Goal: Task Accomplishment & Management: Complete application form

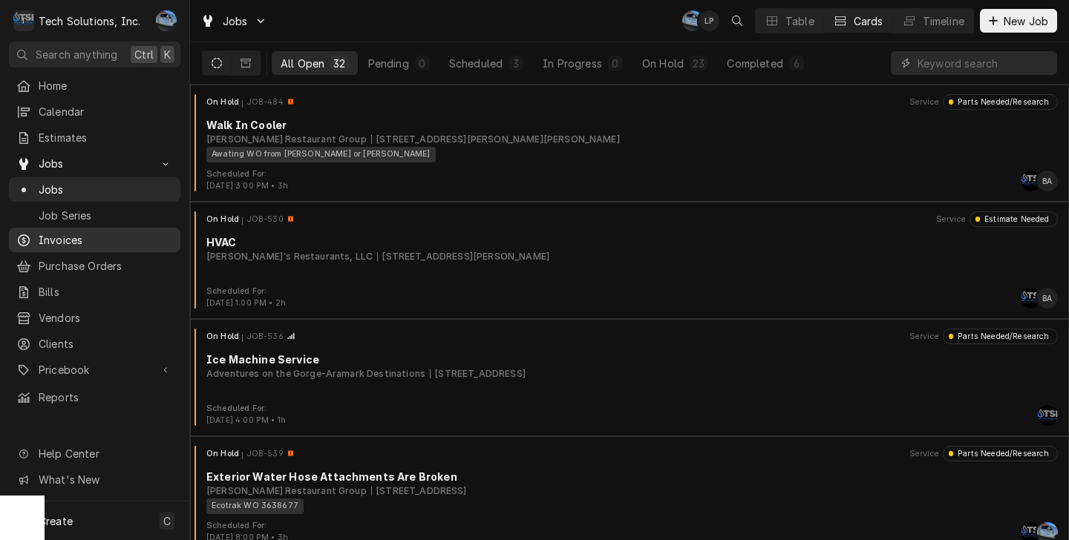
click at [92, 233] on span "Invoices" at bounding box center [106, 240] width 134 height 16
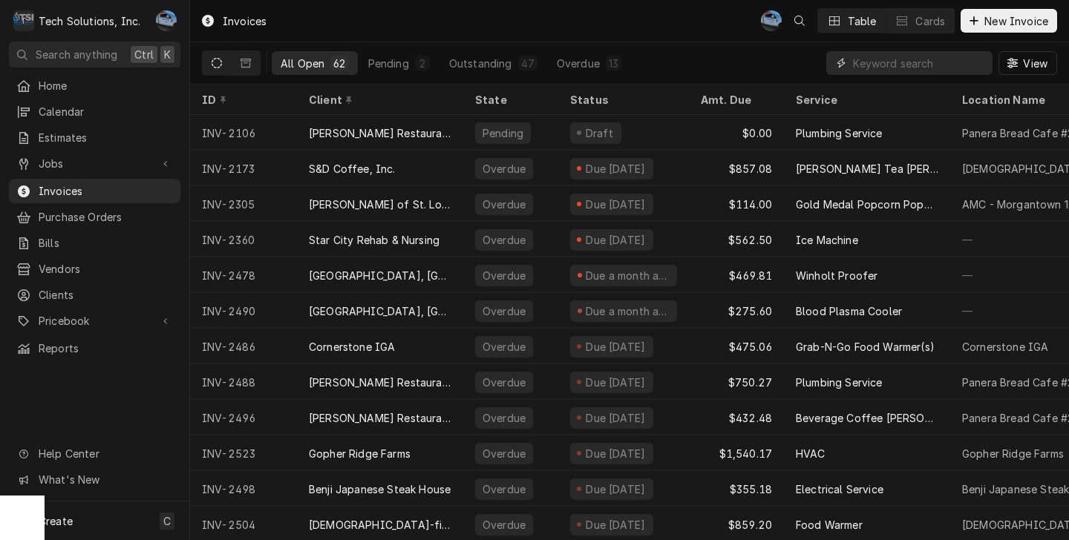
click at [870, 58] on input "Dynamic Content Wrapper" at bounding box center [919, 63] width 132 height 24
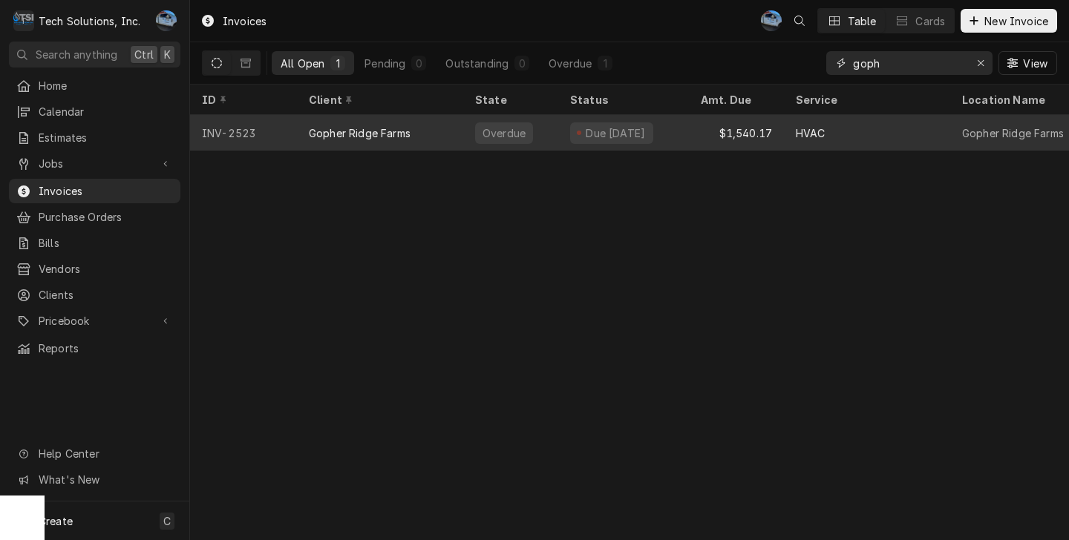
type input "goph"
click at [387, 125] on div "Gopher Ridge Farms" at bounding box center [360, 133] width 102 height 16
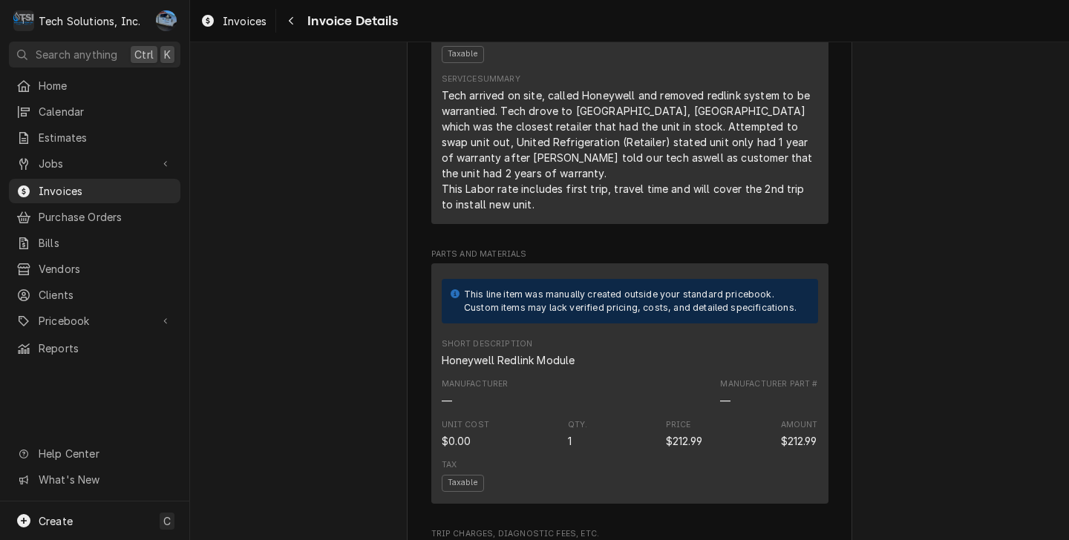
scroll to position [594, 0]
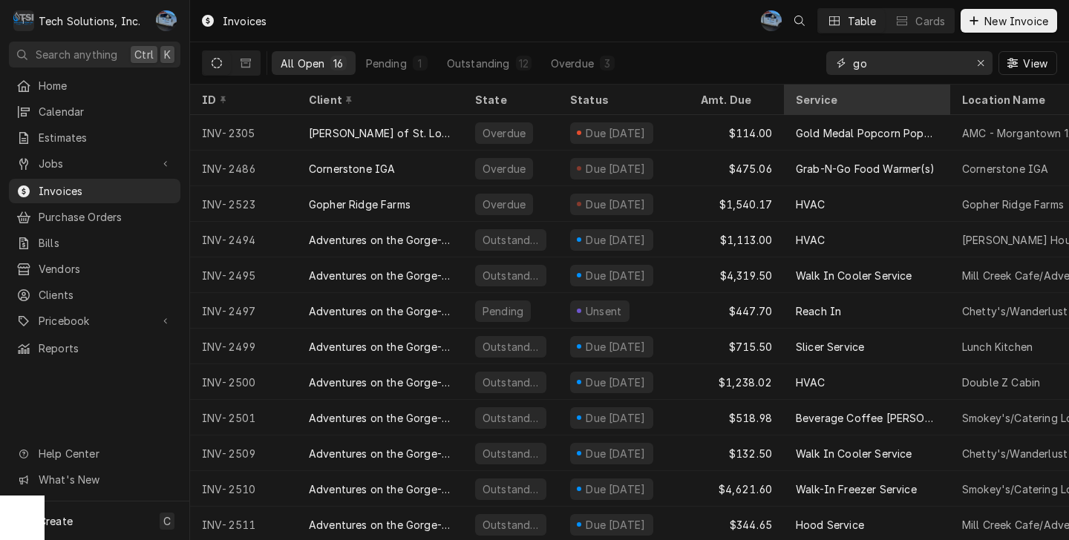
type input "g"
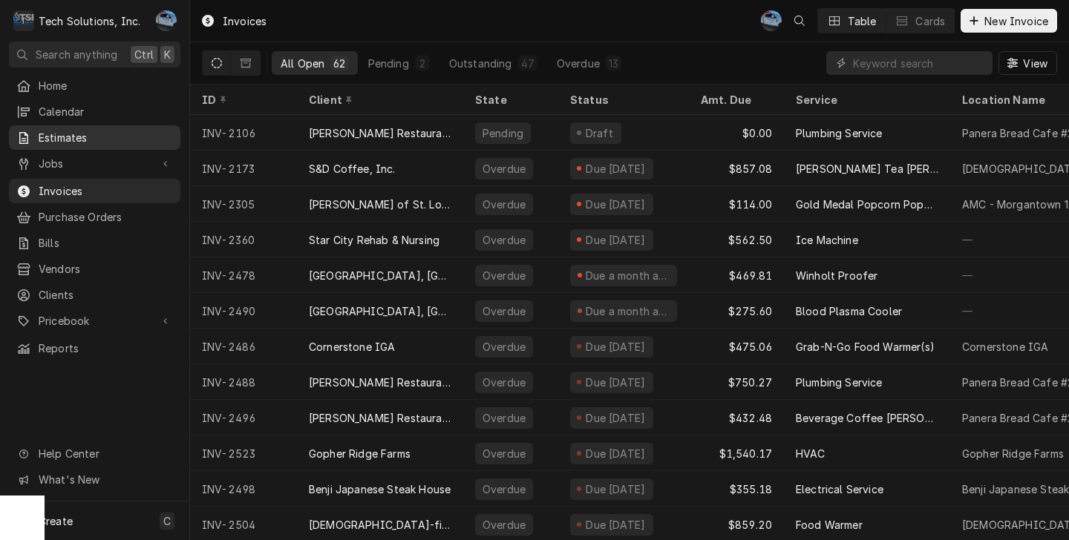
click at [91, 136] on span "Estimates" at bounding box center [106, 138] width 134 height 16
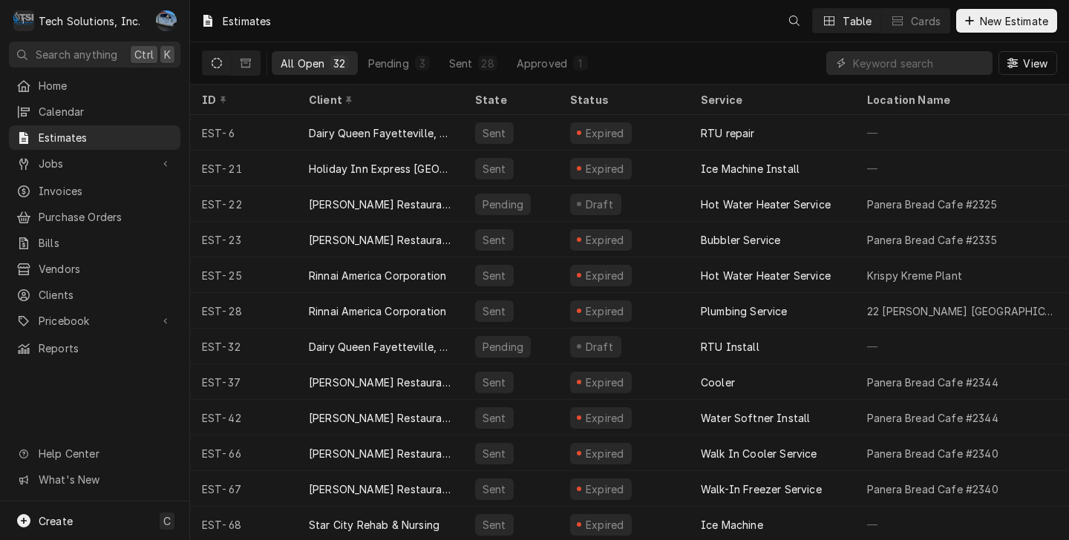
drag, startPoint x: 847, startPoint y: 65, endPoint x: 854, endPoint y: 61, distance: 8.0
click at [849, 65] on div "Dynamic Content Wrapper" at bounding box center [909, 63] width 166 height 24
click at [855, 60] on input "Dynamic Content Wrapper" at bounding box center [919, 63] width 132 height 24
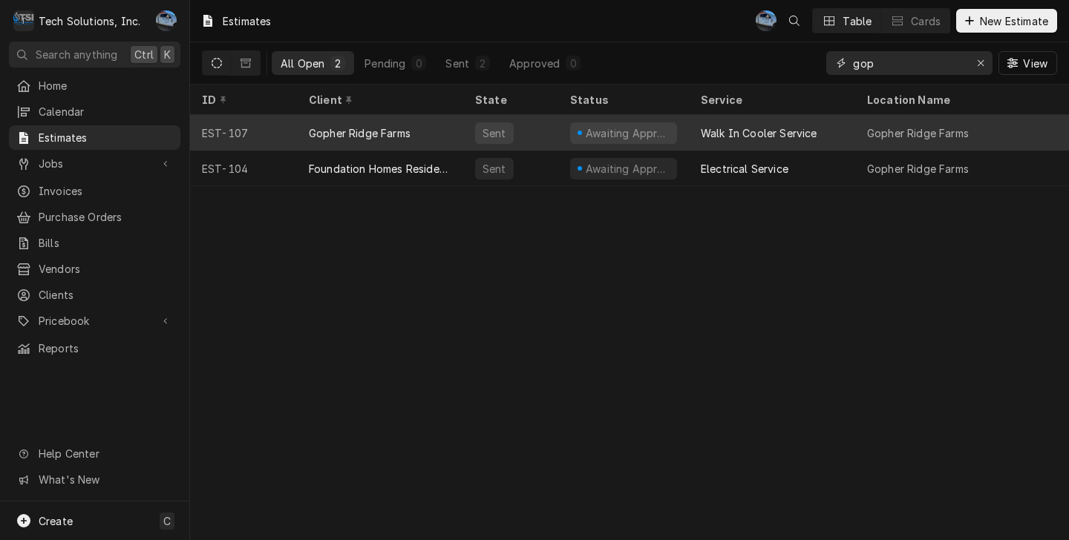
type input "gop"
click at [426, 125] on div "Gopher Ridge Farms" at bounding box center [380, 133] width 166 height 36
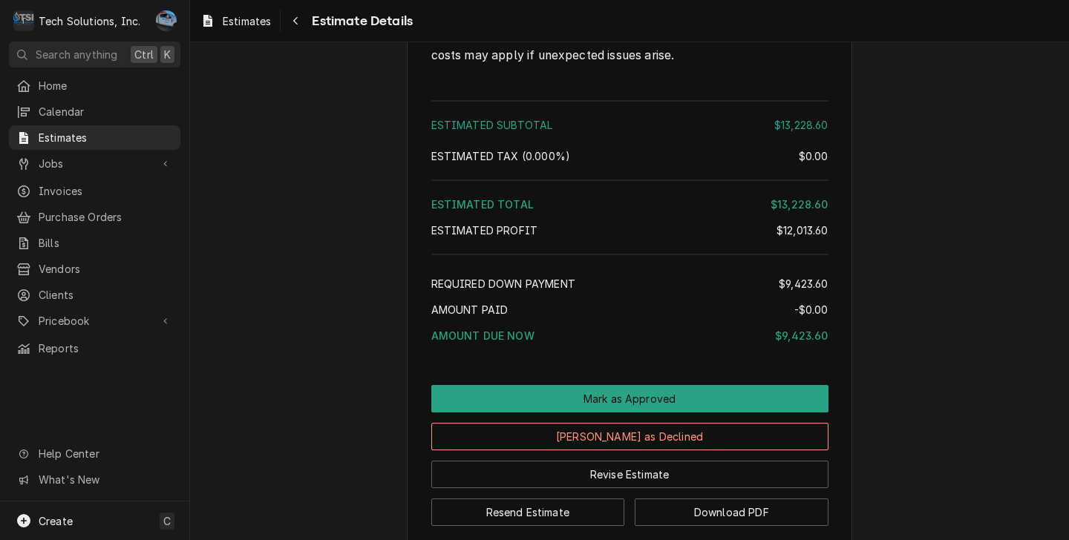
scroll to position [2805, 0]
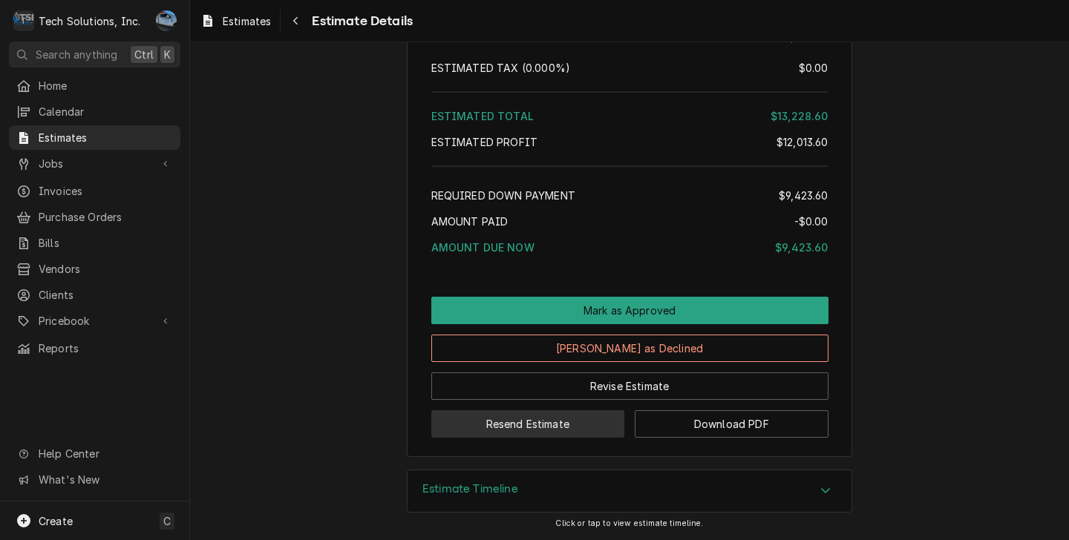
click at [579, 416] on button "Resend Estimate" at bounding box center [528, 423] width 194 height 27
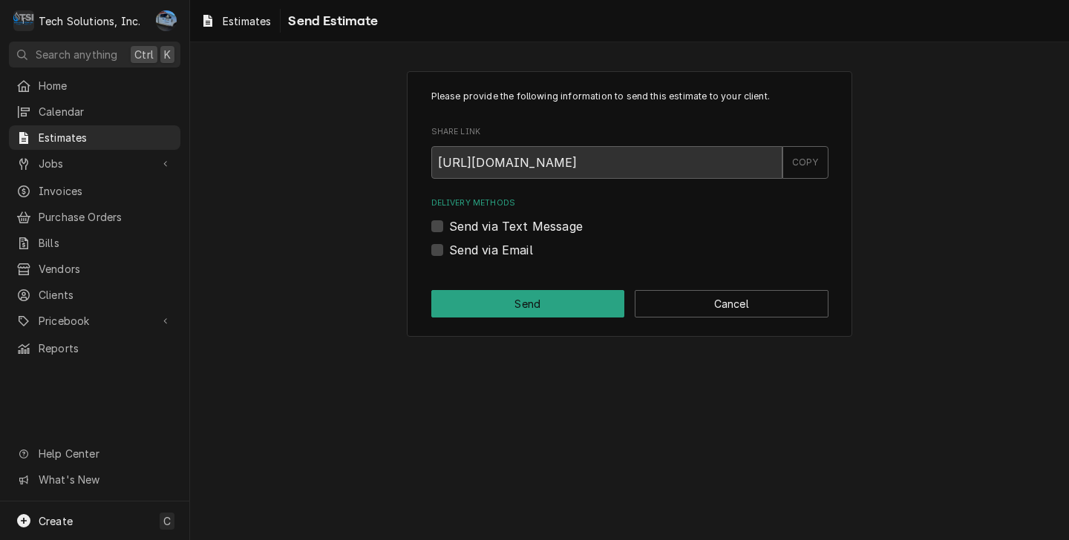
click at [449, 256] on label "Send via Email" at bounding box center [491, 250] width 84 height 18
click at [449, 256] on input "Send via Email" at bounding box center [647, 257] width 397 height 33
checkbox input "true"
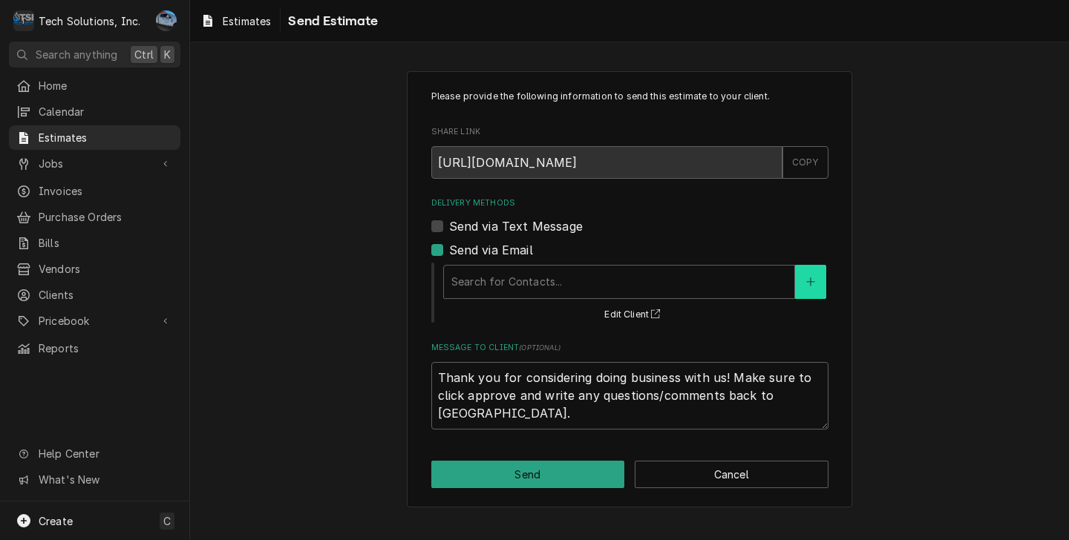
click at [804, 286] on button "Delivery Methods" at bounding box center [810, 282] width 31 height 34
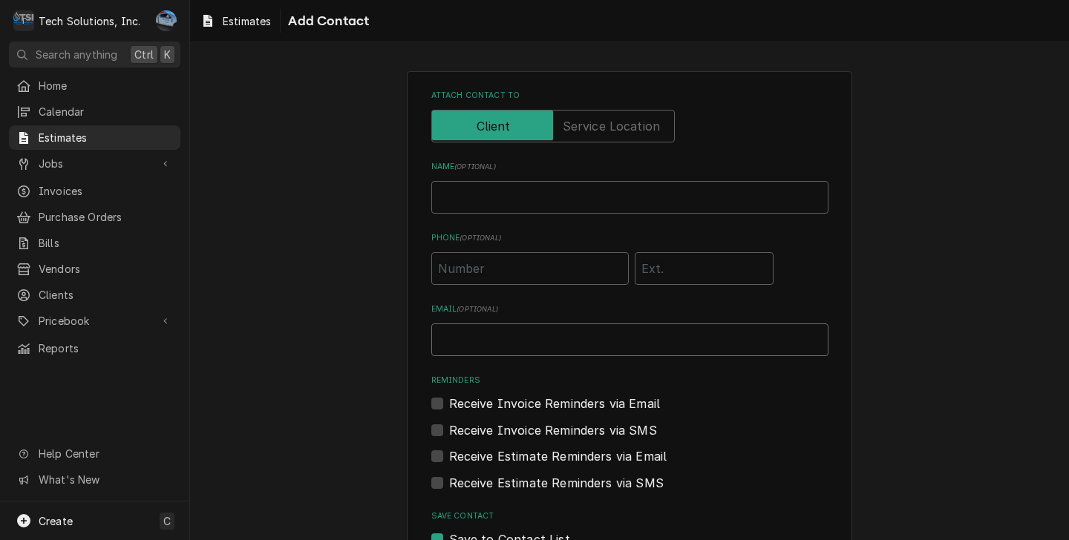
click at [480, 341] on input "Email ( optional )" at bounding box center [629, 340] width 397 height 33
type input "[PERSON_NAME][EMAIL_ADDRESS][DOMAIN_NAME]"
type input "[PERSON_NAME]"
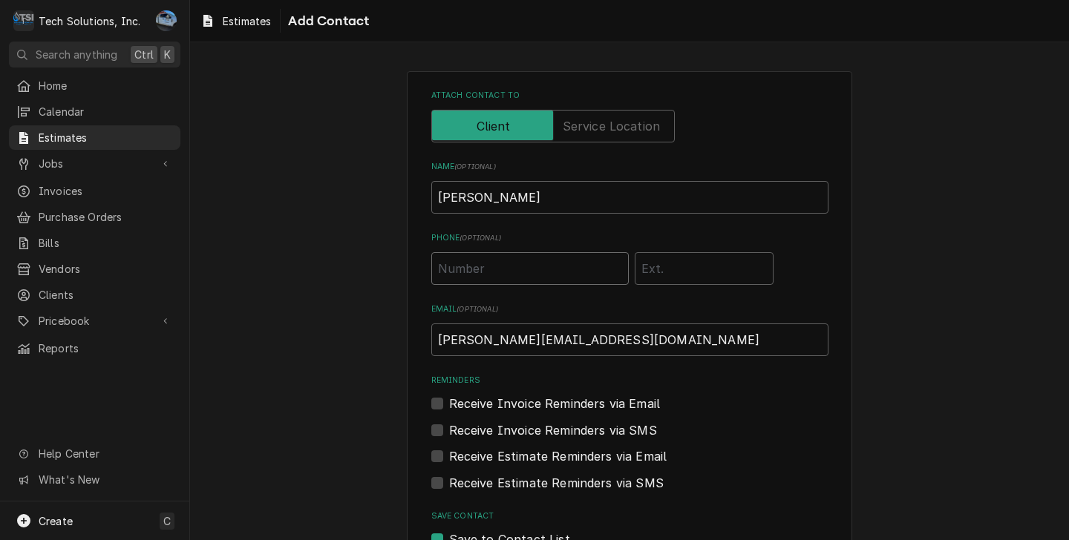
type input "(704) 707-6409"
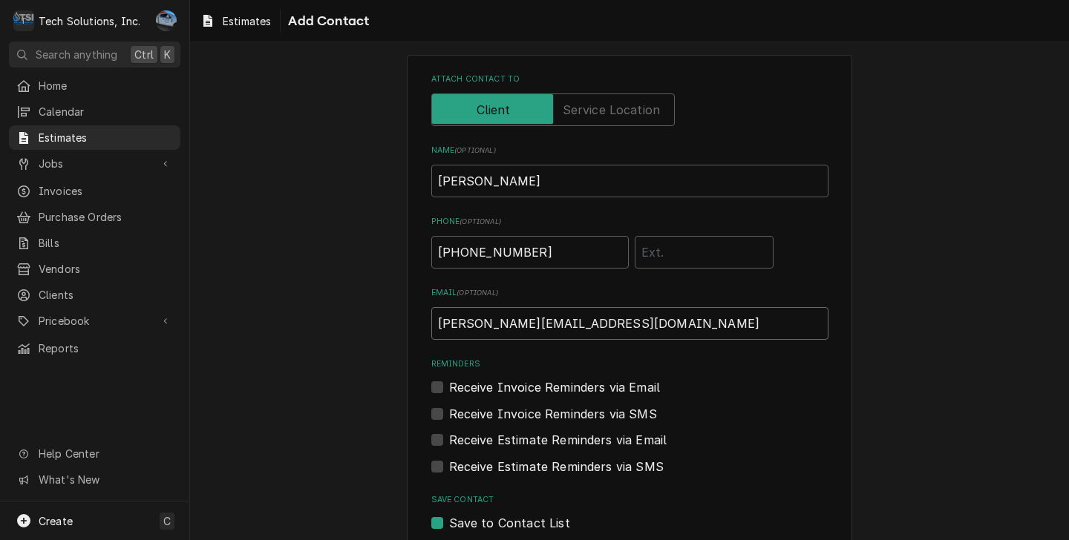
scroll to position [99, 0]
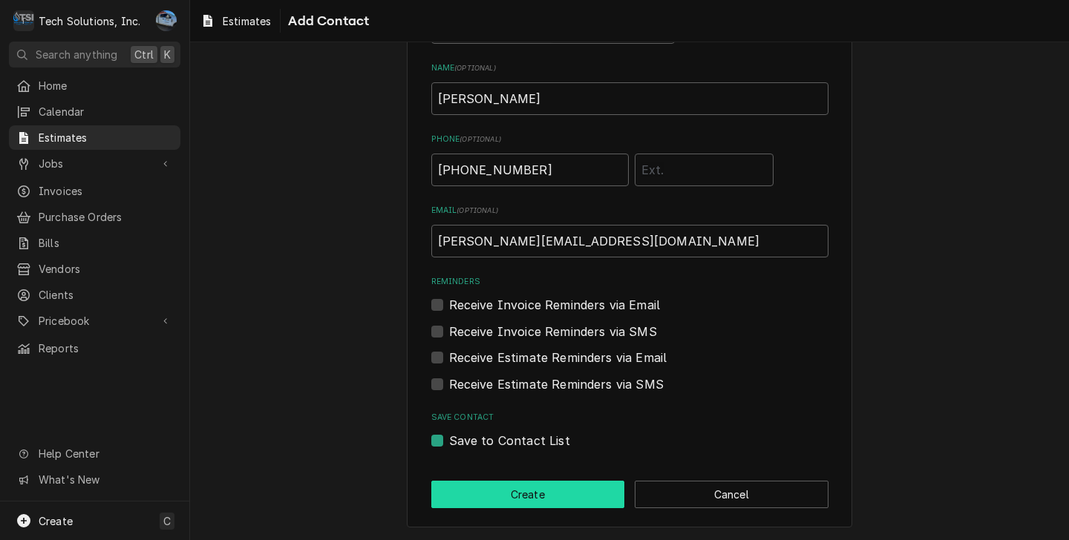
click at [471, 498] on button "Create" at bounding box center [528, 494] width 194 height 27
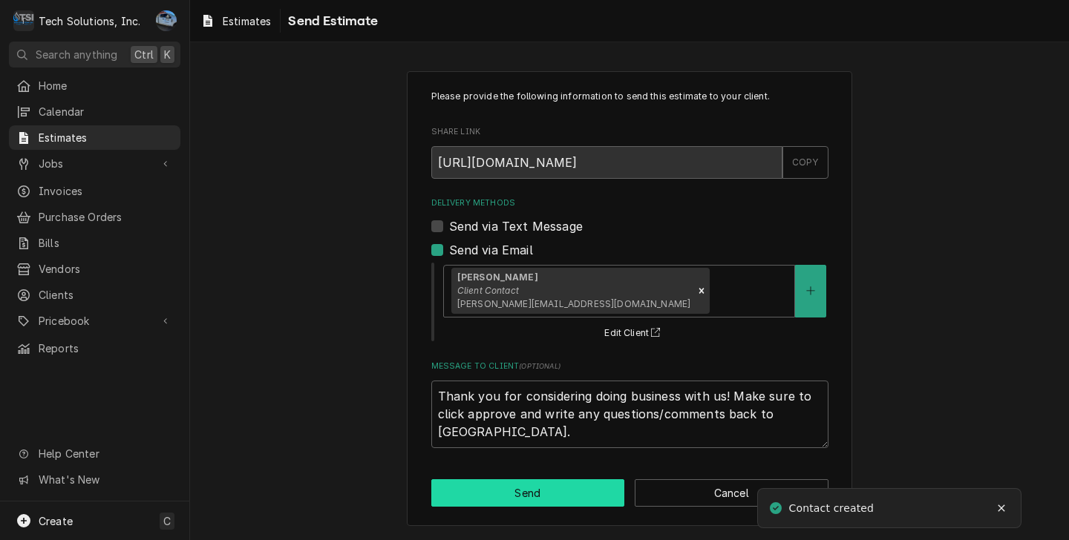
click at [562, 491] on button "Send" at bounding box center [528, 492] width 194 height 27
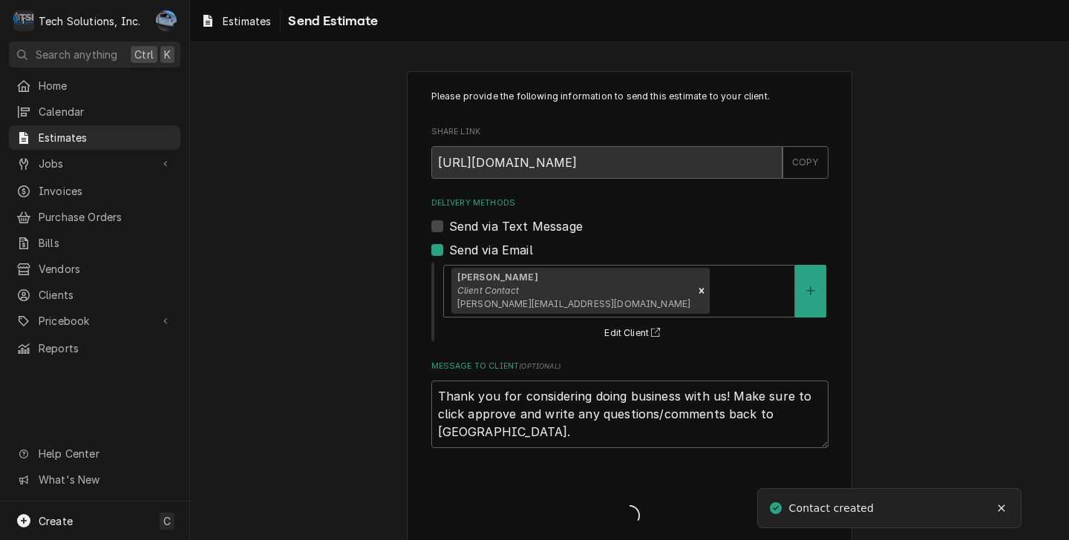
type textarea "x"
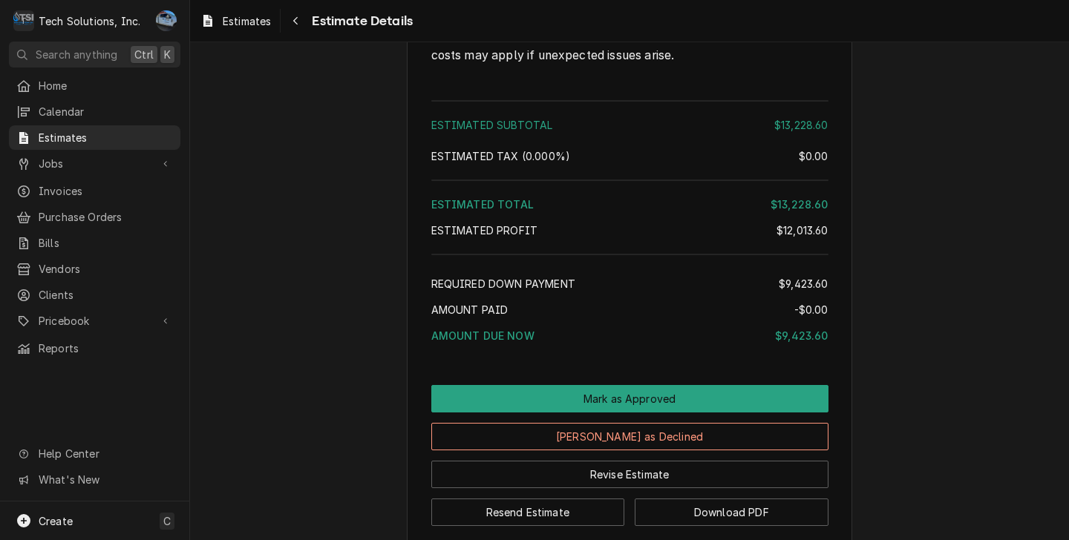
scroll to position [2805, 0]
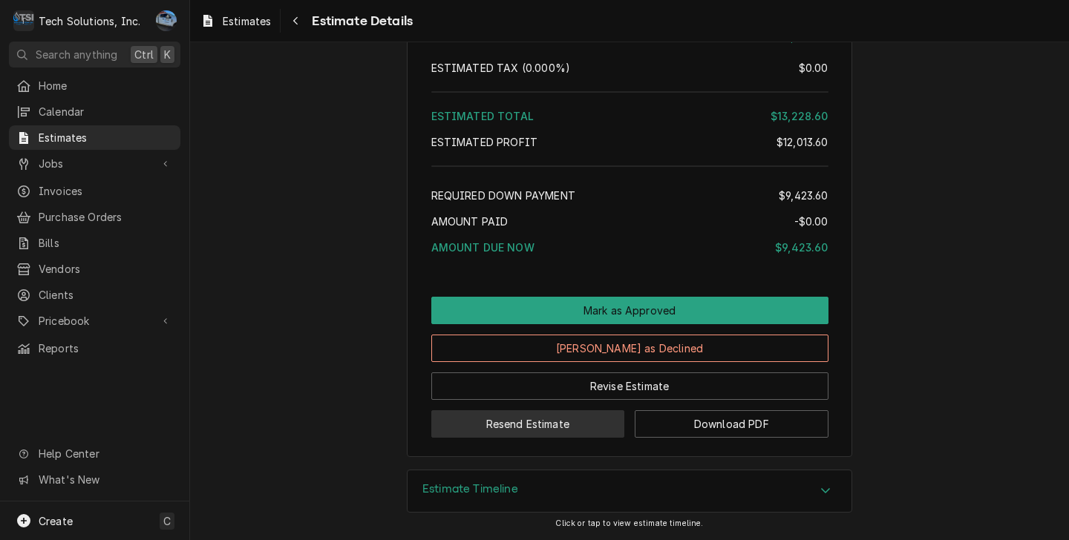
click at [554, 428] on button "Resend Estimate" at bounding box center [528, 423] width 194 height 27
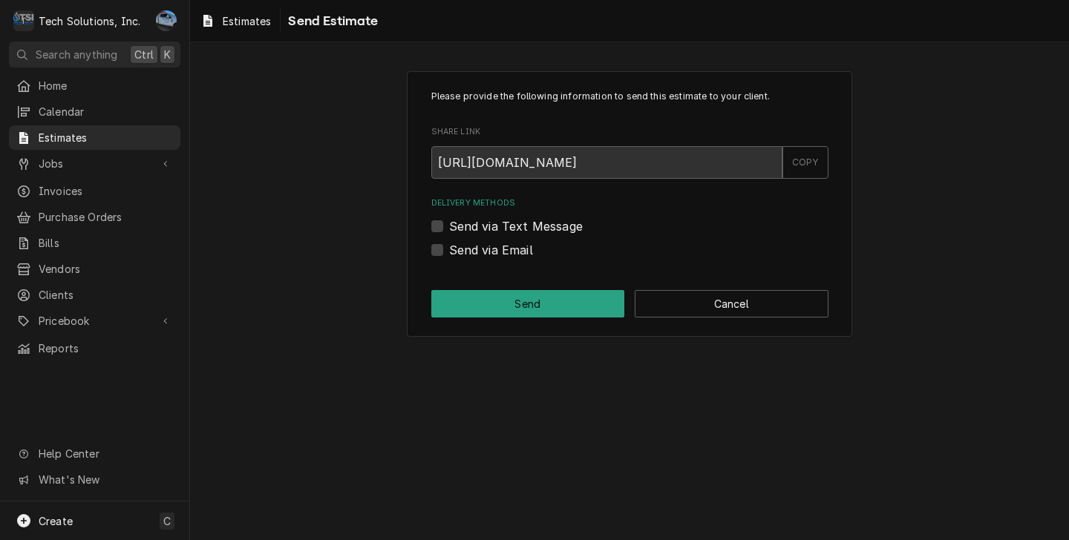
click at [439, 263] on div "Please provide the following information to send this estimate to your client. …" at bounding box center [629, 204] width 445 height 266
click at [449, 255] on label "Send via Email" at bounding box center [491, 250] width 84 height 18
click at [449, 255] on input "Send via Email" at bounding box center [647, 257] width 397 height 33
checkbox input "true"
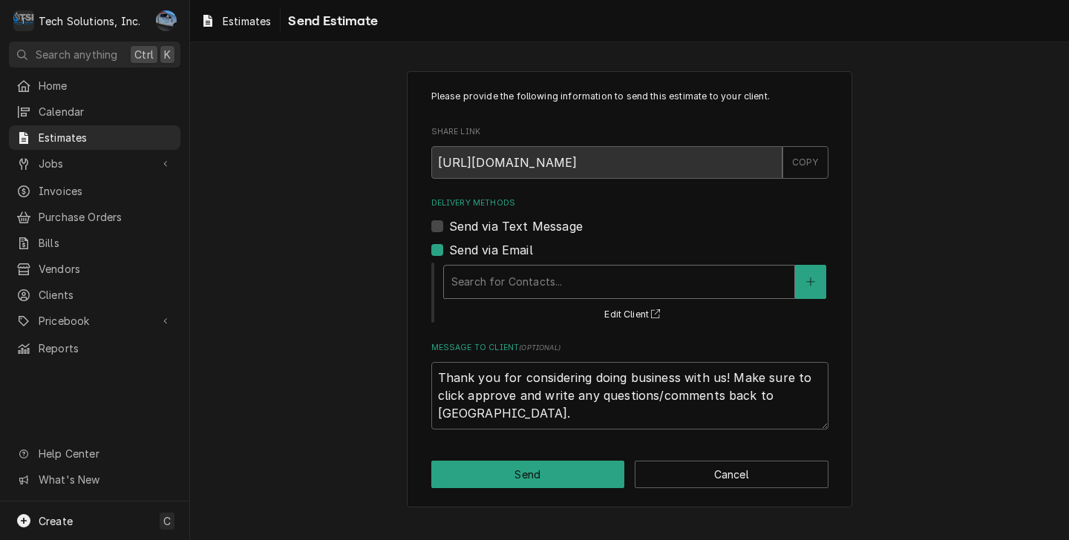
click at [537, 293] on div "Delivery Methods" at bounding box center [618, 282] width 335 height 27
click at [890, 358] on div "Please provide the following information to send this estimate to your client. …" at bounding box center [629, 289] width 879 height 462
click at [757, 472] on button "Cancel" at bounding box center [731, 474] width 194 height 27
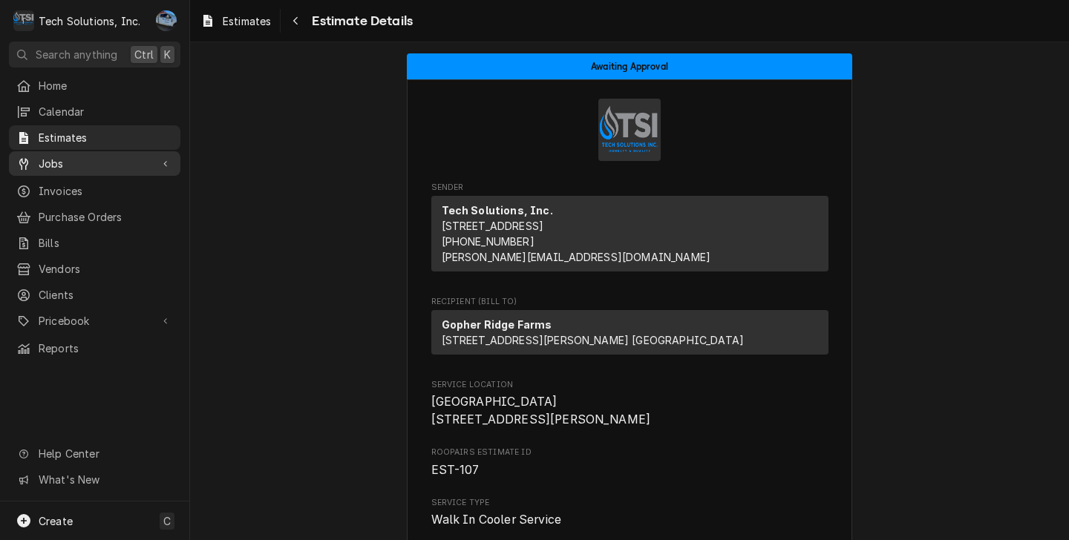
click at [165, 160] on icon "Dynamic Content Wrapper" at bounding box center [165, 163] width 4 height 7
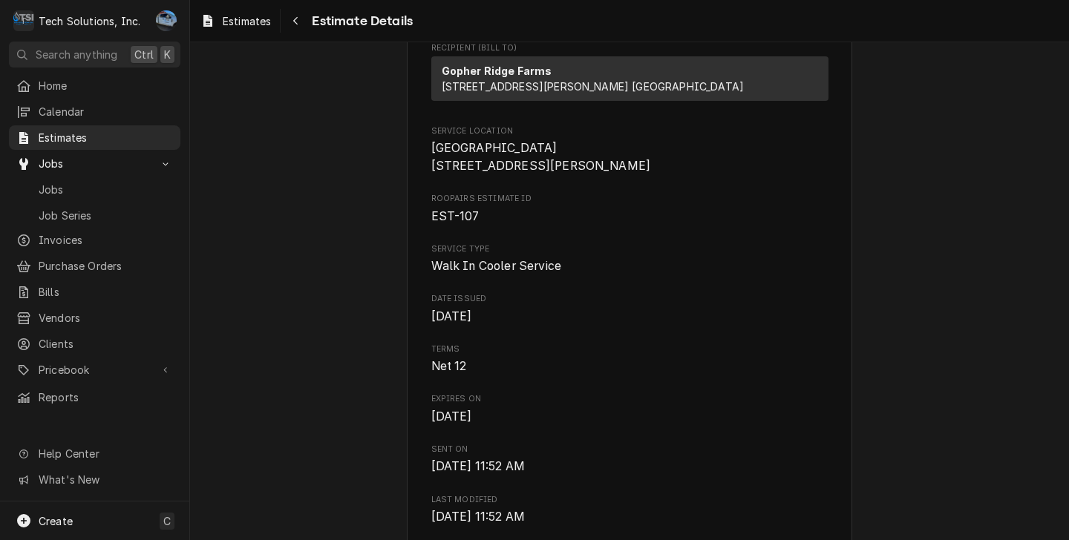
scroll to position [208, 0]
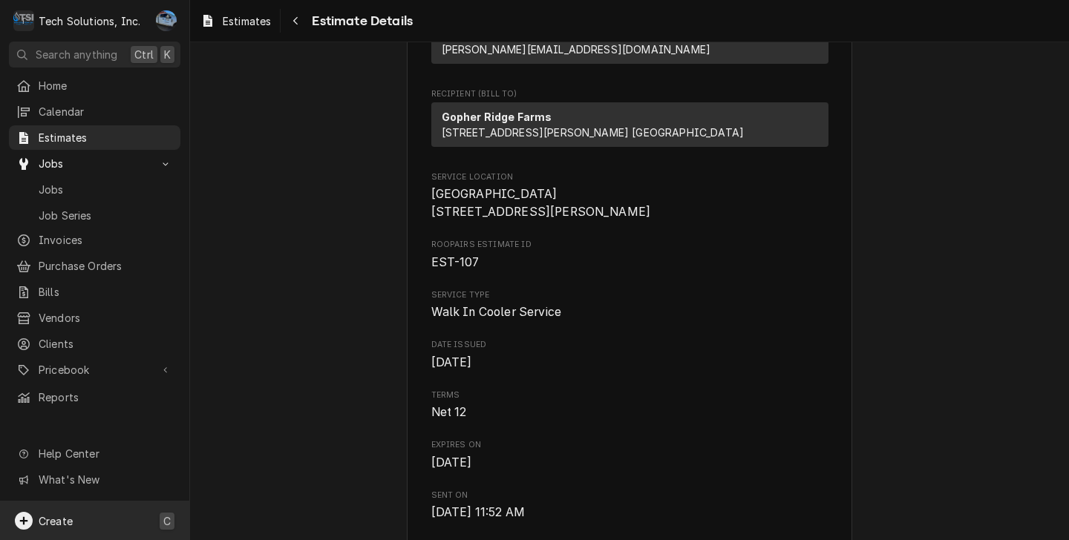
click at [47, 519] on span "Create" at bounding box center [56, 521] width 34 height 13
click at [269, 343] on div "Estimate" at bounding box center [277, 341] width 99 height 16
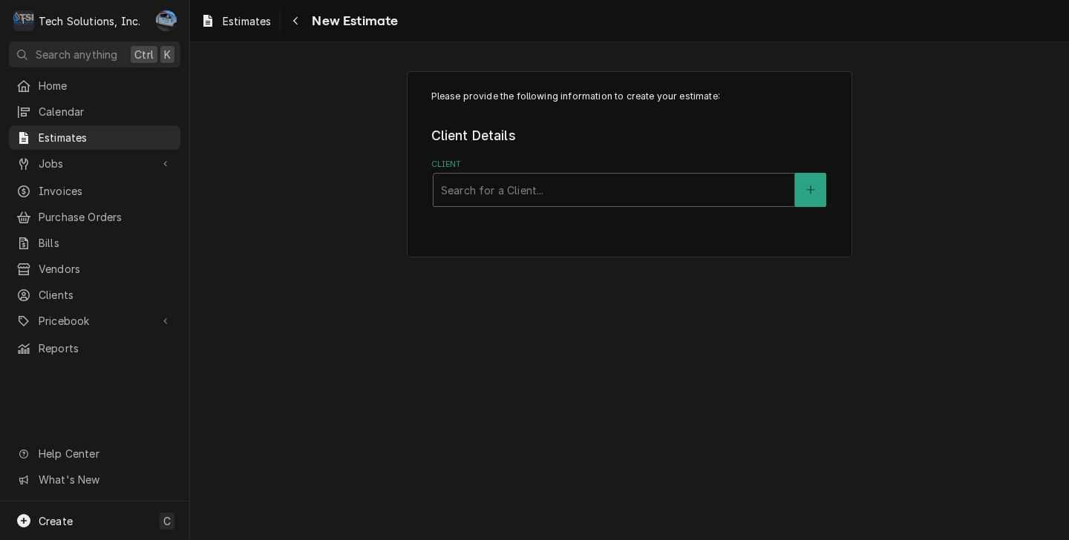
click at [566, 211] on div "Please provide the following information to create your estimate: Client Detail…" at bounding box center [629, 164] width 445 height 186
click at [563, 196] on div "Client" at bounding box center [614, 190] width 346 height 27
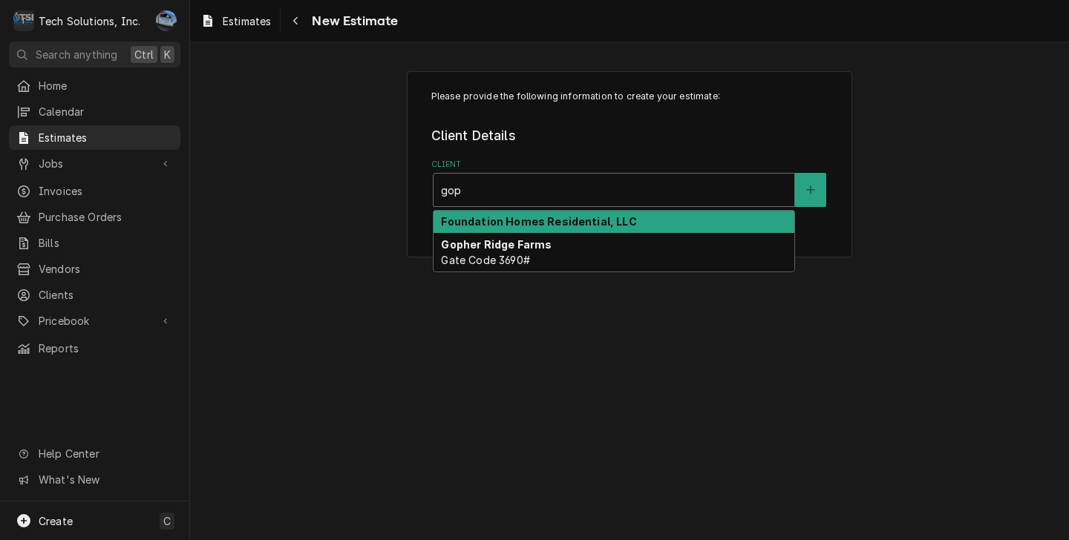
type input "goph"
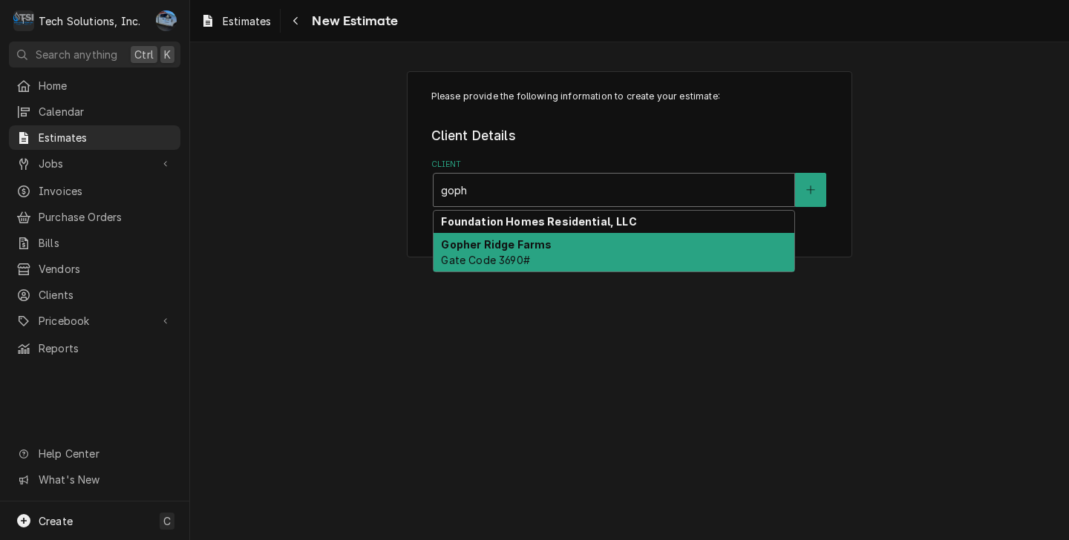
click at [550, 253] on div "Gopher Ridge Farms Gate Code 3690#" at bounding box center [613, 252] width 361 height 39
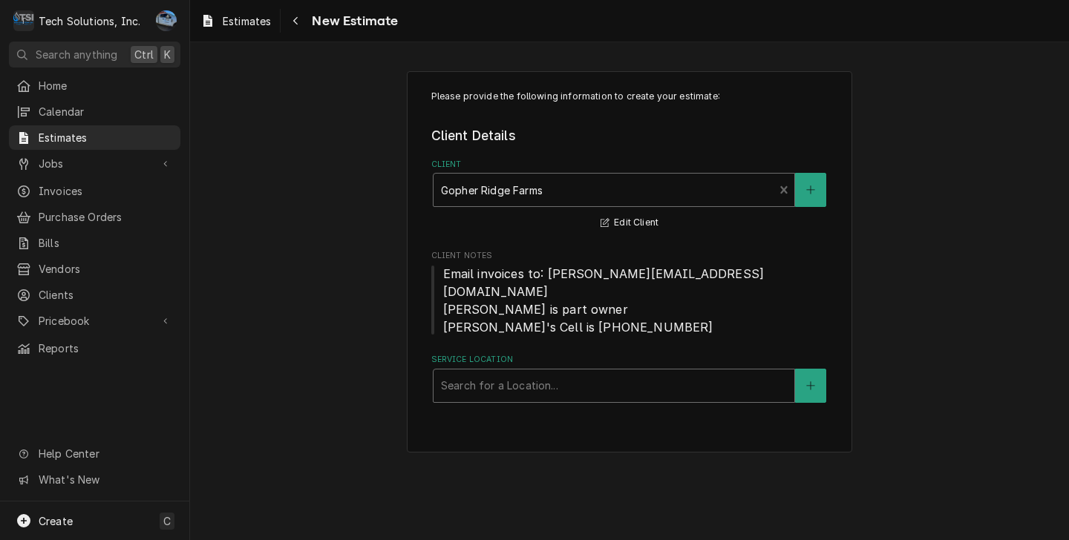
click at [528, 377] on div "Service Location" at bounding box center [614, 385] width 346 height 27
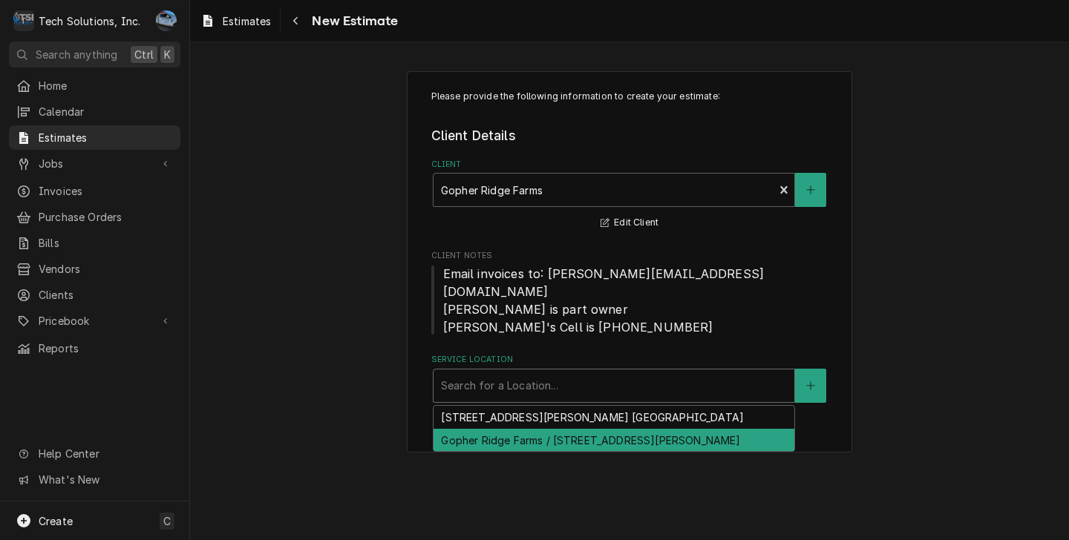
click at [620, 429] on div "Gopher Ridge Farms / 315 Combs Run Rd, Princeton, WV 24739" at bounding box center [613, 440] width 361 height 23
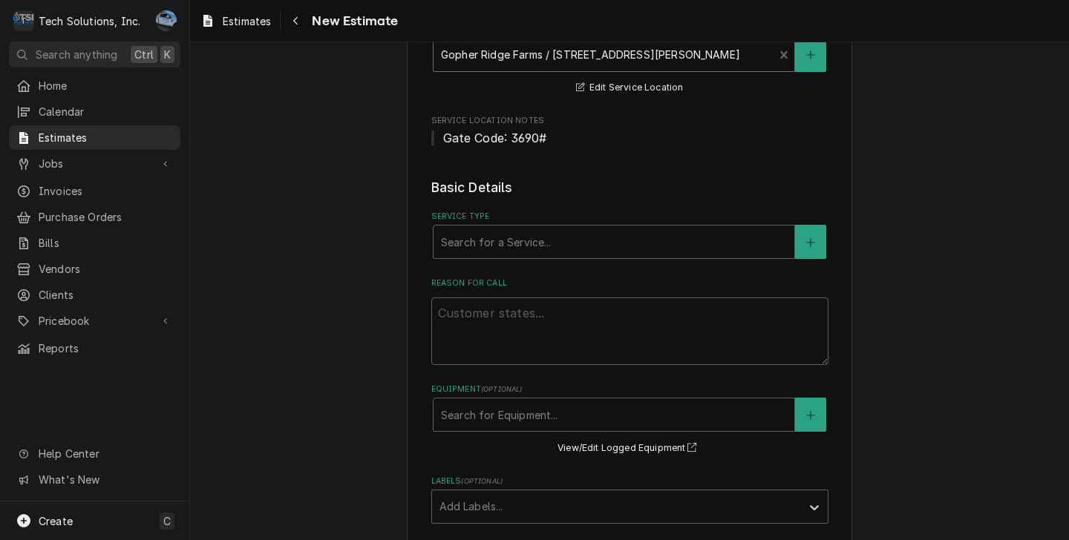
scroll to position [297, 0]
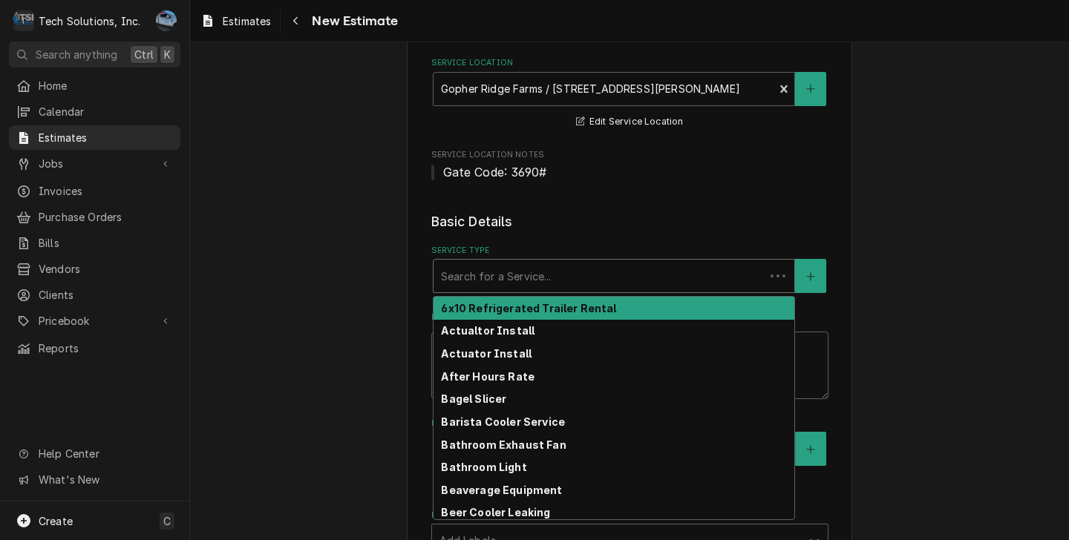
click at [504, 263] on div "Service Type" at bounding box center [599, 276] width 316 height 27
type textarea "x"
type input "w"
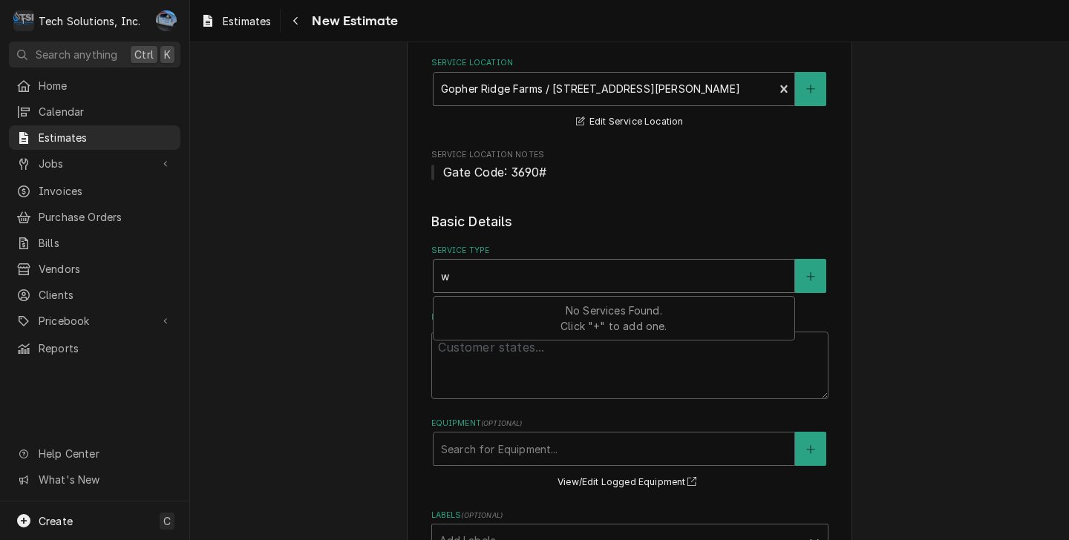
type textarea "x"
type input "wa"
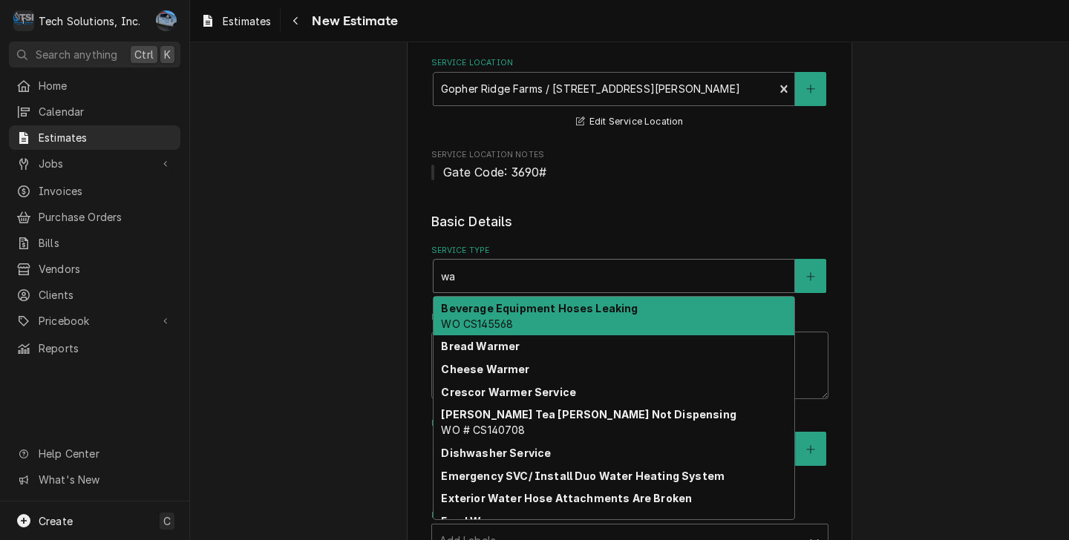
type textarea "x"
type input "wal"
type textarea "x"
type input "walk"
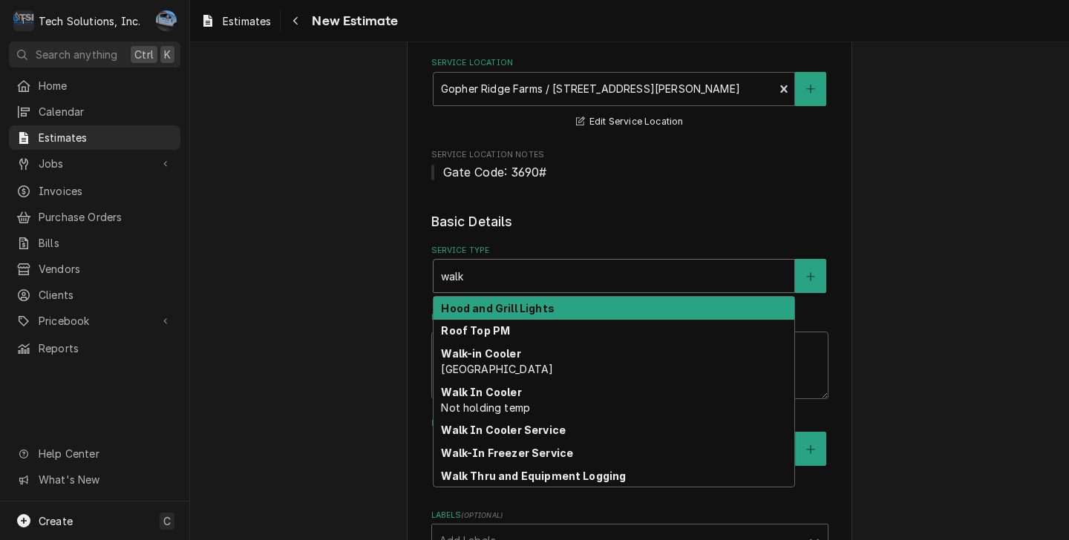
type textarea "x"
type input "walk-"
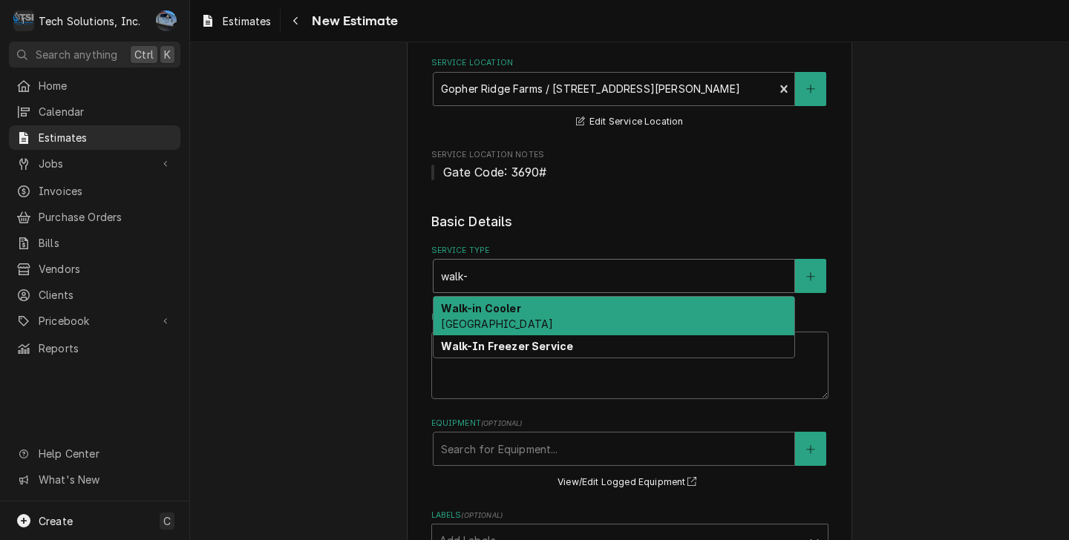
type textarea "x"
type input "walk-i"
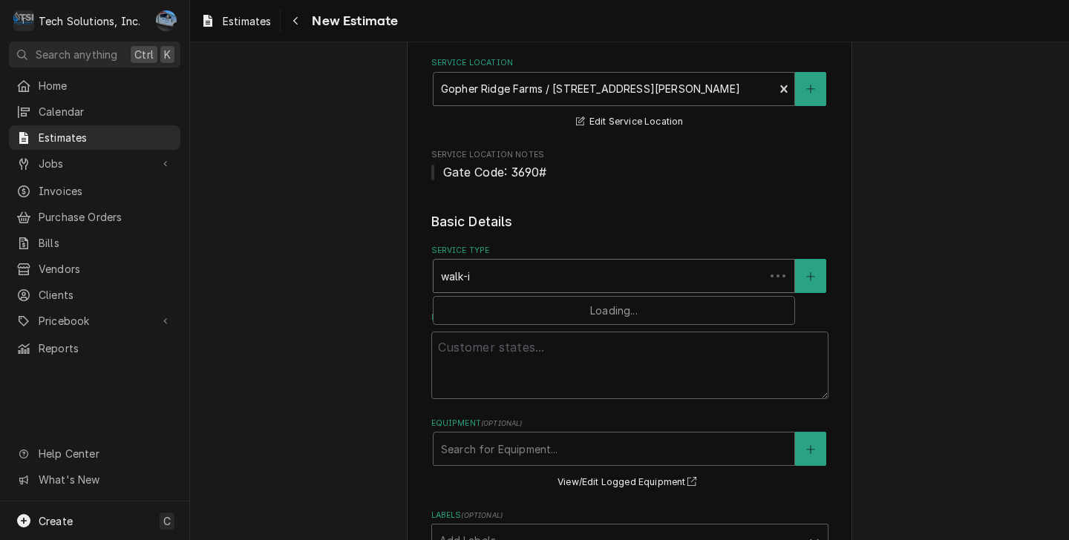
type textarea "x"
type input "walk-in"
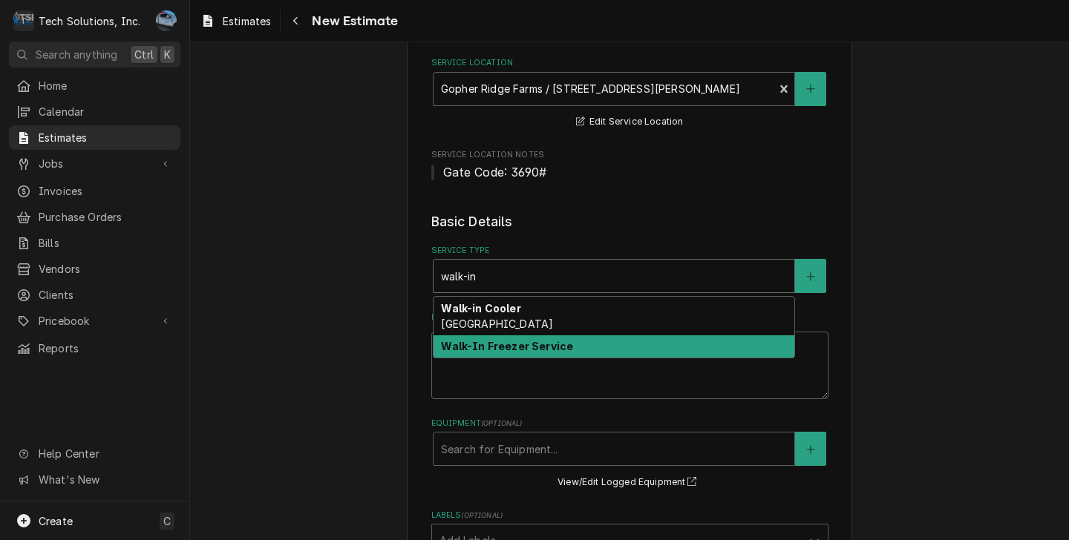
click at [516, 340] on strong "Walk-In Freezer Service" at bounding box center [507, 346] width 132 height 13
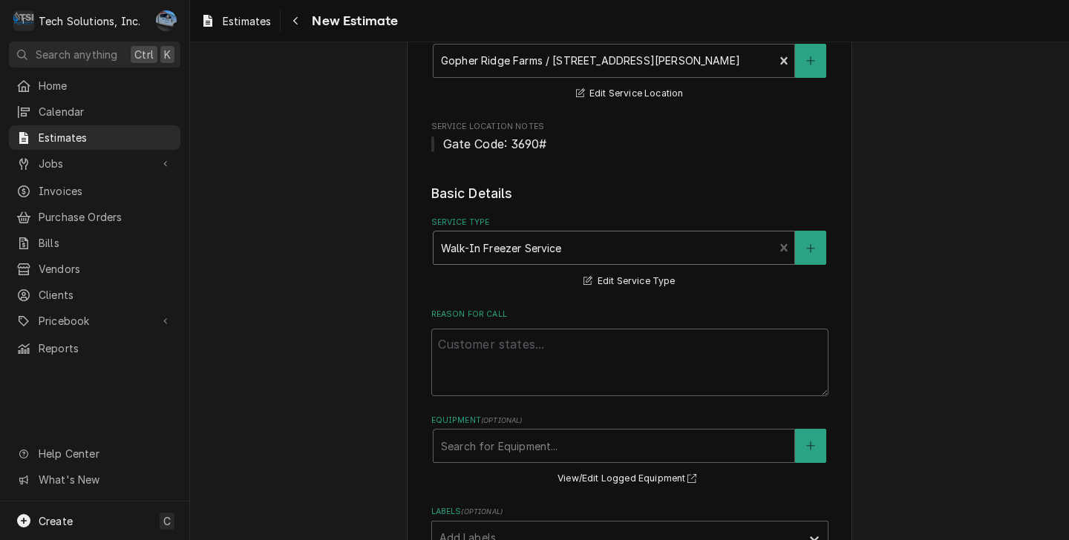
scroll to position [445, 0]
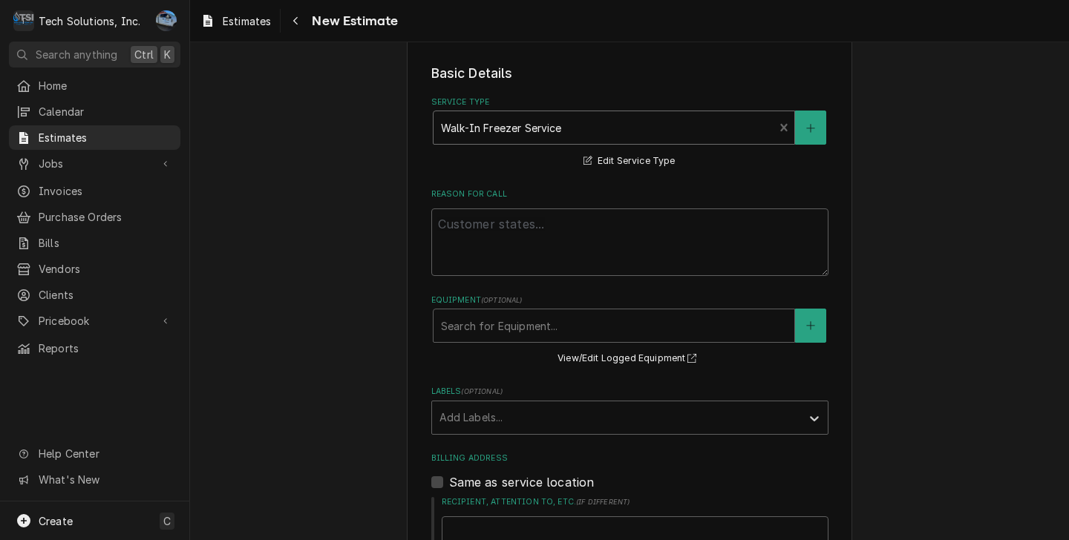
click at [581, 114] on div "Service Type" at bounding box center [604, 127] width 326 height 27
drag, startPoint x: 581, startPoint y: 113, endPoint x: 591, endPoint y: 114, distance: 9.8
click at [582, 114] on div "Service Type" at bounding box center [604, 127] width 326 height 27
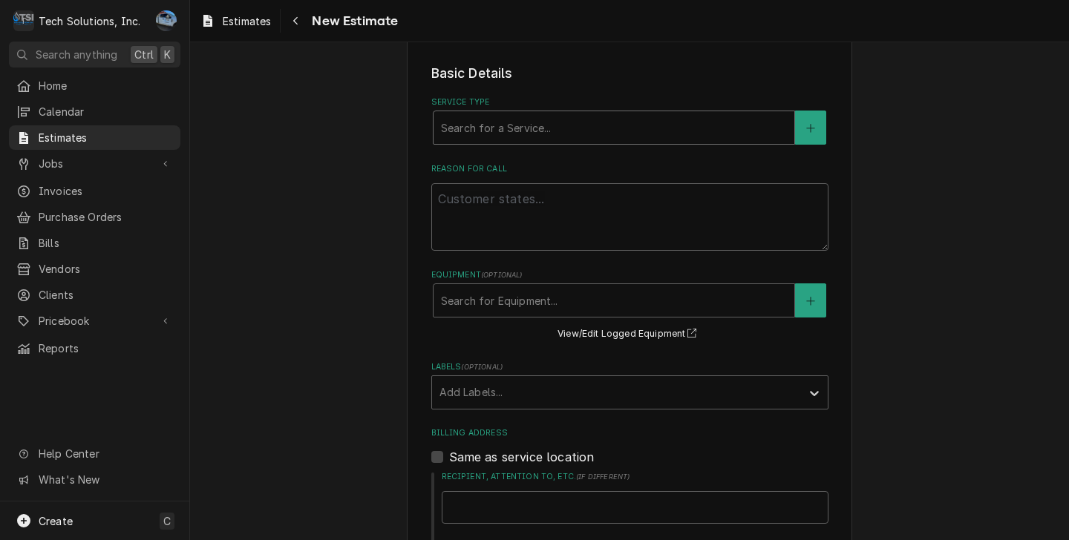
click at [606, 114] on div "Service Type" at bounding box center [614, 127] width 346 height 27
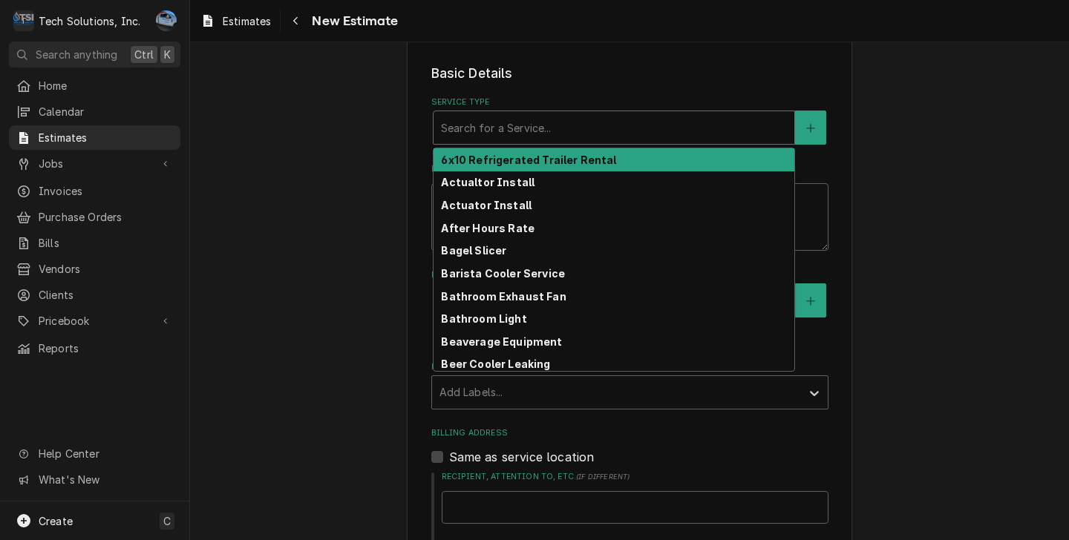
type textarea "x"
type input "w"
type textarea "x"
type input "wa"
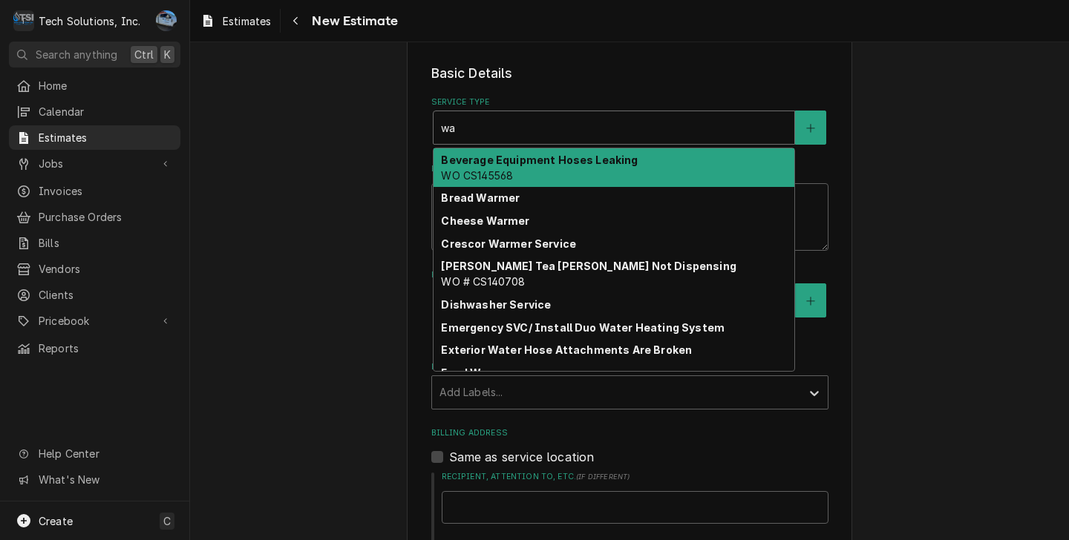
type textarea "x"
type input "wal"
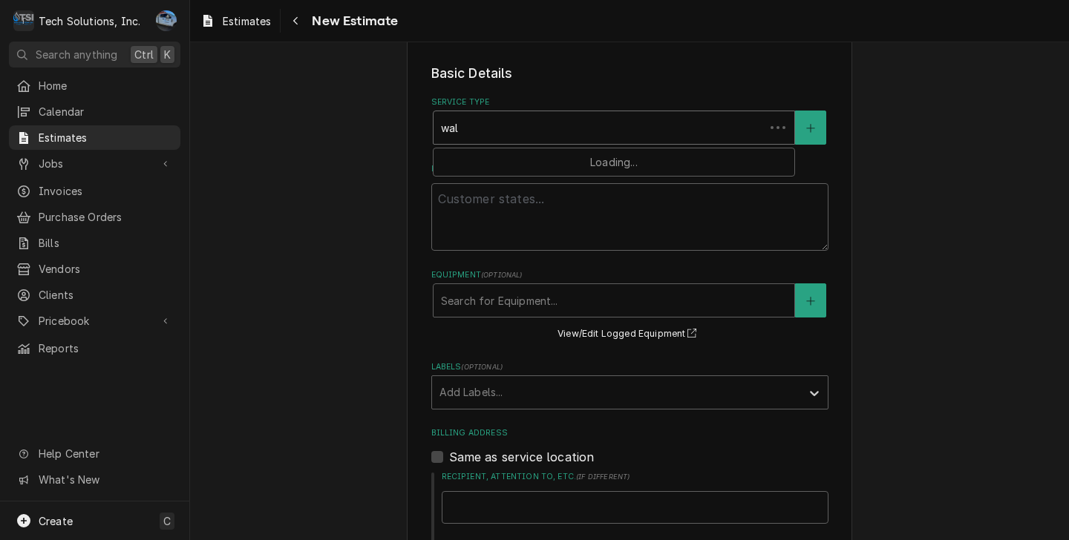
type textarea "x"
type input "walk"
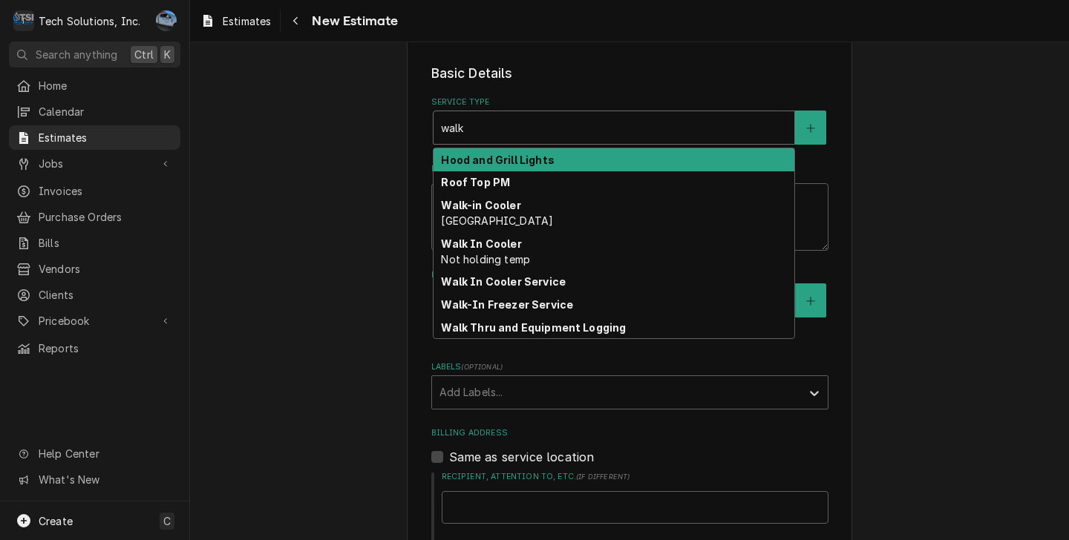
type textarea "x"
type input "walk"
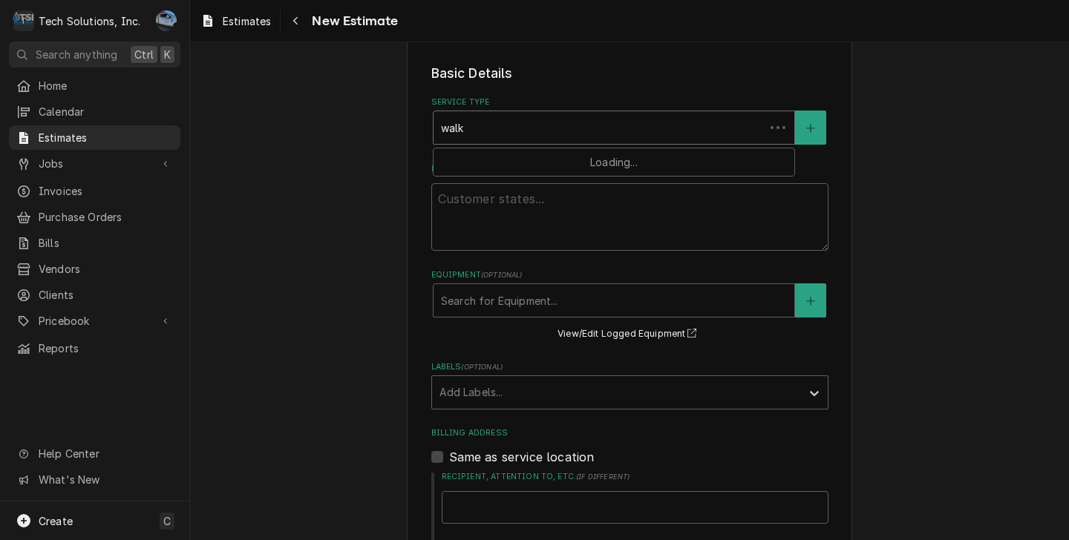
type textarea "x"
type input "walk i"
type textarea "x"
type input "walk in"
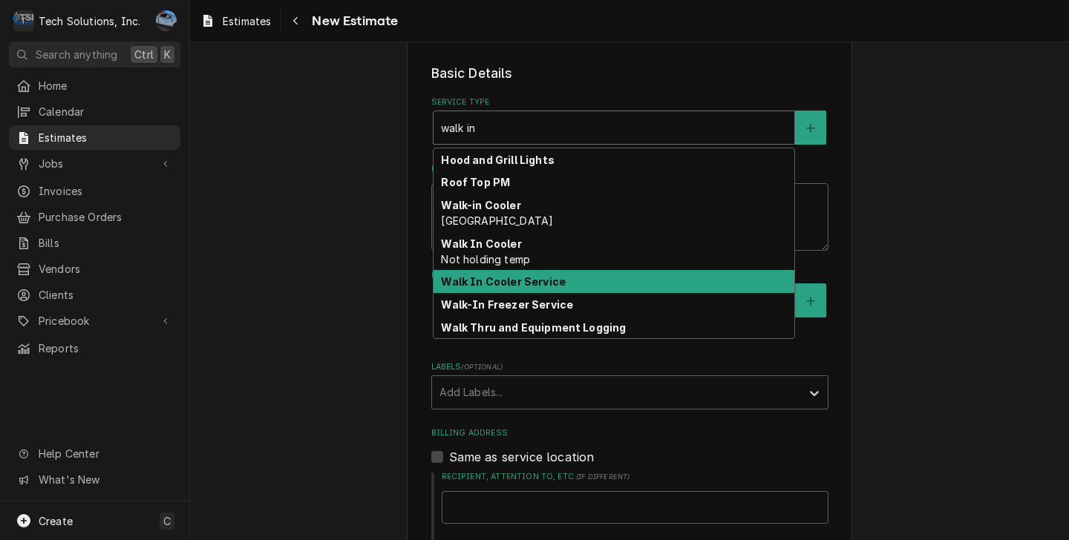
click at [542, 275] on strong "Walk In Cooler Service" at bounding box center [503, 281] width 125 height 13
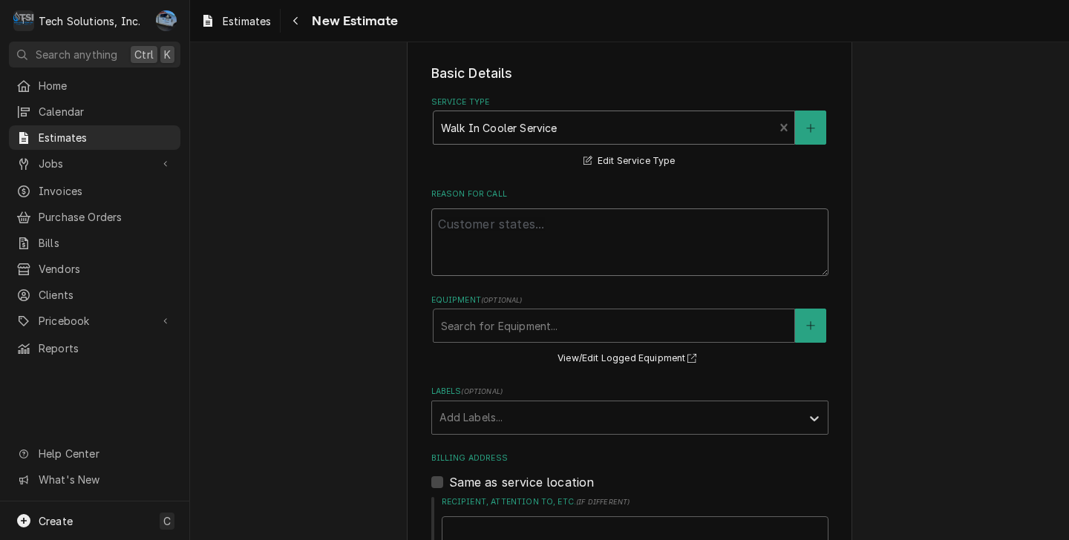
click at [613, 209] on textarea "Reason For Call" at bounding box center [629, 243] width 397 height 68
type textarea "x"
type textarea "M"
type textarea "x"
type textarea "Mo"
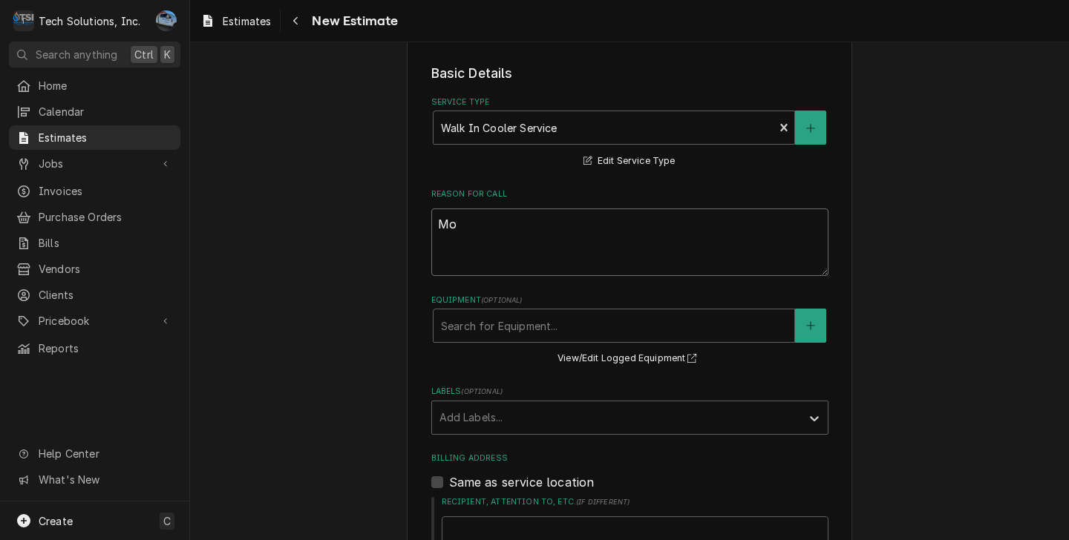
type textarea "x"
type textarea "Mov"
type textarea "x"
type textarea "Move"
type textarea "x"
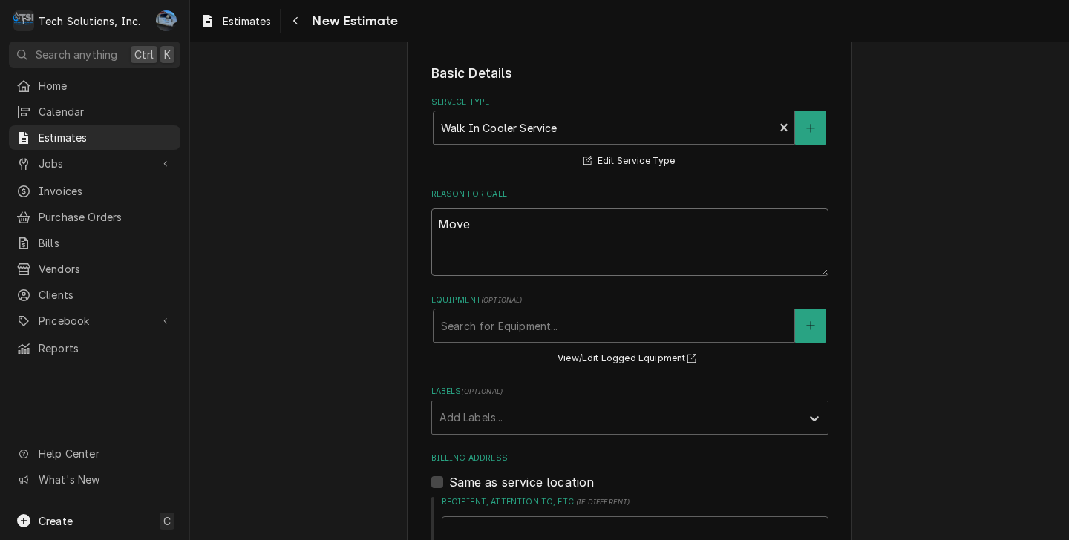
type textarea "Move"
type textarea "x"
type textarea "Move W"
type textarea "x"
type textarea "Move Wa"
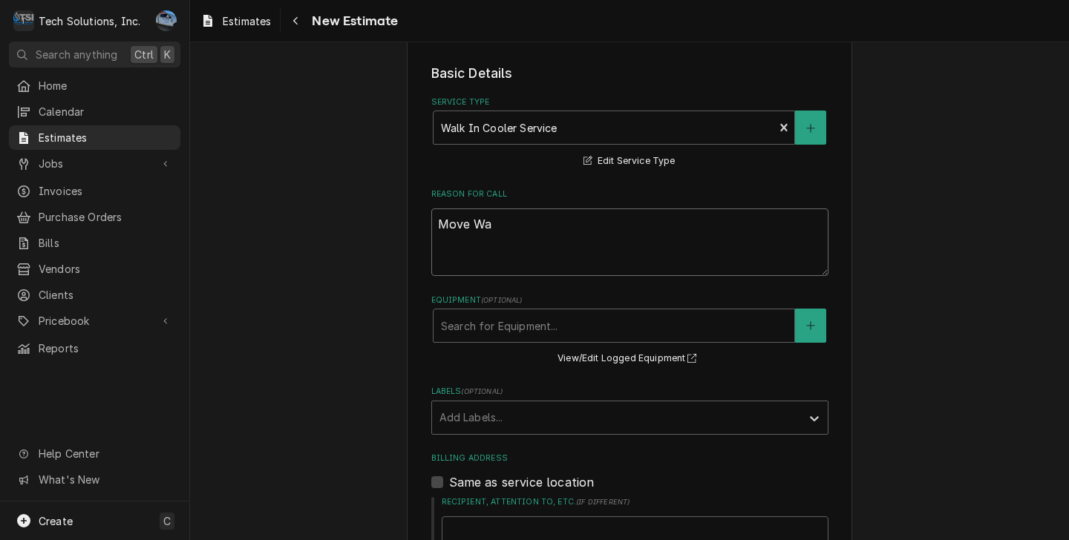
type textarea "x"
type textarea "Move Wal"
type textarea "x"
type textarea "Move Walk"
type textarea "x"
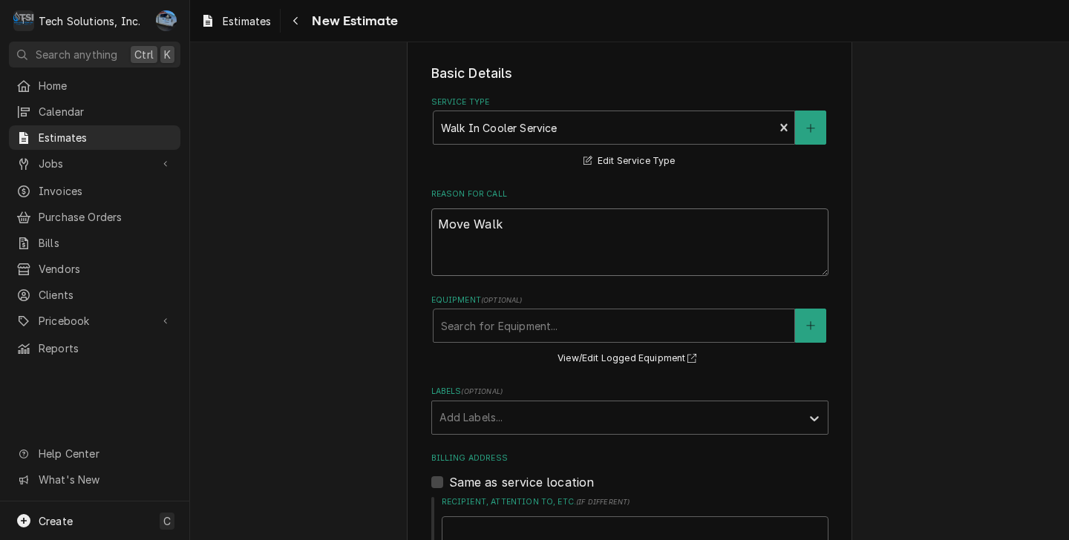
type textarea "Move Walk-"
type textarea "x"
type textarea "Move Walk-i"
type textarea "x"
type textarea "Move Walk-in"
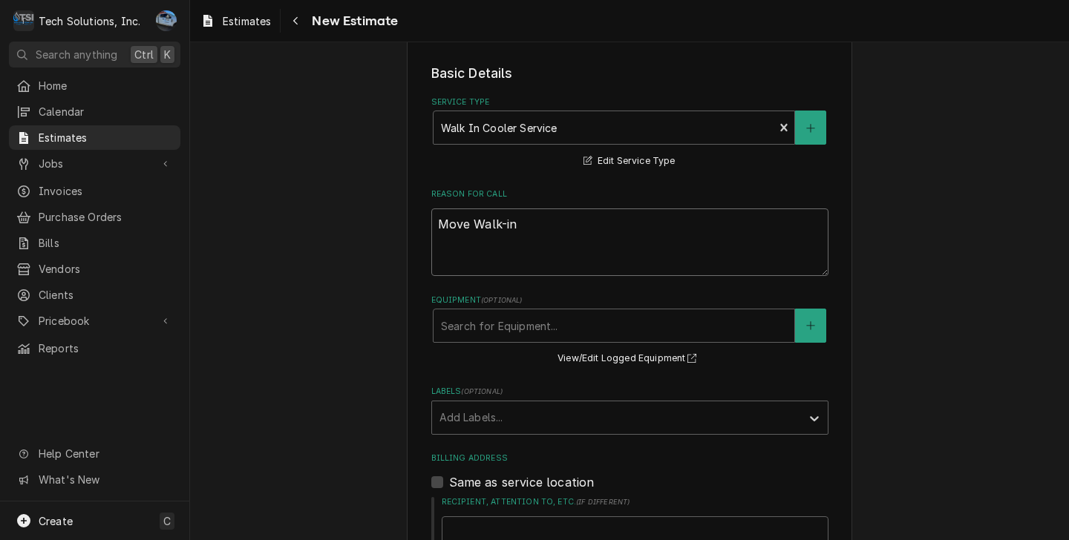
type textarea "x"
type textarea "Move Walk-i"
type textarea "x"
type textarea "Move Walk-"
type textarea "x"
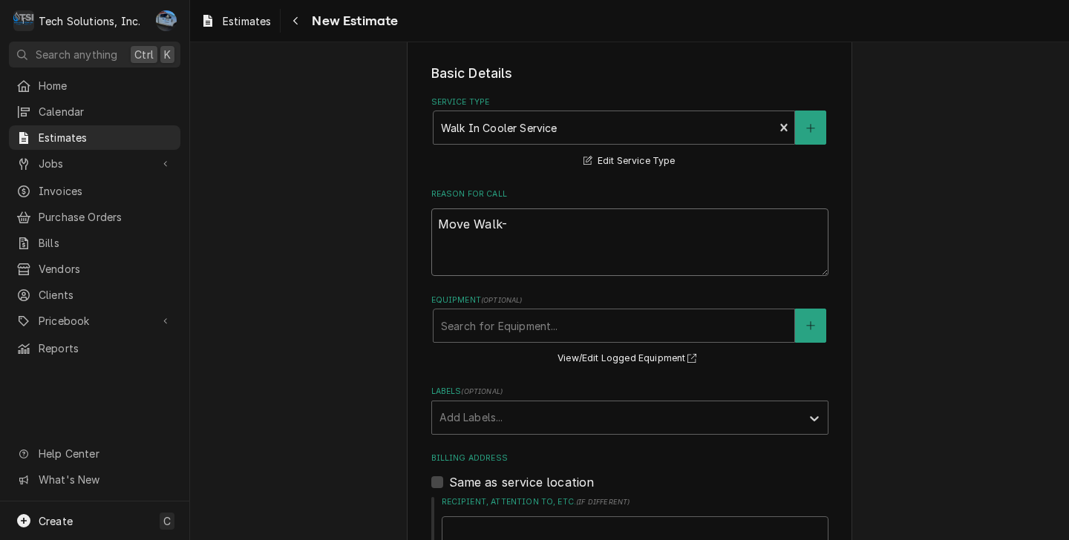
type textarea "Move Walk-I"
type textarea "x"
type textarea "Move Walk-In"
type textarea "x"
type textarea "Move Walk-In"
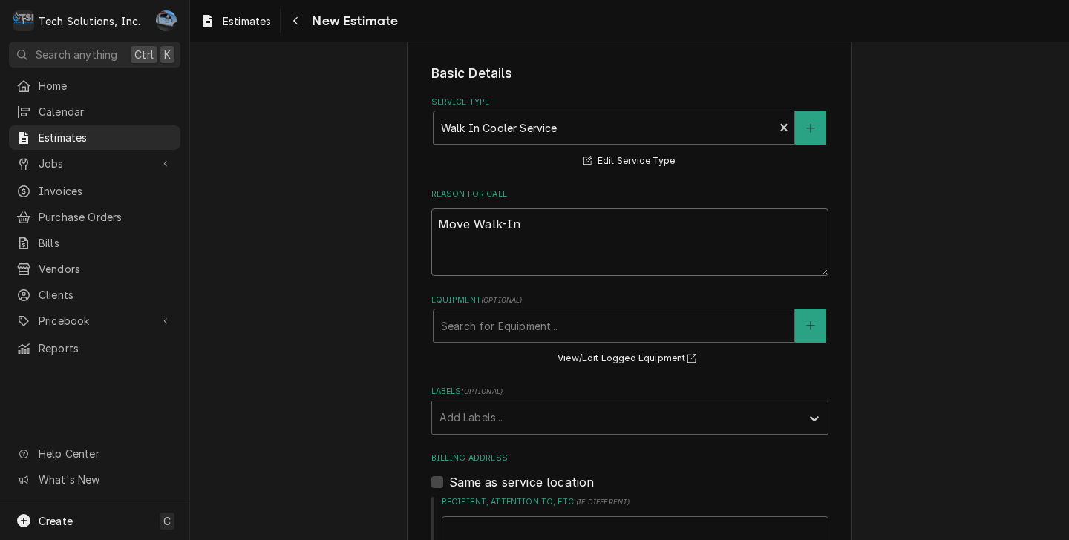
type textarea "x"
type textarea "Move Walk-In C"
type textarea "x"
type textarea "Move Walk-In Co"
type textarea "x"
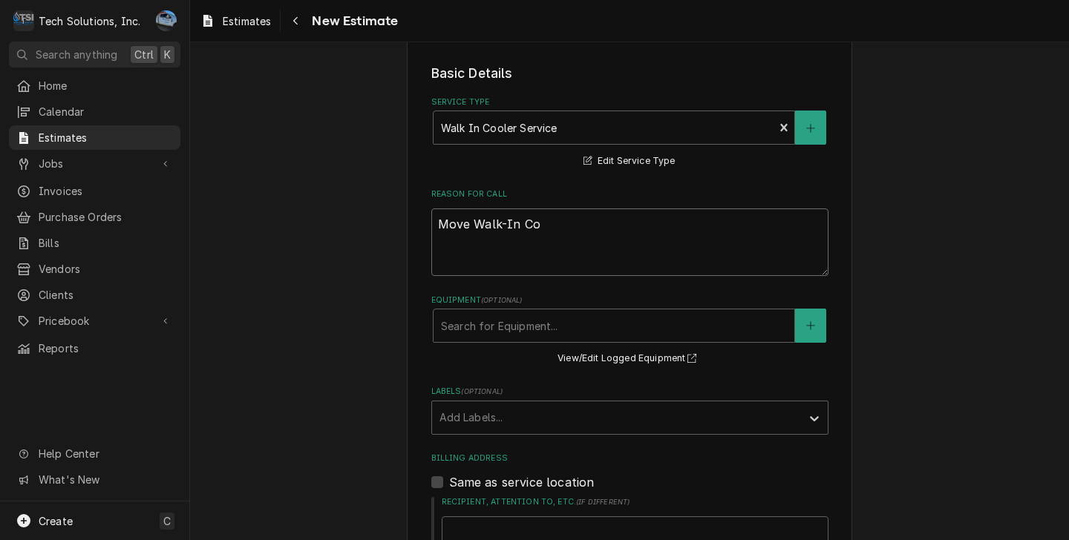
type textarea "Move Walk-In Coo"
type textarea "x"
type textarea "Move Walk-In Cool"
type textarea "x"
type textarea "Move Walk-In Coole"
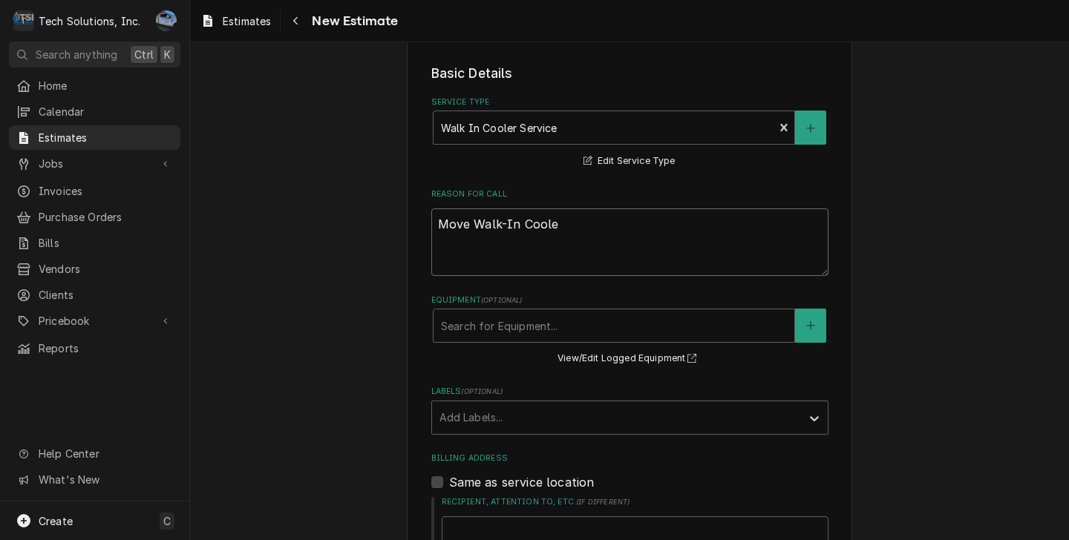
type textarea "x"
type textarea "Move Walk-In Cooler"
type textarea "x"
type textarea "Move Walk-In Cooler"
type textarea "x"
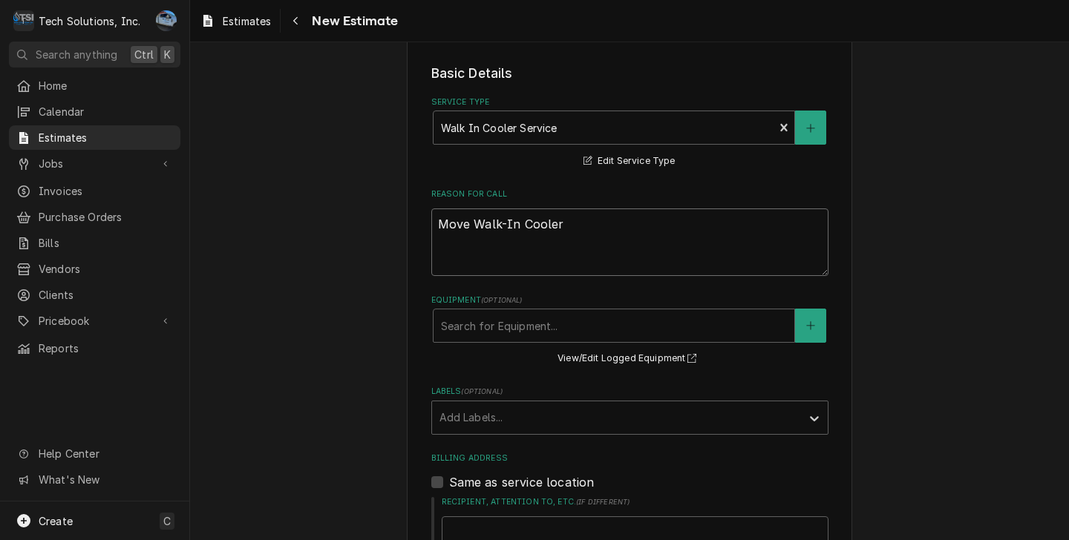
type textarea "Move Walk-In Cooler b"
type textarea "x"
type textarea "Move Walk-In Cooler bo"
type textarea "x"
type textarea "Move Walk-In Cooler b"
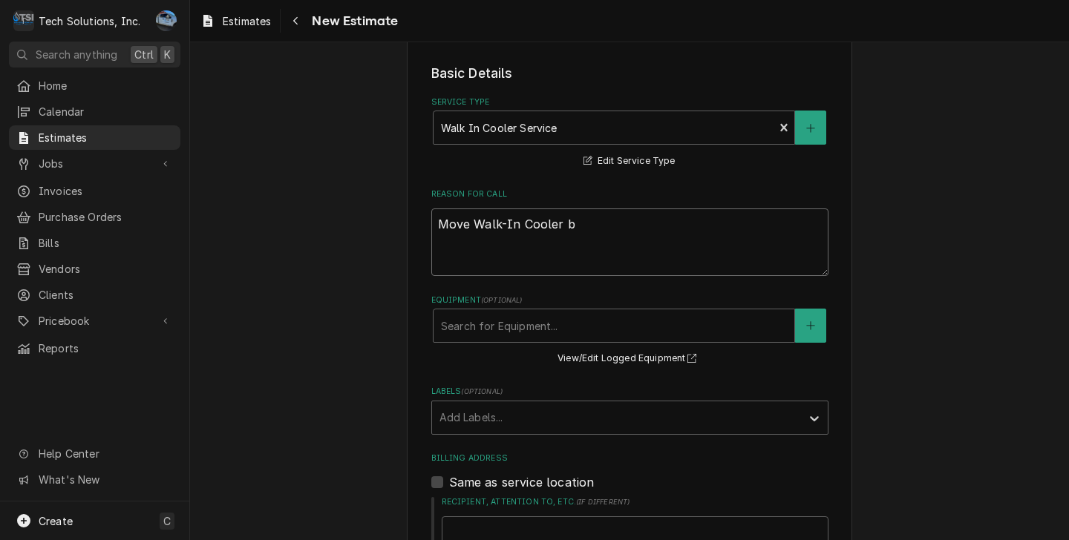
type textarea "x"
type textarea "Move Walk-In Cooler bo"
type textarea "x"
type textarea "Move Walk-In Cooler box"
type textarea "x"
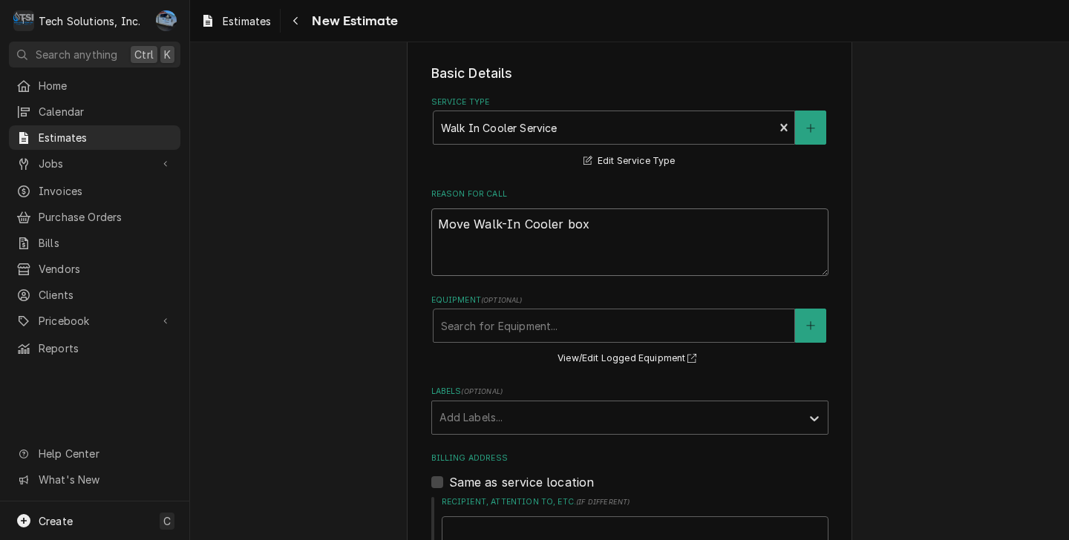
type textarea "Move Walk-In Cooler box"
type textarea "x"
type textarea "Move Walk-In Cooler box t"
type textarea "x"
type textarea "Move Walk-In Cooler box to"
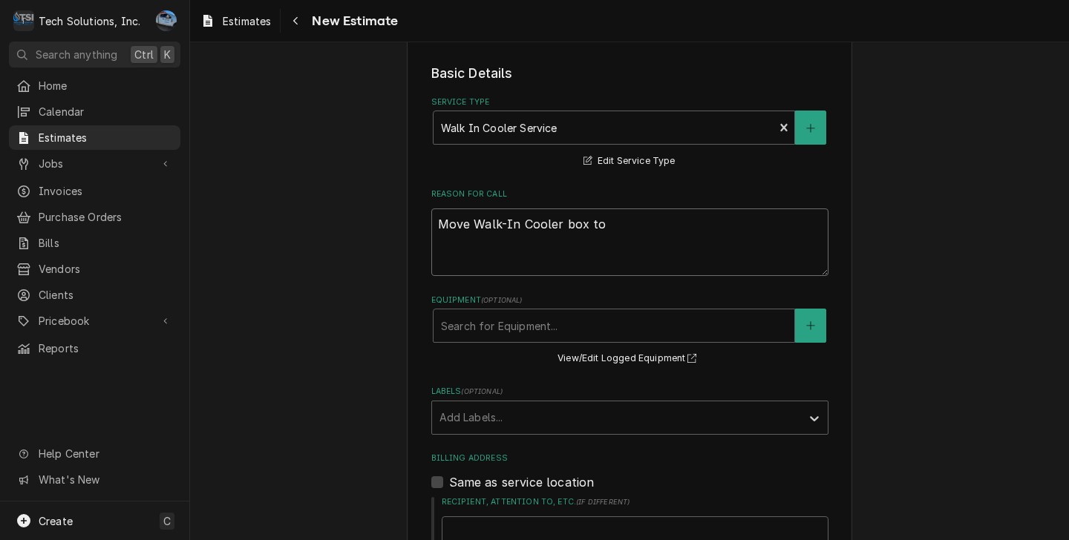
type textarea "x"
type textarea "Move Walk-In Cooler box to"
type textarea "x"
type textarea "Move Walk-In Cooler box to o"
type textarea "x"
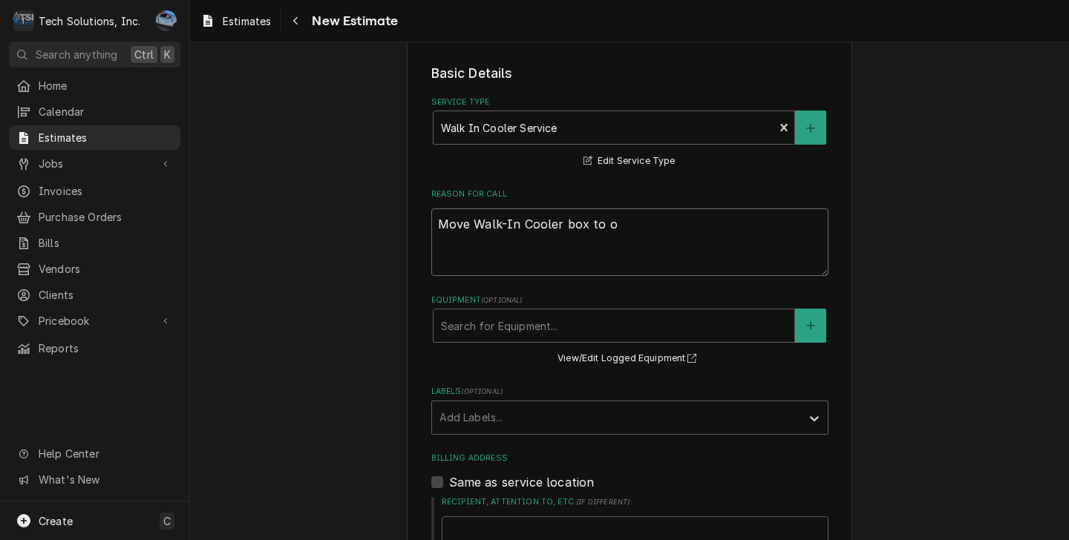
type textarea "Move Walk-In Cooler box to ou"
type textarea "x"
type textarea "Move Walk-In Cooler box to out"
type textarea "x"
type textarea "Move Walk-In Cooler box to outs"
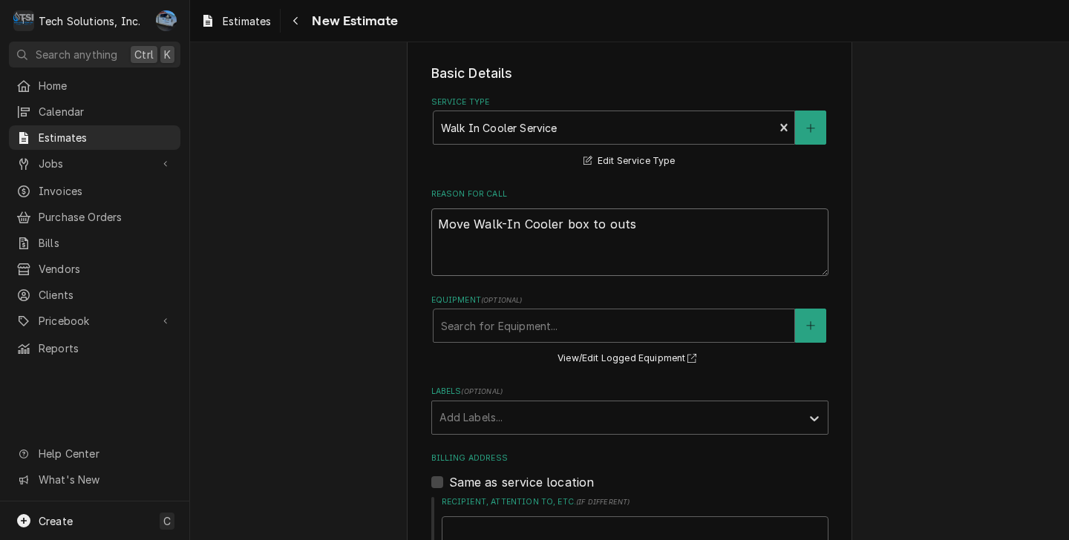
type textarea "x"
type textarea "Move Walk-In Cooler box to outsi"
type textarea "x"
type textarea "Move Walk-In Cooler box to outsid"
type textarea "x"
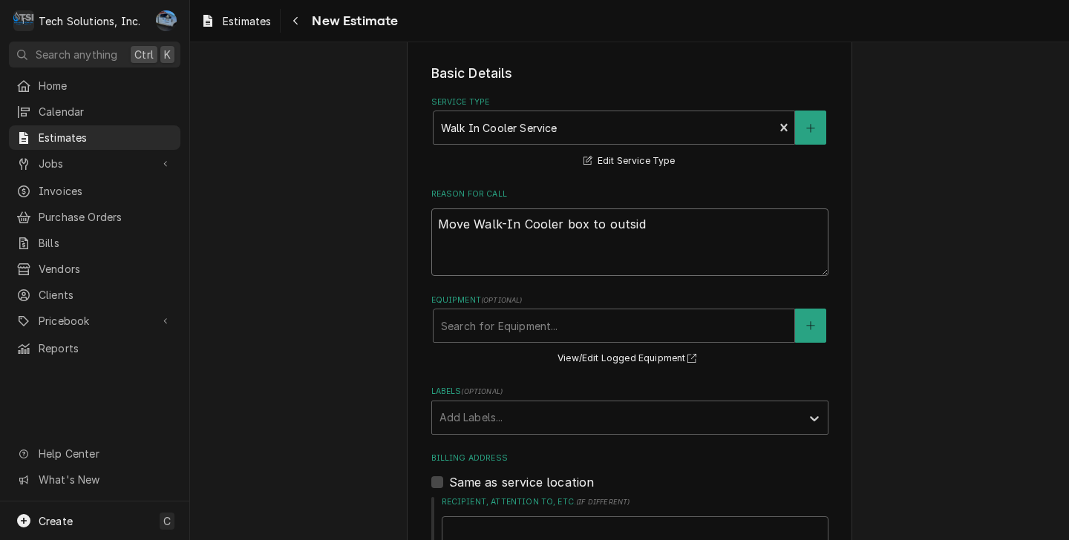
type textarea "Move Walk-In Cooler box to outside"
type textarea "x"
type textarea "Move Walk-In Cooler box to outside"
type textarea "x"
type textarea "Move Walk-In Cooler box to outside o"
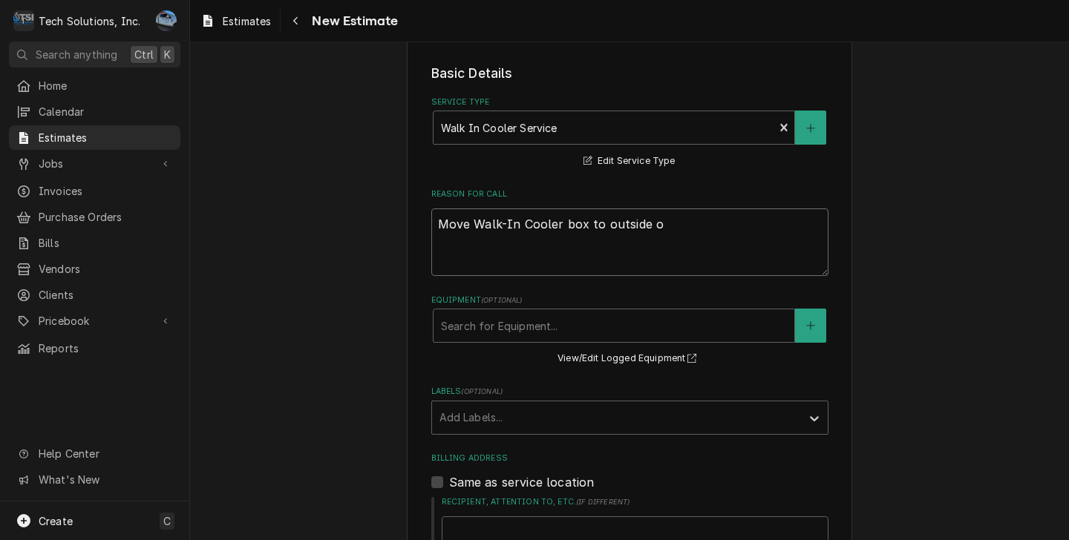
type textarea "x"
type textarea "Move Walk-In Cooler box to outside of"
type textarea "x"
type textarea "Move Walk-In Cooler box to outside of"
type textarea "x"
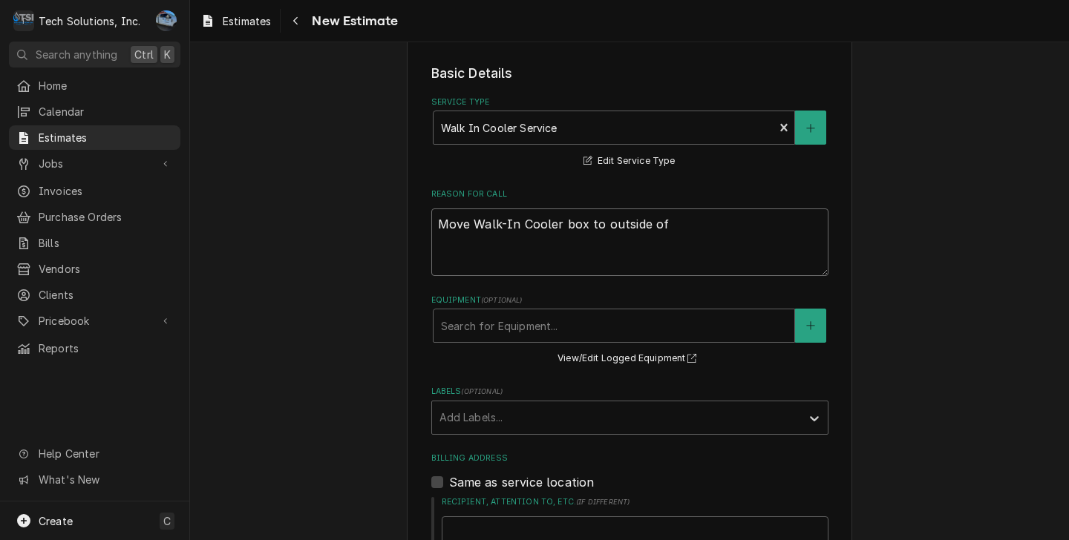
type textarea "Move Walk-In Cooler box to outside of b"
type textarea "x"
type textarea "Move Walk-In Cooler box to outside of bu"
type textarea "x"
type textarea "Move Walk-In Cooler box to outside of bui"
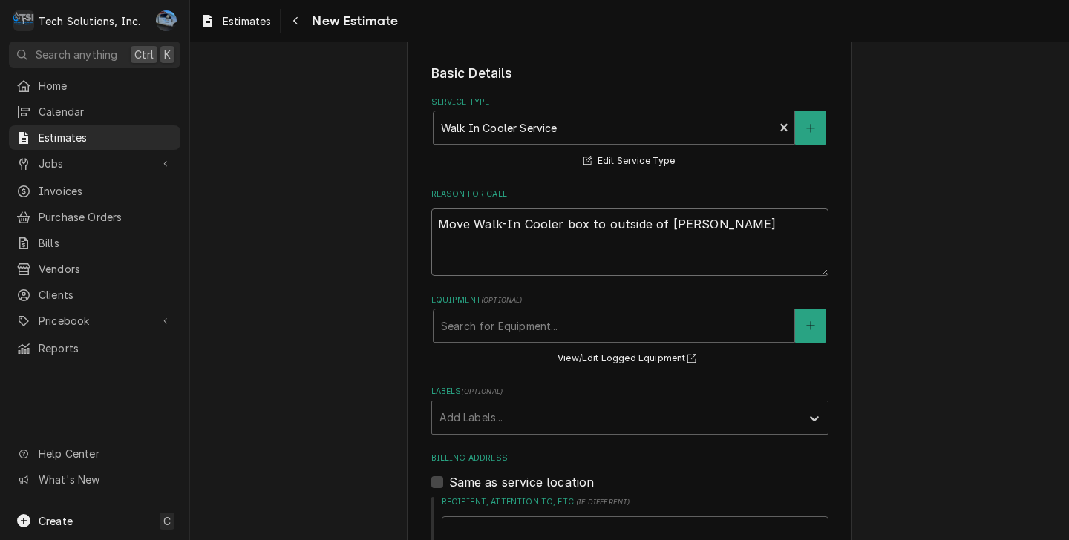
type textarea "x"
type textarea "Move Walk-In Cooler box to outside of buiu"
type textarea "x"
type textarea "Move Walk-In Cooler box to outside of buiul"
type textarea "x"
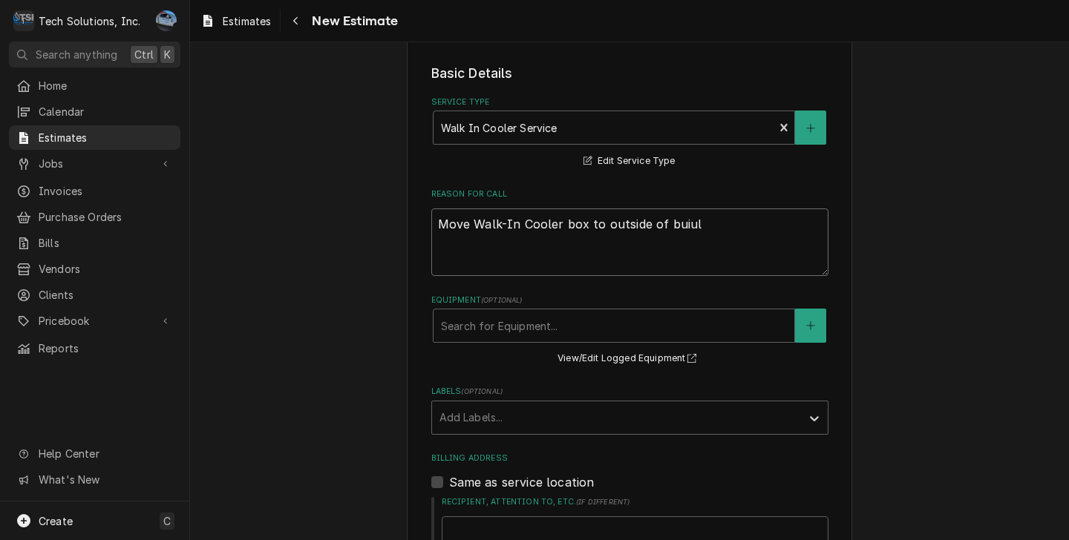
type textarea "Move Walk-In Cooler box to outside of buiu"
type textarea "x"
type textarea "Move Walk-In Cooler box to outside of bui"
type textarea "x"
type textarea "Move Walk-In Cooler box to outside of buil"
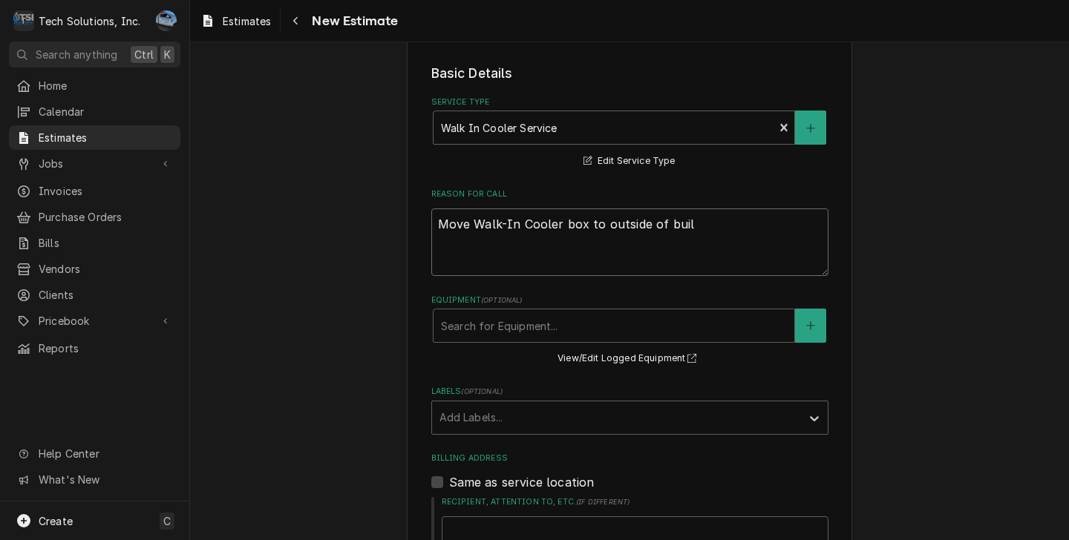
type textarea "x"
type textarea "Move Walk-In Cooler box to outside of build"
type textarea "x"
type textarea "Move Walk-In Cooler box to outside of buildi"
type textarea "x"
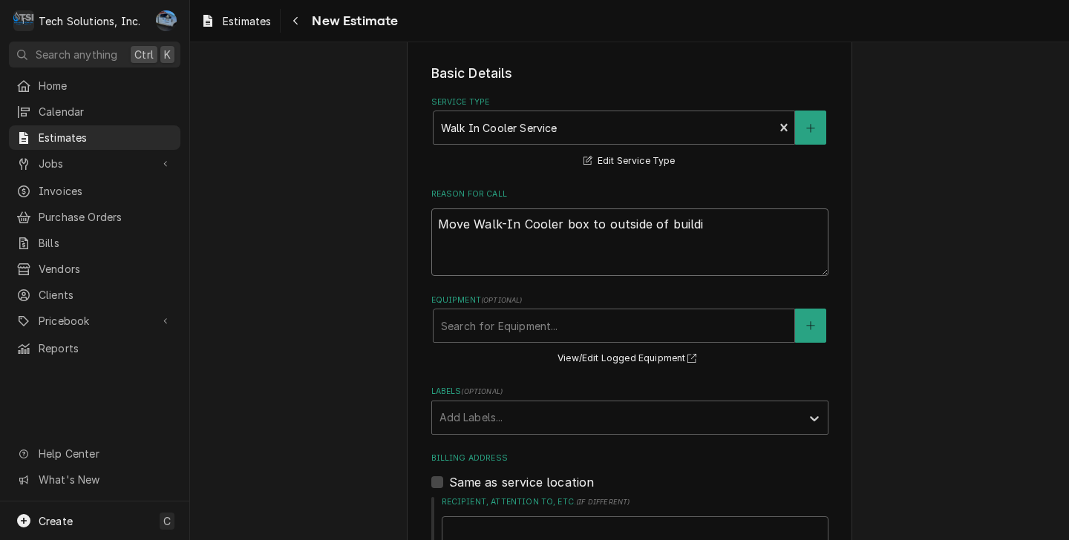
type textarea "Move Walk-In Cooler box to outside of buildin"
type textarea "x"
type textarea "Move Walk-In Cooler box to outside of building"
type textarea "x"
type textarea "Move Walk-In Cooler box to outside of building"
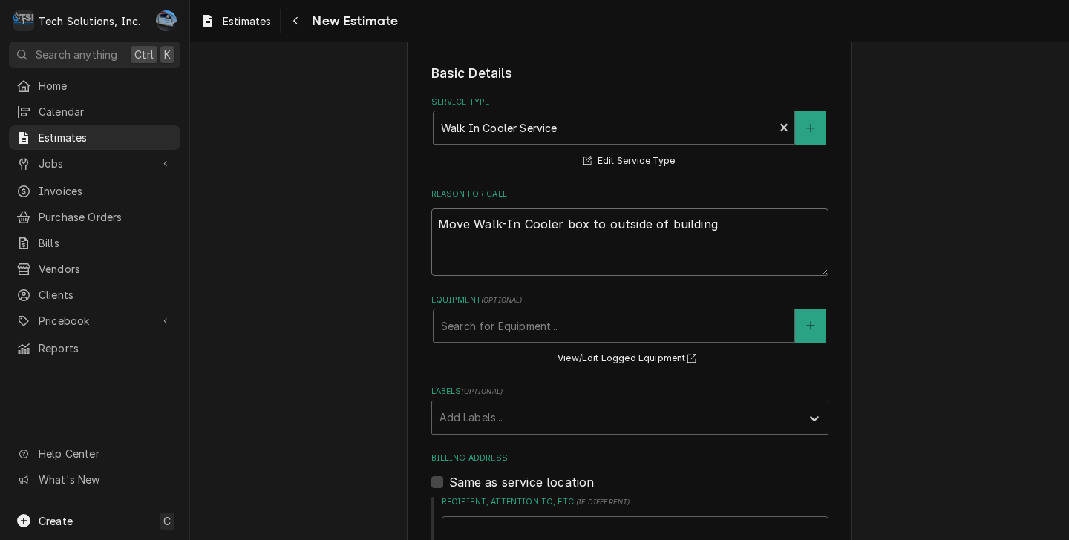
type textarea "x"
type textarea "Move Walk-In Cooler box to outside of building a"
type textarea "x"
type textarea "Move Walk-In Cooler box to outside of building an"
type textarea "x"
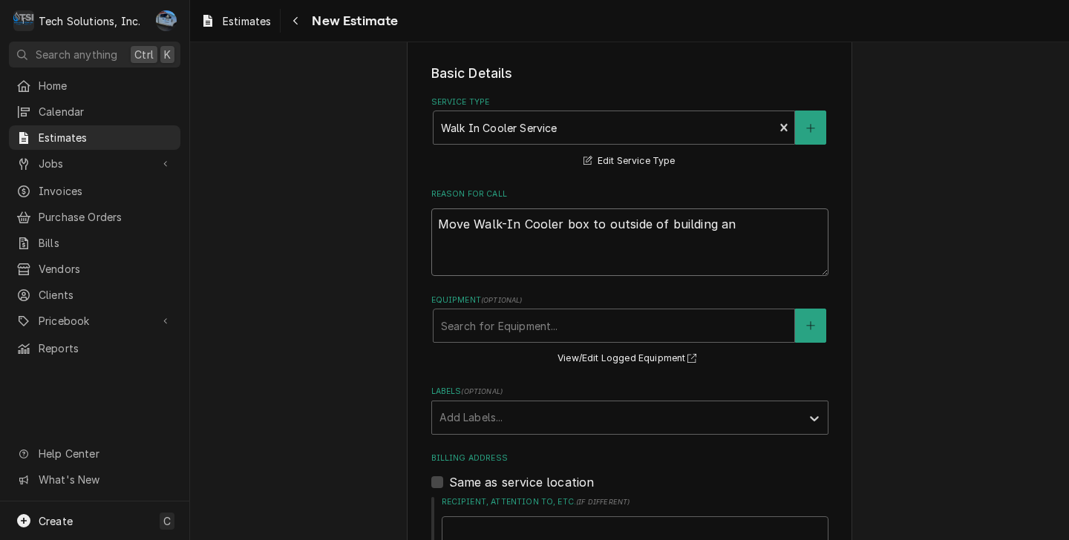
type textarea "Move Walk-In Cooler box to outside of building and"
type textarea "x"
type textarea "Move Walk-In Cooler box to outside of building and"
type textarea "x"
type textarea "Move Walk-In Cooler box to outside of building and m"
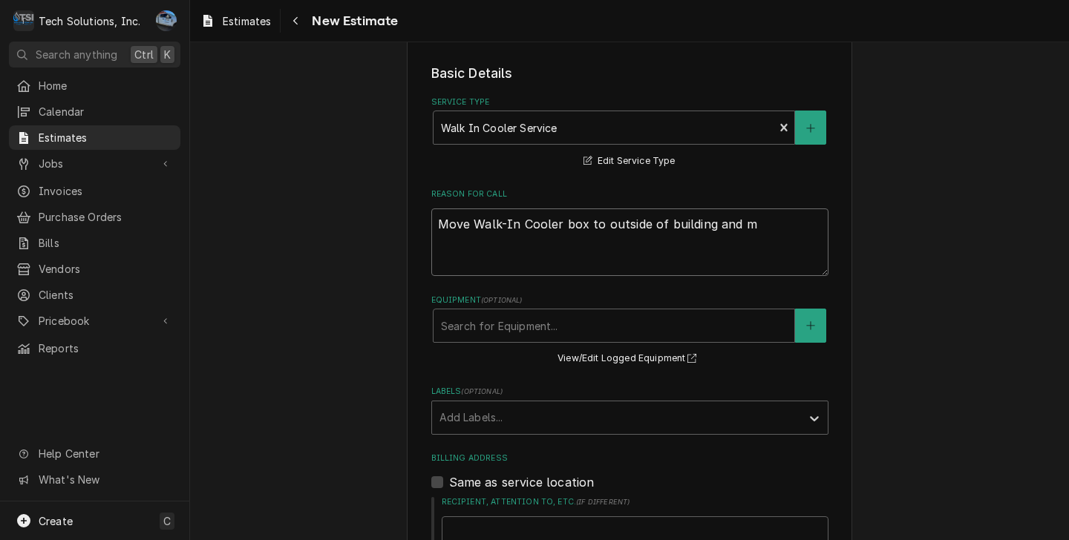
type textarea "x"
type textarea "Move Walk-In Cooler box to outside of building and ma"
type textarea "x"
type textarea "Move Walk-In Cooler box to outside of building and mat"
type textarea "x"
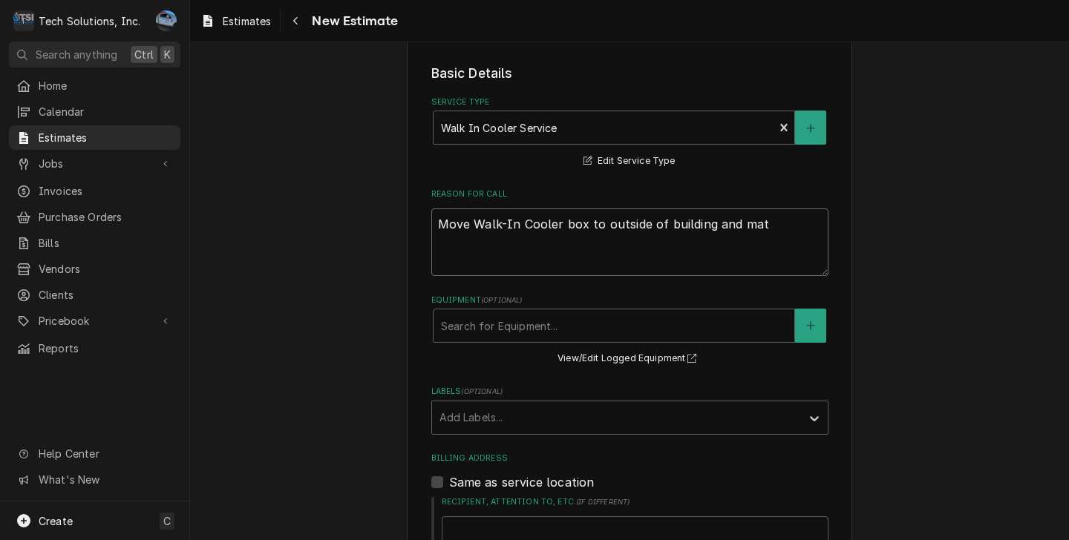
type textarea "Move Walk-In Cooler box to outside of building and mate"
type textarea "x"
type textarea "Move Walk-In Cooler box to outside of building and mate"
type textarea "x"
type textarea "Move Walk-In Cooler box to outside of building and mate b"
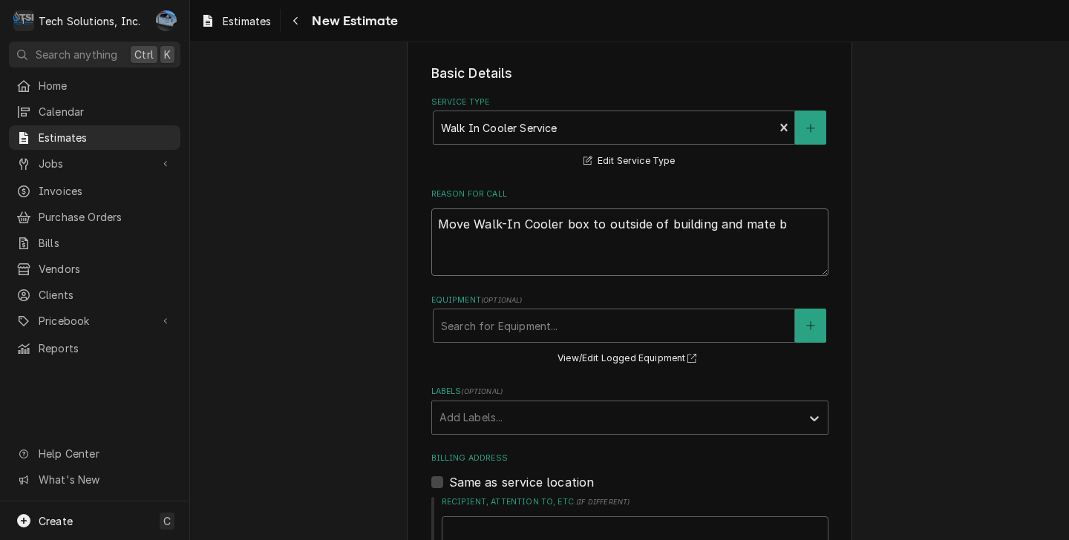
type textarea "x"
type textarea "Move Walk-In Cooler box to outside of building and mate bo"
type textarea "x"
type textarea "Move Walk-In Cooler box to outside of building and mate bos"
type textarea "x"
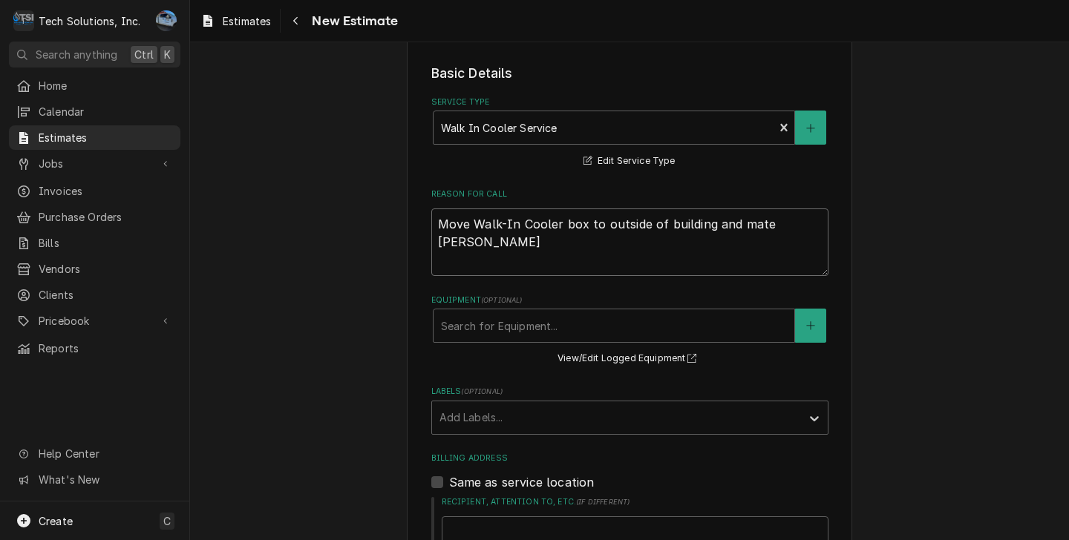
type textarea "Move Walk-In Cooler box to outside of building and mate bos"
type textarea "x"
type textarea "Move Walk-In Cooler box to outside of building and mate bos t"
type textarea "x"
type textarea "Move Walk-In Cooler box to outside of building and mate bos ty"
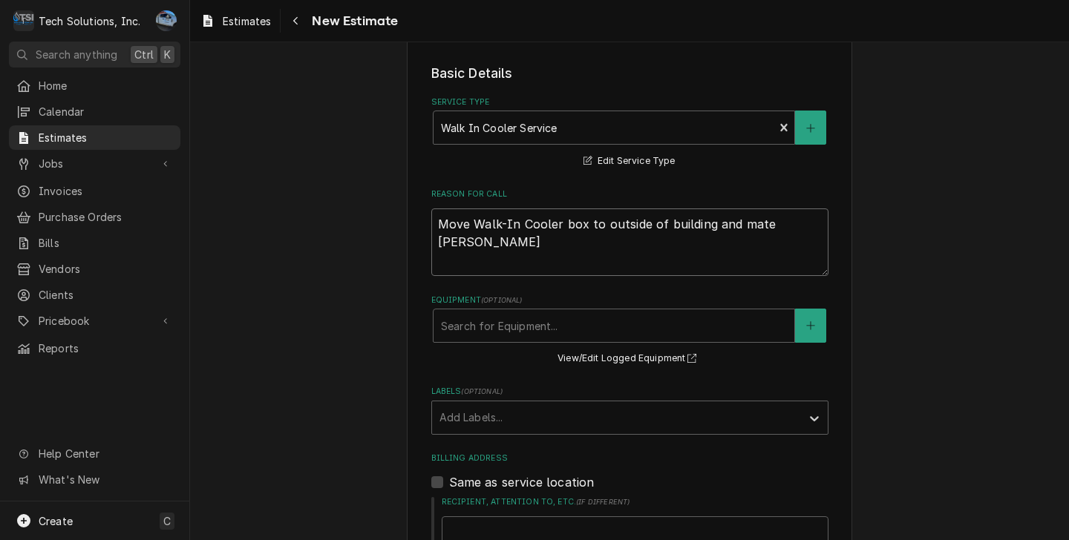
type textarea "x"
type textarea "Move Walk-In Cooler box to outside of building and mate bos tyo"
type textarea "x"
type textarea "Move Walk-In Cooler box to outside of building and mate bos tyo"
type textarea "x"
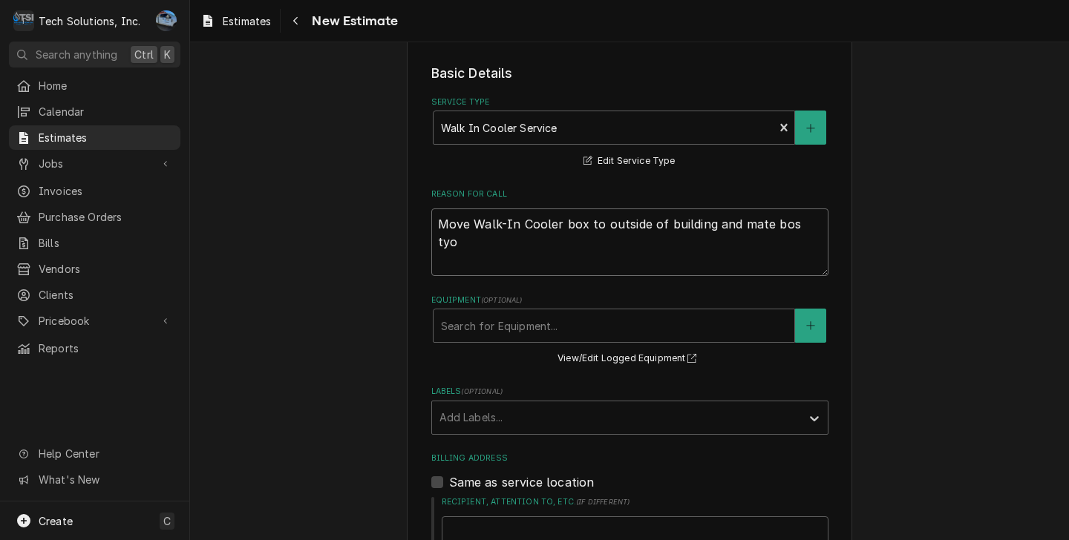
type textarea "Move Walk-In Cooler box to outside of building and mate bos ty"
type textarea "x"
type textarea "Move Walk-In Cooler box to outside of building and mate bos t"
type textarea "x"
type textarea "Move Walk-In Cooler box to outside of building and mate bos"
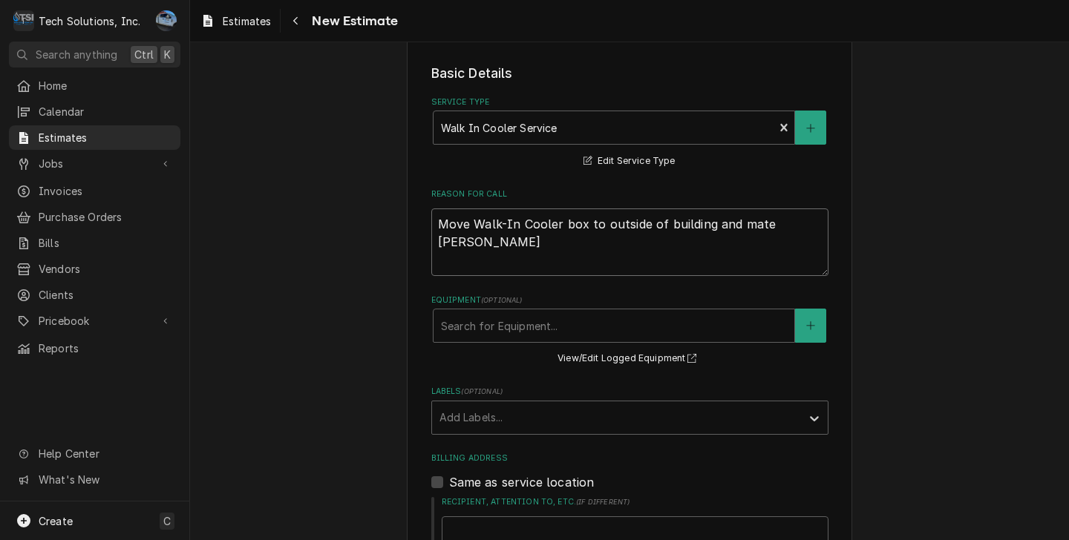
type textarea "x"
type textarea "Move Walk-In Cooler box to outside of building and mate bos"
type textarea "x"
type textarea "Move Walk-In Cooler box to outside of building and mate bo"
type textarea "x"
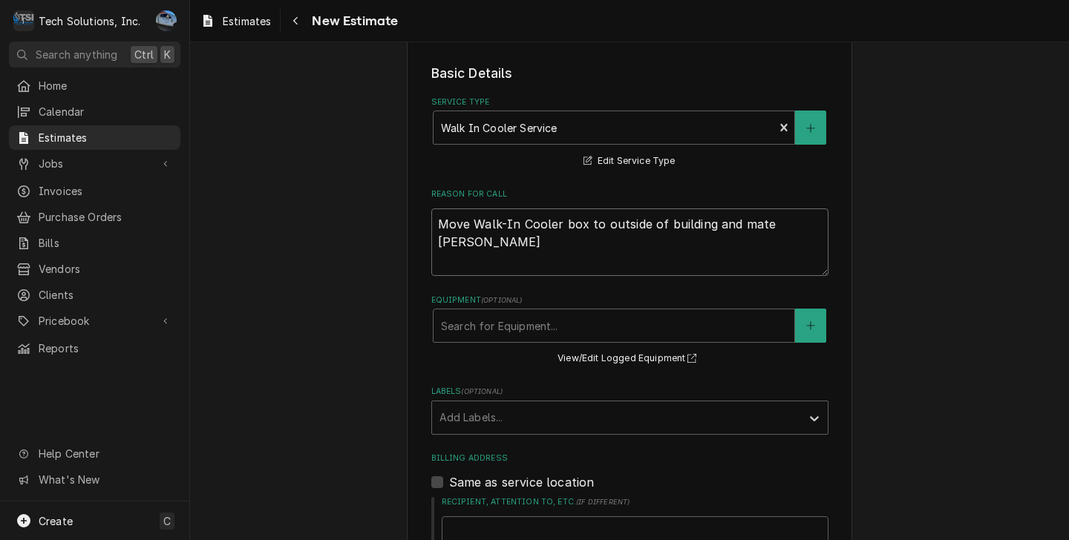
type textarea "Move Walk-In Cooler box to outside of building and mate box"
type textarea "x"
type textarea "Move Walk-In Cooler box to outside of building and mate box"
type textarea "x"
type textarea "Move Walk-In Cooler box to outside of building and mate box t"
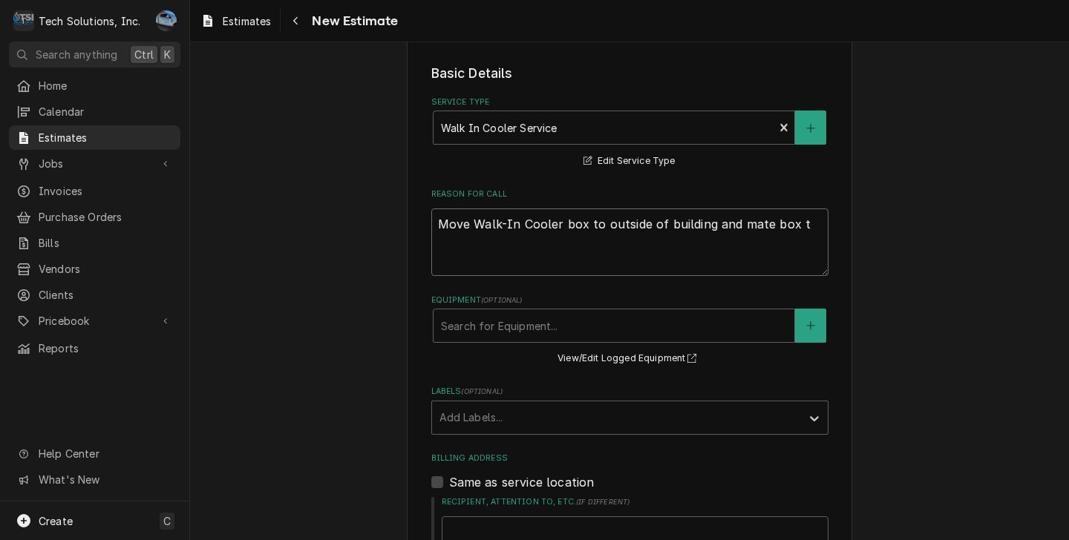
type textarea "x"
type textarea "Move Walk-In Cooler box to outside of building and mate box to"
type textarea "x"
type textarea "Move Walk-In Cooler box to outside of building and mate box to"
click at [588, 229] on textarea "Move Walk-In Cooler box to outside of building and mate box to back of building…" at bounding box center [629, 243] width 397 height 68
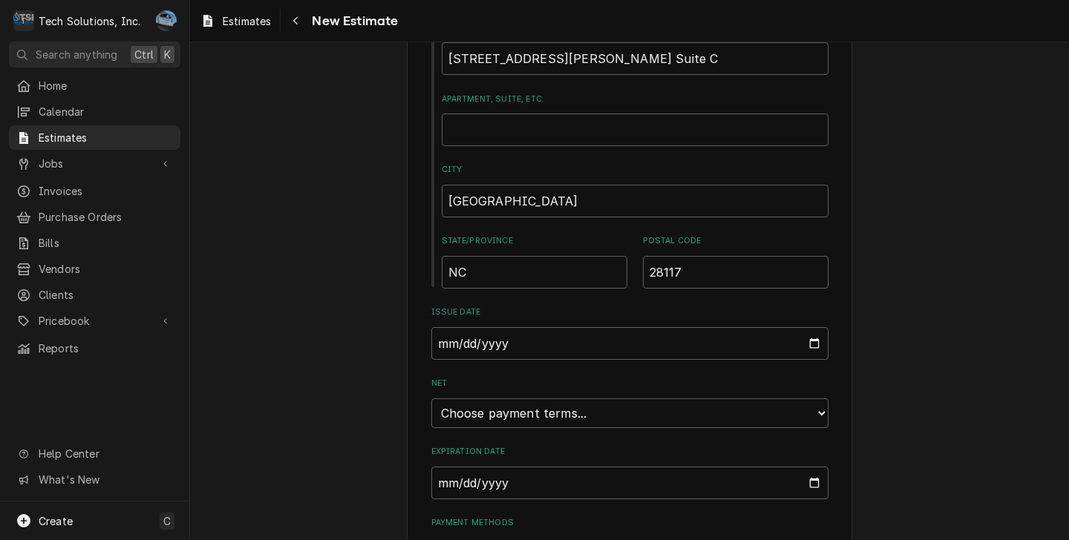
scroll to position [1039, 0]
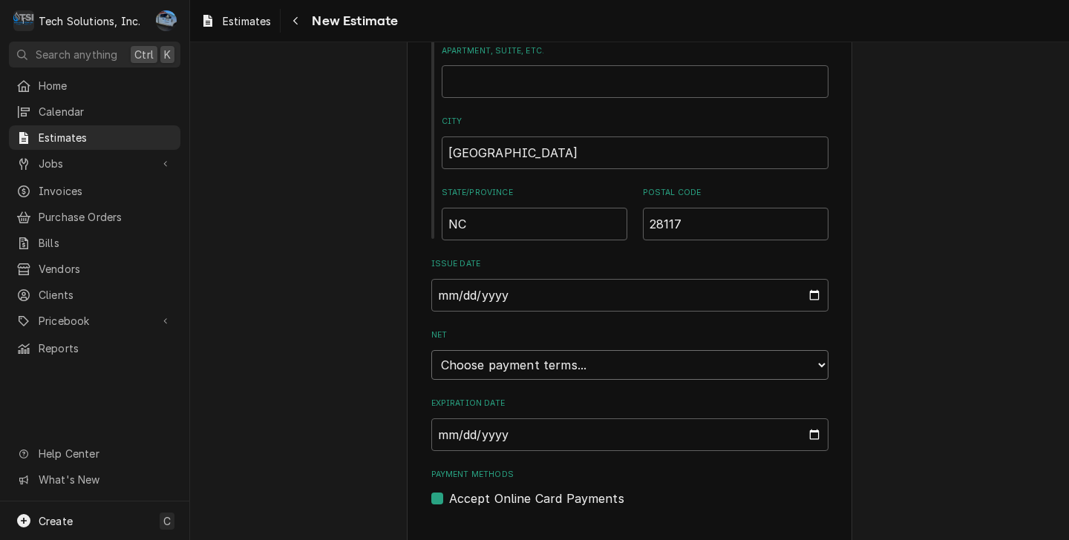
click at [542, 351] on select "Choose payment terms... Same Day Net 7 Net 14 Net 21 Net 30 Net 45 Net 60 Net 90" at bounding box center [629, 365] width 397 height 30
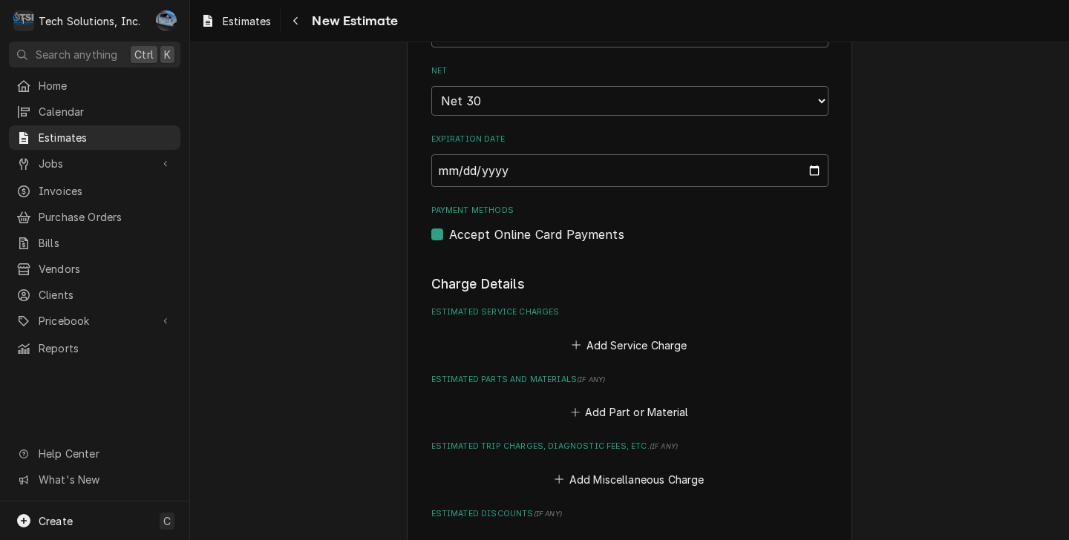
scroll to position [1336, 0]
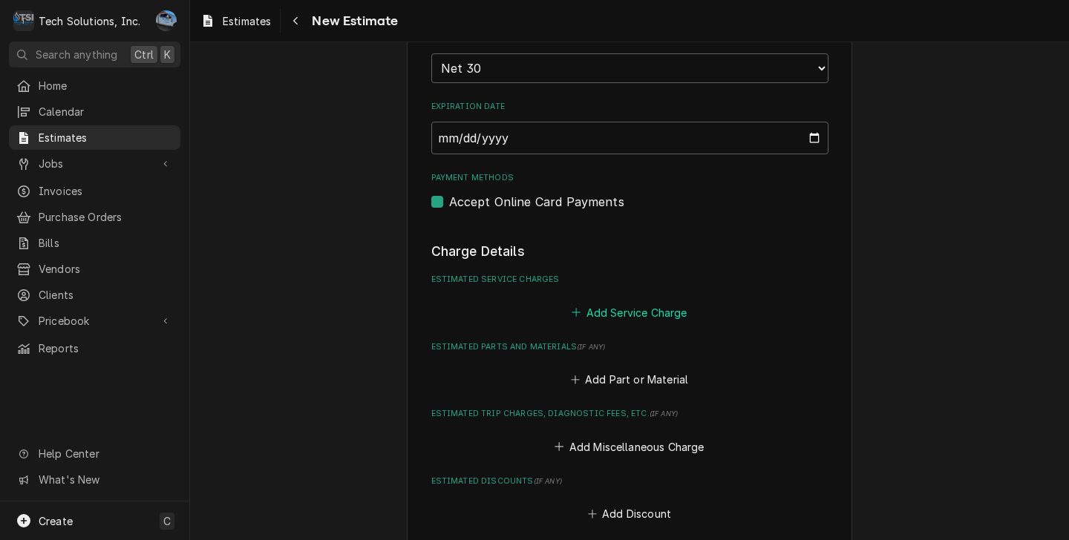
click at [614, 302] on button "Add Service Charge" at bounding box center [629, 312] width 120 height 21
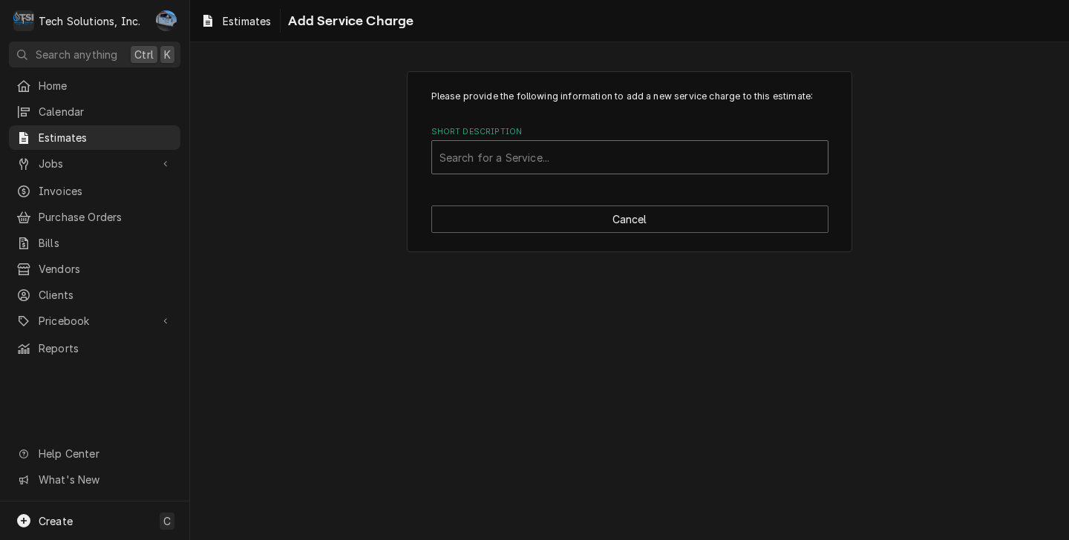
click at [529, 165] on div "Short Description" at bounding box center [629, 157] width 381 height 27
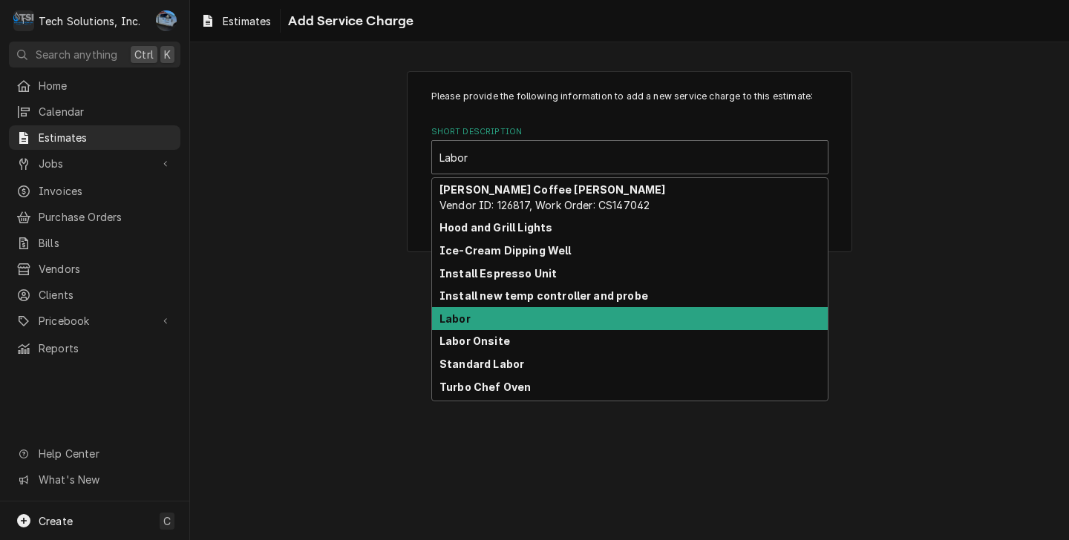
click at [506, 318] on div "Labor" at bounding box center [630, 318] width 396 height 23
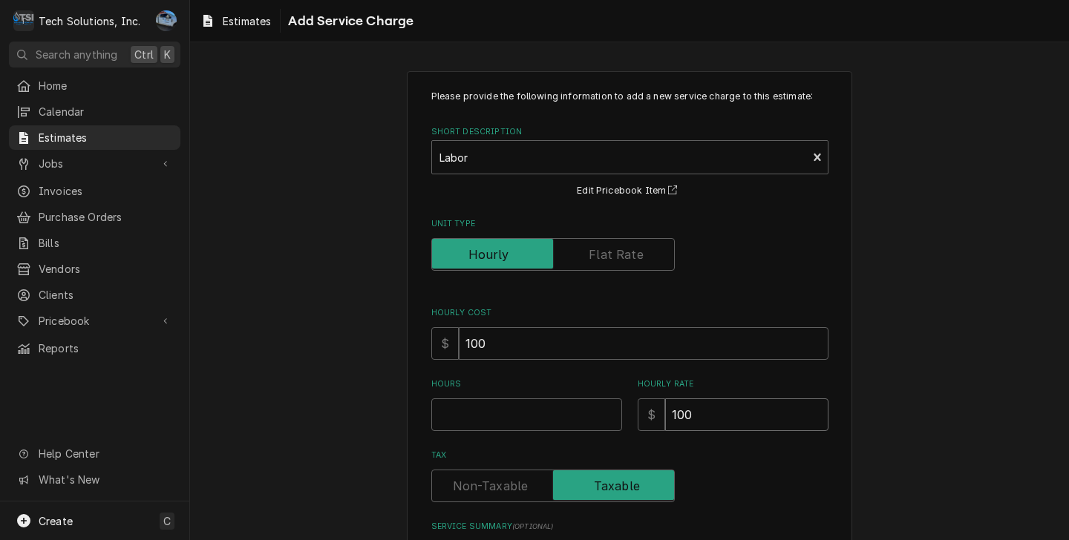
click at [710, 419] on input "100" at bounding box center [746, 414] width 163 height 33
click at [460, 425] on input "Hours" at bounding box center [526, 414] width 191 height 33
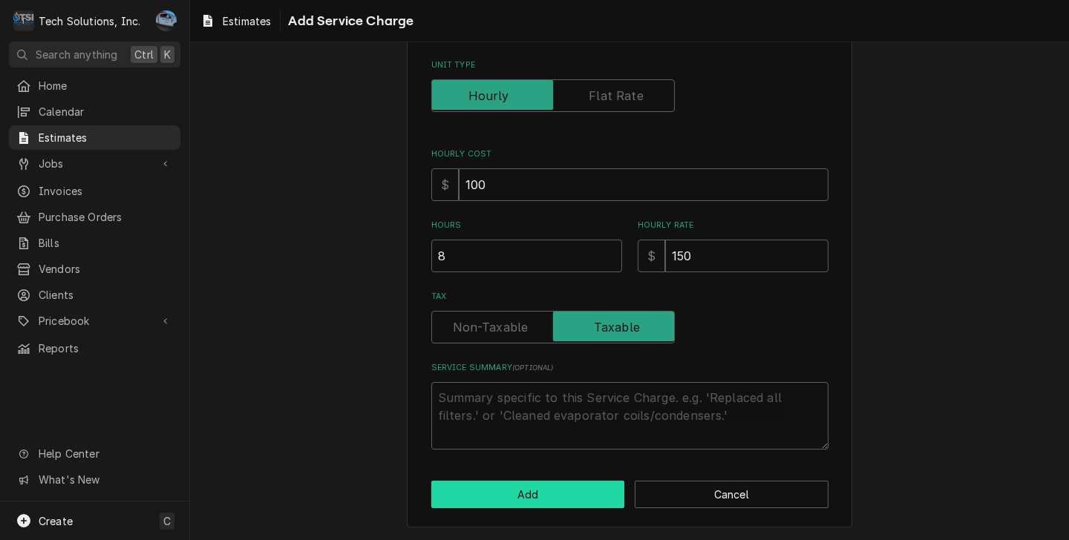
click at [541, 496] on button "Add" at bounding box center [528, 494] width 194 height 27
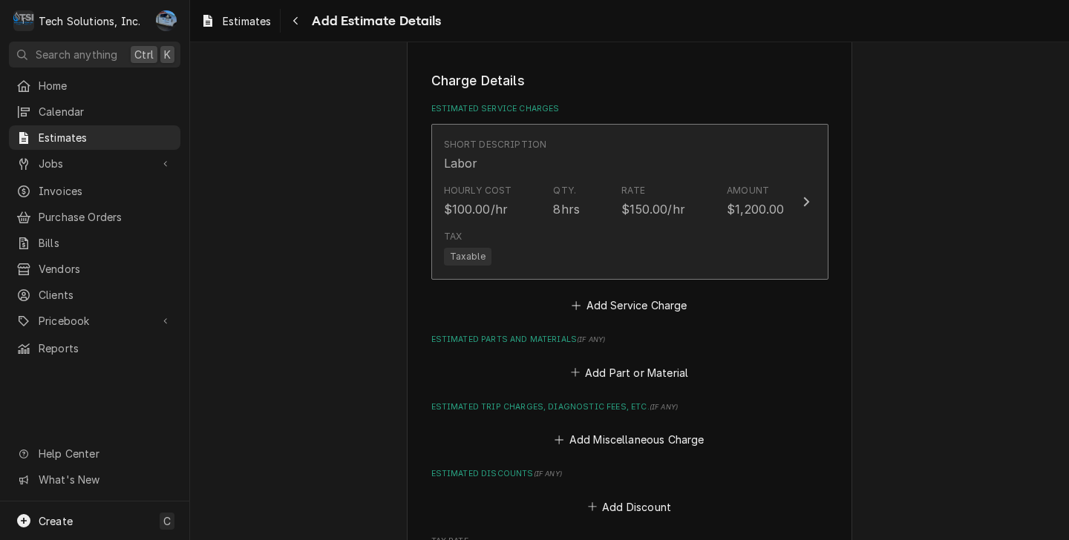
scroll to position [1541, 0]
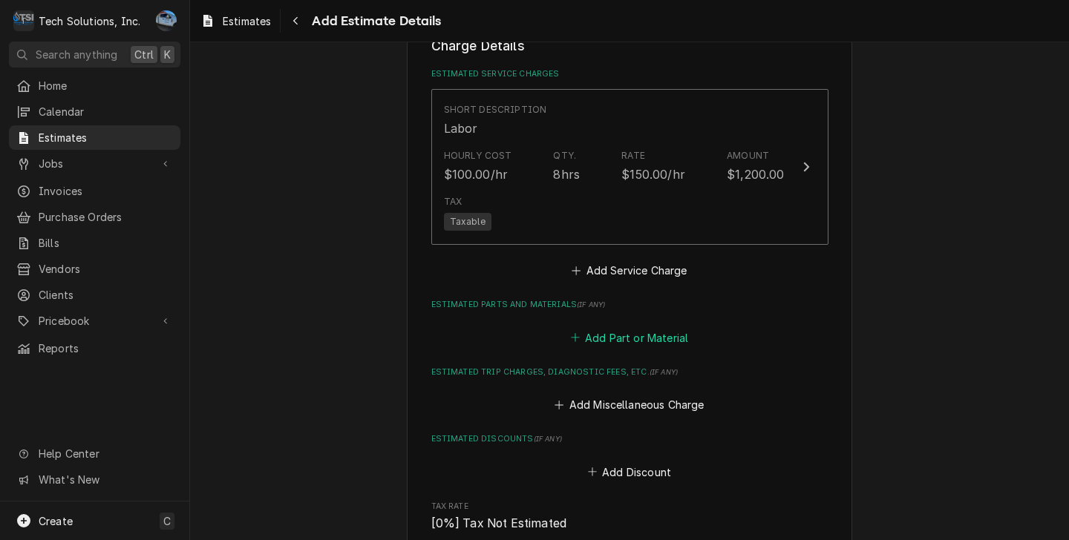
click at [614, 329] on button "Add Part or Material" at bounding box center [629, 337] width 122 height 21
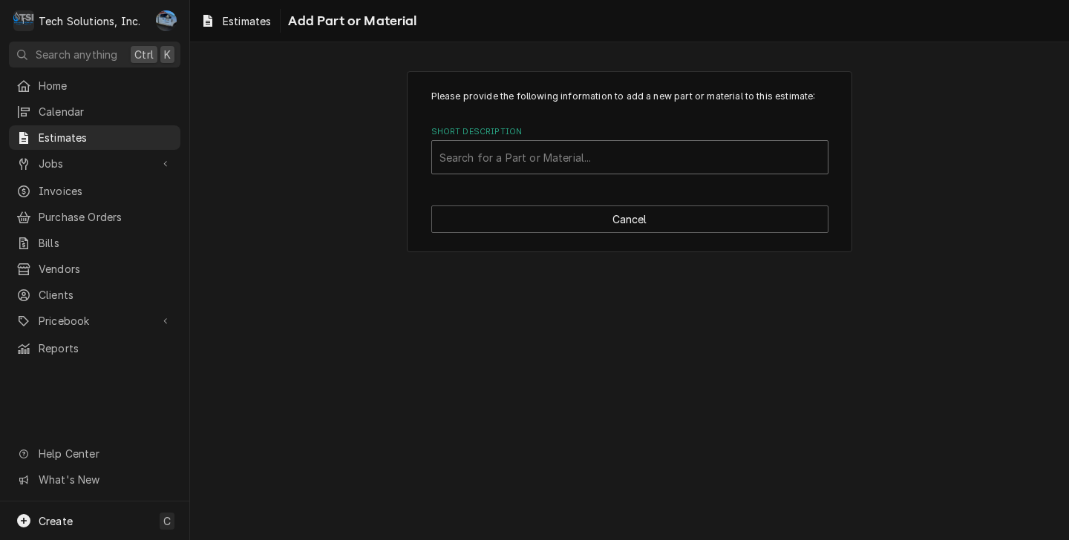
click at [513, 168] on div "Short Description" at bounding box center [629, 157] width 381 height 27
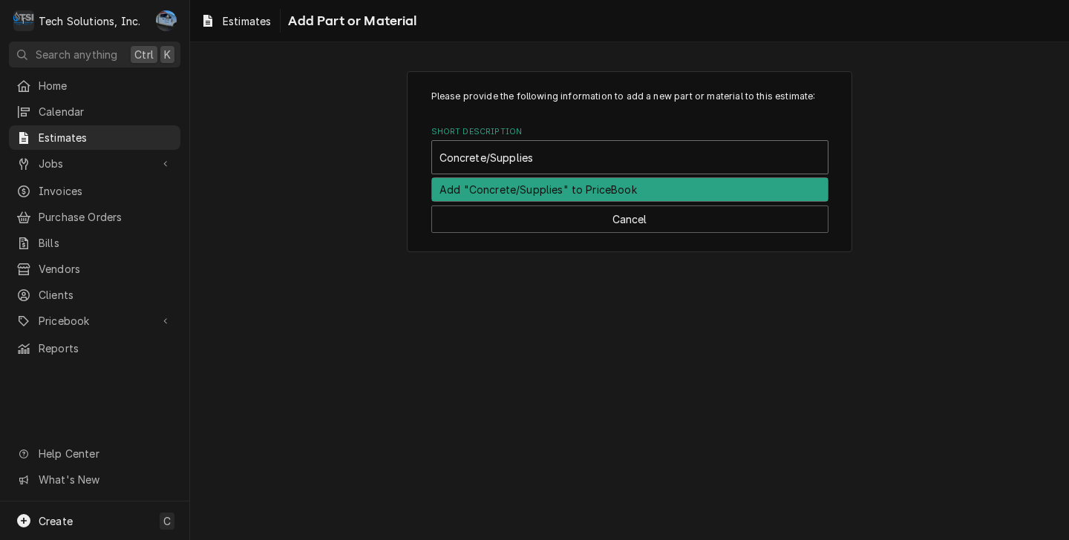
click at [614, 189] on div "Add "Concrete/Supplies" to PriceBook" at bounding box center [630, 189] width 396 height 23
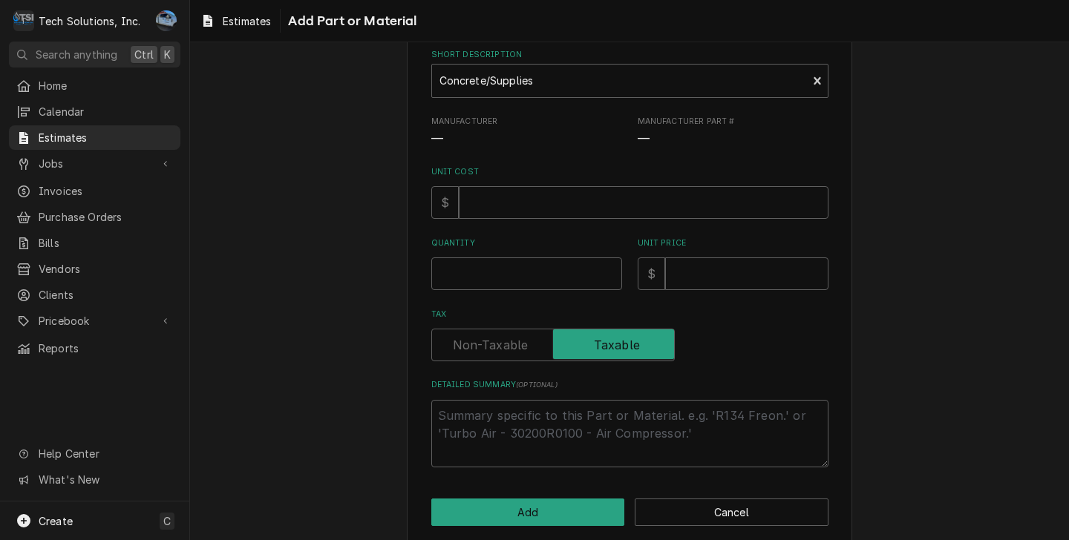
scroll to position [148, 0]
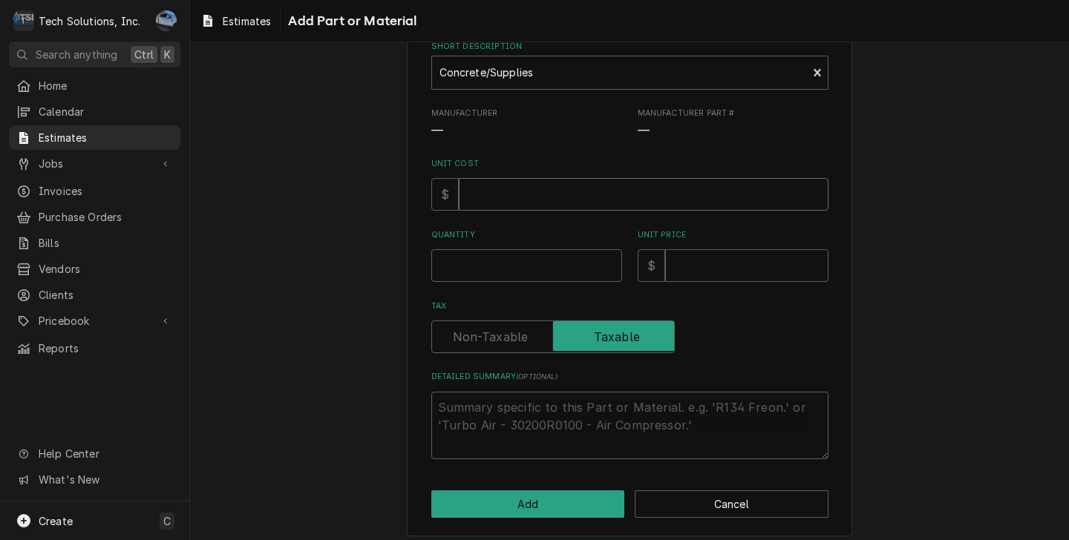
click at [534, 181] on input "Unit Cost" at bounding box center [644, 194] width 370 height 33
click at [690, 276] on input "Unit Price" at bounding box center [746, 265] width 163 height 33
click at [551, 271] on input "Quantity" at bounding box center [526, 265] width 191 height 33
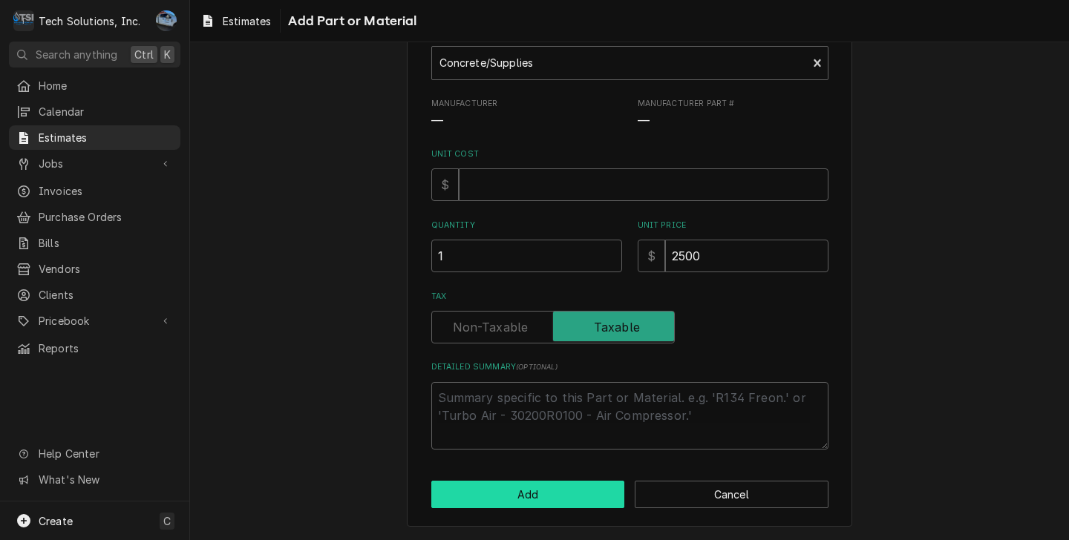
click at [496, 495] on button "Add" at bounding box center [528, 494] width 194 height 27
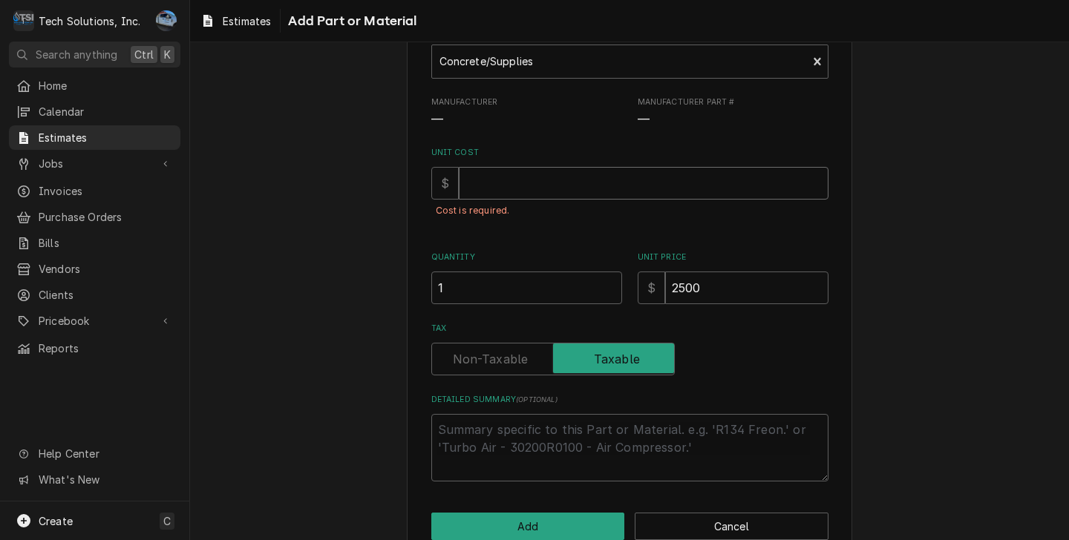
click at [495, 196] on input "Unit Cost" at bounding box center [644, 183] width 370 height 33
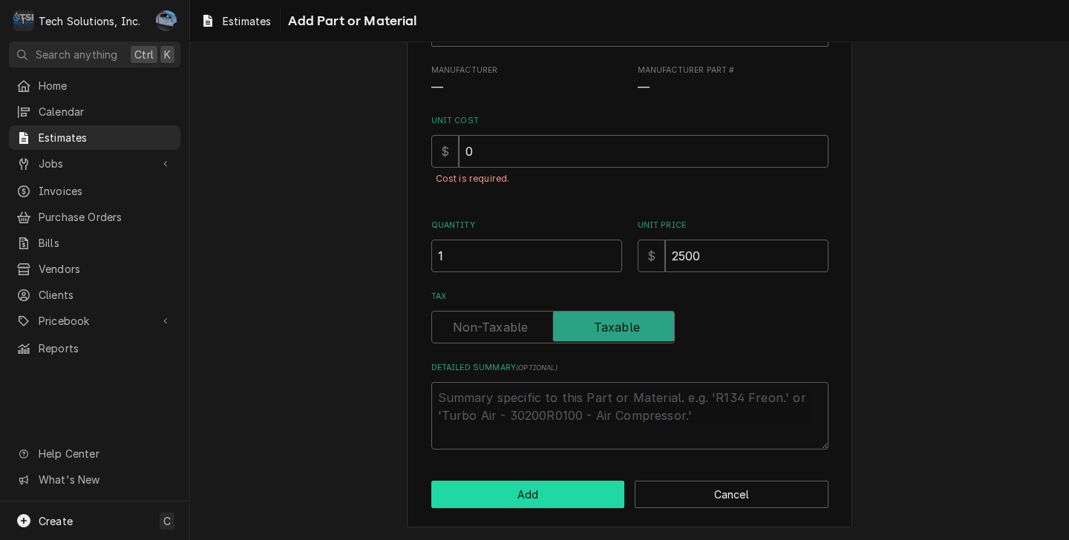
click at [523, 494] on button "Add" at bounding box center [528, 494] width 194 height 27
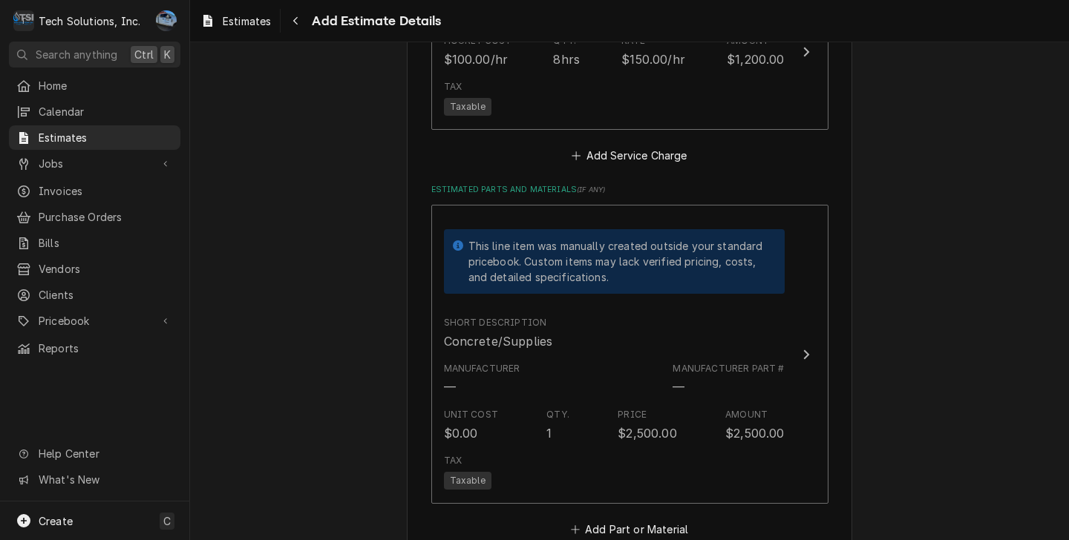
scroll to position [1674, 0]
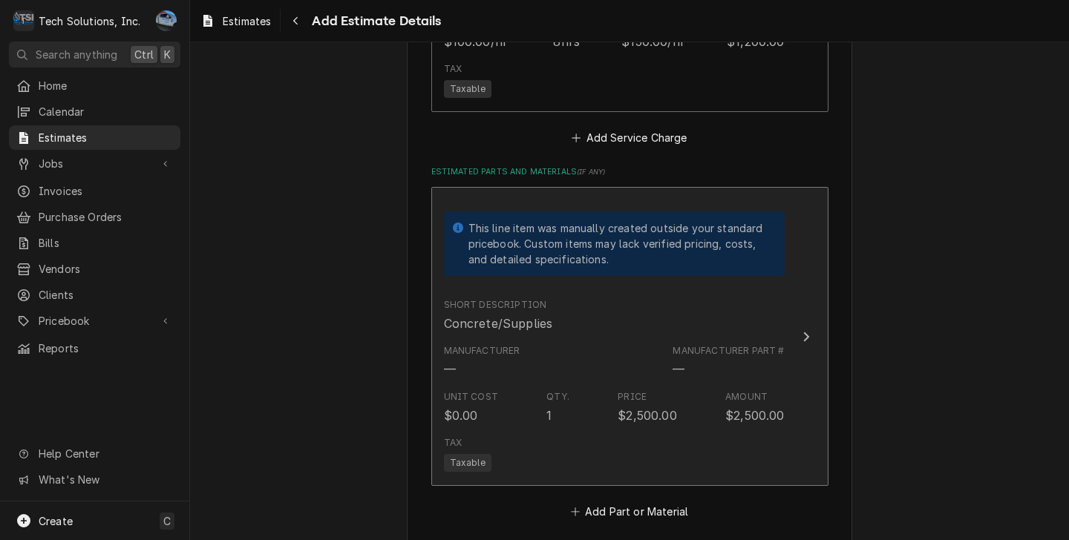
click at [753, 413] on div "Unit Cost $0.00 Qty. 1 Price $2,500.00 Amount $2,500.00" at bounding box center [614, 407] width 341 height 46
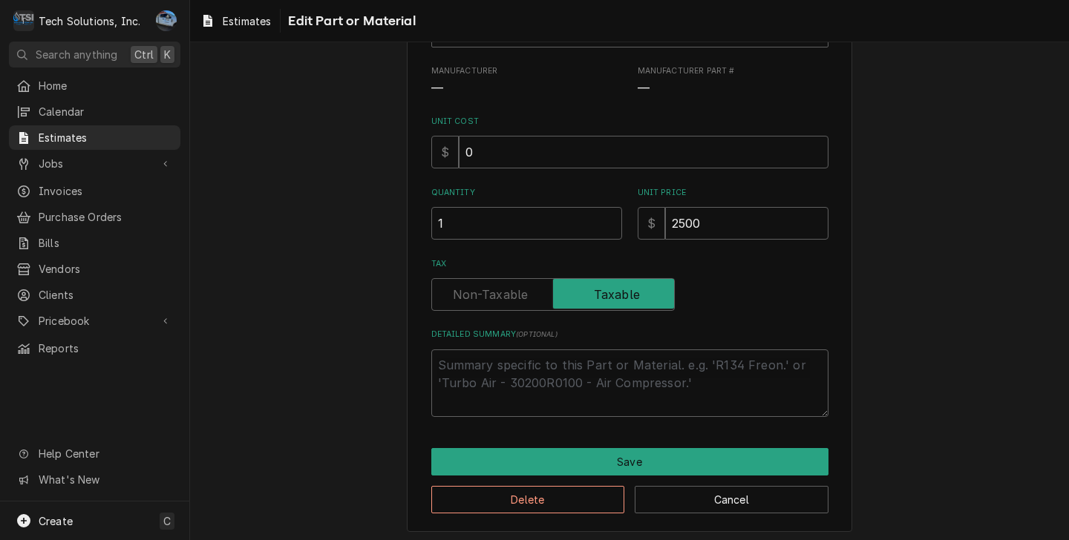
scroll to position [198, 0]
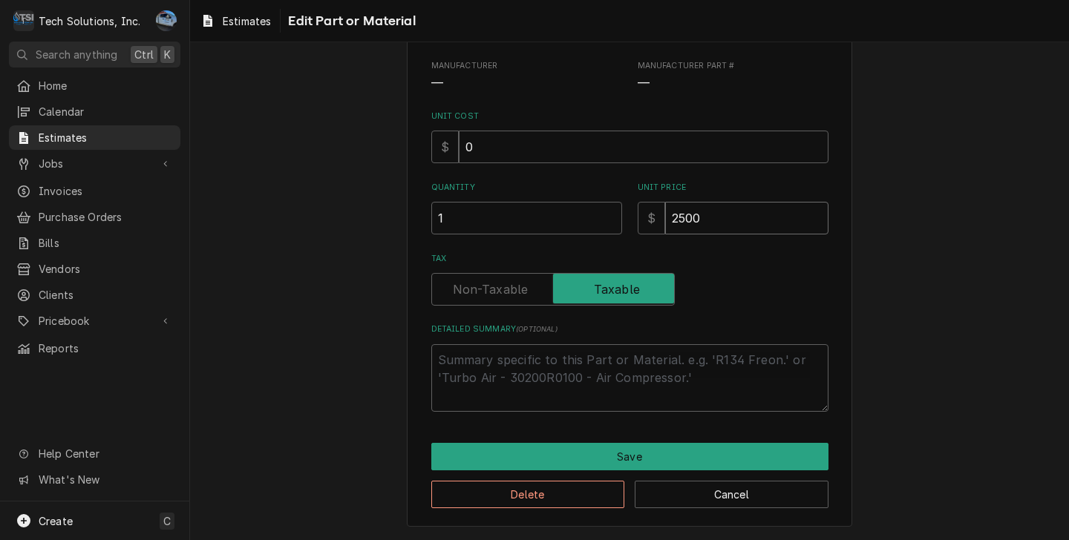
click at [716, 223] on input "2500" at bounding box center [746, 218] width 163 height 33
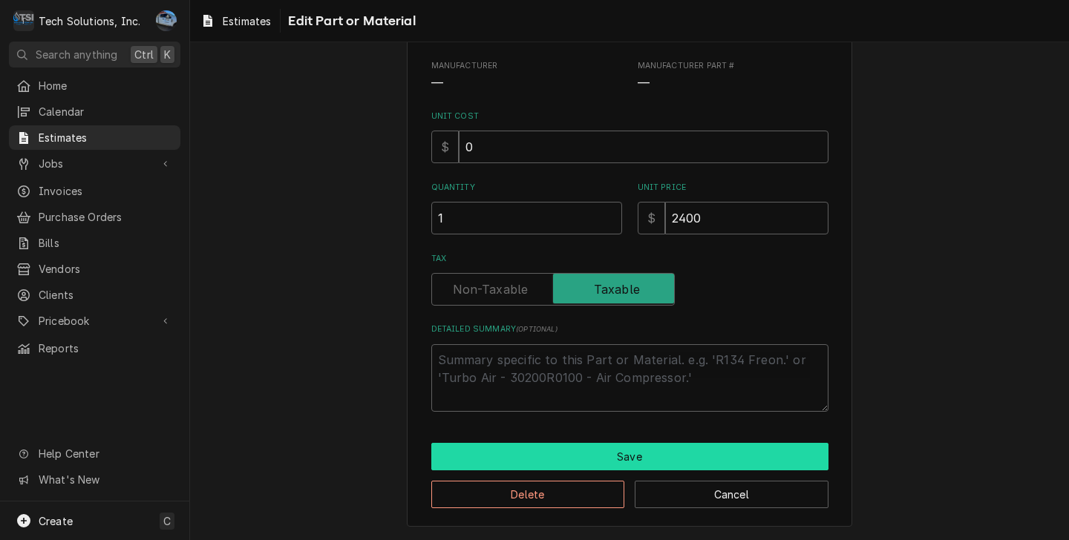
click at [637, 446] on button "Save" at bounding box center [629, 456] width 397 height 27
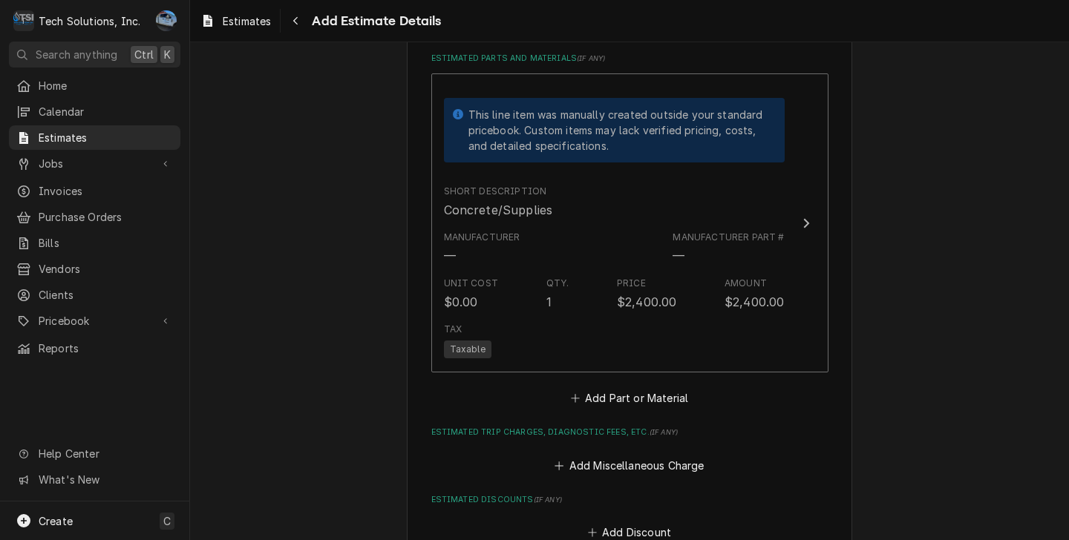
scroll to position [1805, 0]
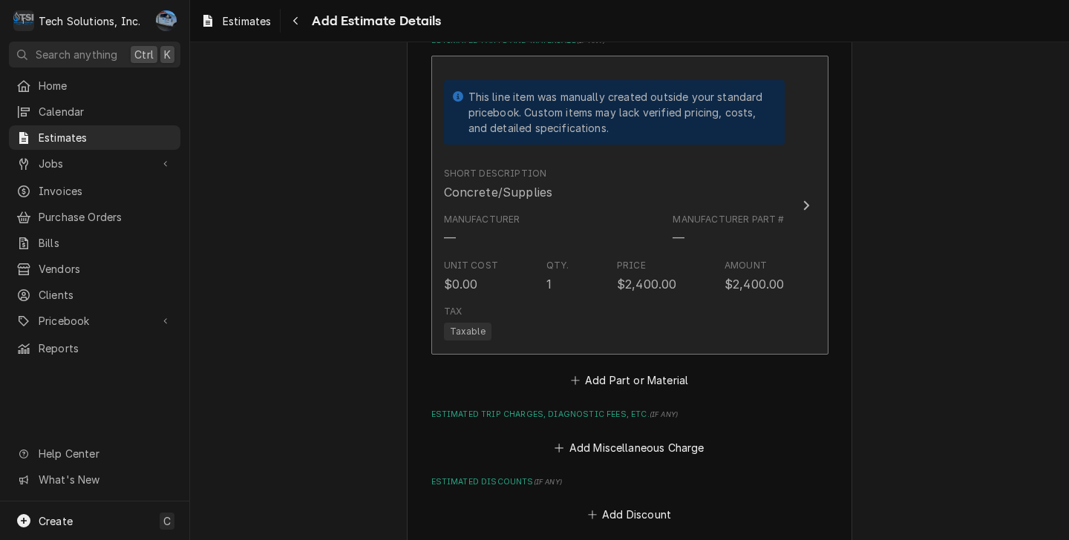
click at [732, 299] on div "Tax Taxable" at bounding box center [614, 322] width 341 height 47
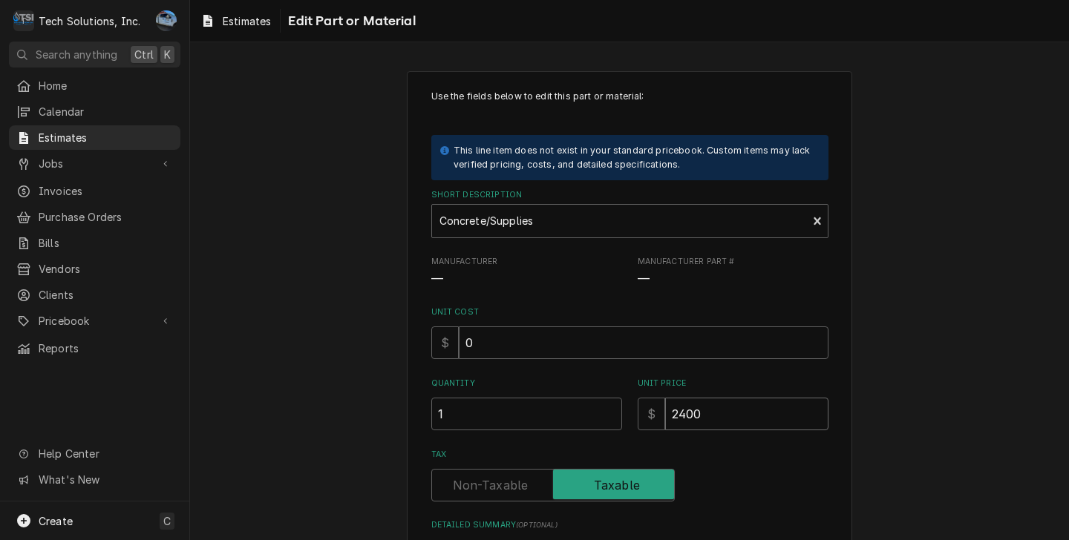
click at [723, 413] on input "2400" at bounding box center [746, 414] width 163 height 33
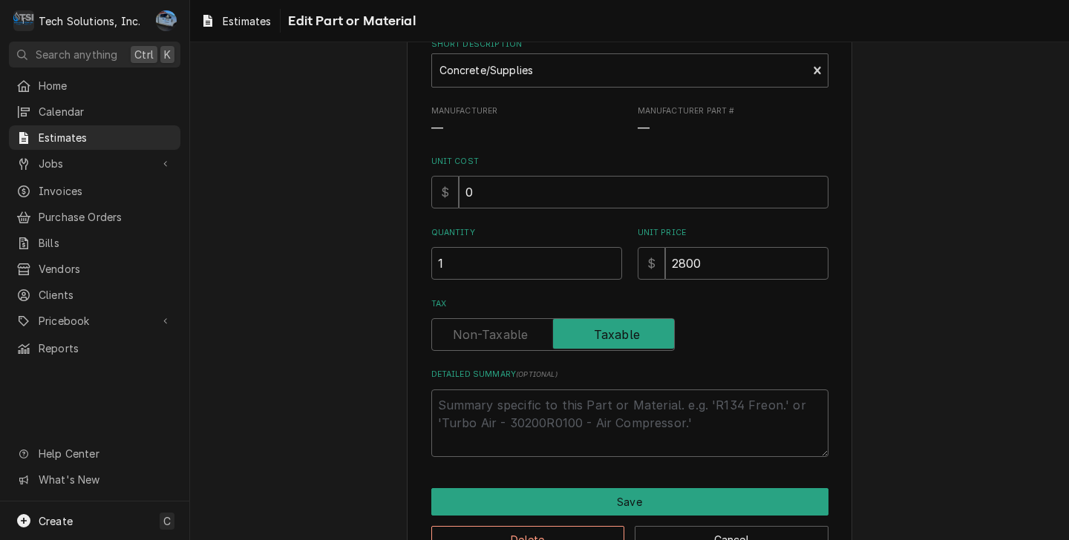
scroll to position [198, 0]
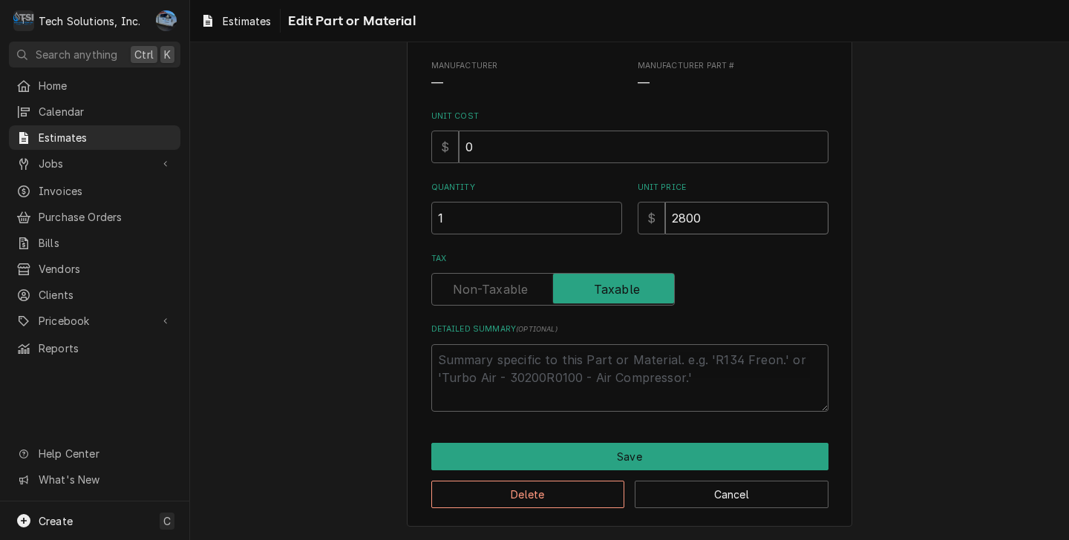
click at [677, 214] on input "2800" at bounding box center [746, 218] width 163 height 33
click at [683, 219] on input "2800" at bounding box center [746, 218] width 163 height 33
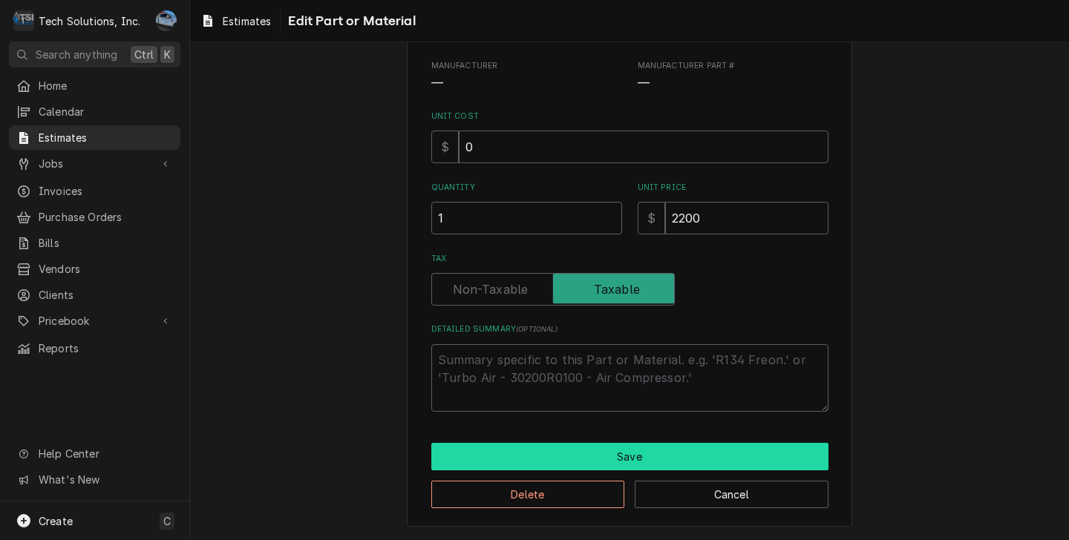
click at [600, 457] on button "Save" at bounding box center [629, 456] width 397 height 27
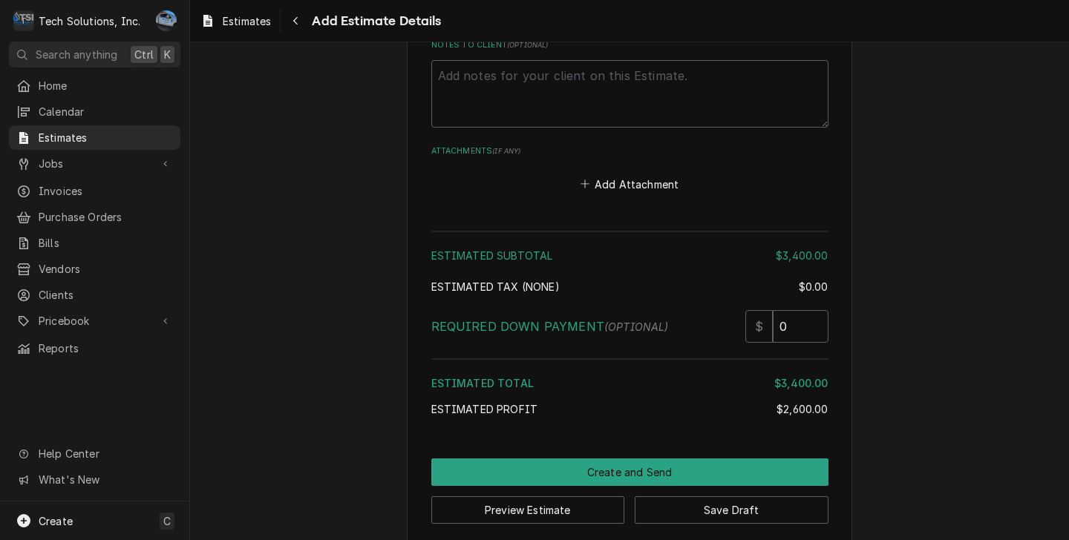
scroll to position [2416, 0]
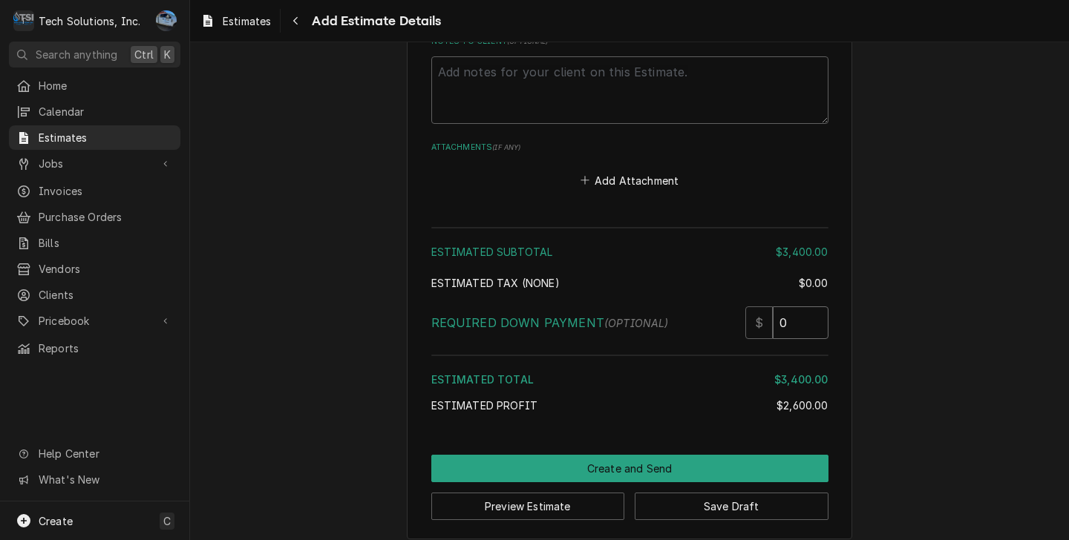
drag, startPoint x: 508, startPoint y: 278, endPoint x: 873, endPoint y: 504, distance: 429.1
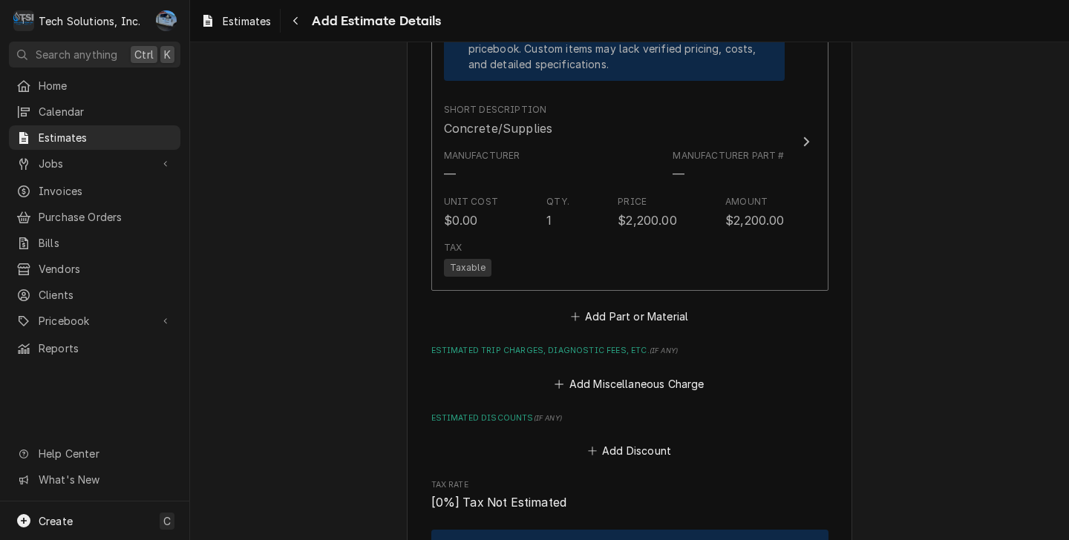
scroll to position [1822, 0]
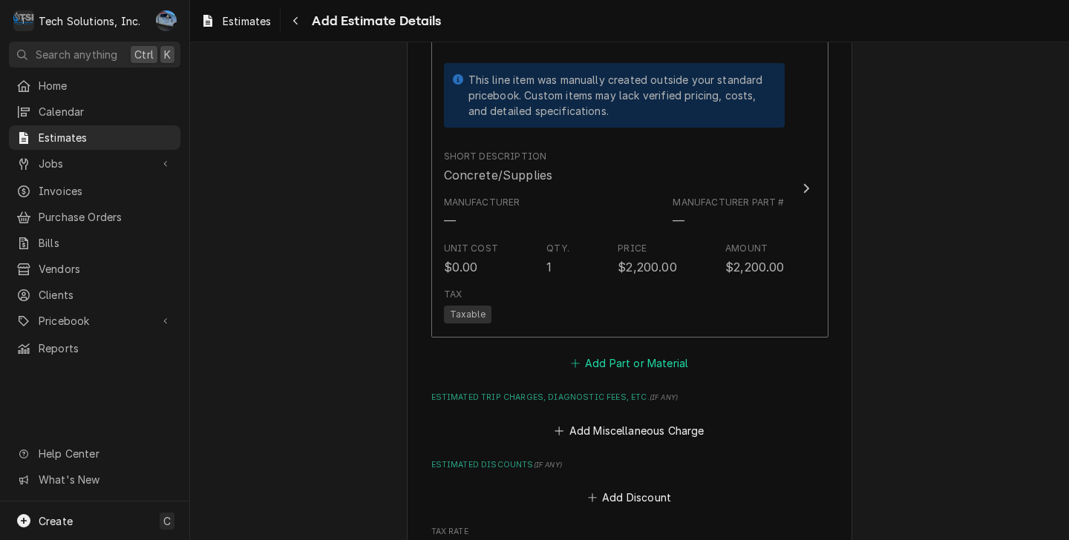
click at [603, 353] on button "Add Part or Material" at bounding box center [629, 363] width 122 height 21
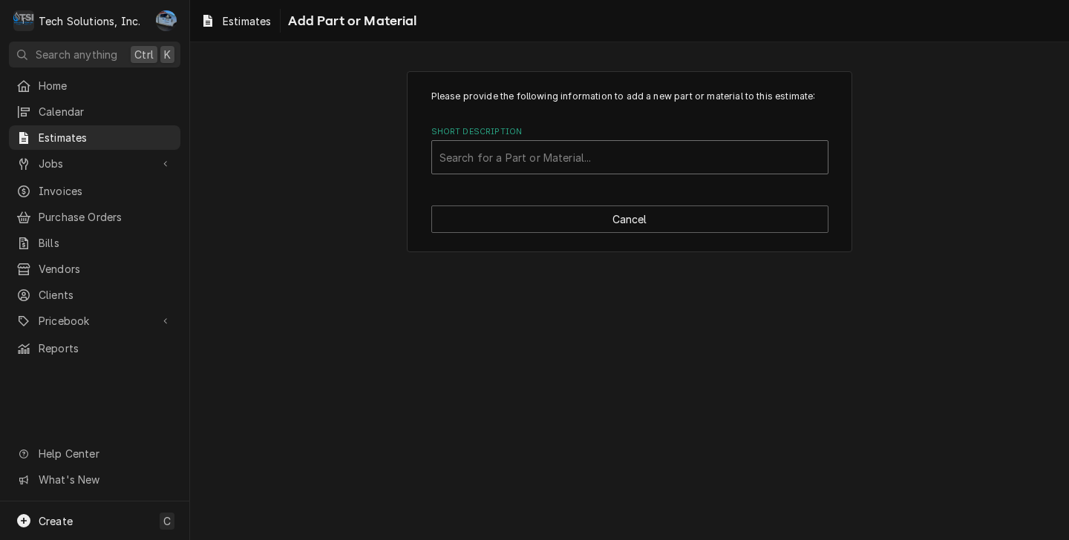
click at [522, 168] on div "Short Description" at bounding box center [629, 157] width 381 height 27
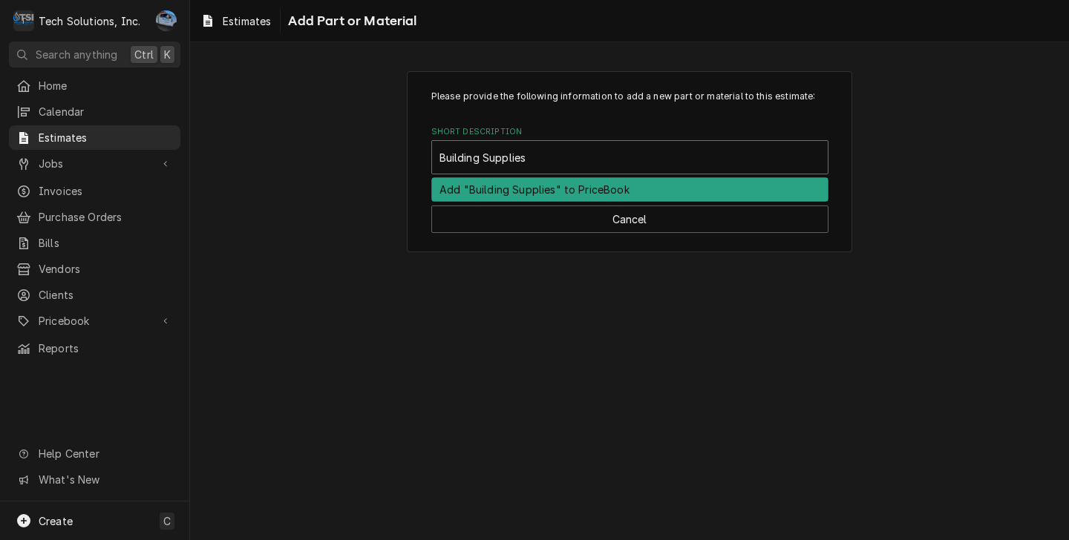
click at [541, 189] on div "Add "Building Supplies" to PriceBook" at bounding box center [630, 189] width 396 height 23
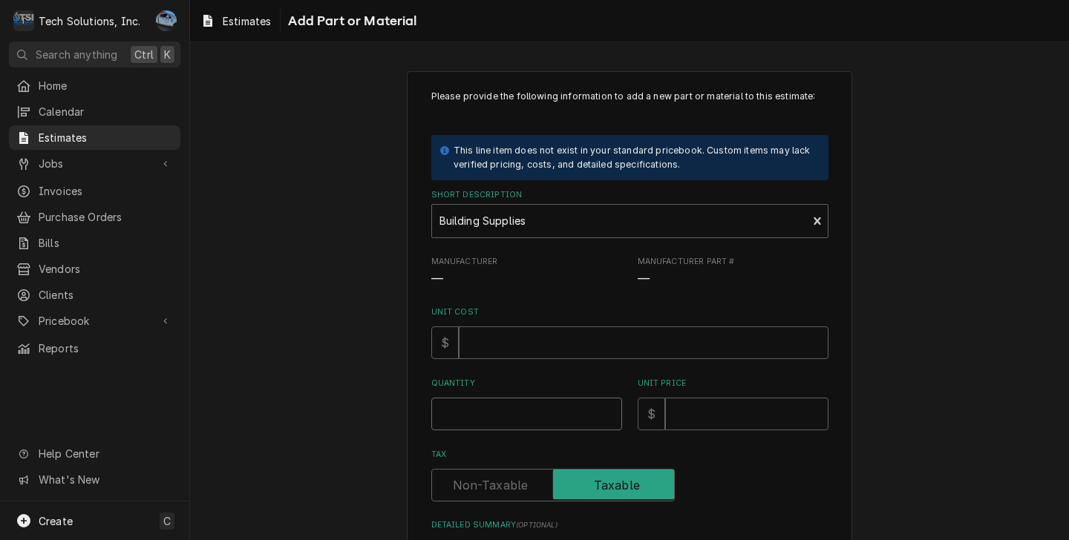
click at [537, 424] on input "Quantity" at bounding box center [526, 414] width 191 height 33
click at [727, 401] on input "Unit Price" at bounding box center [746, 414] width 163 height 33
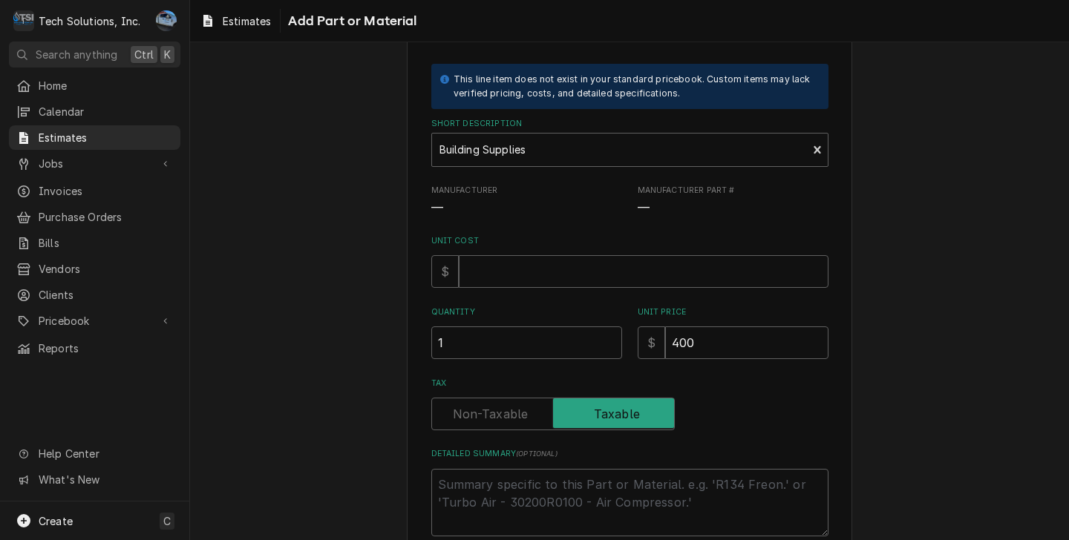
scroll to position [160, 0]
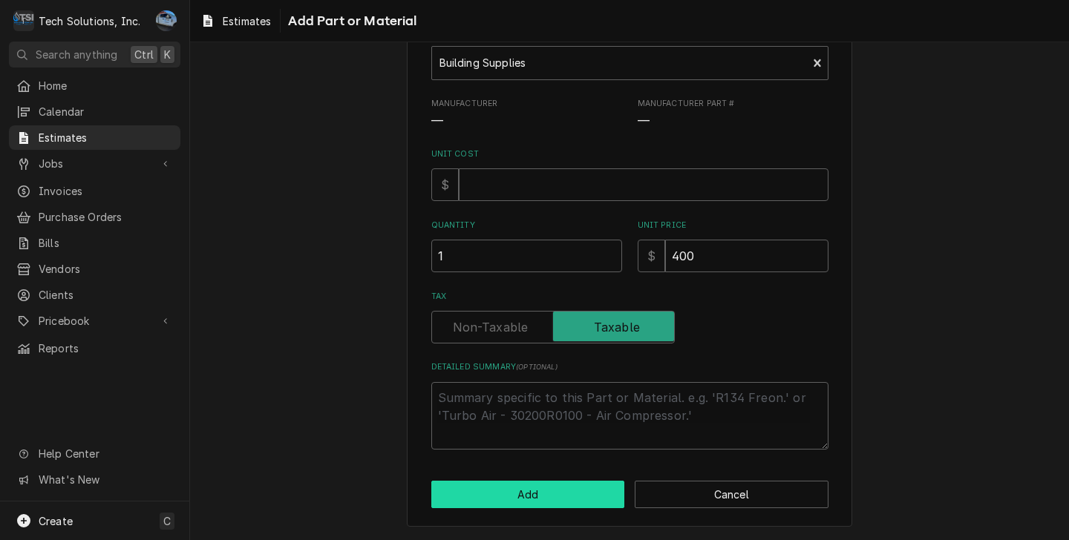
click at [548, 498] on button "Add" at bounding box center [528, 494] width 194 height 27
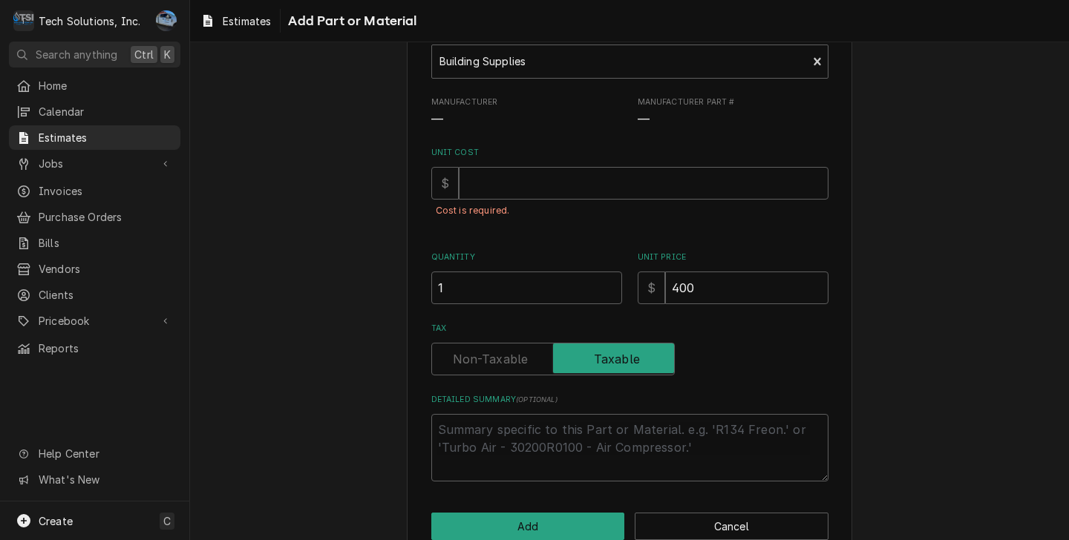
click at [486, 161] on div "Unit Cost $ Cost is required." at bounding box center [629, 190] width 397 height 87
click at [516, 192] on input "Unit Cost" at bounding box center [644, 183] width 370 height 33
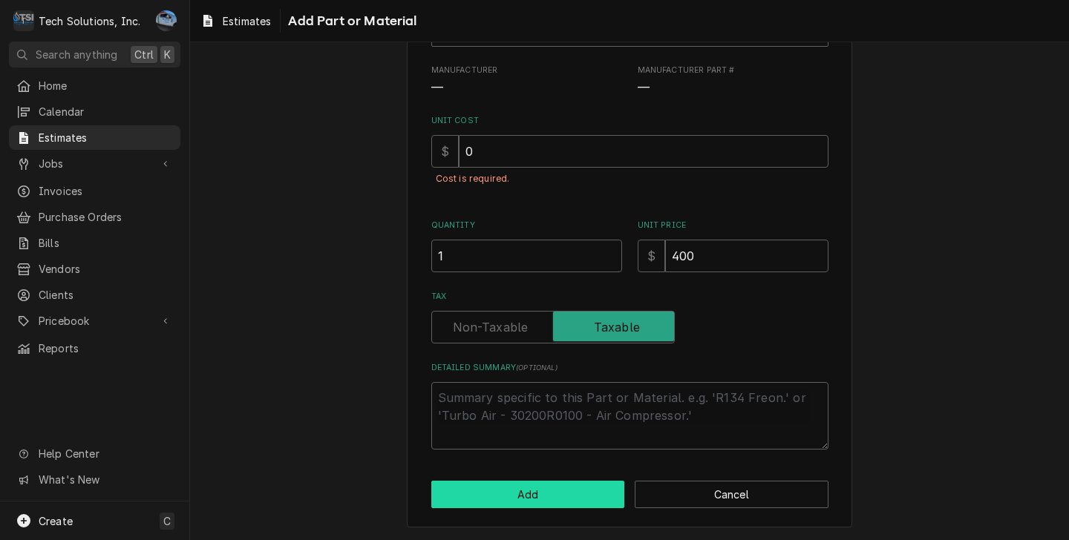
click at [481, 487] on button "Add" at bounding box center [528, 494] width 194 height 27
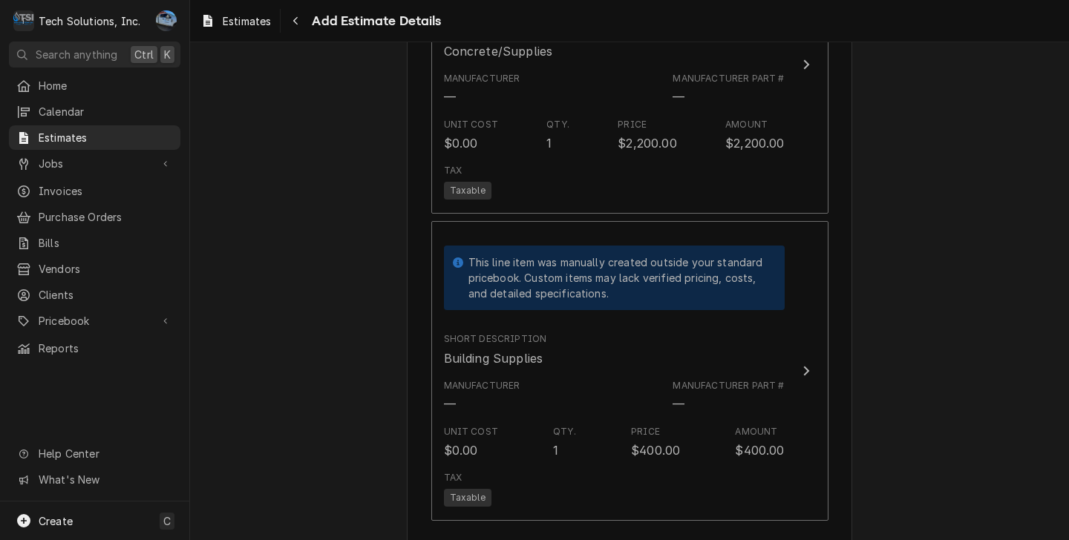
scroll to position [2056, 0]
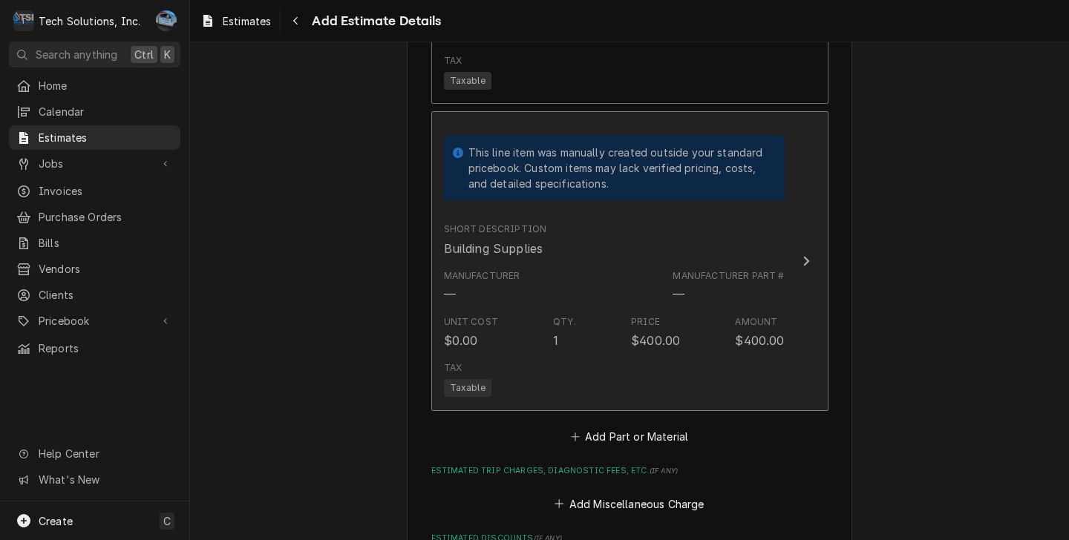
click at [657, 278] on div "Manufacturer — Manufacturer Part # —" at bounding box center [614, 286] width 341 height 46
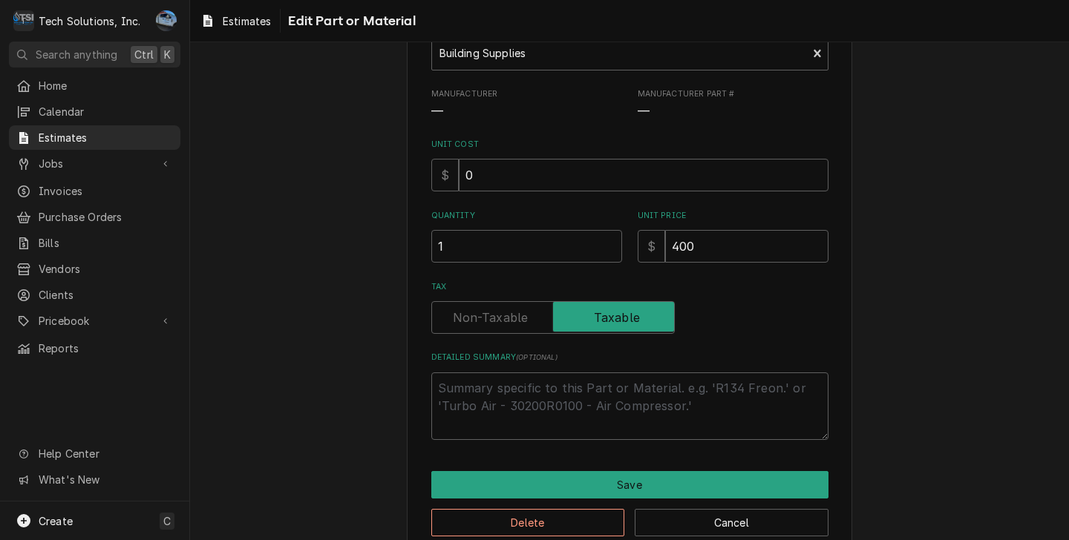
scroll to position [198, 0]
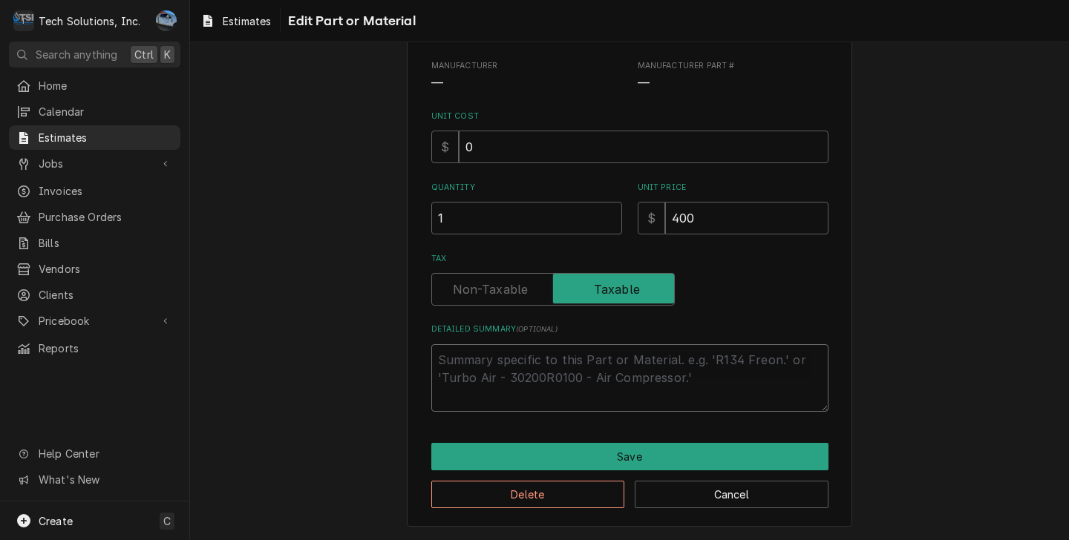
drag, startPoint x: 577, startPoint y: 360, endPoint x: 608, endPoint y: 362, distance: 31.2
click at [577, 360] on textarea "Detailed Summary ( optional )" at bounding box center [629, 378] width 397 height 68
click at [751, 215] on input "400" at bounding box center [746, 218] width 163 height 33
click at [675, 212] on input "400" at bounding box center [746, 218] width 163 height 33
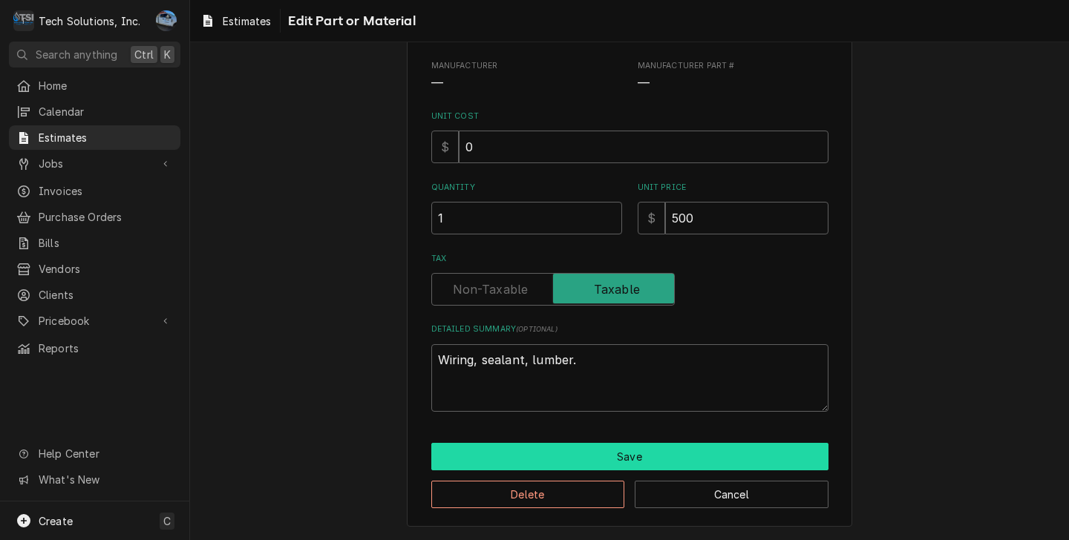
click at [616, 447] on button "Save" at bounding box center [629, 456] width 397 height 27
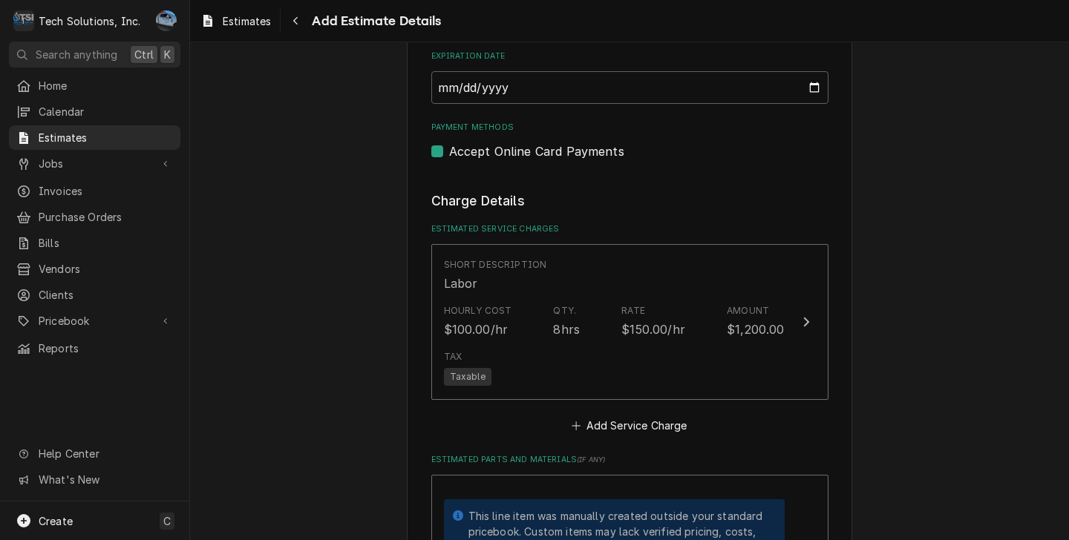
scroll to position [1360, 0]
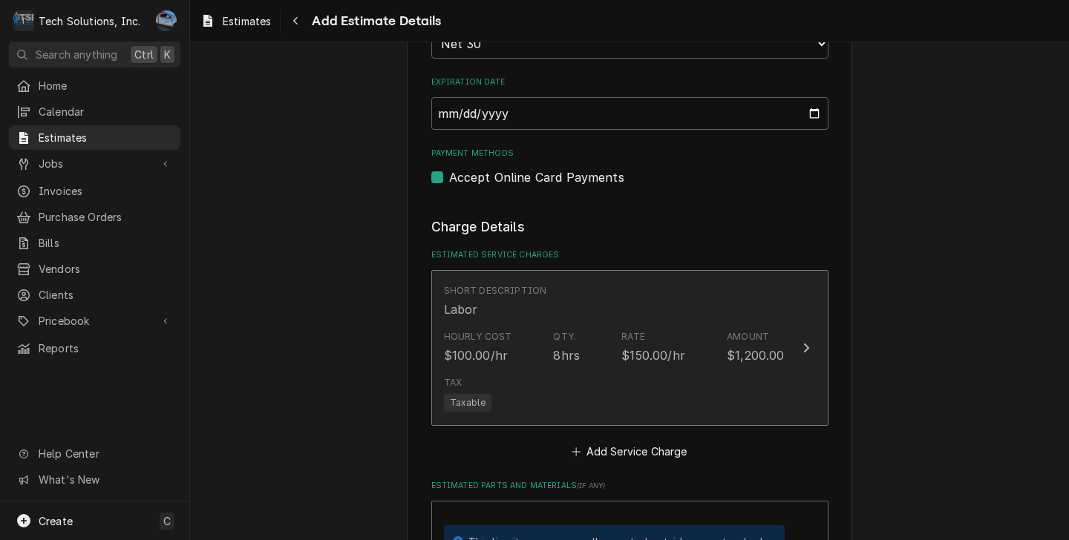
click at [758, 347] on div "$1,200.00" at bounding box center [754, 356] width 57 height 18
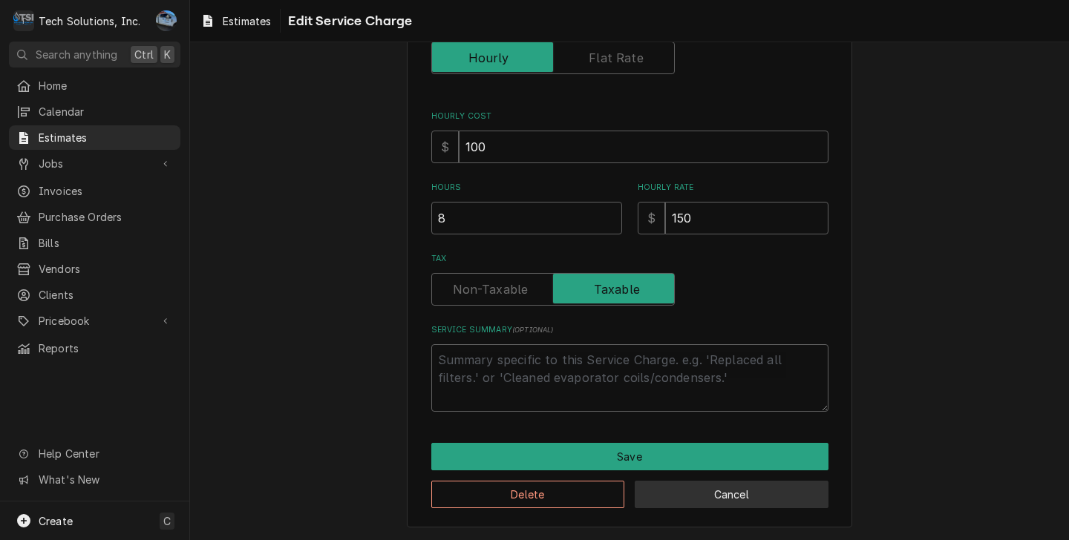
click at [700, 491] on button "Cancel" at bounding box center [731, 494] width 194 height 27
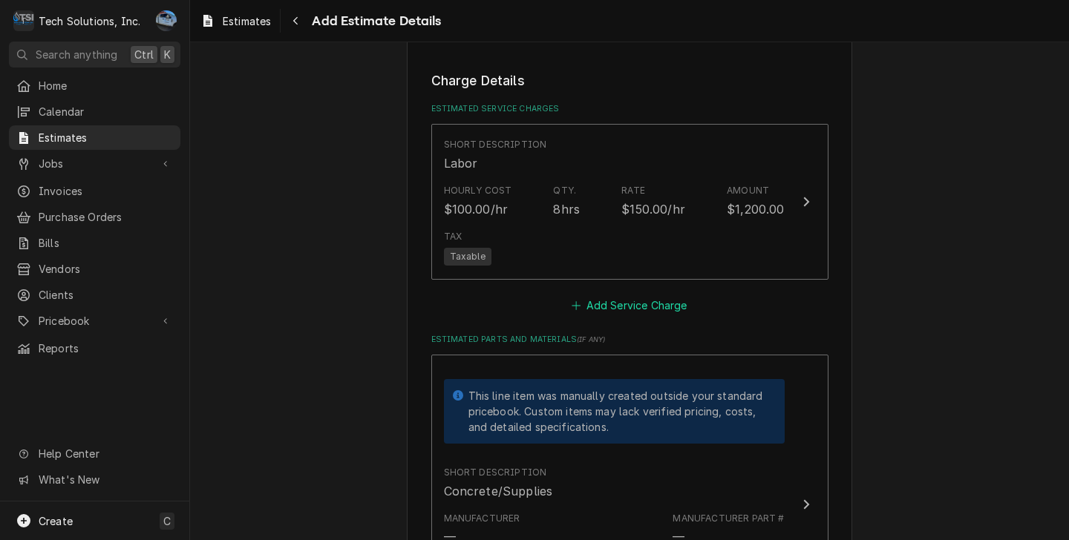
scroll to position [1509, 0]
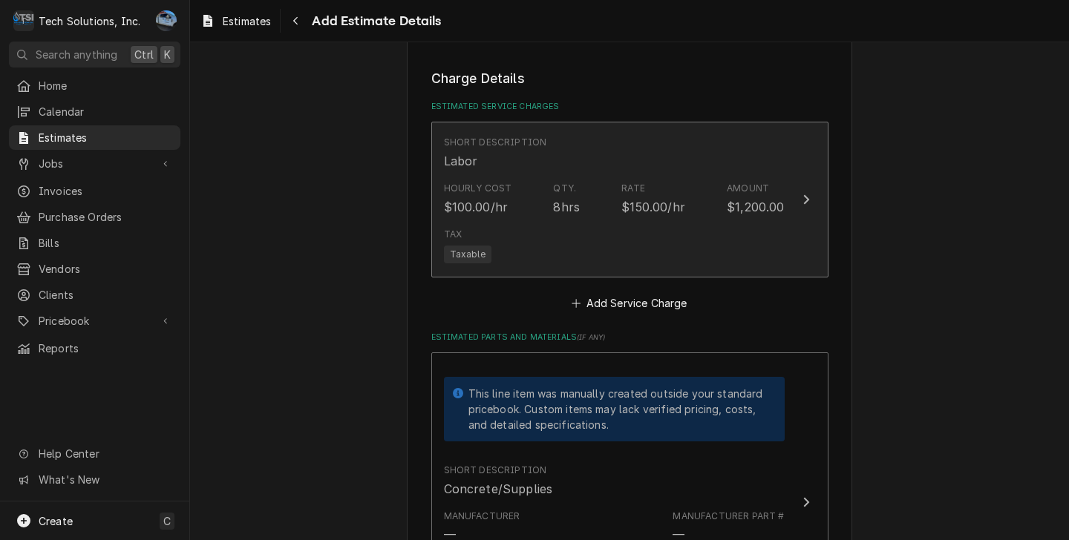
click at [600, 229] on div "Tax Taxable" at bounding box center [614, 245] width 341 height 47
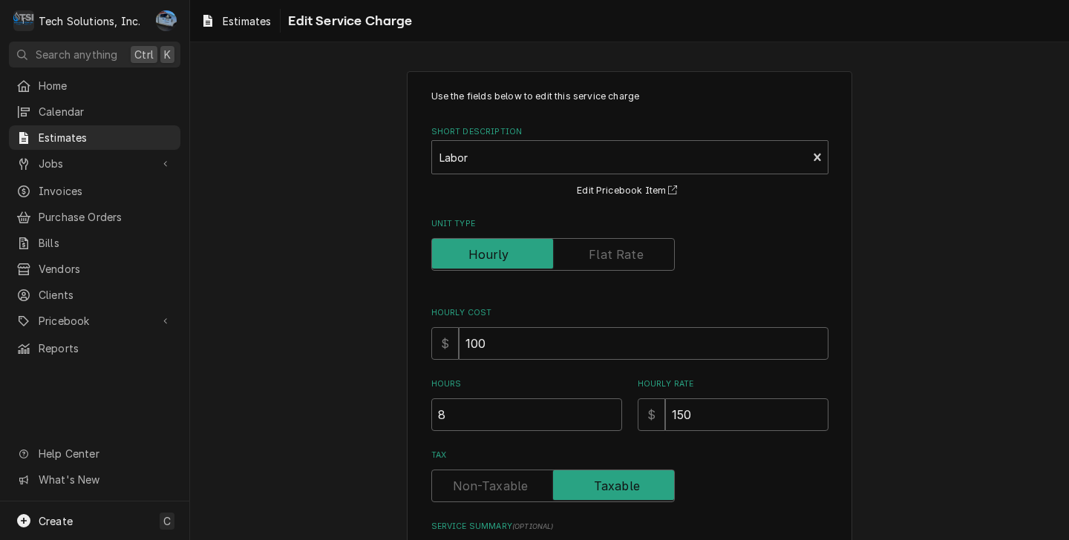
scroll to position [199, 0]
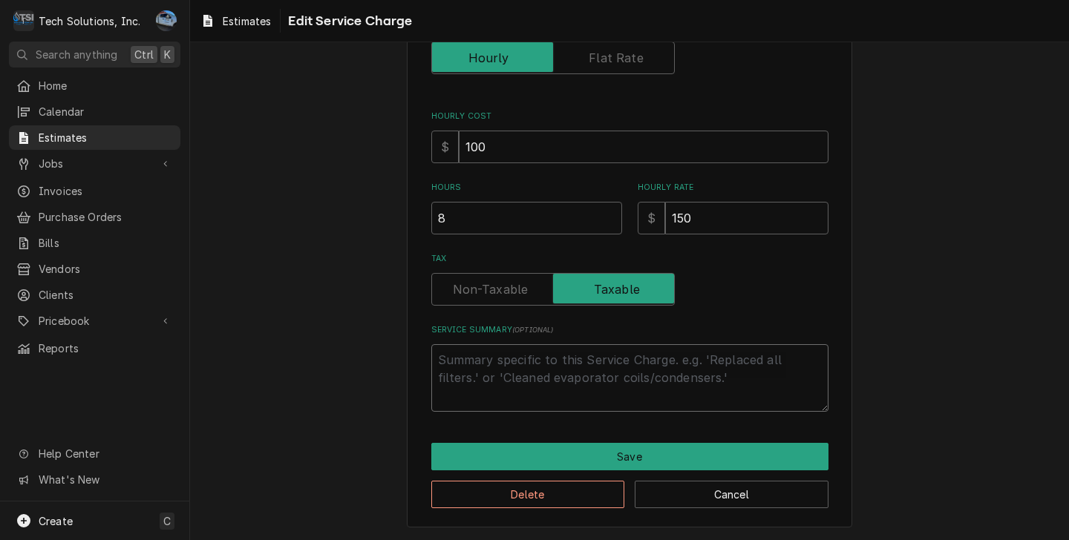
click at [574, 365] on textarea "Service Summary ( optional )" at bounding box center [629, 378] width 397 height 68
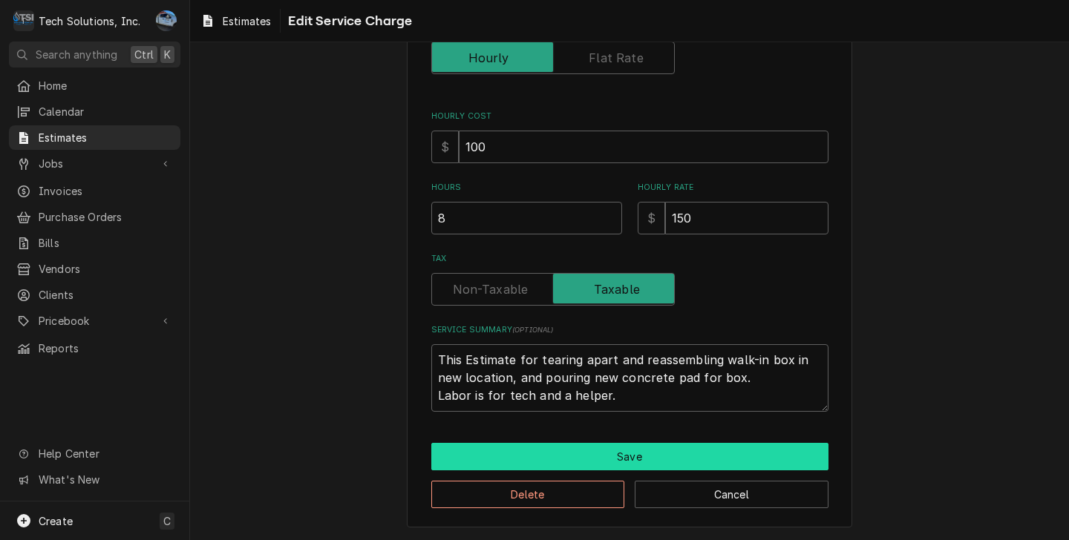
click at [622, 447] on button "Save" at bounding box center [629, 456] width 397 height 27
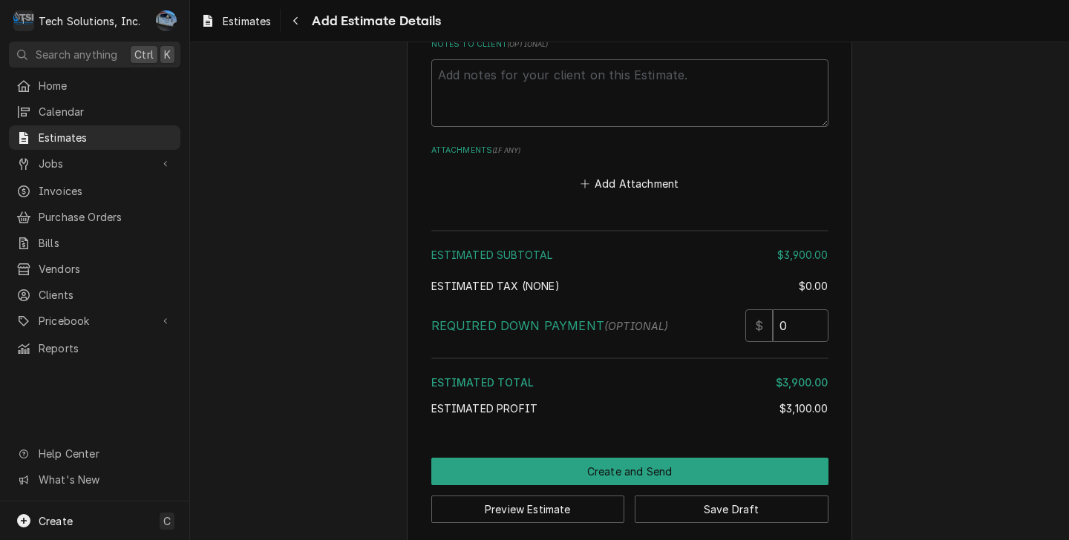
scroll to position [2869, 0]
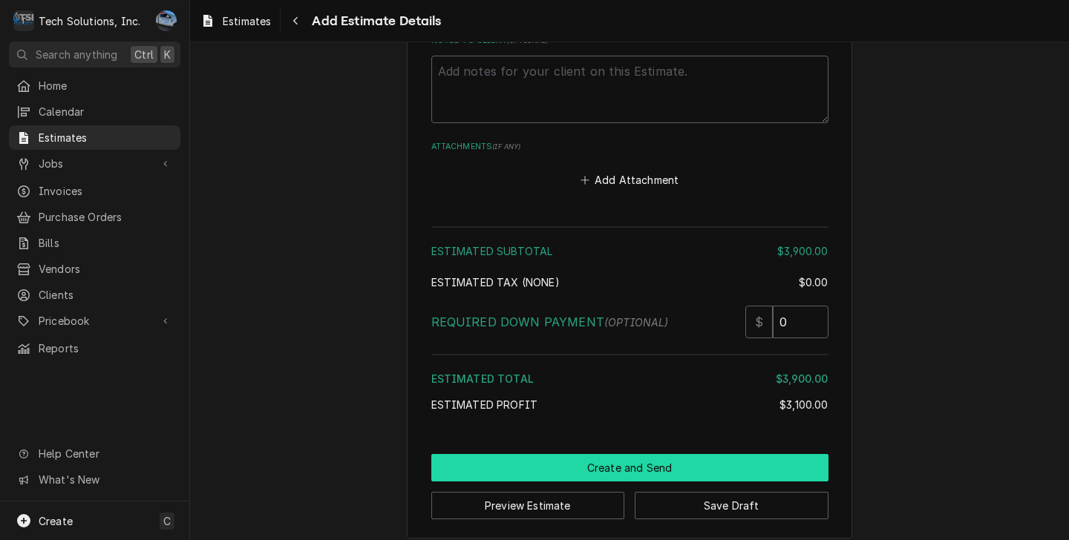
click at [609, 461] on button "Create and Send" at bounding box center [629, 467] width 397 height 27
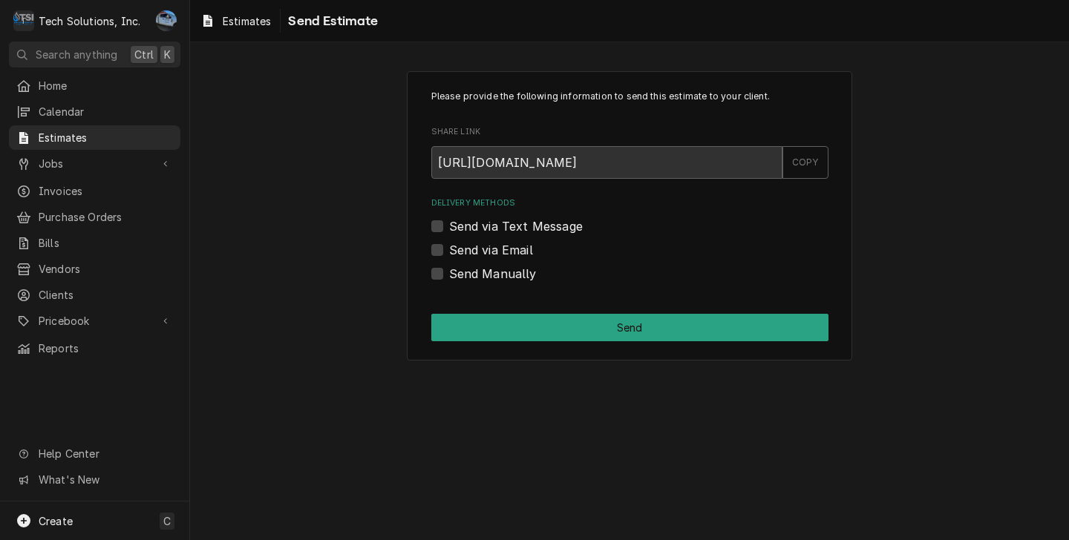
click at [449, 253] on label "Send via Email" at bounding box center [491, 250] width 84 height 18
click at [449, 253] on input "Send via Email" at bounding box center [647, 257] width 397 height 33
checkbox input "true"
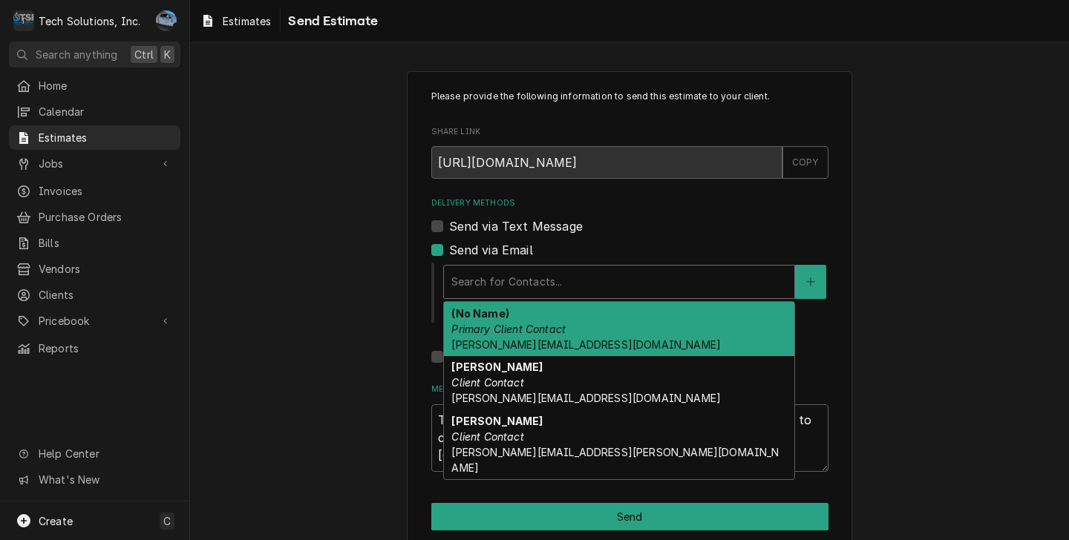
click at [536, 272] on div "Delivery Methods" at bounding box center [618, 282] width 335 height 27
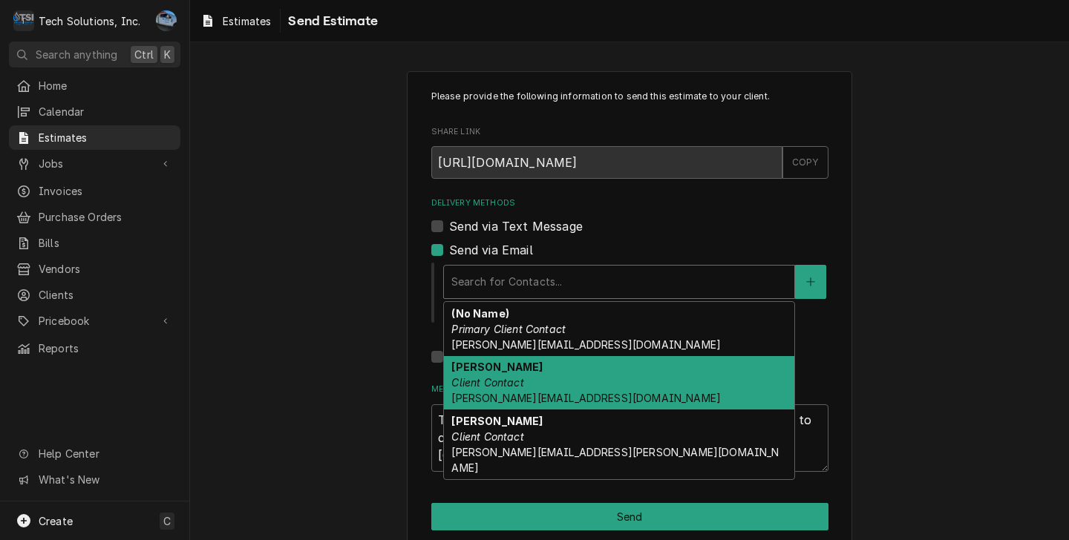
click at [530, 401] on span "Jason@FoundationHomesLKN.com" at bounding box center [585, 398] width 269 height 13
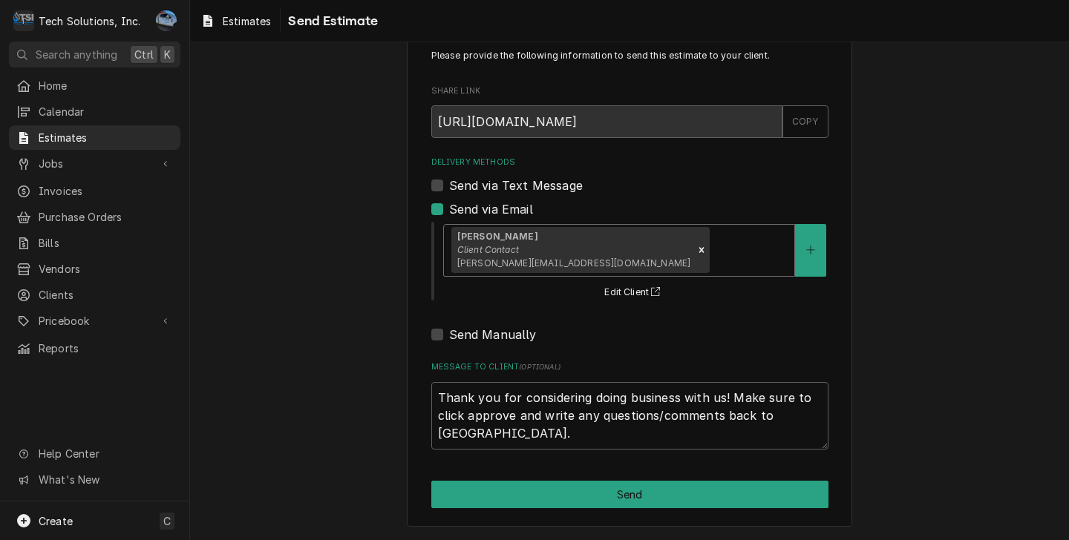
scroll to position [42, 0]
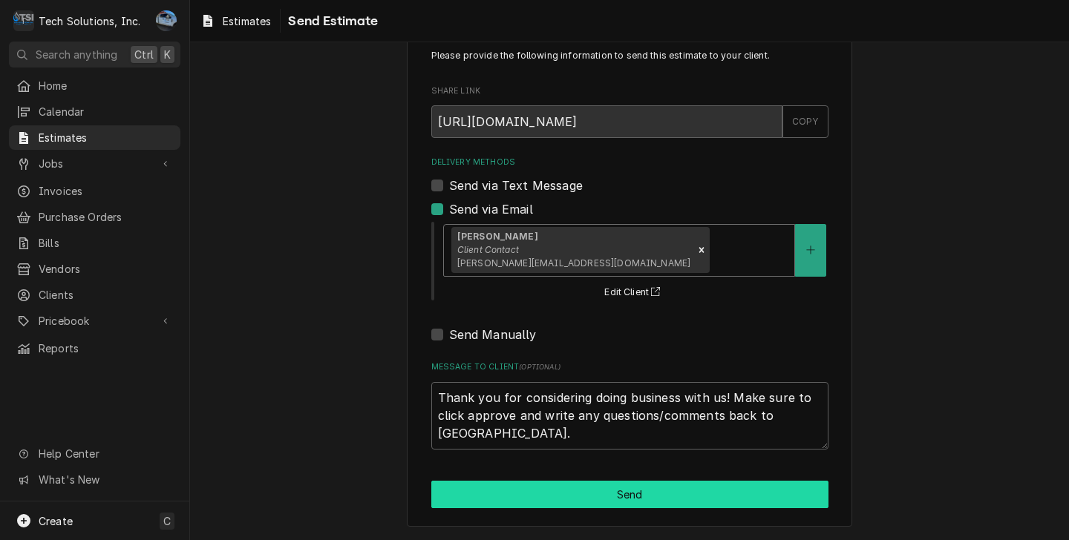
click at [543, 499] on button "Send" at bounding box center [629, 494] width 397 height 27
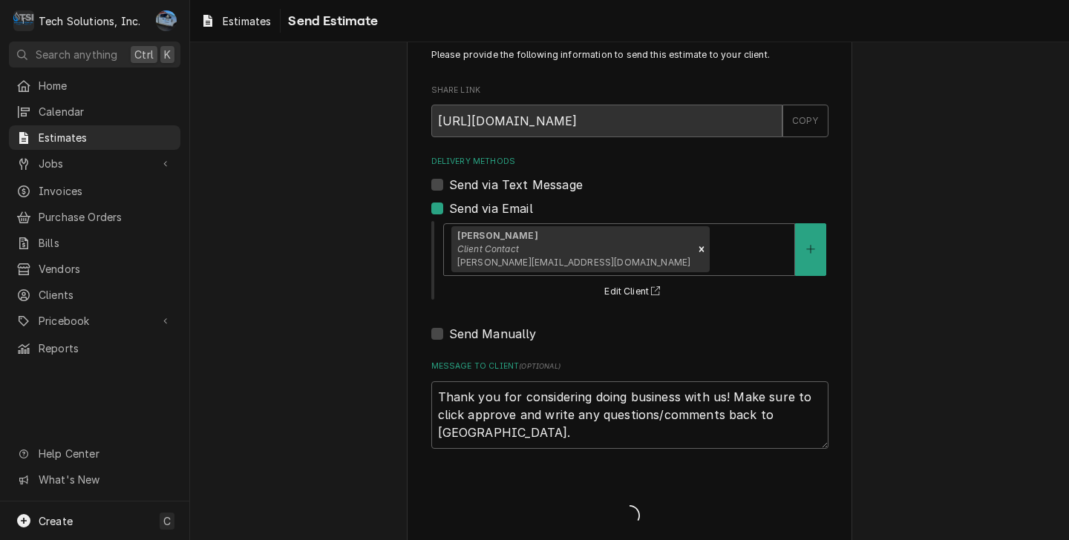
type textarea "x"
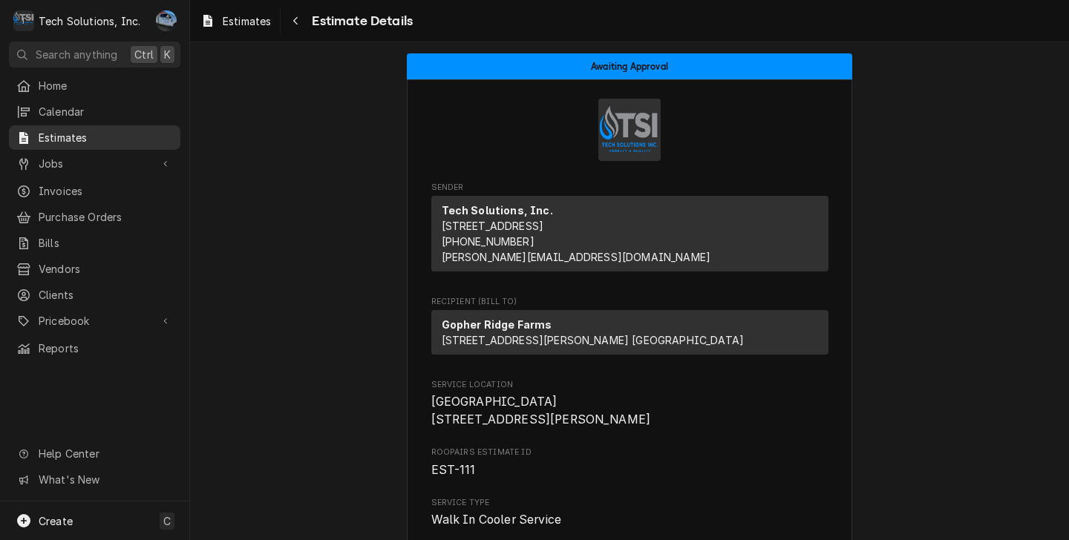
click at [110, 140] on span "Estimates" at bounding box center [106, 138] width 134 height 16
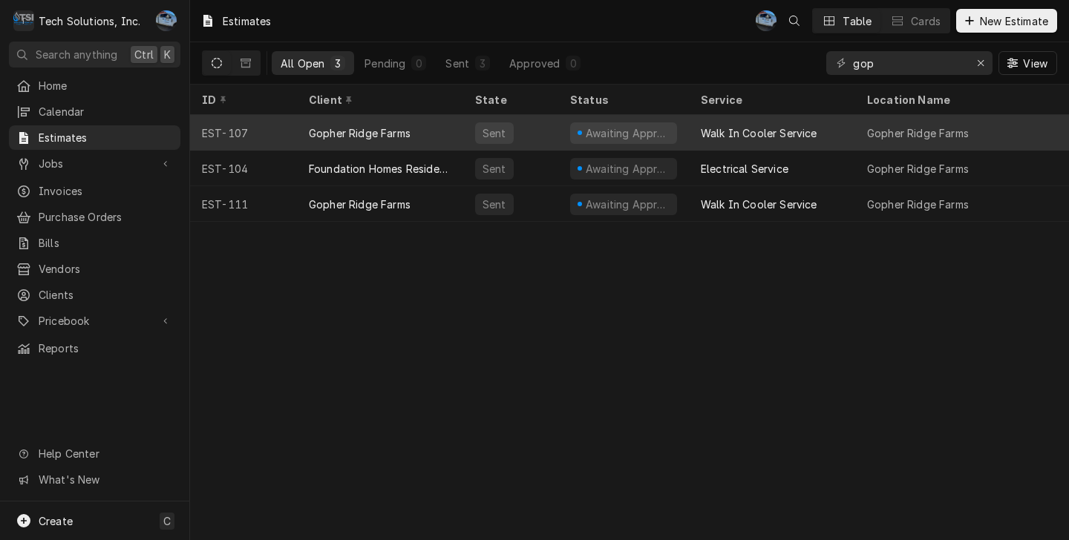
click at [556, 122] on div "Sent" at bounding box center [510, 133] width 95 height 36
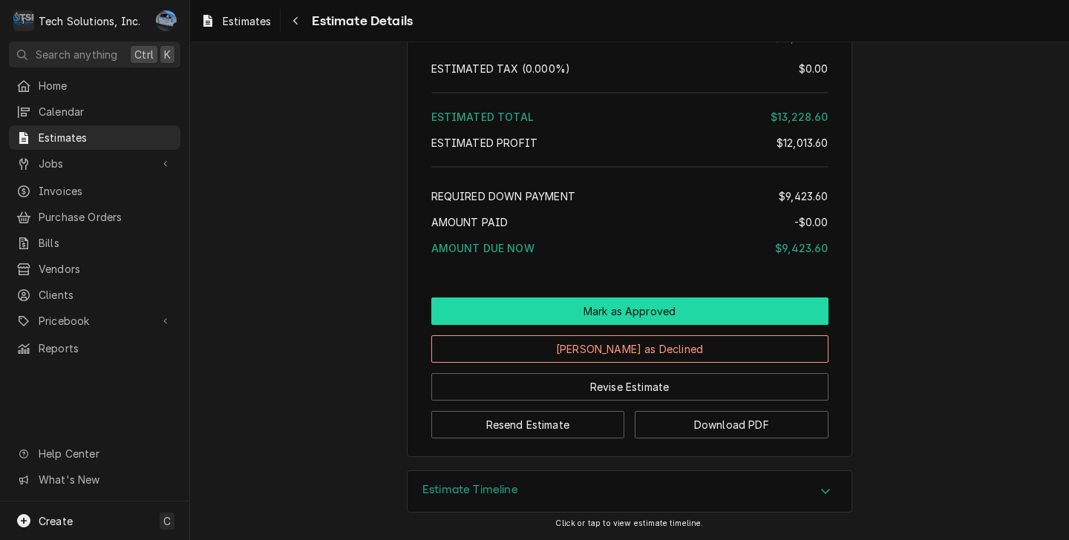
scroll to position [2855, 0]
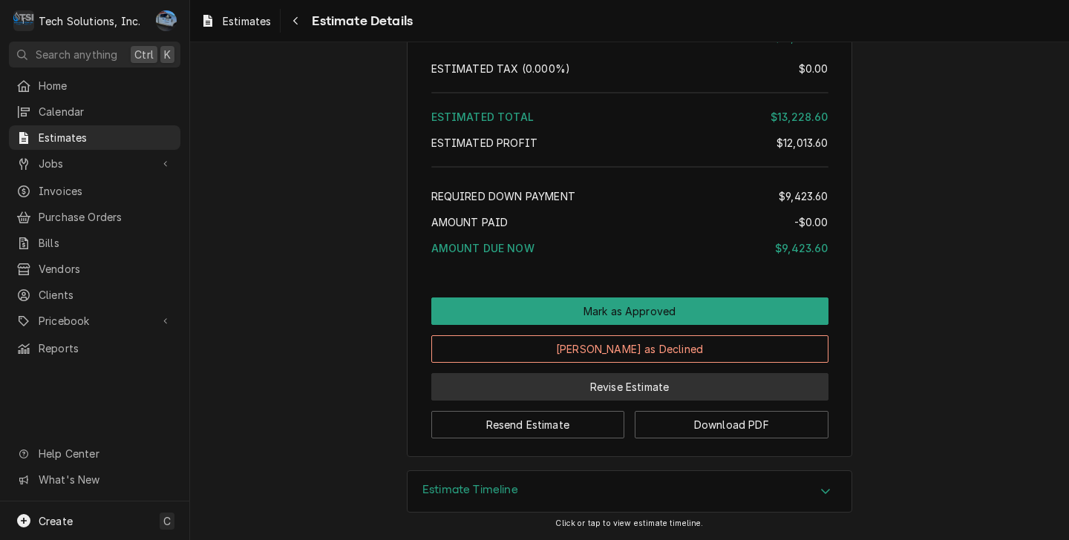
click at [600, 387] on button "Revise Estimate" at bounding box center [629, 386] width 397 height 27
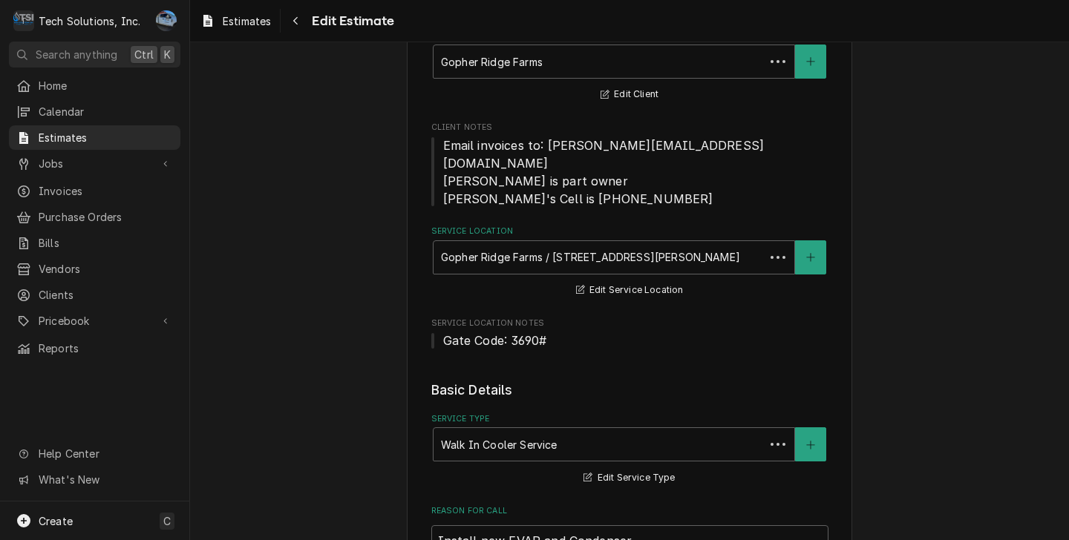
type textarea "x"
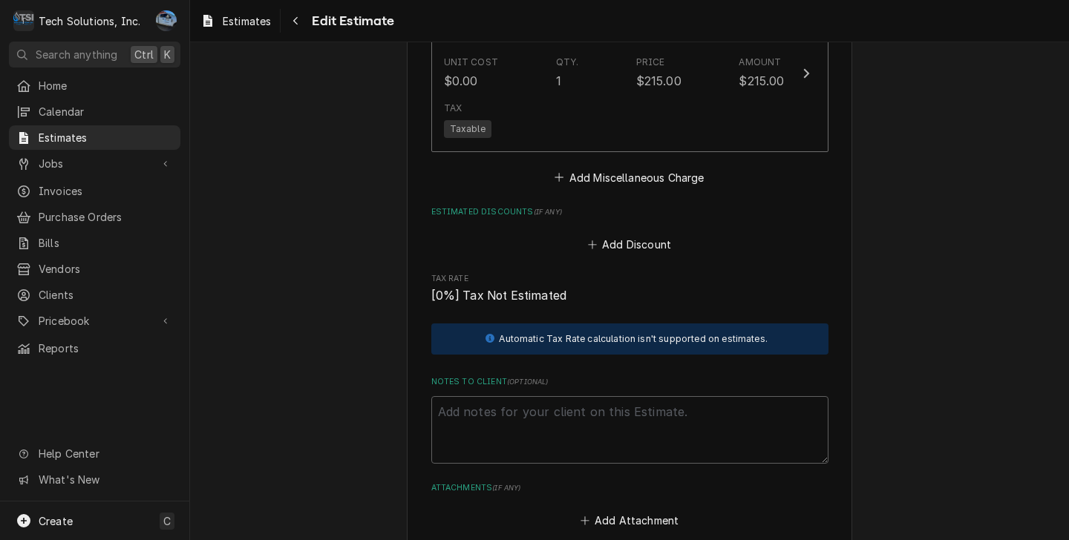
scroll to position [3488, 0]
click at [630, 167] on button "Add Miscellaneous Charge" at bounding box center [629, 177] width 154 height 21
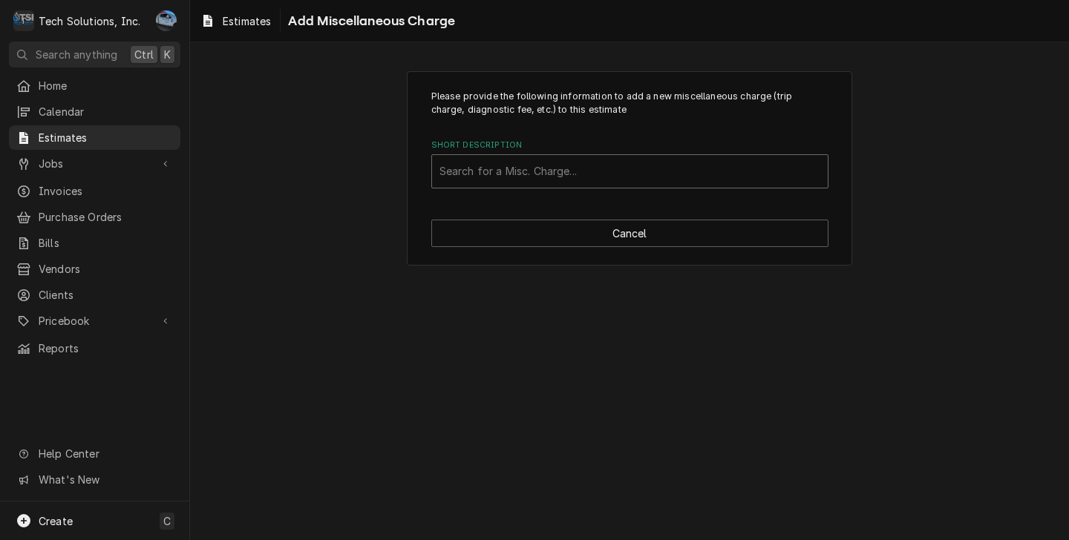
click at [589, 165] on div "Short Description" at bounding box center [629, 171] width 381 height 27
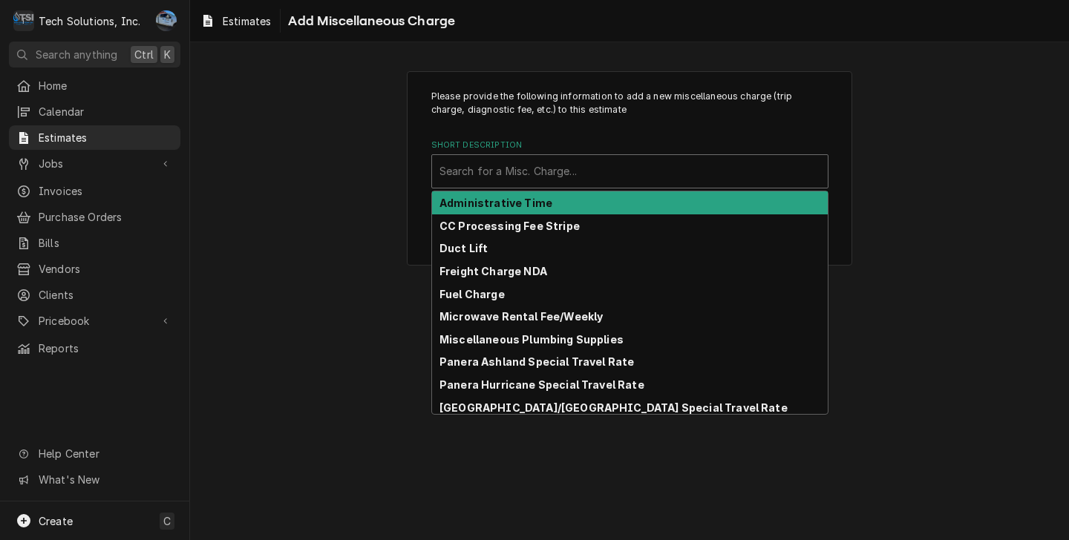
type input "C"
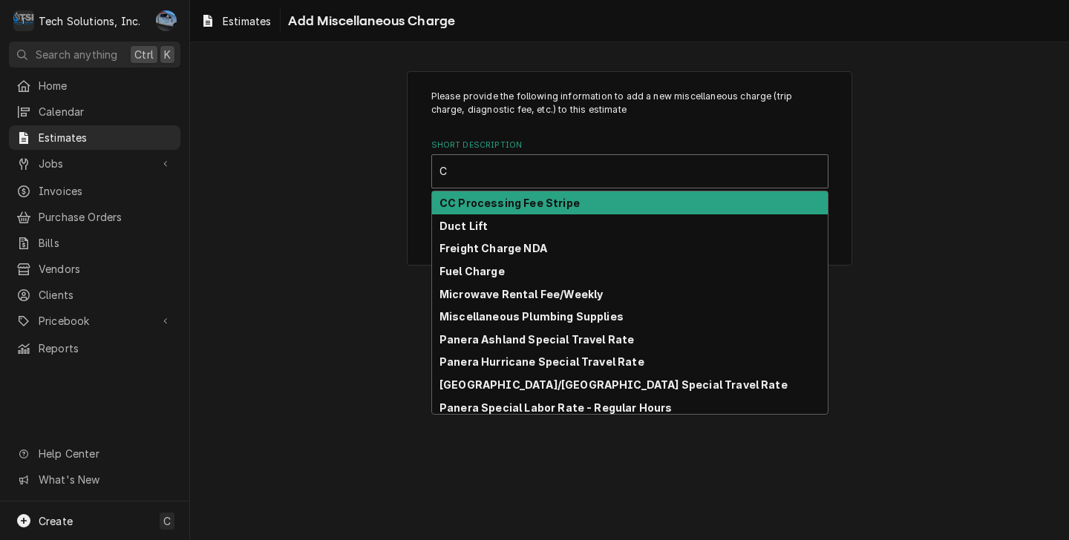
click at [567, 197] on div "CC Processing Fee Stripe" at bounding box center [630, 202] width 396 height 23
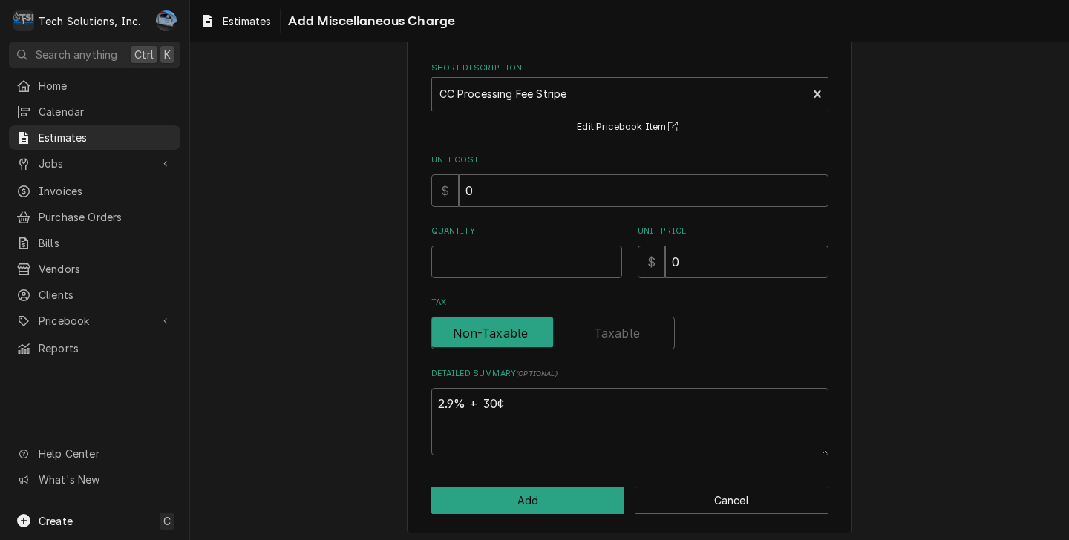
scroll to position [85, 0]
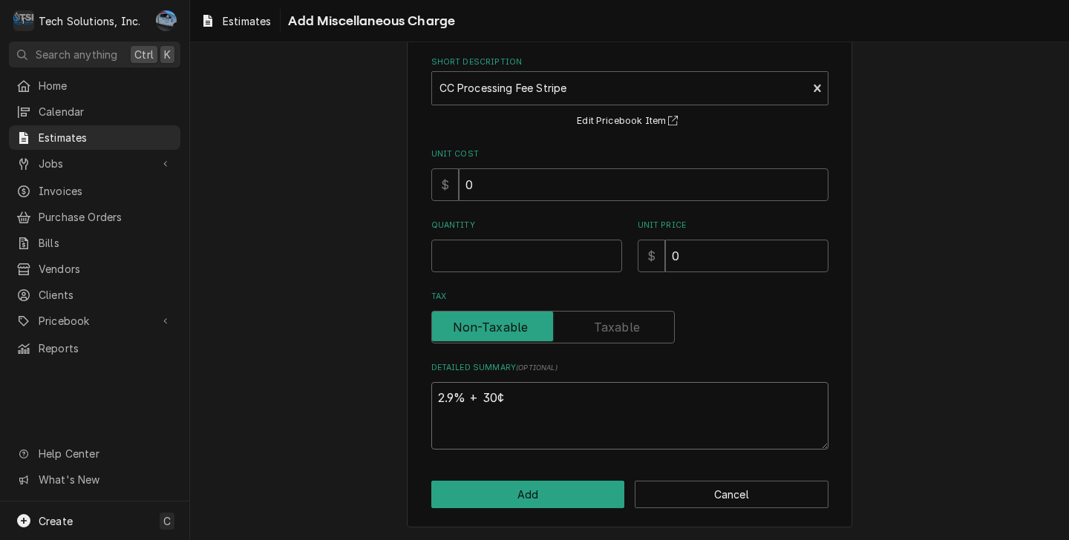
click at [534, 396] on textarea "2.9% + 30¢" at bounding box center [629, 416] width 397 height 68
type textarea "x"
type textarea "2.9% + 30"
type textarea "x"
type textarea "2.9% + 3"
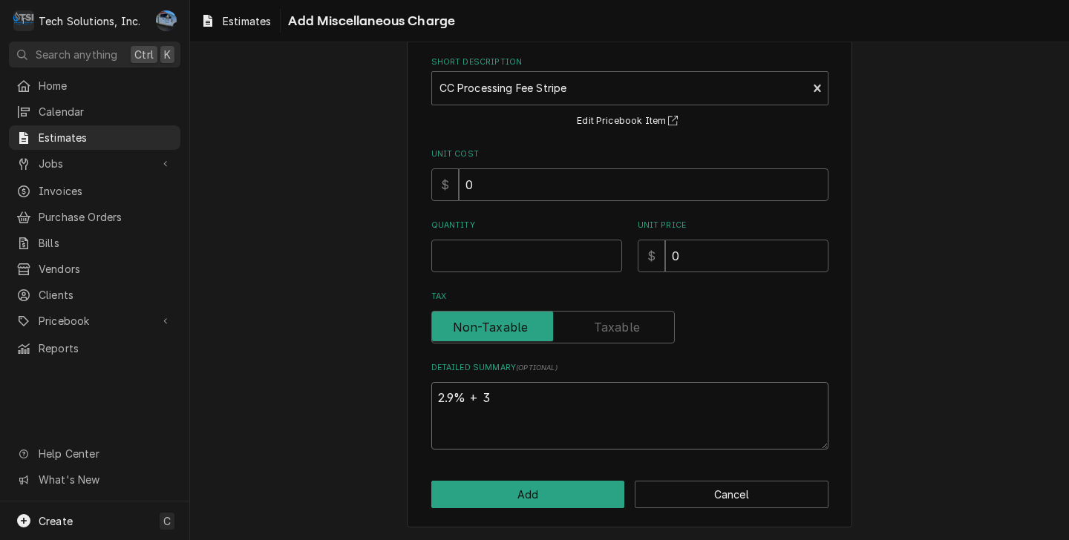
type textarea "x"
type textarea "2.9% +"
type textarea "x"
type textarea "2.9% +"
type textarea "x"
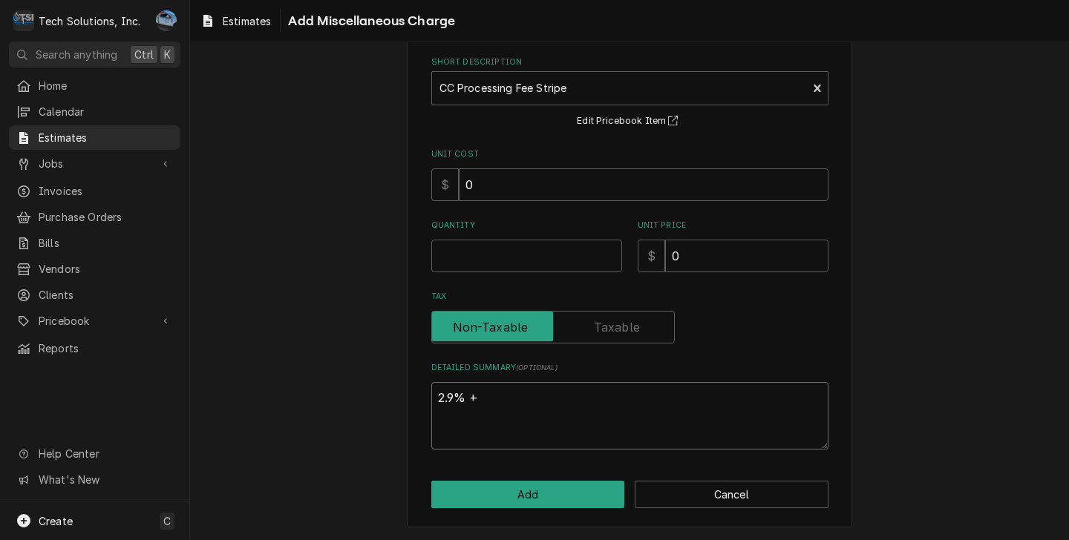
type textarea "2.9%"
type textarea "x"
type textarea "2.9%"
type textarea "x"
type textarea "2.9"
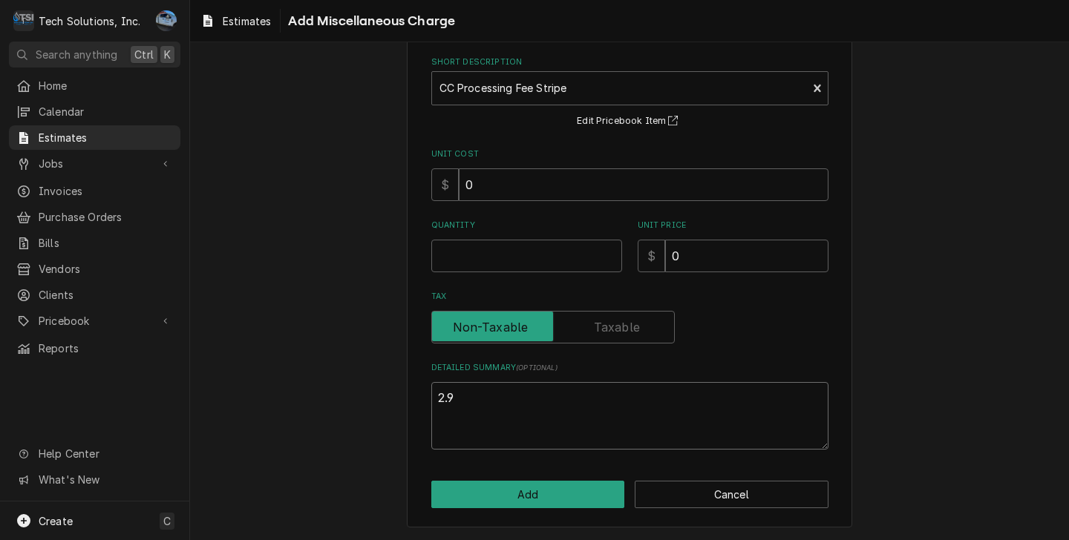
type textarea "x"
type textarea "2."
type textarea "x"
type textarea "2"
type textarea "x"
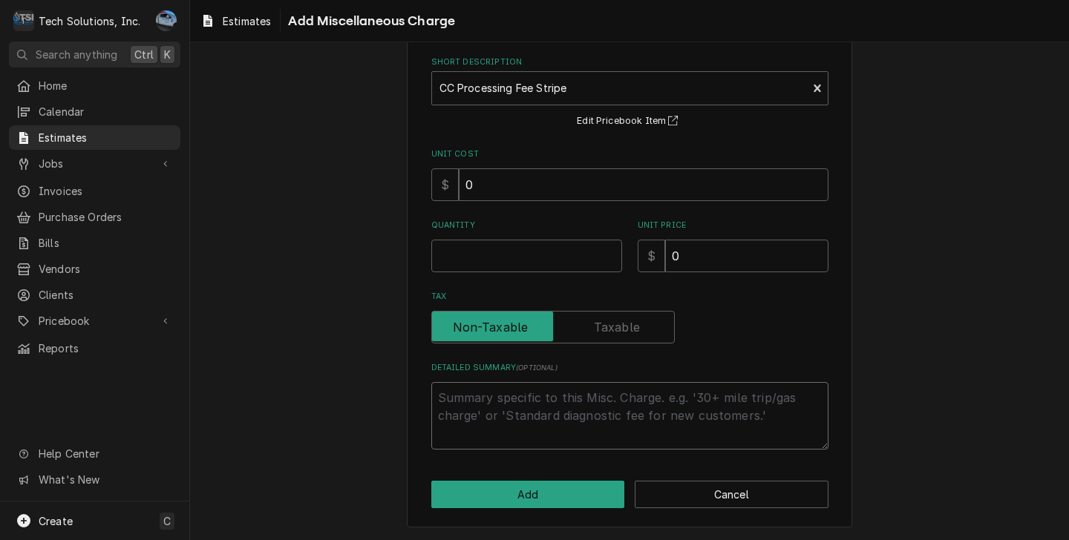
type textarea "x"
type textarea "3"
type textarea "x"
type textarea "3."
type textarea "x"
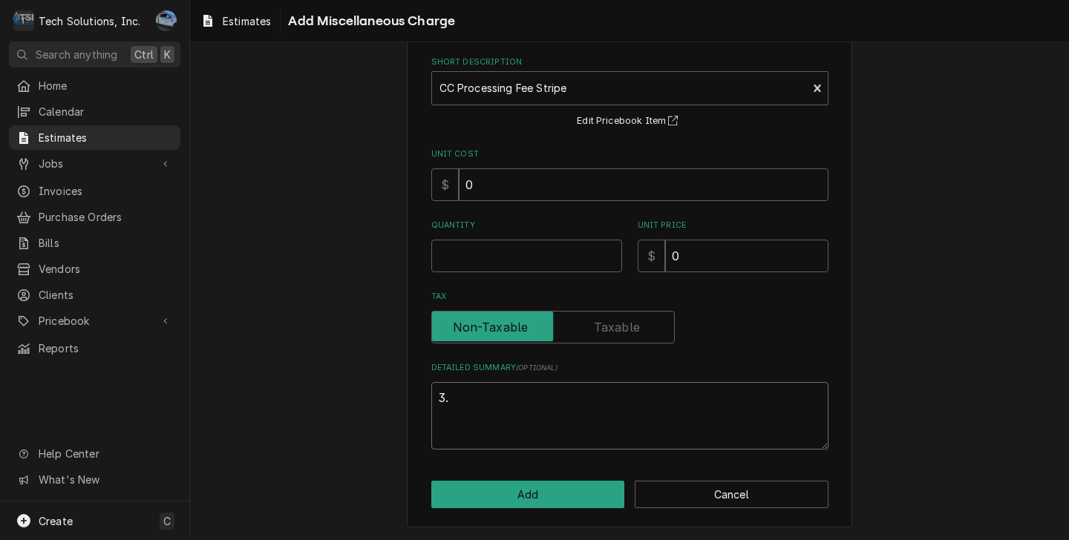
type textarea "3.5"
type textarea "x"
type textarea "3.5%"
type textarea "x"
type textarea "3.5%"
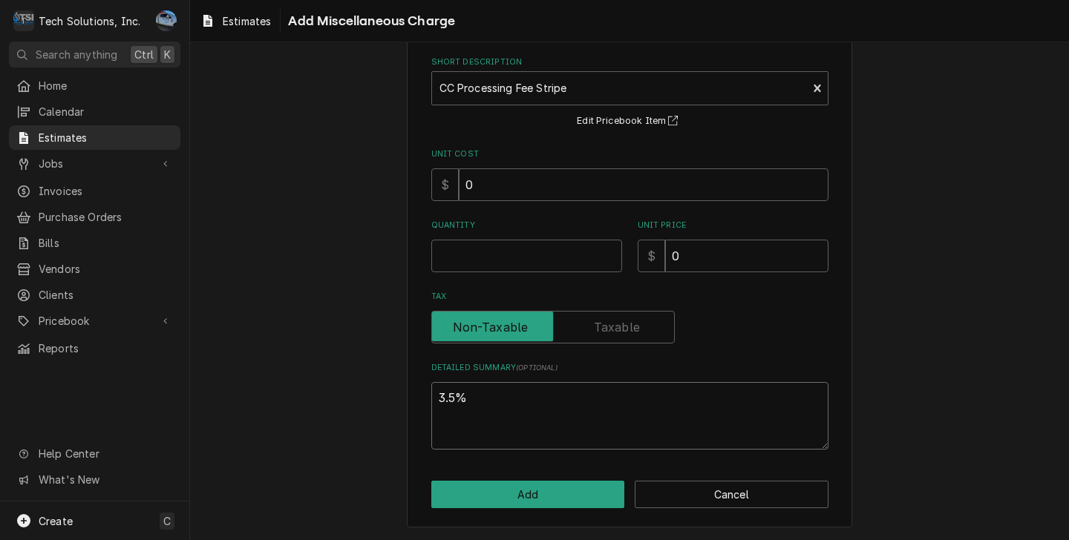
type textarea "x"
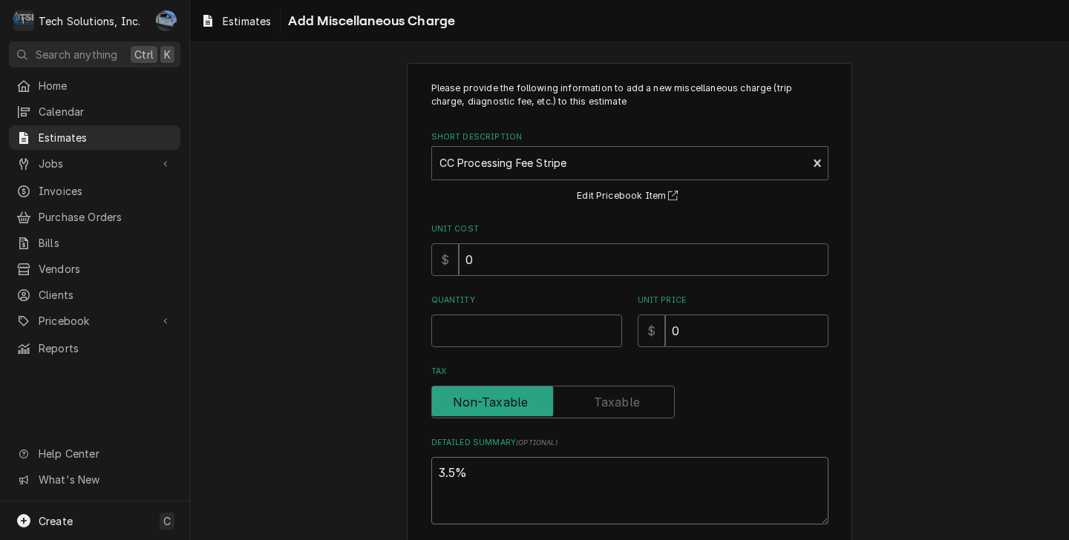
scroll to position [0, 0]
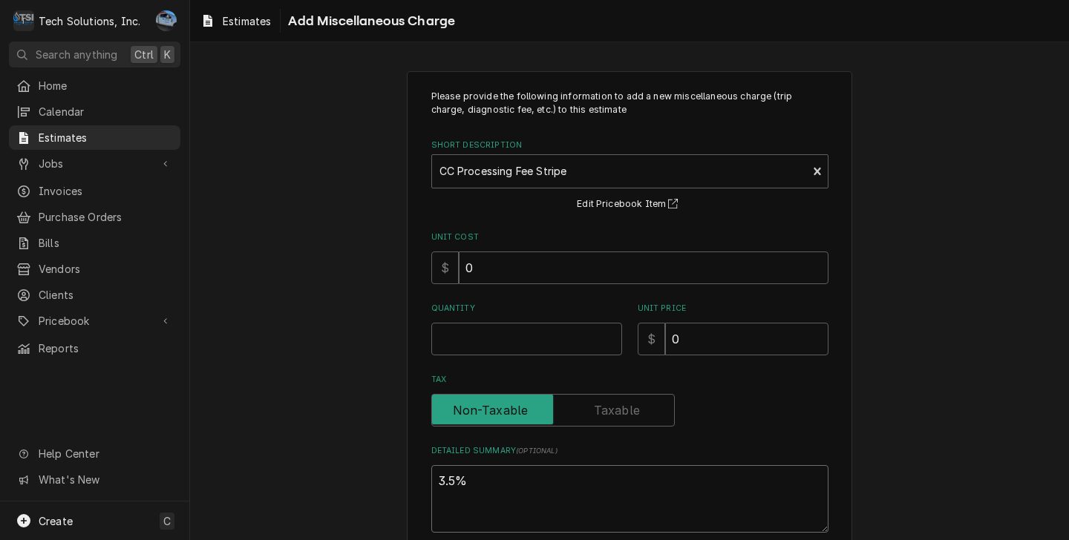
type textarea "3.5%"
click at [523, 280] on input "0" at bounding box center [644, 268] width 370 height 33
click at [502, 348] on input "Quantity" at bounding box center [526, 339] width 191 height 33
type textarea "x"
type input "1"
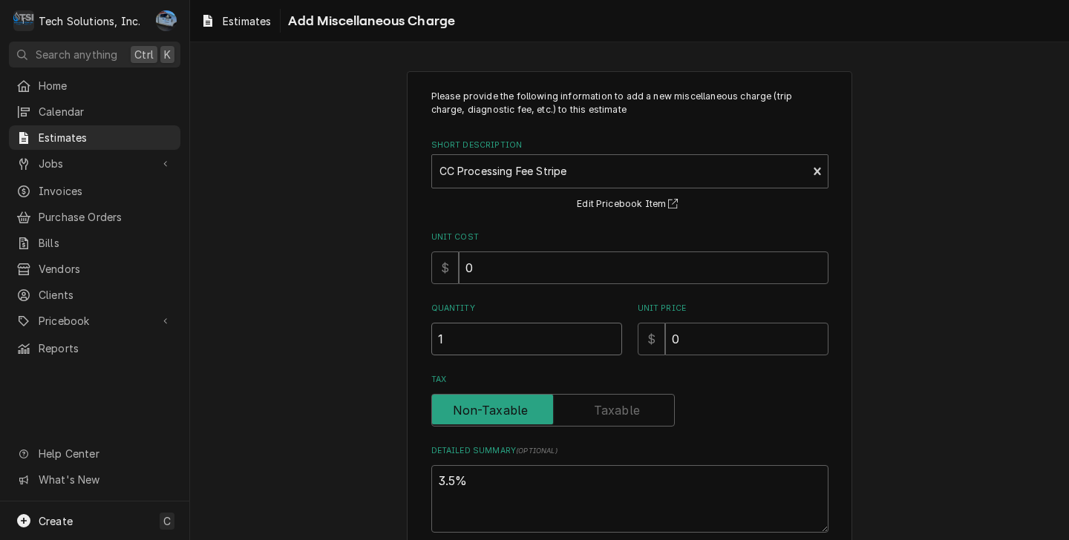
type textarea "x"
type input "1"
click at [707, 340] on input "0" at bounding box center [746, 339] width 163 height 33
type textarea "x"
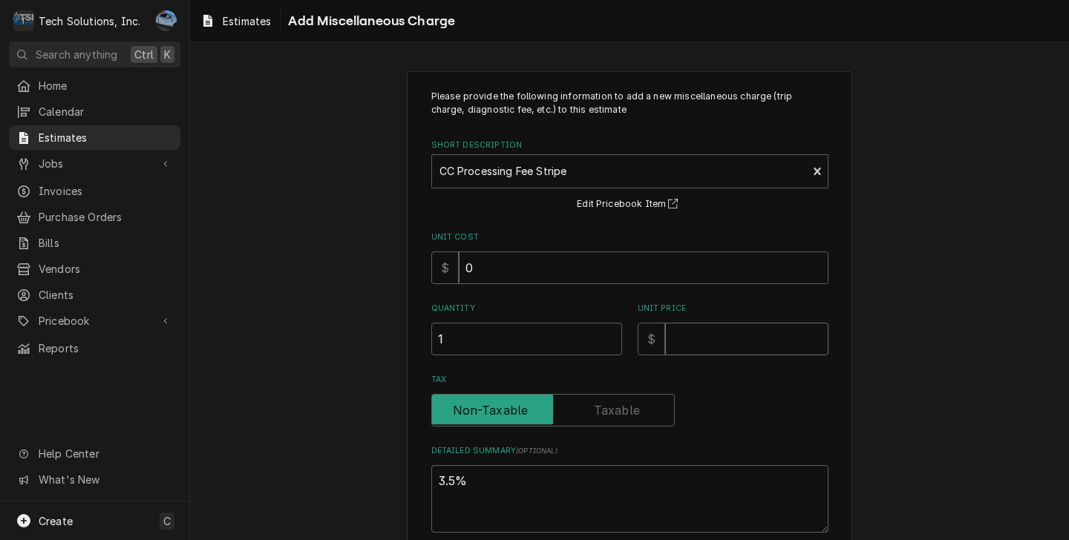
type input "3"
type textarea "x"
type input "32"
type textarea "x"
type input "329"
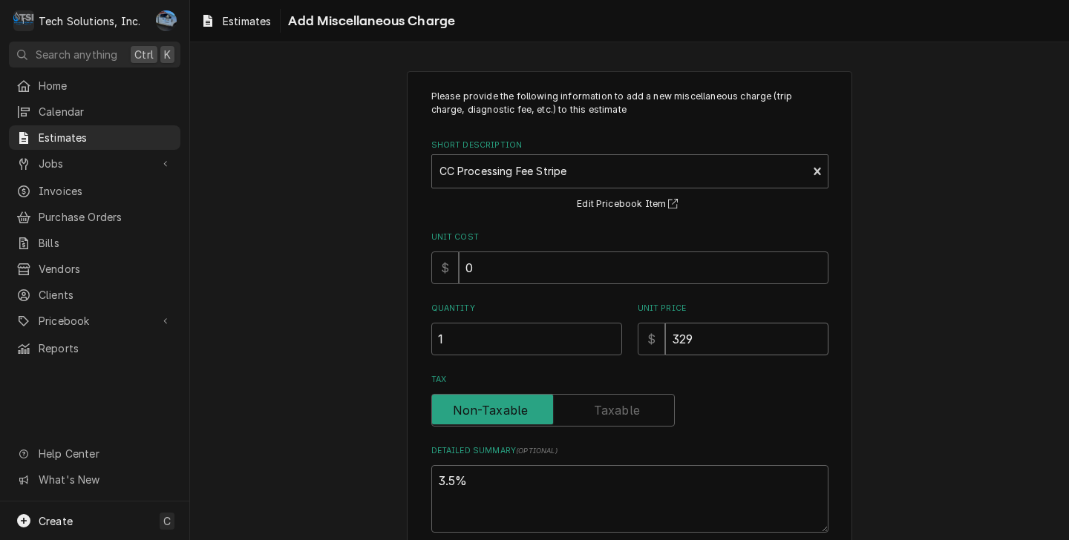
type textarea "x"
type input "329.8"
type textarea "x"
type input "329.82"
type textarea "x"
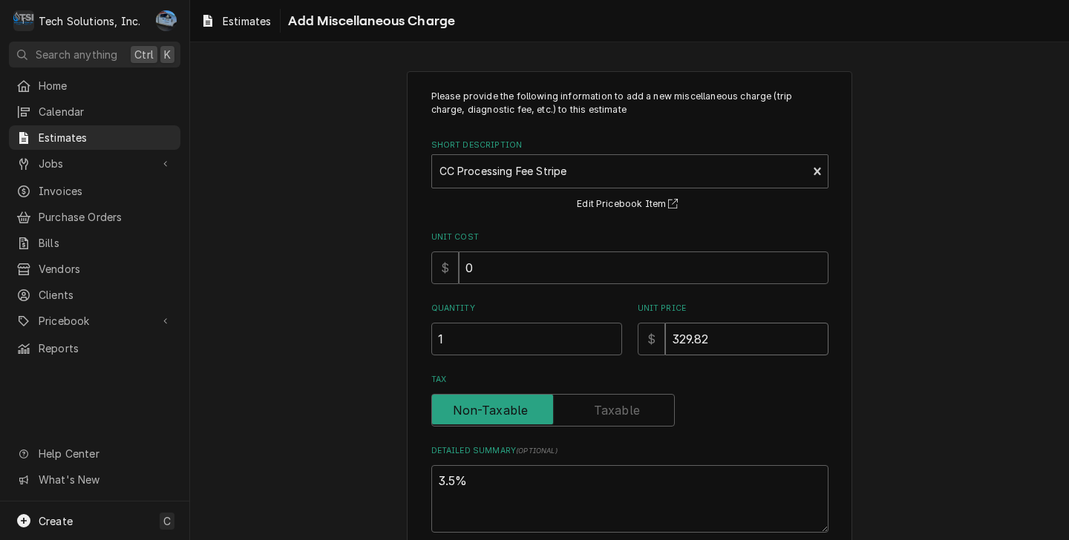
type input "329.82"
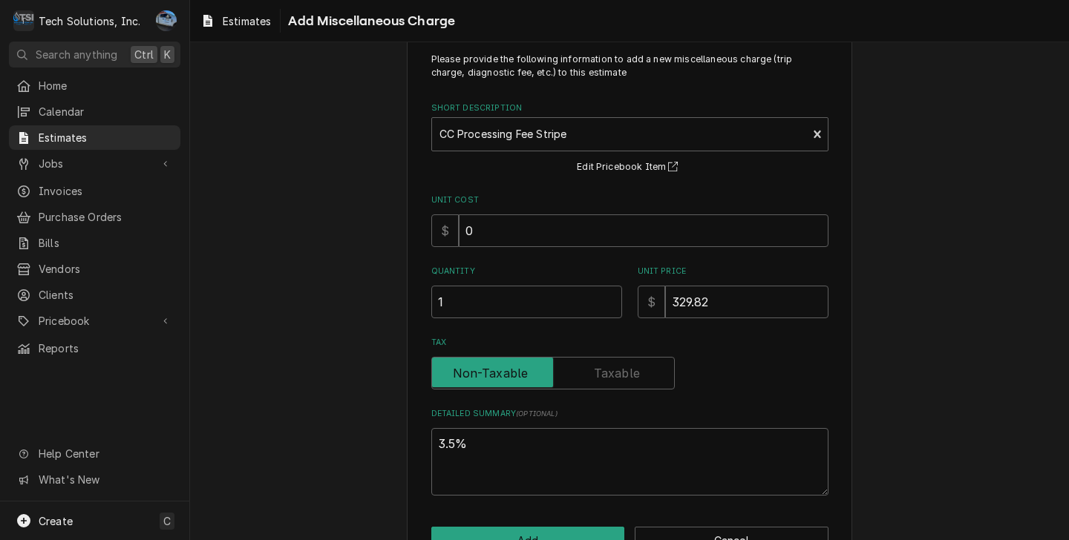
scroll to position [85, 0]
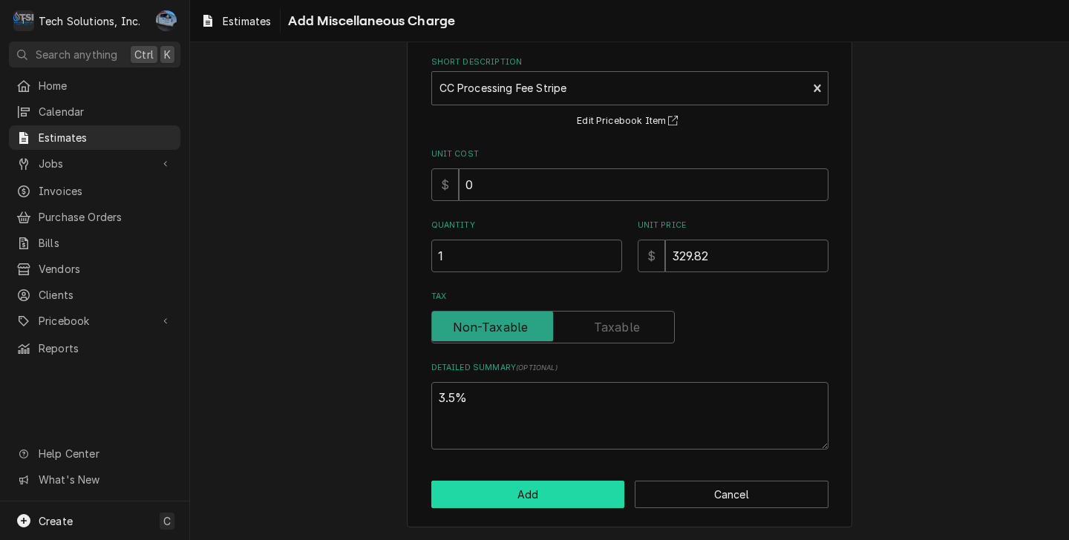
click at [537, 493] on button "Add" at bounding box center [528, 494] width 194 height 27
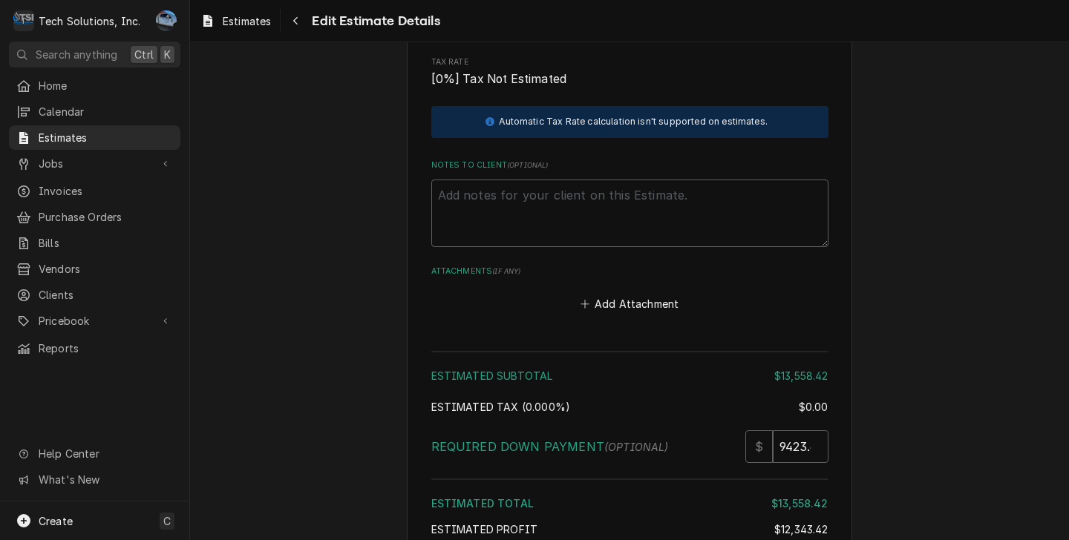
scroll to position [3916, 0]
click at [795, 429] on input "9423.60" at bounding box center [800, 445] width 56 height 33
type textarea "x"
type input "943.60"
type textarea "x"
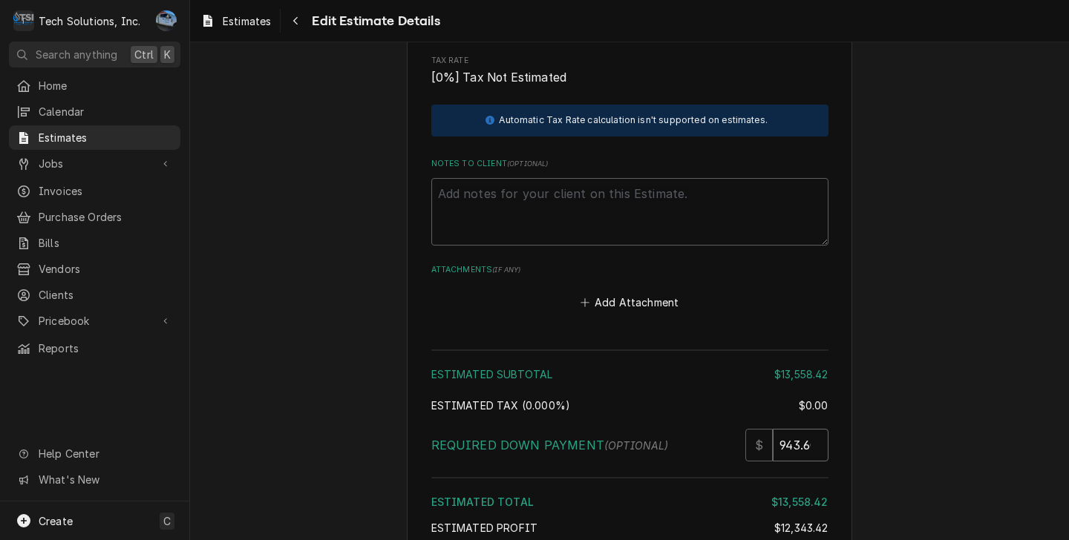
type input "93.60"
type textarea "x"
type input "3.60"
click at [795, 429] on input "3.60" at bounding box center [800, 445] width 56 height 33
type textarea "x"
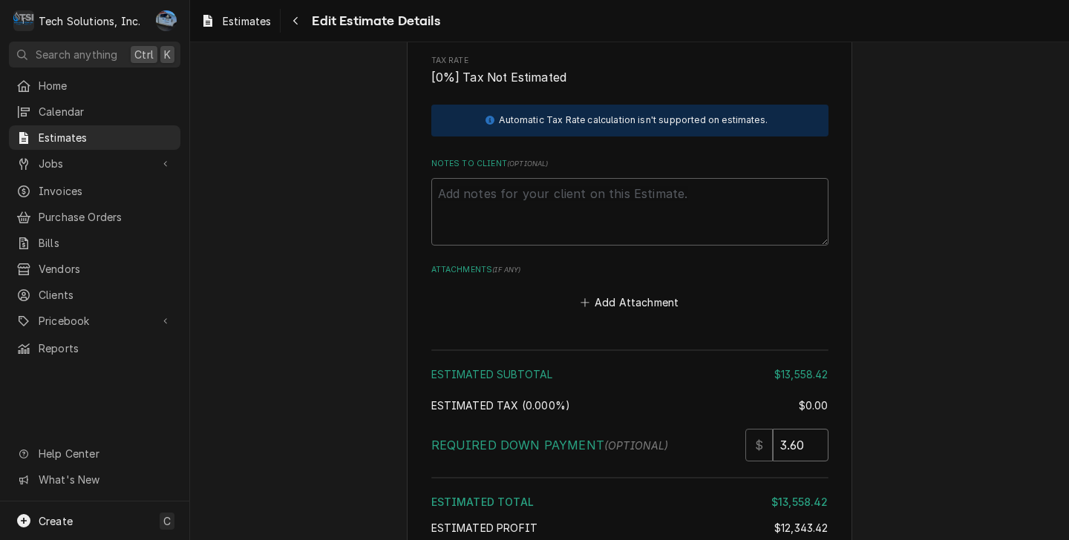
type input "3.6"
type textarea "x"
type input "3"
type textarea "x"
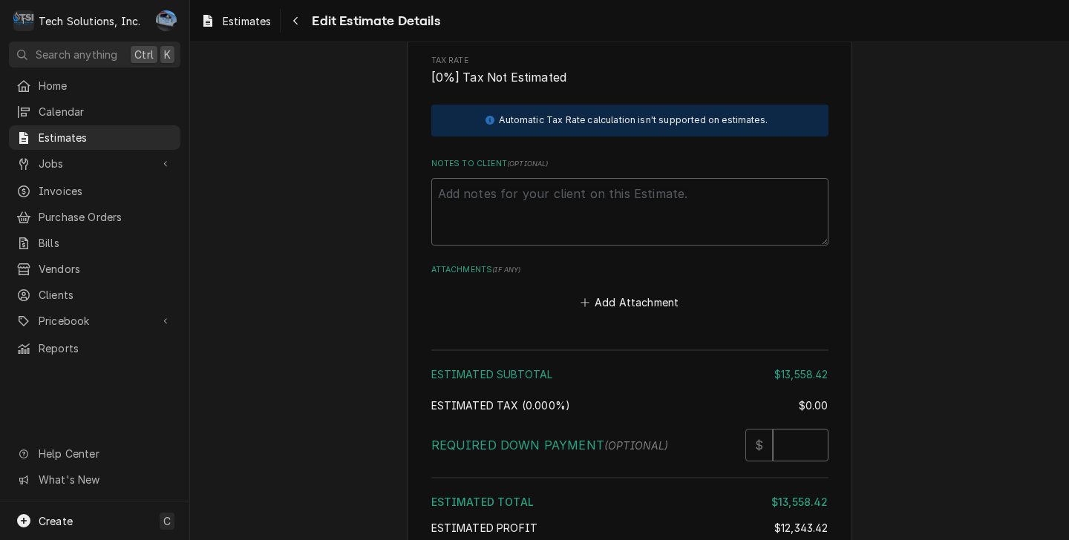
type input "9"
type textarea "x"
type input "97"
type textarea "x"
type input "975"
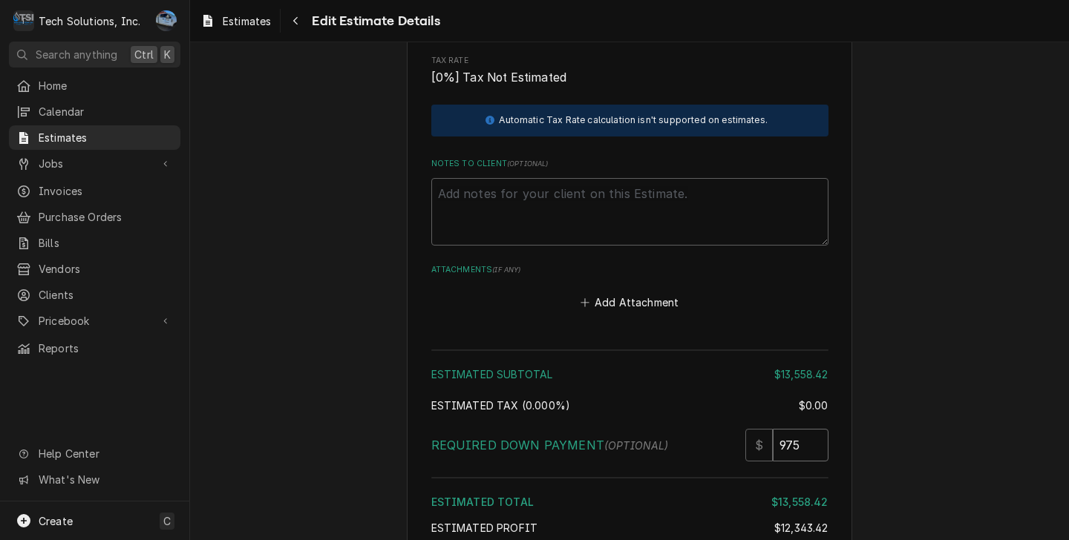
type textarea "x"
type input "9753"
type textarea "x"
type input "9753.4"
type textarea "x"
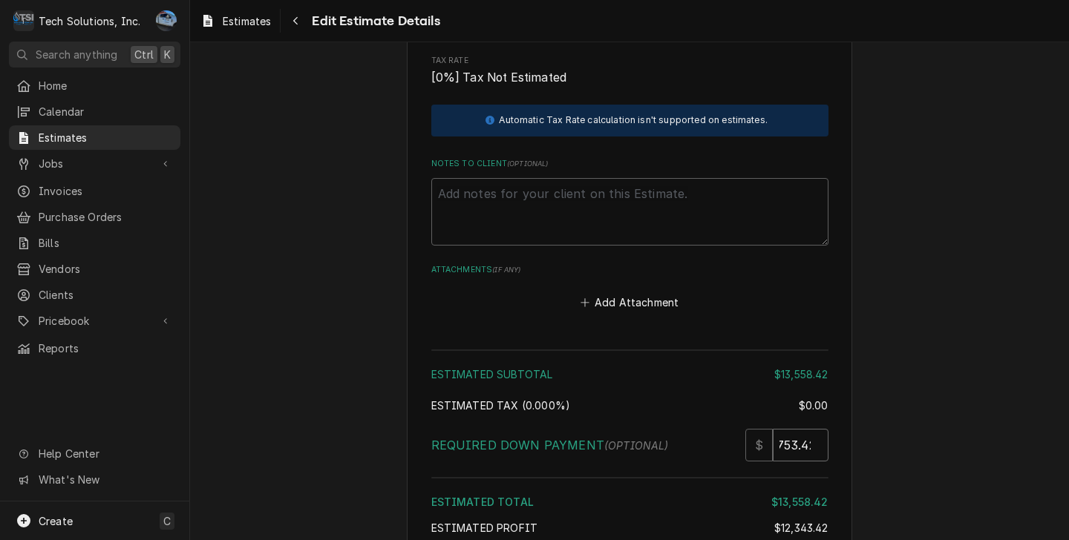
scroll to position [0, 16]
type input "9753.42"
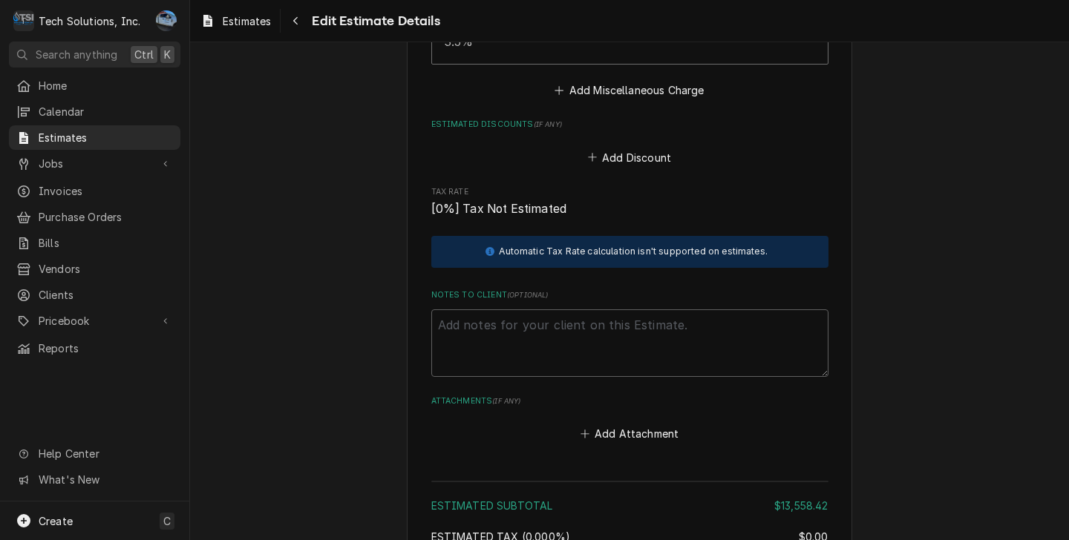
scroll to position [3785, 0]
click at [516, 309] on textarea "Notes to Client ( optional )" at bounding box center [629, 343] width 397 height 68
type textarea "x"
type textarea "C"
type textarea "x"
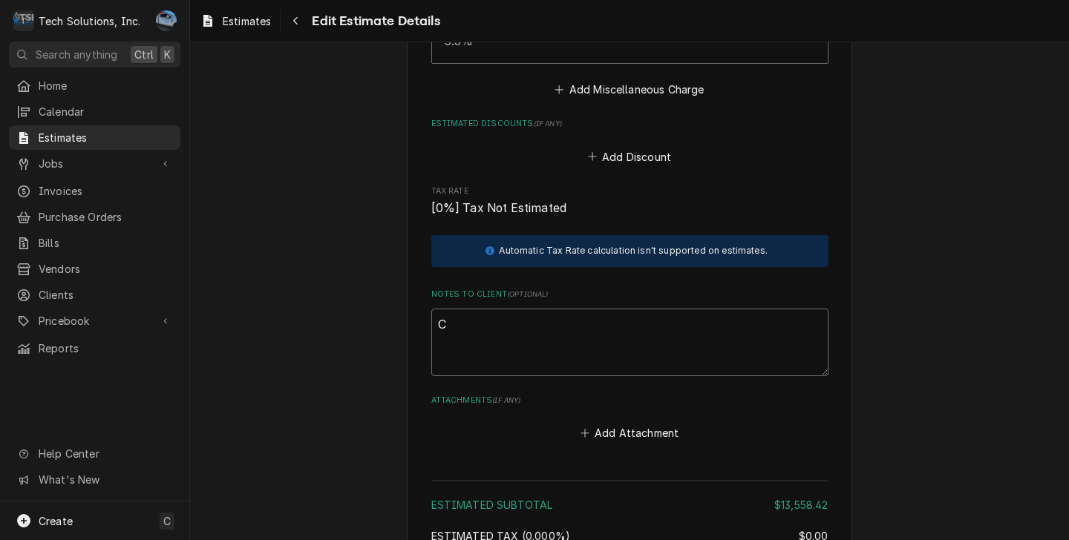
type textarea "CC"
type textarea "x"
type textarea "CC"
type textarea "x"
type textarea "CC h"
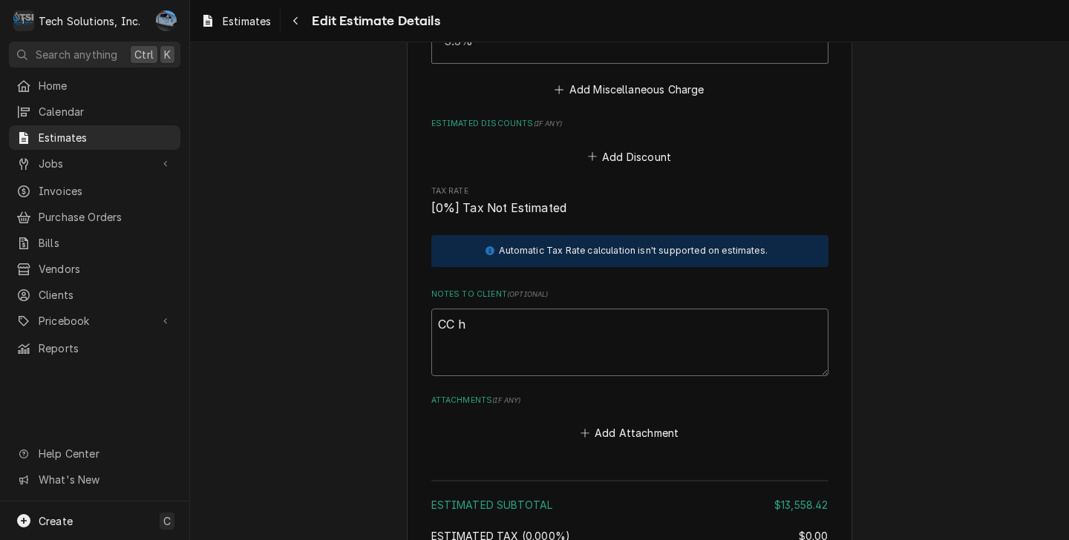
type textarea "x"
type textarea "CC ha"
type textarea "x"
type textarea "CC has"
type textarea "x"
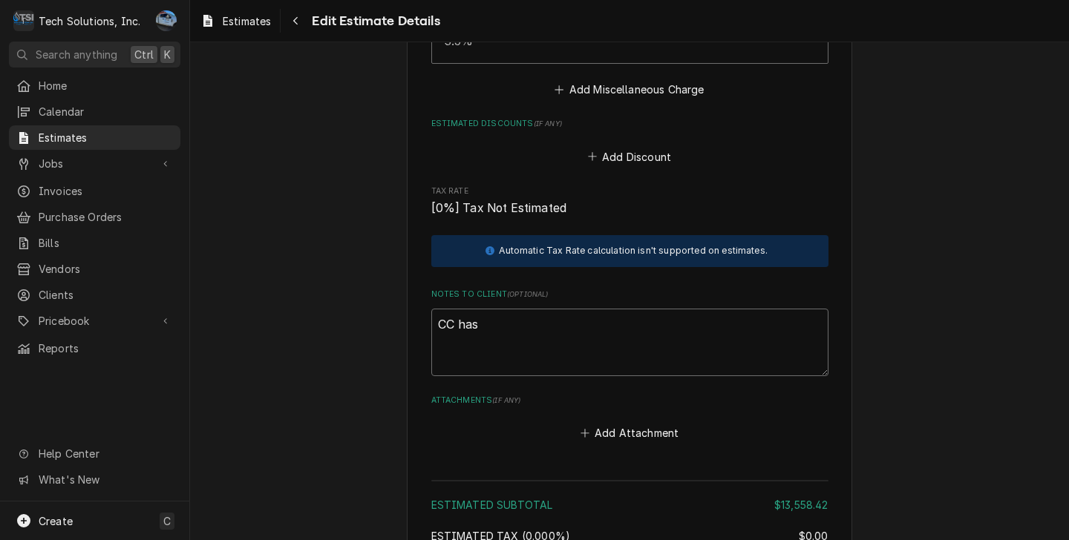
type textarea "CC has"
type textarea "x"
type textarea "CC has n"
type textarea "x"
type textarea "CC has"
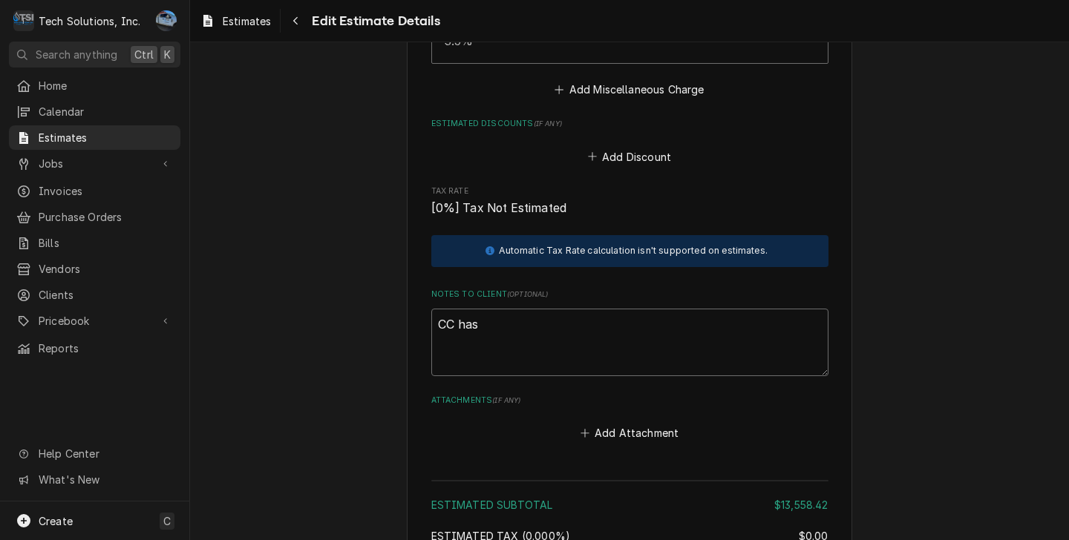
type textarea "x"
type textarea "CC has b"
type textarea "x"
type textarea "CC has be"
type textarea "x"
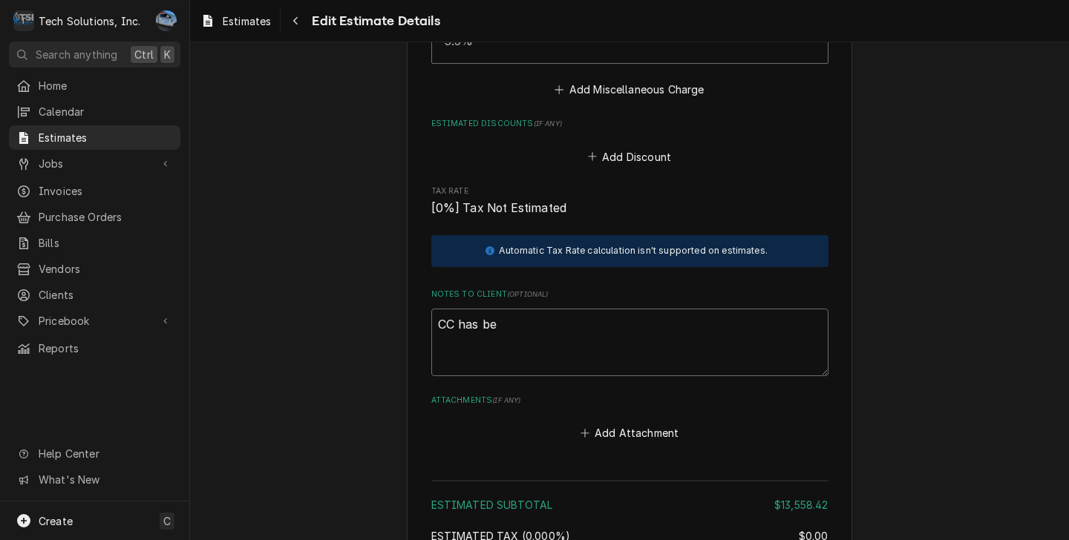
type textarea "CC has bee"
type textarea "x"
type textarea "CC has been"
type textarea "x"
type textarea "CC has been"
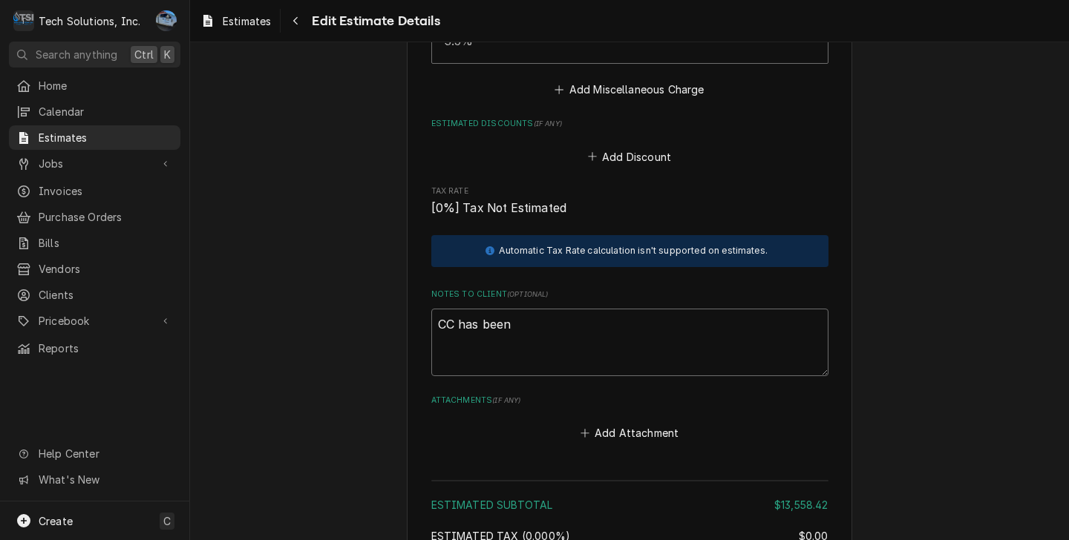
type textarea "x"
type textarea "CC has been a"
type textarea "x"
type textarea "CC has been ad"
type textarea "x"
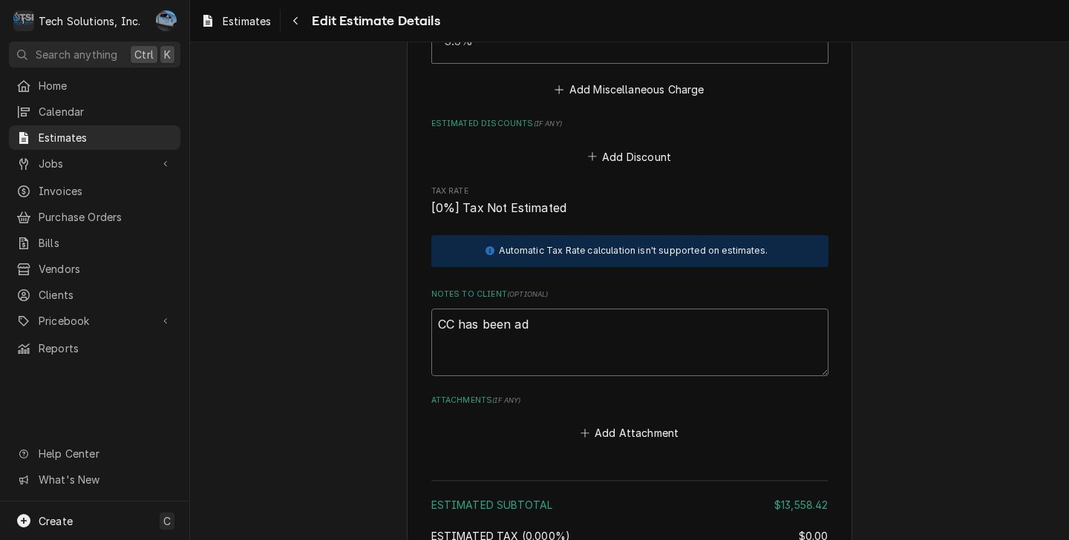
type textarea "CC has been add"
type textarea "x"
type textarea "CC has been adde"
type textarea "x"
type textarea "CC has been added"
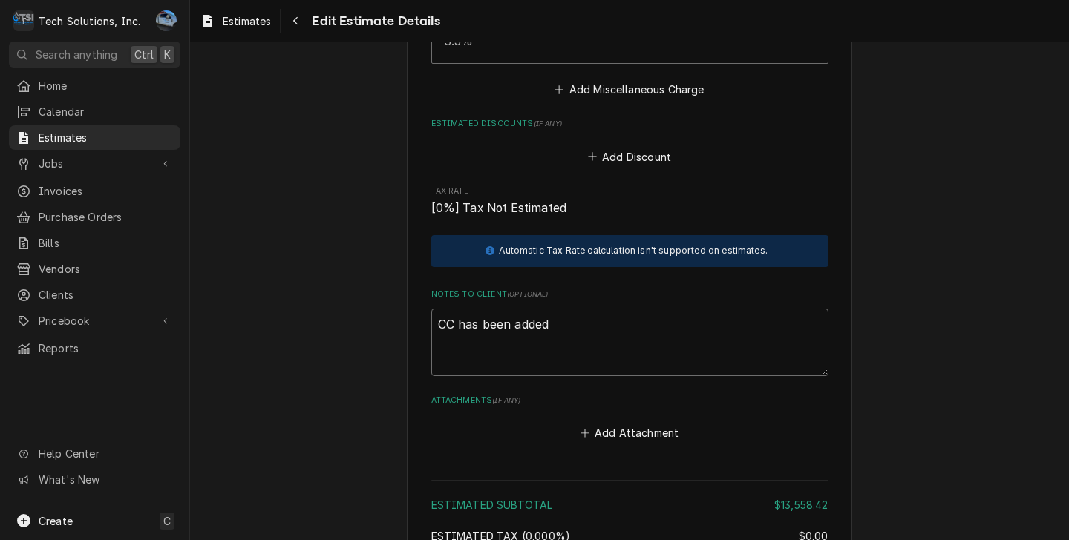
type textarea "x"
type textarea "CC has been added"
type textarea "x"
type textarea "CC has been added t"
type textarea "x"
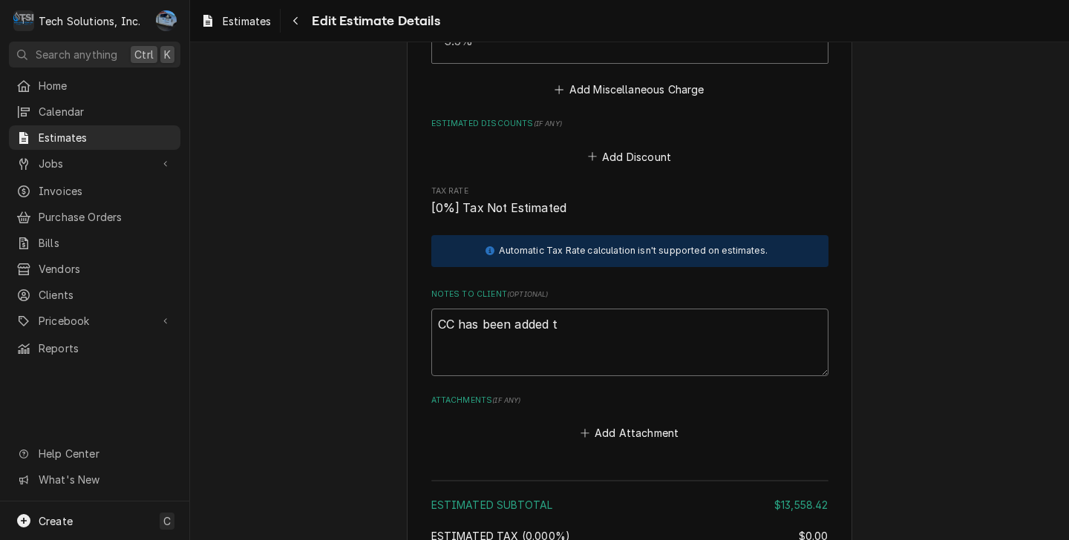
type textarea "CC has been added to"
type textarea "x"
type textarea "CC has been added to"
type textarea "x"
type textarea "CC has been added to d"
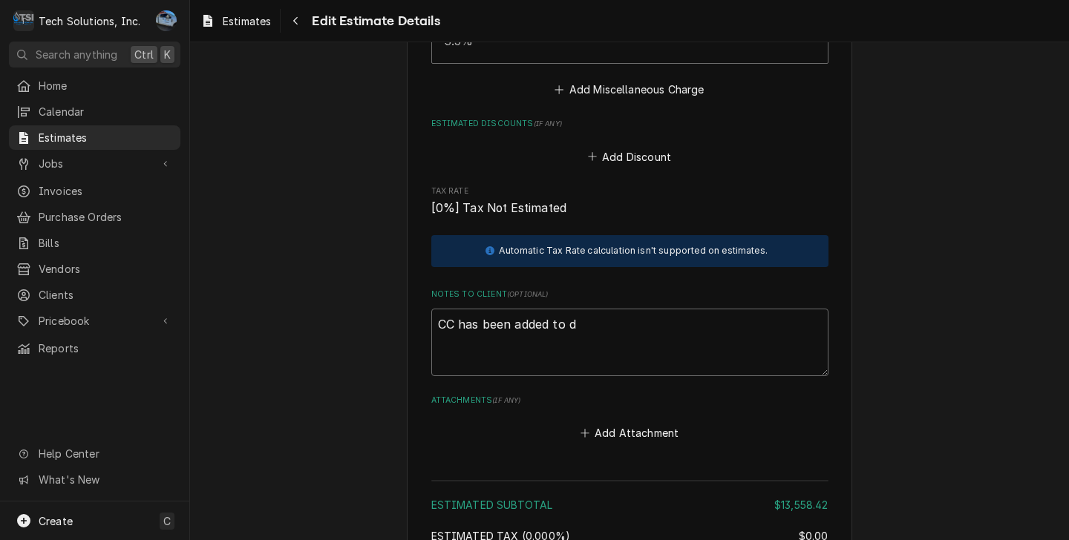
type textarea "x"
type textarea "CC has been added to do"
type textarea "x"
type textarea "CC has been added to dow"
type textarea "x"
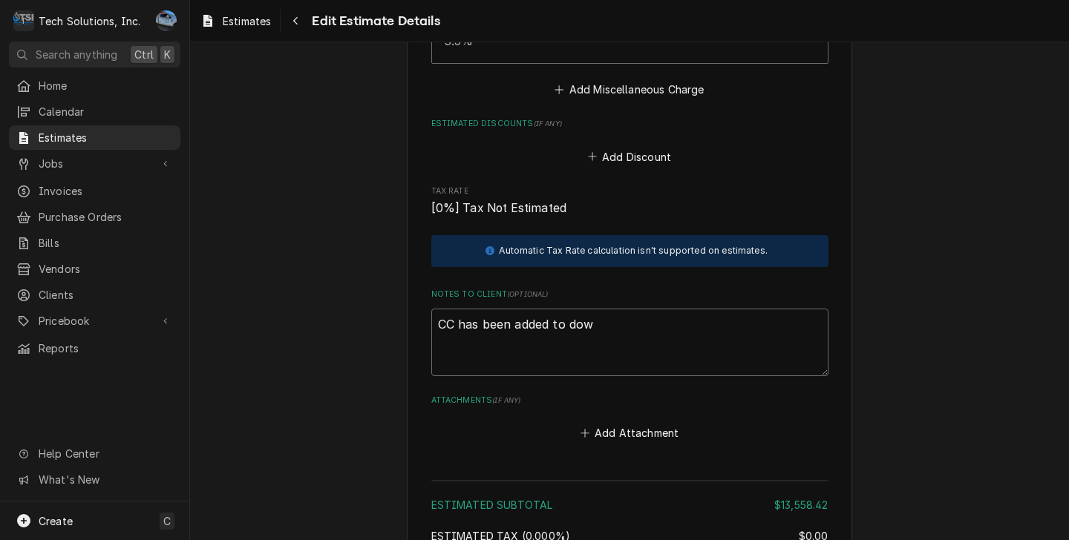
type textarea "CC has been added to down"
type textarea "x"
type textarea "CC has been added to downp"
type textarea "x"
type textarea "CC has been added to downpa"
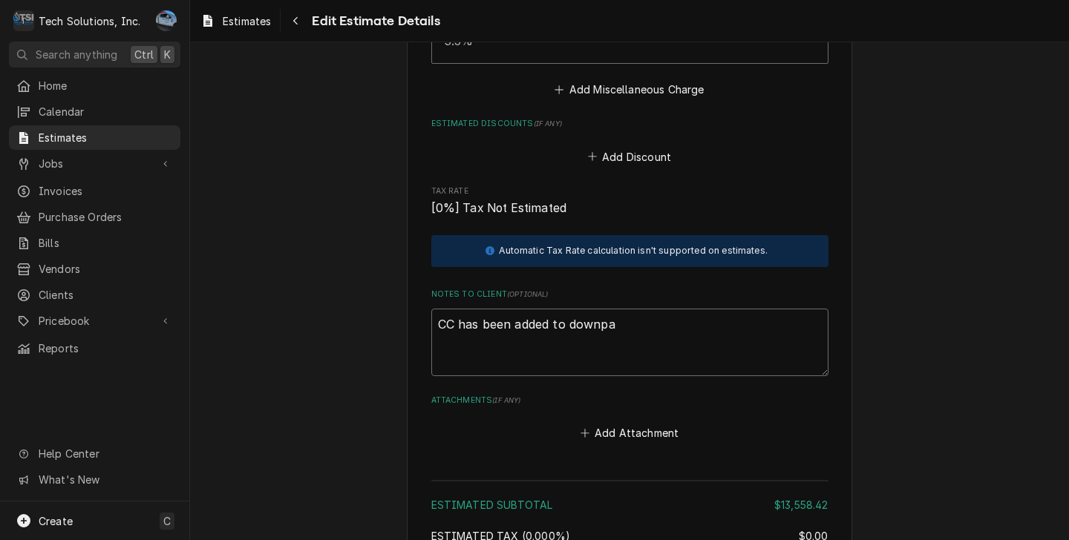
type textarea "x"
type textarea "CC has been added to downpay"
type textarea "x"
type textarea "CC has been added to downpaym"
type textarea "x"
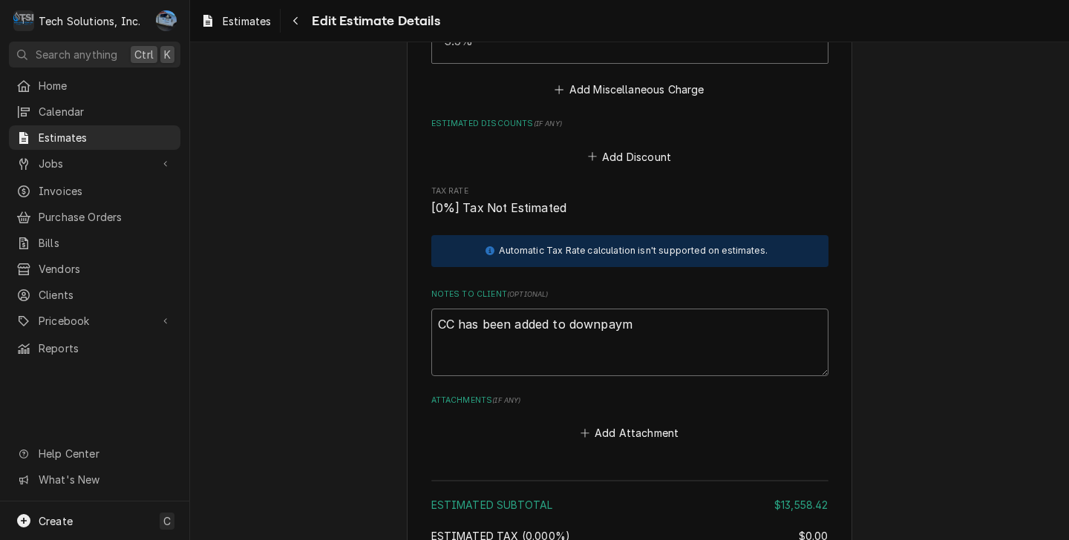
type textarea "CC has been added to downpayme"
type textarea "x"
type textarea "CC has been added to downpaymen"
type textarea "x"
type textarea "CC has been added to downpayme"
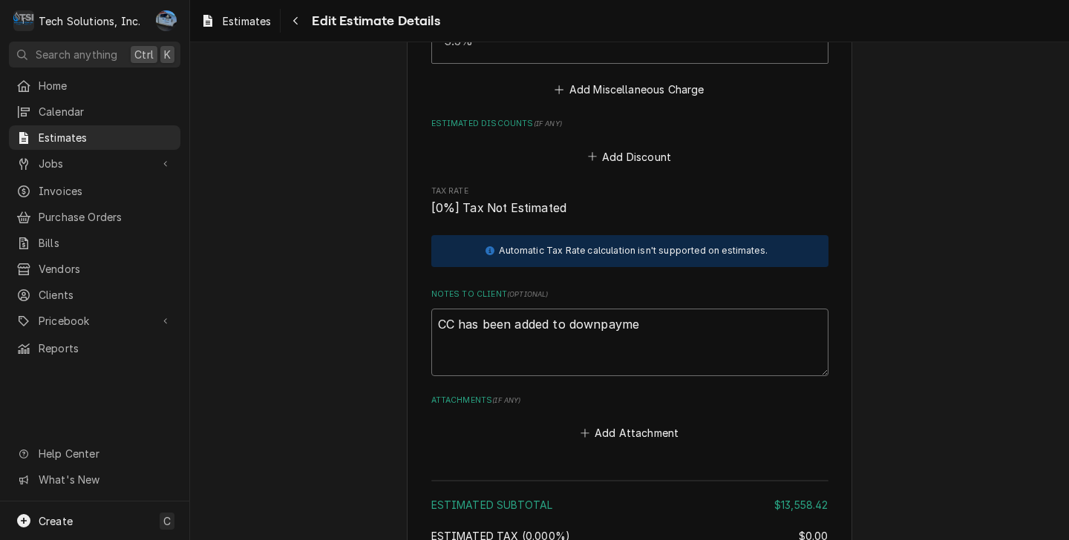
type textarea "x"
type textarea "CC has been added to downpaym"
type textarea "x"
type textarea "CC has been added to downpay"
type textarea "x"
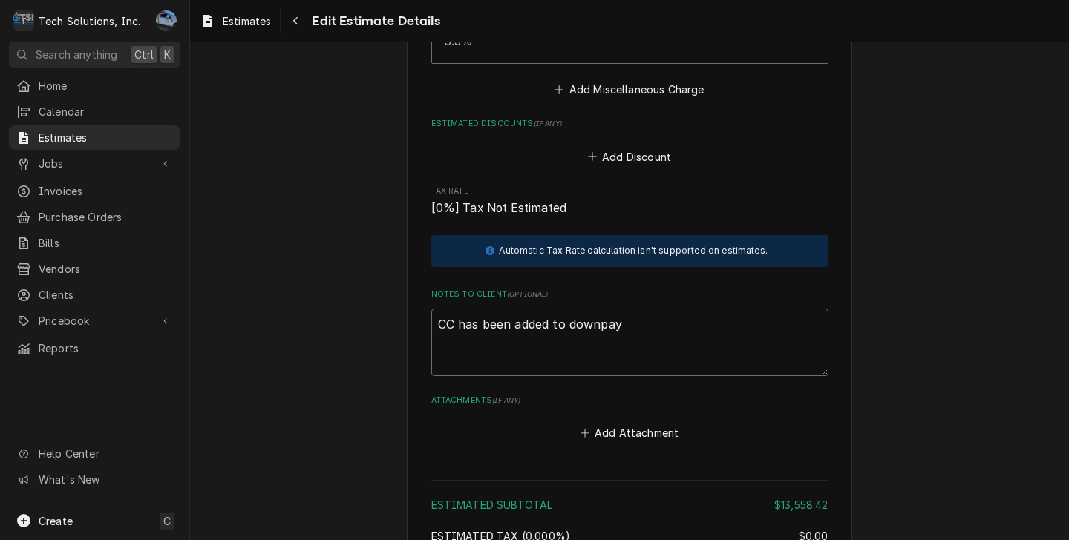
type textarea "CC has been added to downpa"
type textarea "x"
type textarea "CC has been added to downp"
type textarea "x"
type textarea "CC has been added to down"
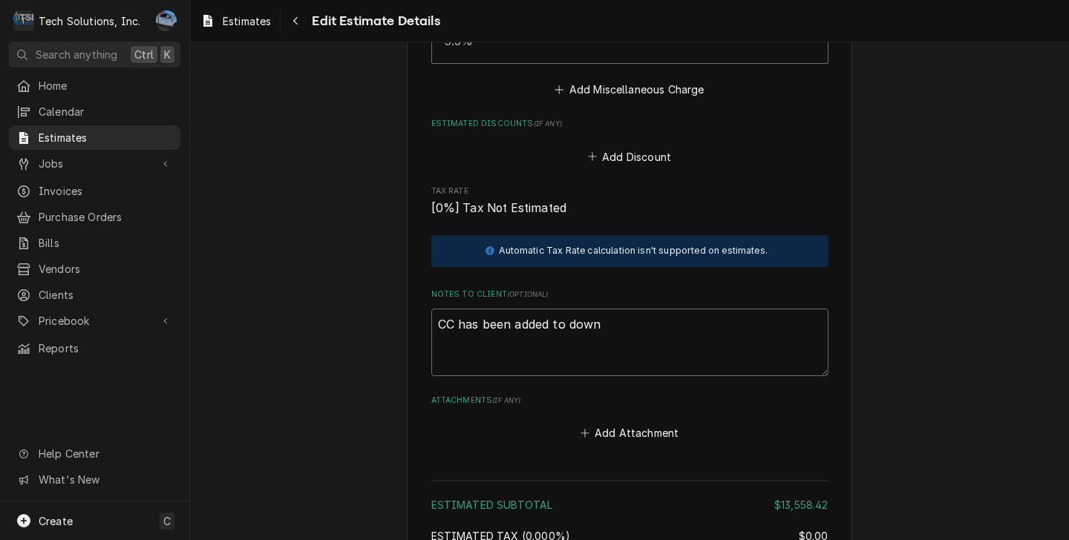
type textarea "x"
type textarea "CC has been added to down"
type textarea "x"
type textarea "CC has been added to down p"
type textarea "x"
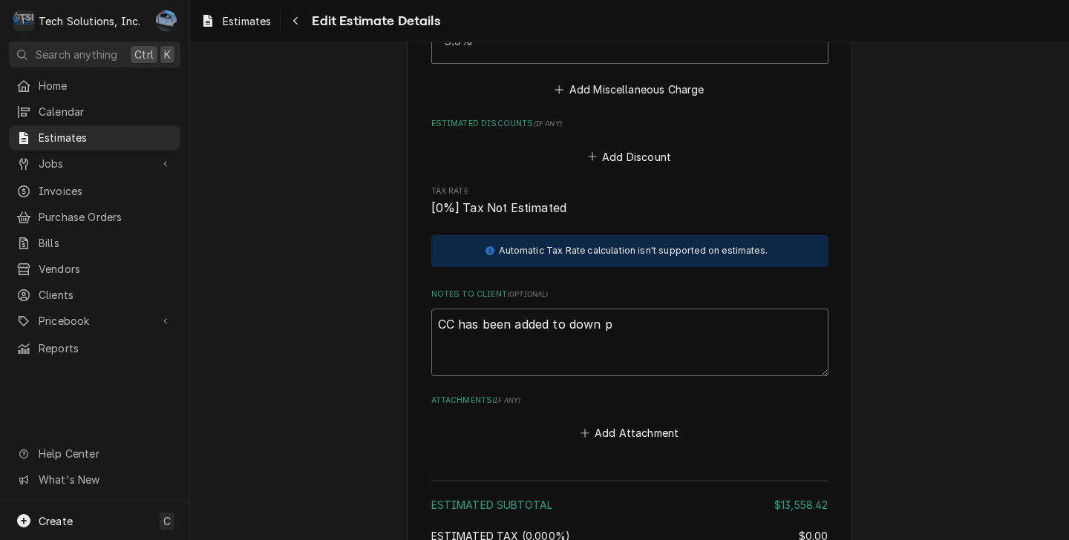
type textarea "CC has been added to down pa"
type textarea "x"
type textarea "CC has been added to down pay"
type textarea "x"
type textarea "CC has been added to down paym"
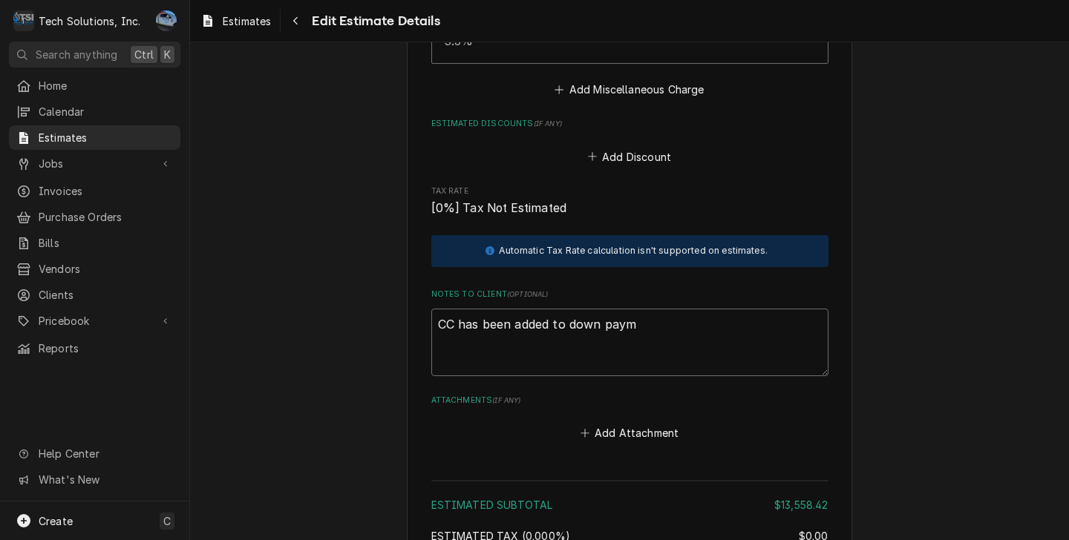
type textarea "x"
type textarea "CC has been added to down payme"
type textarea "x"
type textarea "CC has been added to down paymen"
type textarea "x"
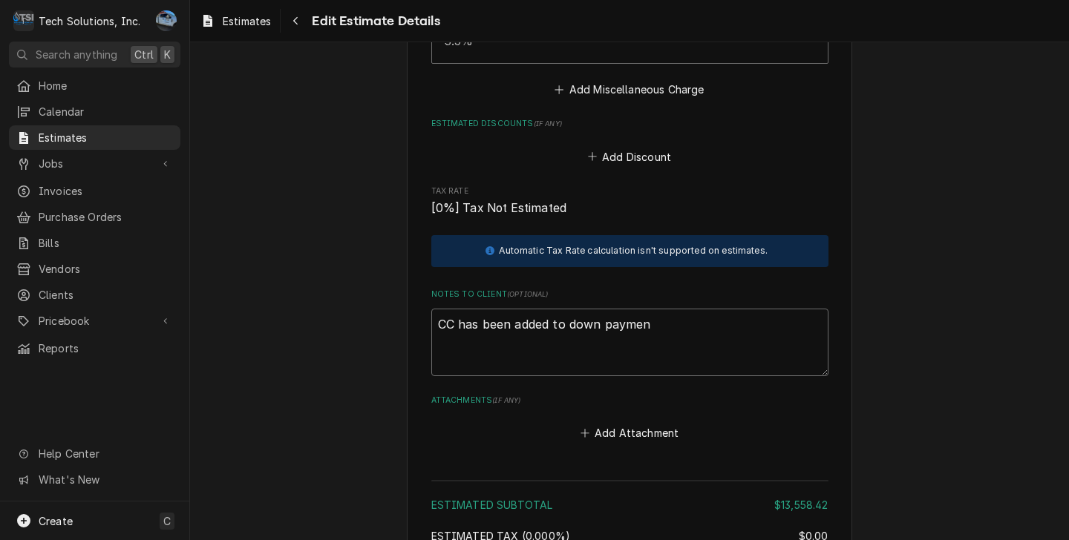
type textarea "CC has been added to down payment"
type textarea "x"
type textarea "CC has been added to down payment"
type textarea "x"
type textarea "CC has been added to down payment t"
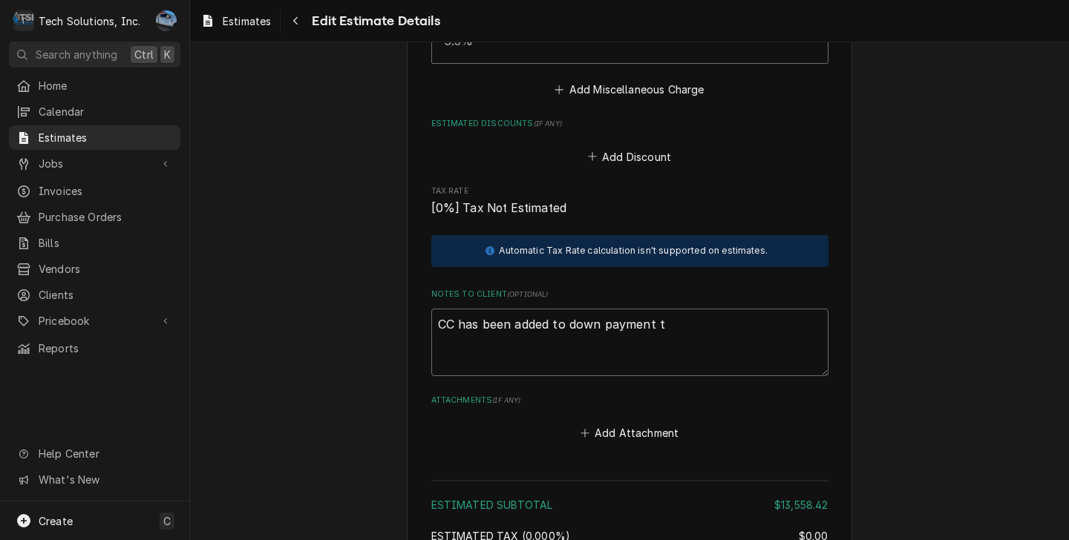
type textarea "x"
type textarea "CC has been added to down payment to"
type textarea "x"
type textarea "CC has been added to down payment tot"
type textarea "x"
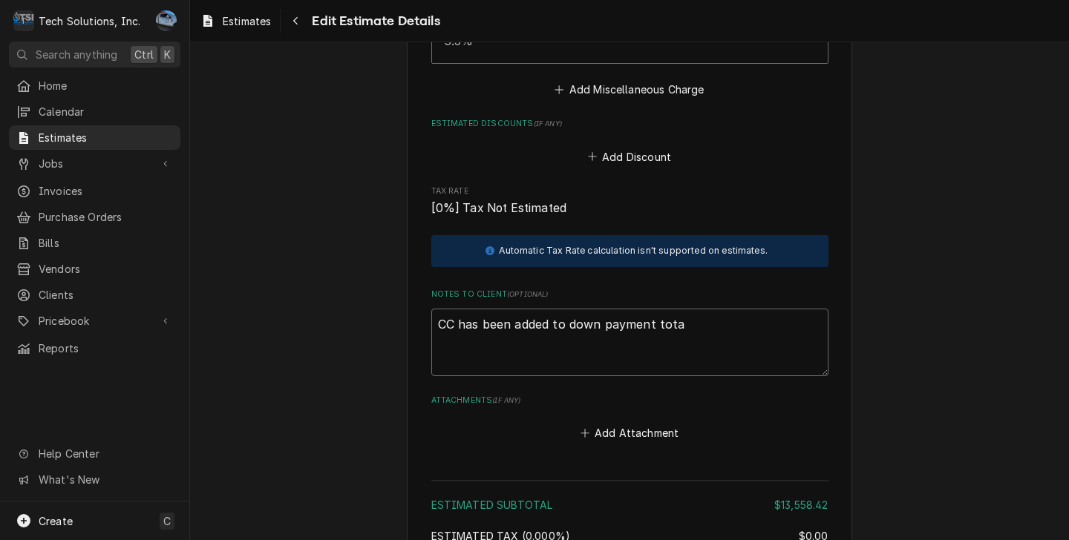
type textarea "CC has been added to down payment total"
type textarea "x"
type textarea "CC has been added to down payment total."
type textarea "x"
type textarea "CC has been added to down payment total."
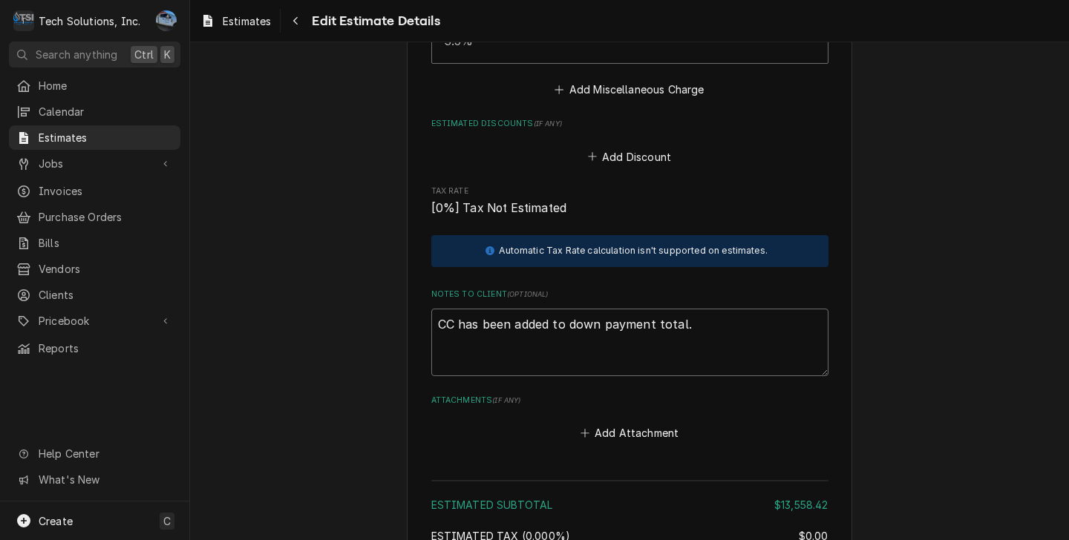
type textarea "x"
type textarea "CC has been added to down payment total."
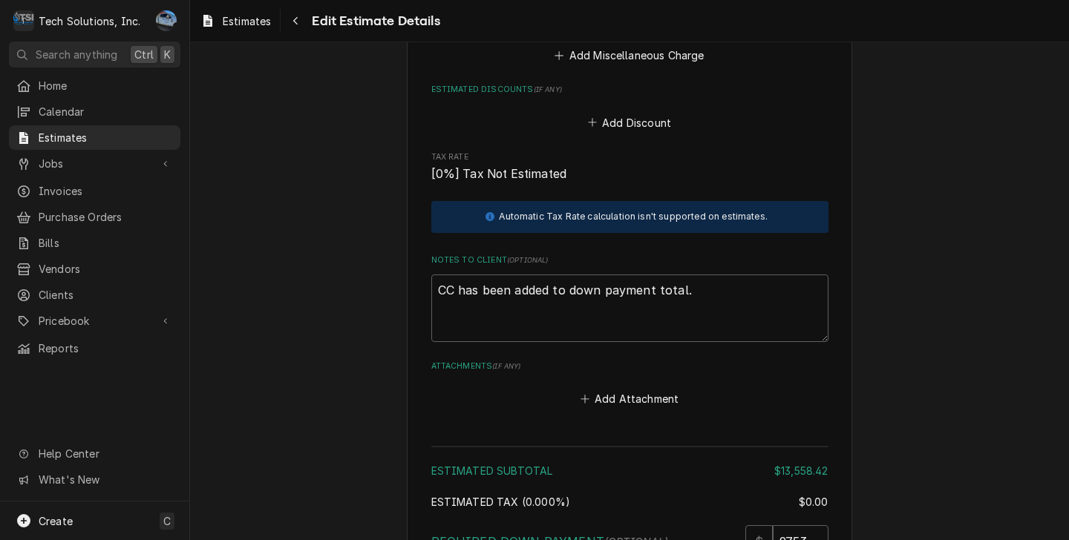
scroll to position [3859, 0]
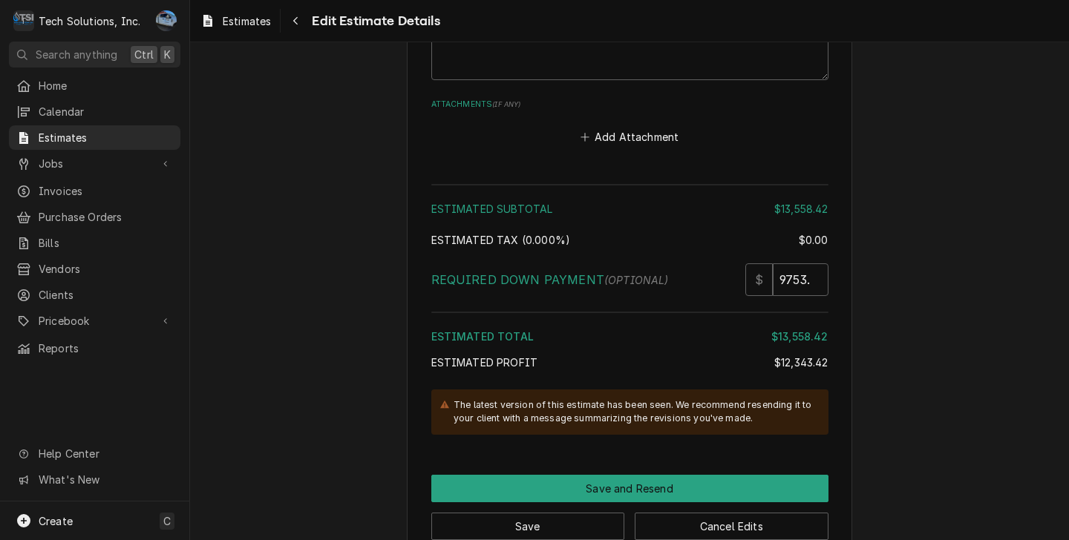
scroll to position [4156, 0]
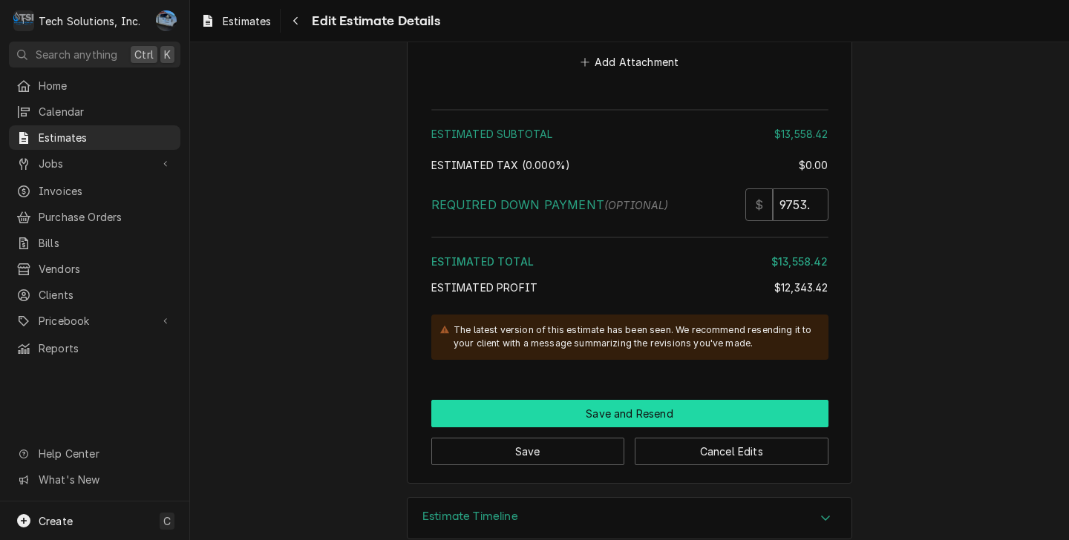
click at [576, 400] on button "Save and Resend" at bounding box center [629, 413] width 397 height 27
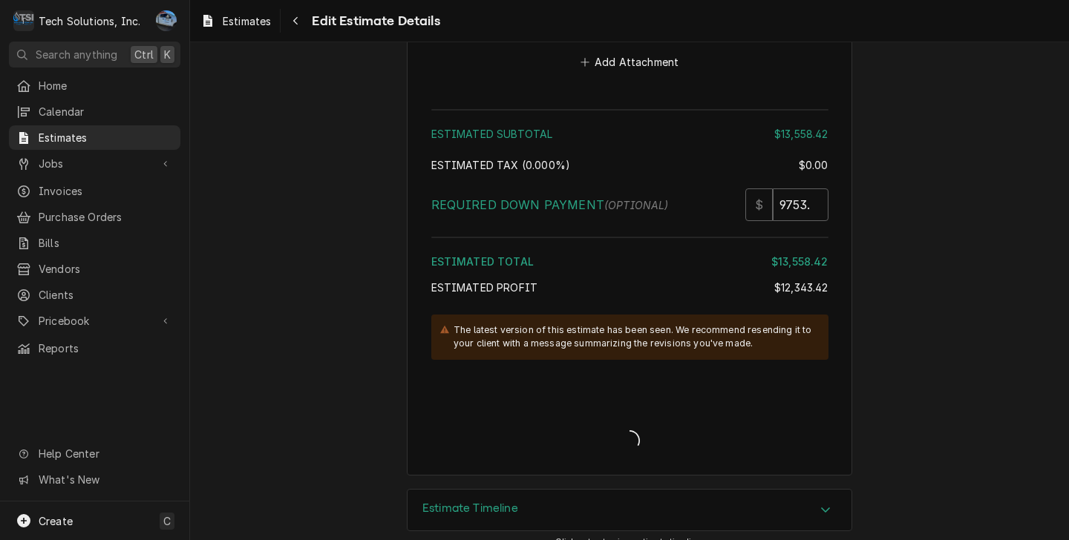
scroll to position [4146, 0]
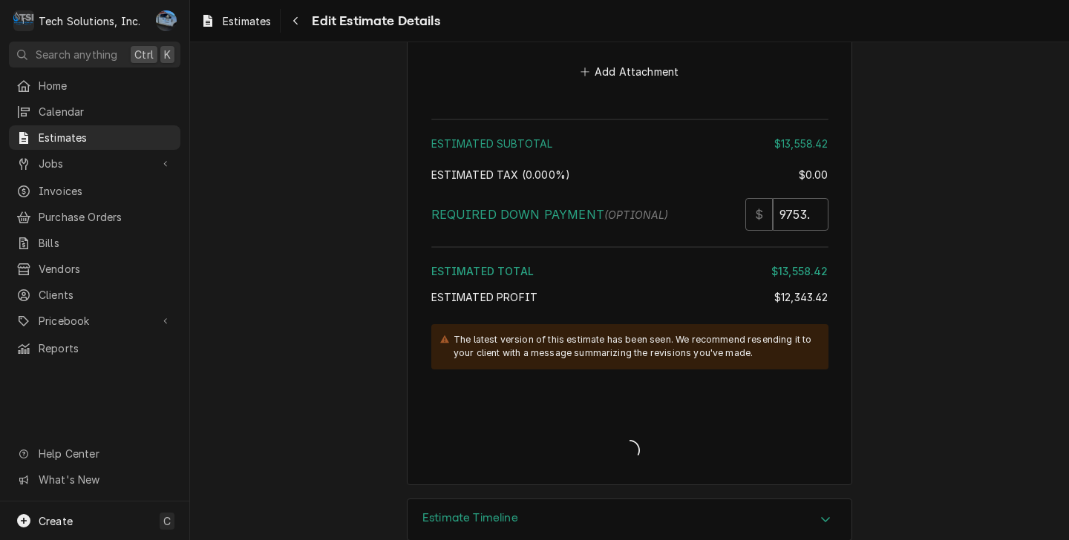
type textarea "x"
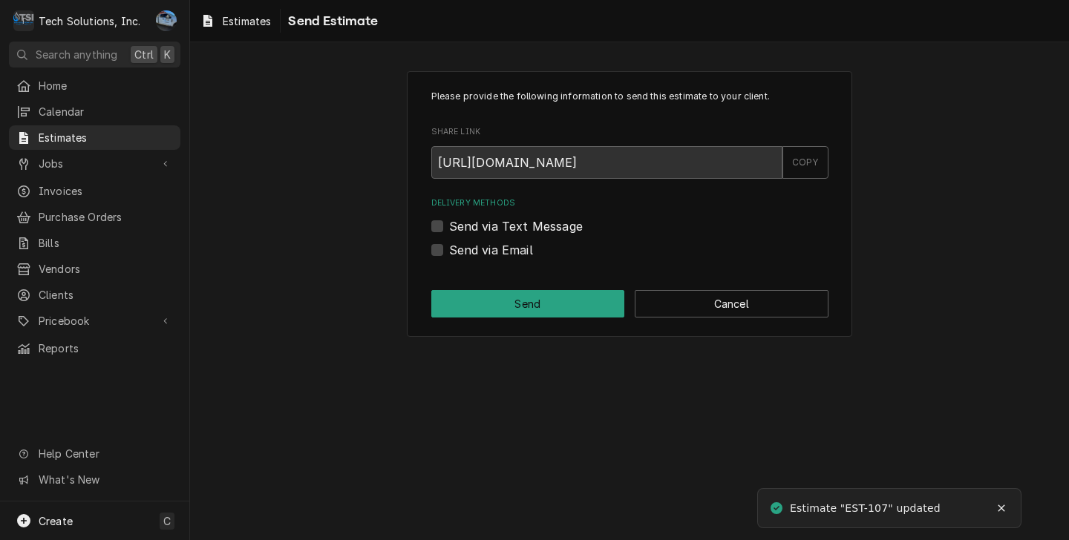
click at [449, 249] on label "Send via Email" at bounding box center [491, 250] width 84 height 18
click at [449, 249] on input "Send via Email" at bounding box center [647, 257] width 397 height 33
checkbox input "true"
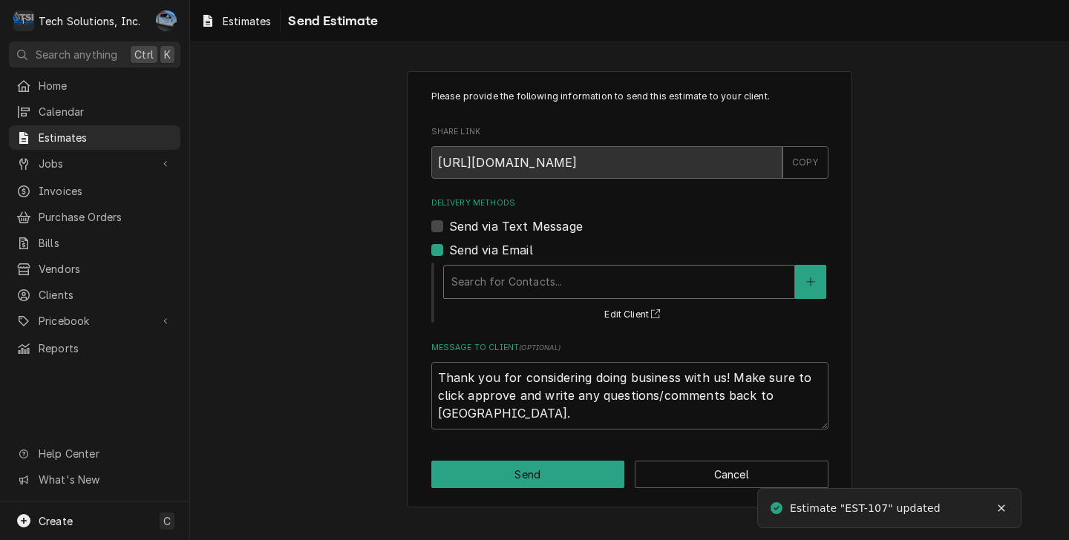
click at [521, 285] on div "Delivery Methods" at bounding box center [618, 282] width 335 height 27
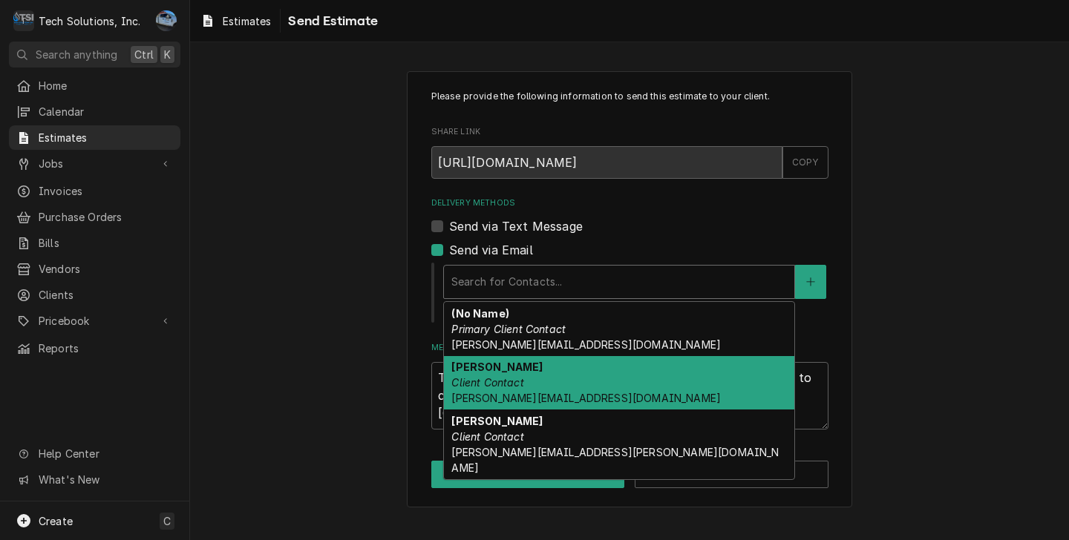
click at [595, 390] on div "Jason Smith Client Contact Jason@FoundationHomesLKN.com" at bounding box center [619, 383] width 350 height 54
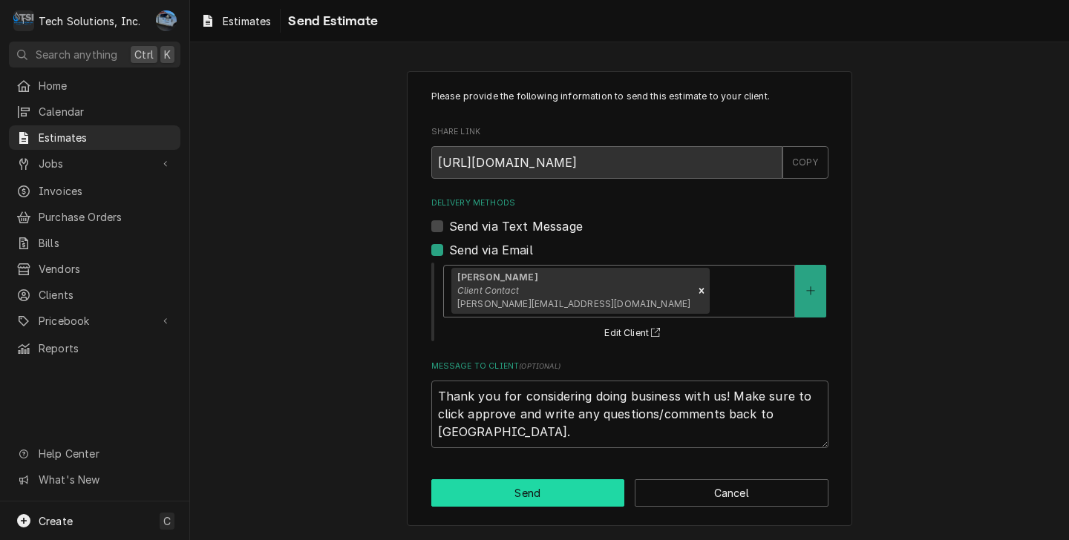
click at [550, 494] on button "Send" at bounding box center [528, 492] width 194 height 27
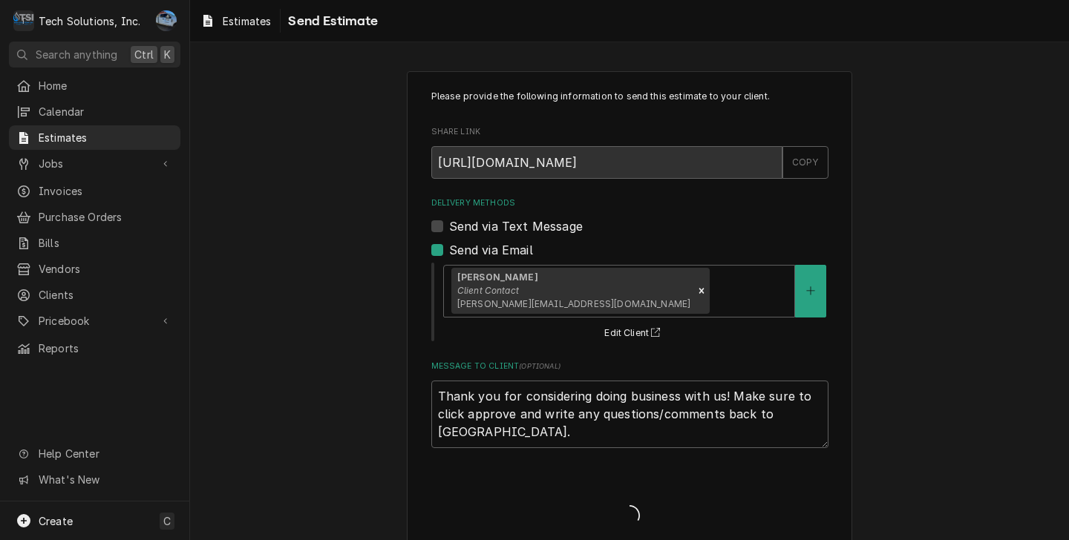
type textarea "x"
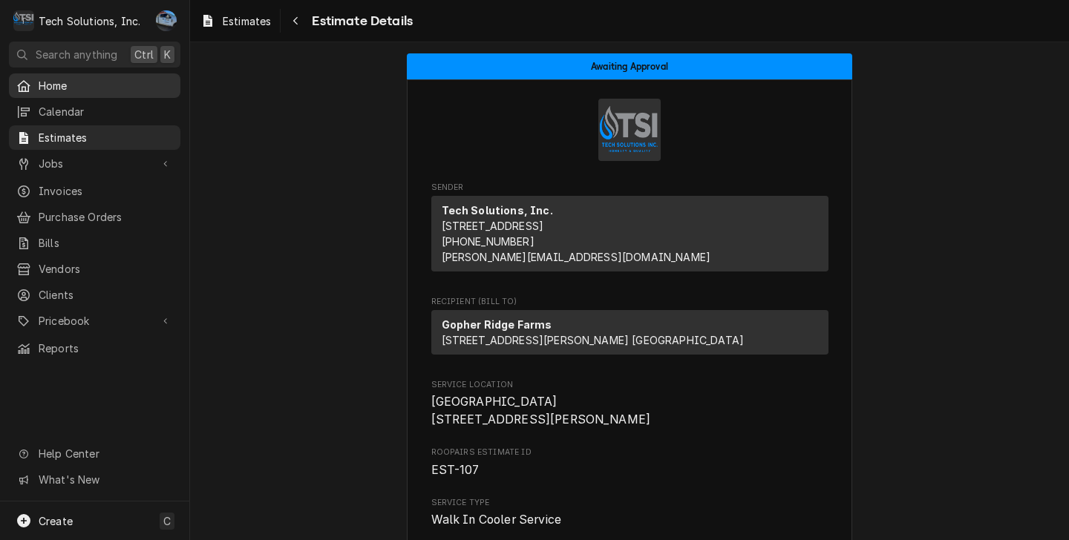
click at [126, 87] on span "Home" at bounding box center [106, 86] width 134 height 16
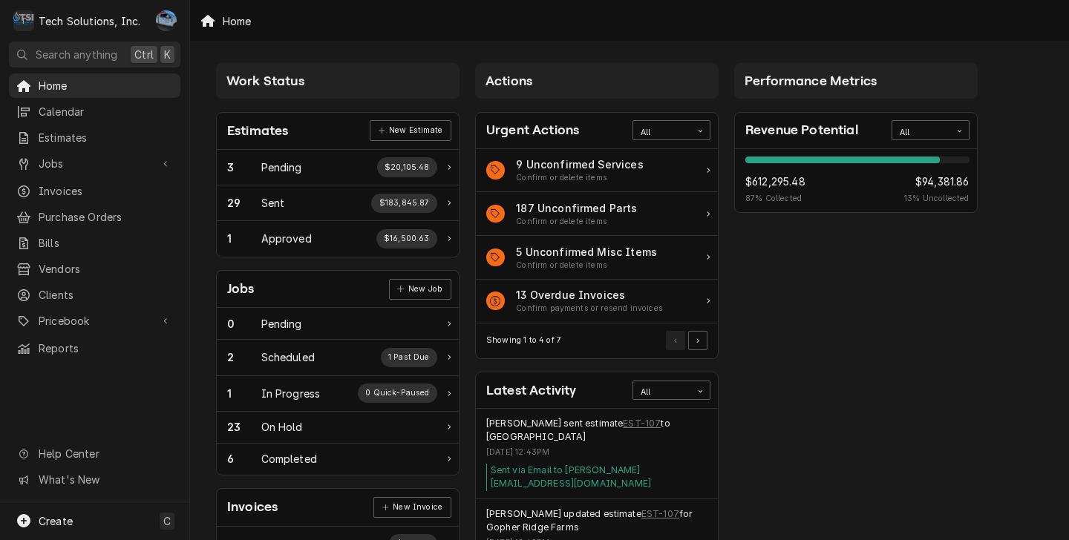
click at [46, 521] on span "Create" at bounding box center [56, 521] width 34 height 13
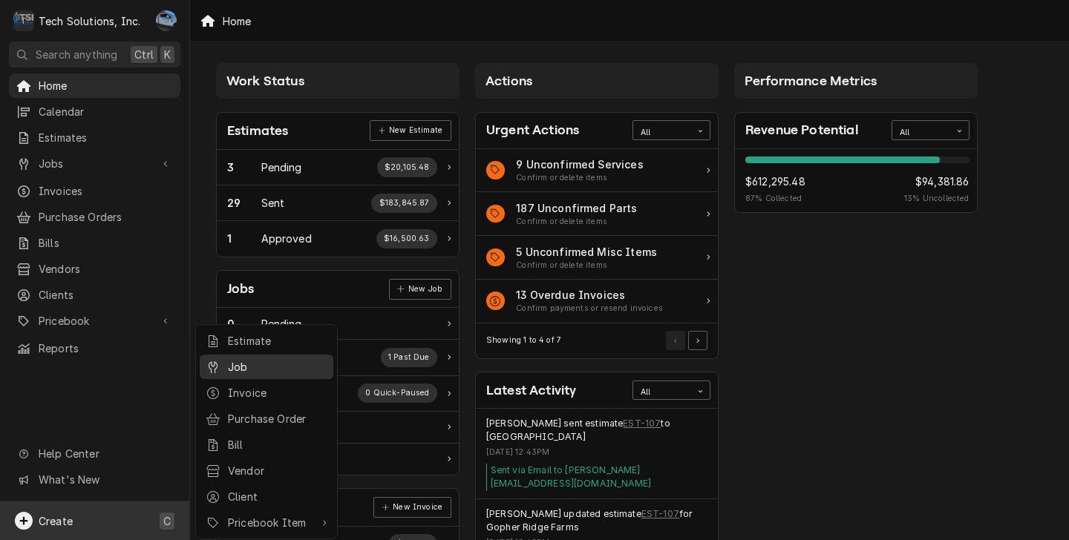
click at [263, 361] on div "Job" at bounding box center [277, 367] width 99 height 16
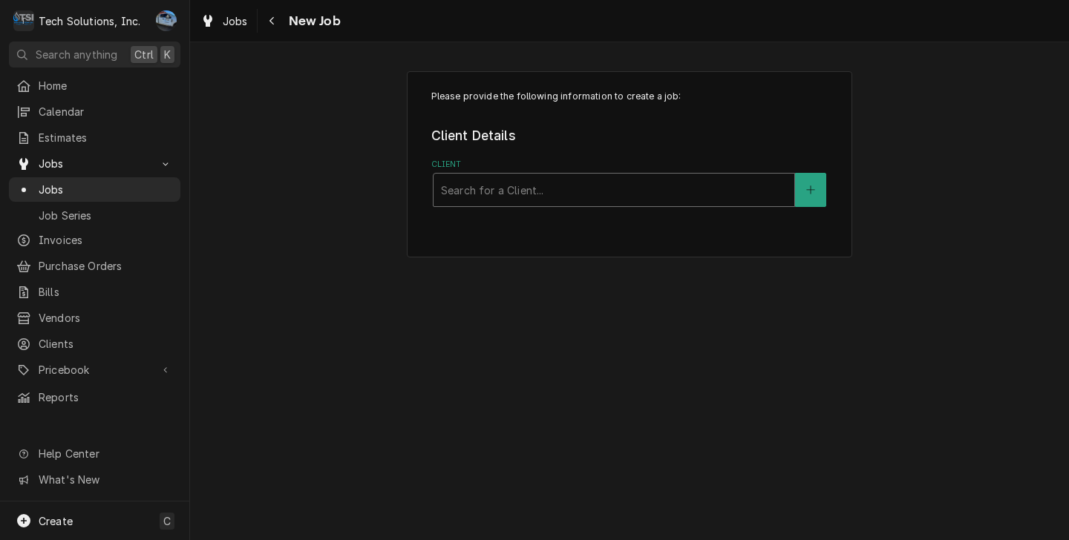
click at [531, 182] on div "Client" at bounding box center [614, 190] width 346 height 27
click at [823, 191] on button "Client" at bounding box center [810, 190] width 31 height 34
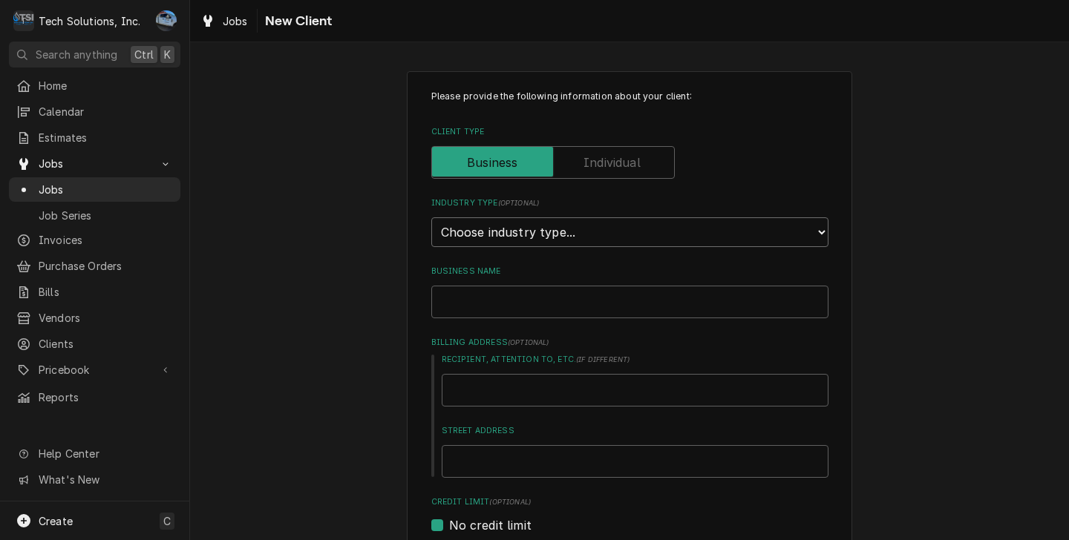
click at [537, 233] on select "Choose industry type... Residential Commercial Industrial Government" at bounding box center [629, 232] width 397 height 30
select select "2"
click at [431, 217] on select "Choose industry type... Residential Commercial Industrial Government" at bounding box center [629, 232] width 397 height 30
type textarea "x"
click at [534, 315] on input "Business Name" at bounding box center [629, 302] width 397 height 33
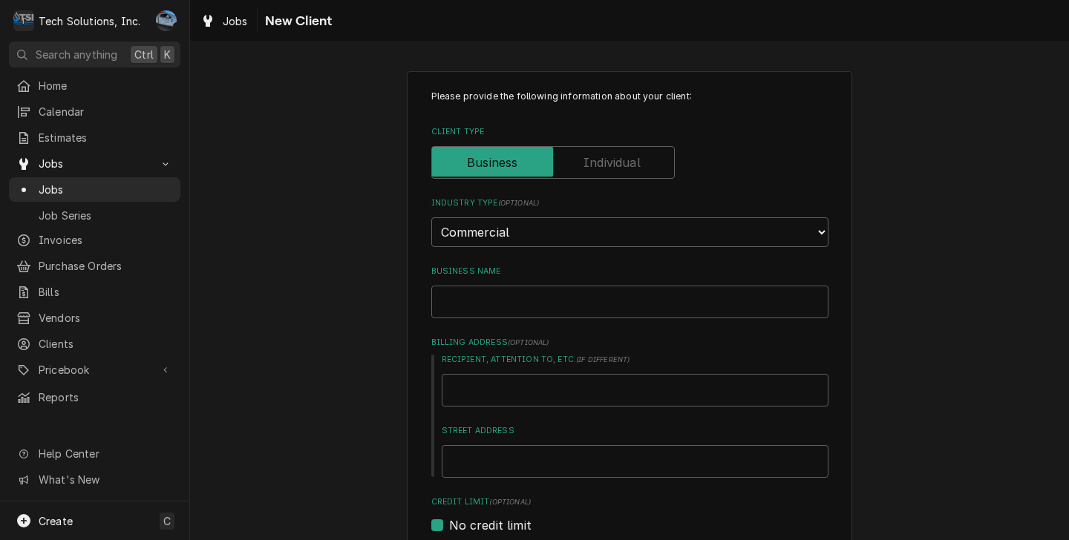
click at [999, 320] on div "Please provide the following information about your client: Client Type Industr…" at bounding box center [629, 546] width 879 height 976
click at [675, 309] on input "Business Name" at bounding box center [629, 302] width 397 height 33
click at [944, 289] on div "Please provide the following information about your client: Client Type Industr…" at bounding box center [629, 546] width 879 height 976
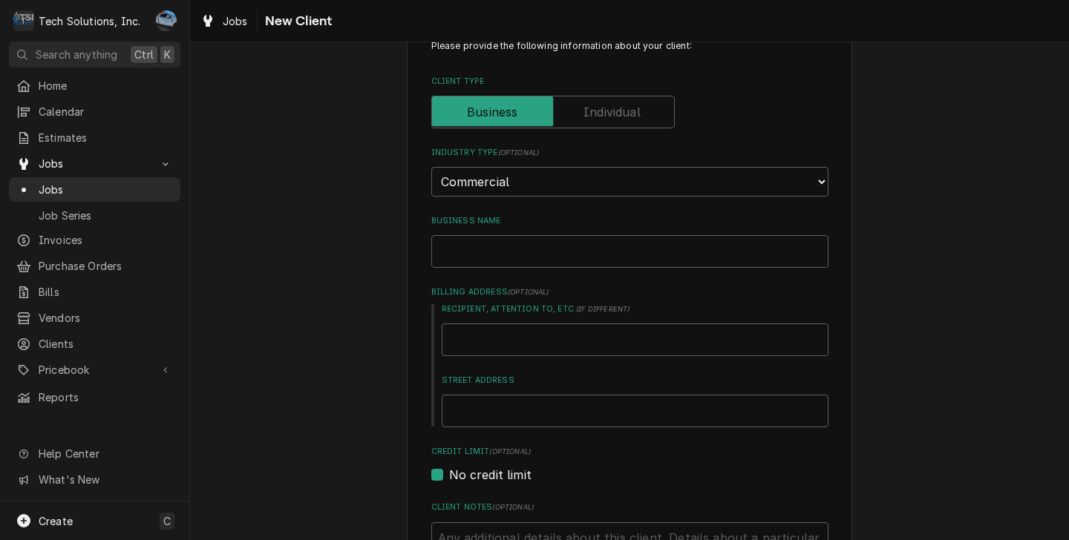
scroll to position [223, 0]
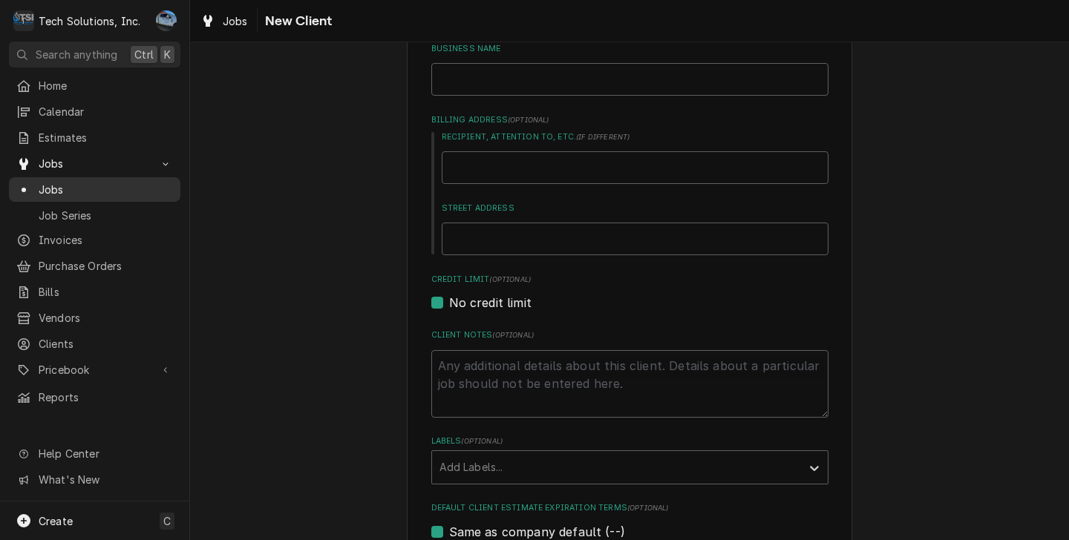
click at [76, 186] on span "Jobs" at bounding box center [106, 190] width 134 height 16
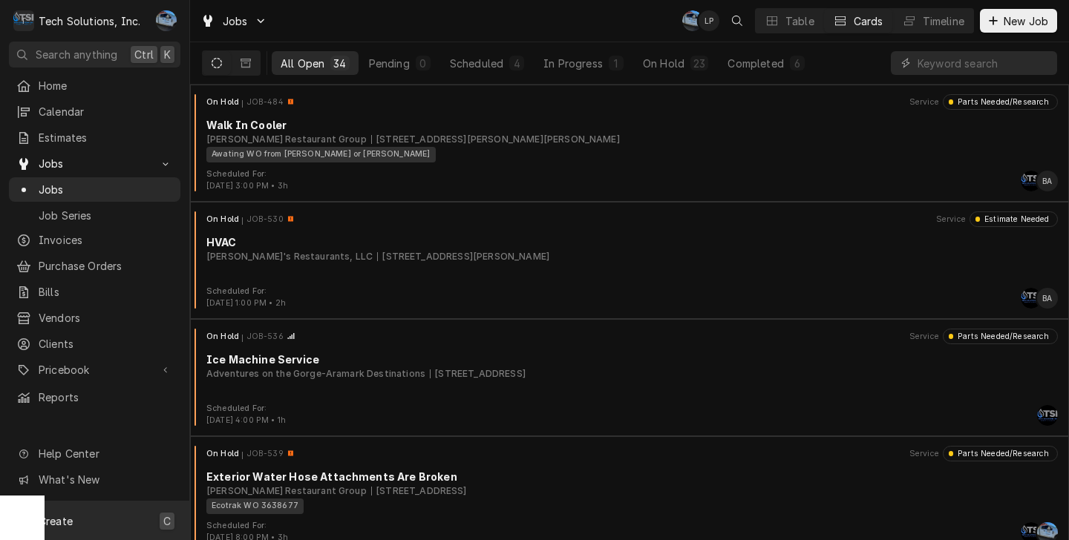
click at [62, 519] on span "Create" at bounding box center [56, 521] width 34 height 13
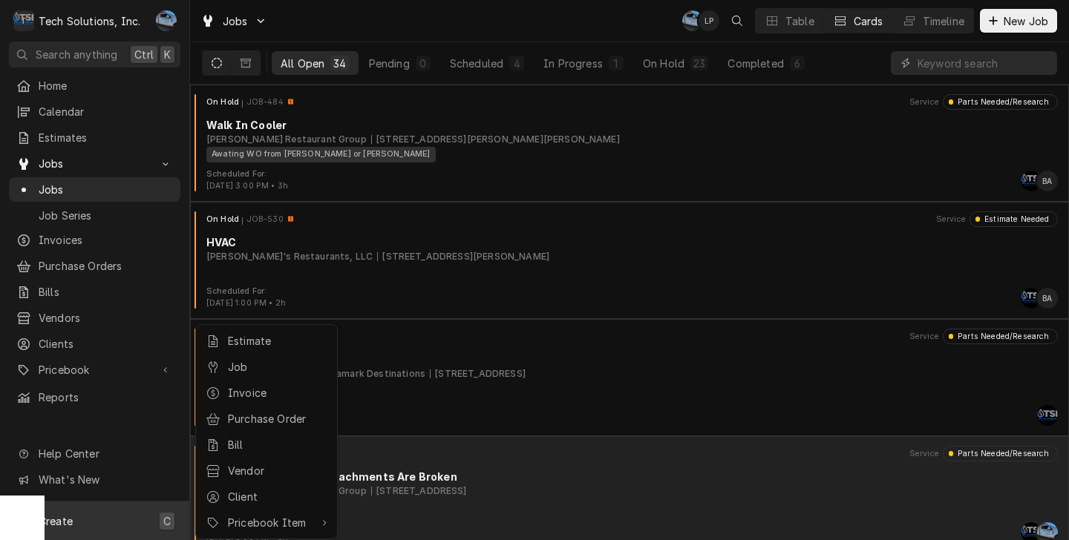
click at [252, 489] on div "Client" at bounding box center [277, 497] width 99 height 16
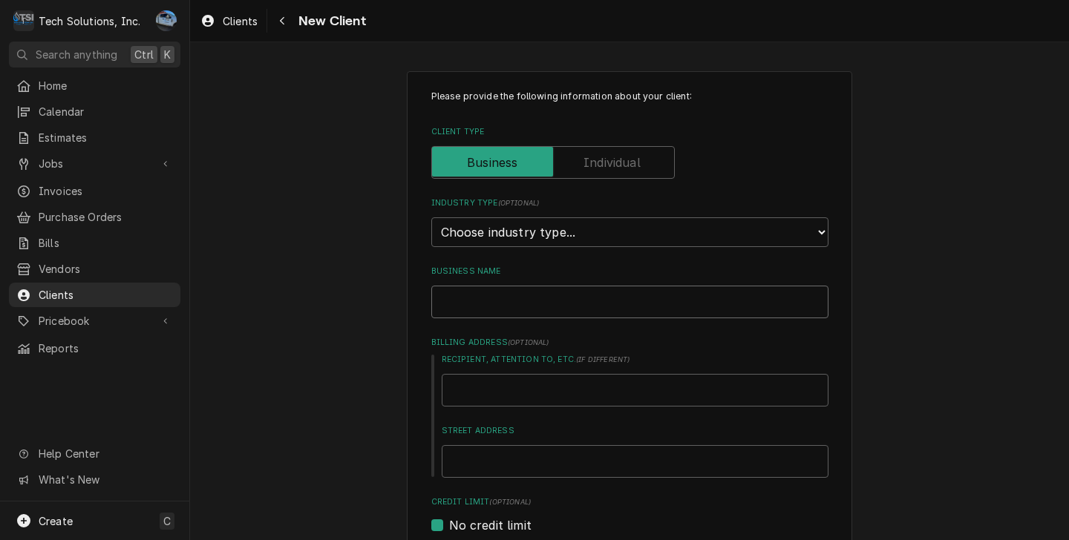
click at [577, 307] on input "Business Name" at bounding box center [629, 302] width 397 height 33
type textarea "x"
type input "j"
type textarea "x"
type input "jO"
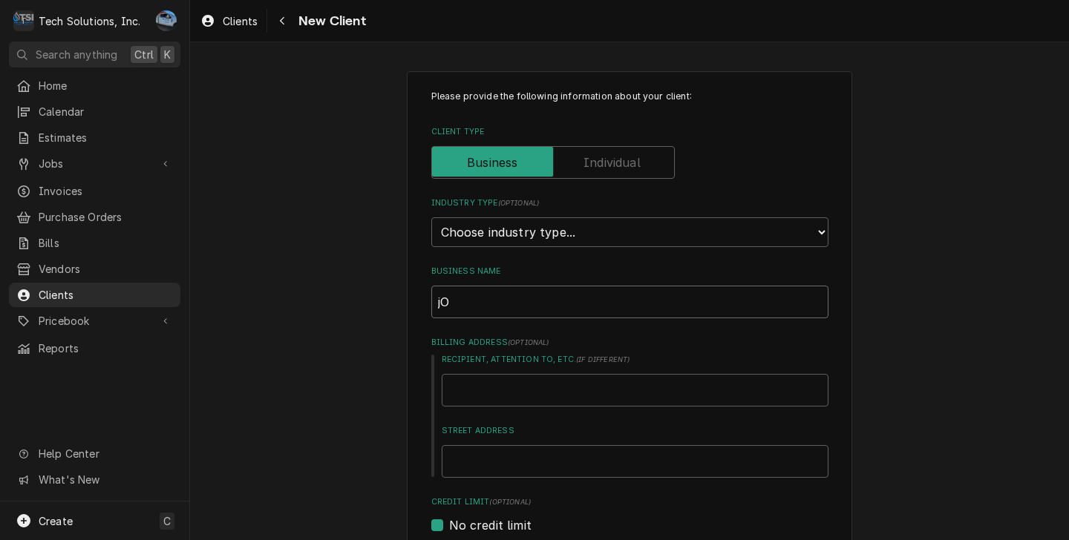
type textarea "x"
type input "[PERSON_NAME]"
type textarea "x"
type input "[PERSON_NAME]"
type textarea "x"
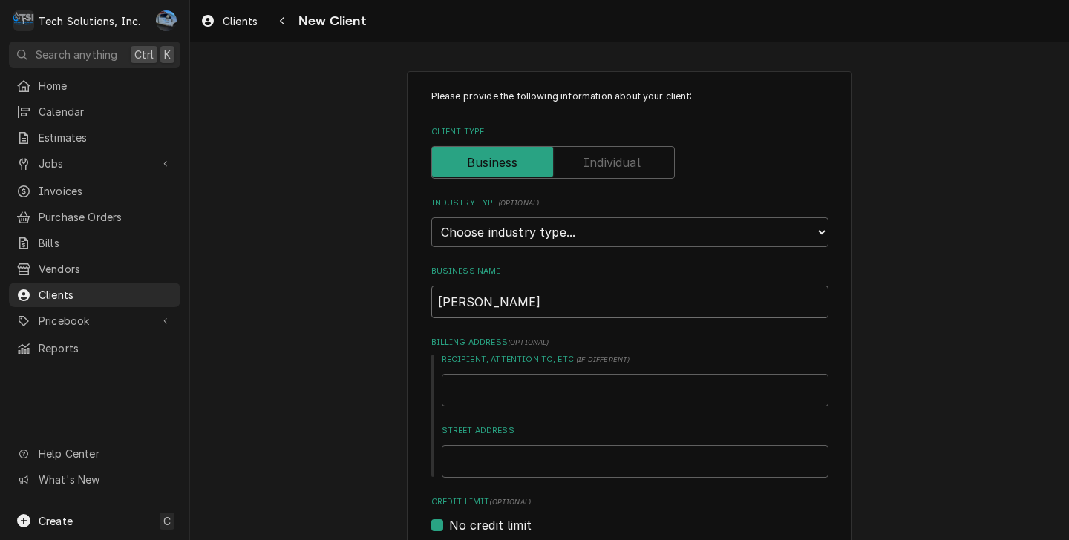
type input "[PERSON_NAME]"
type textarea "x"
type input "jO"
type textarea "x"
type input "j"
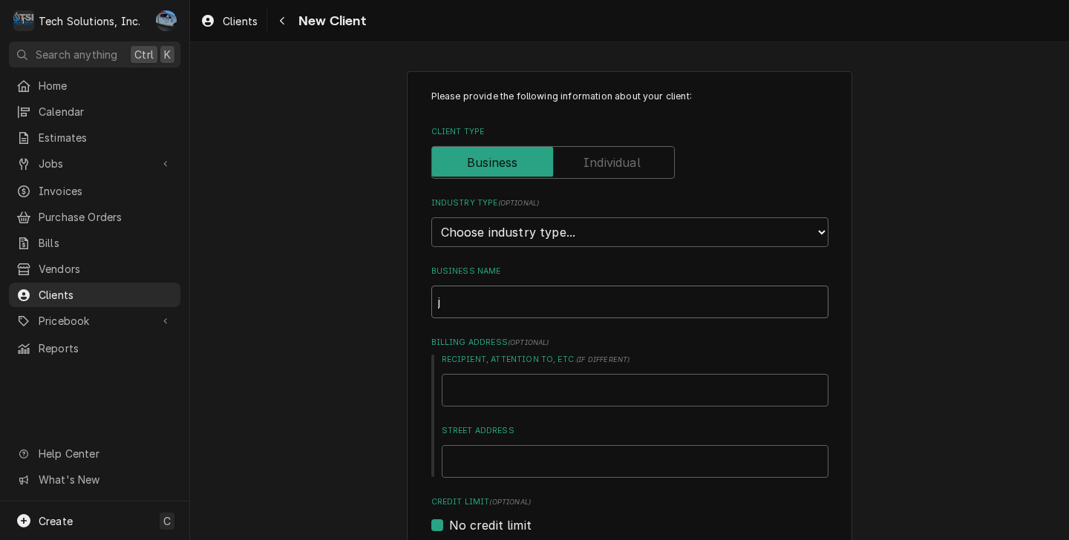
type textarea "x"
type input "J"
type textarea "x"
type input "Jo"
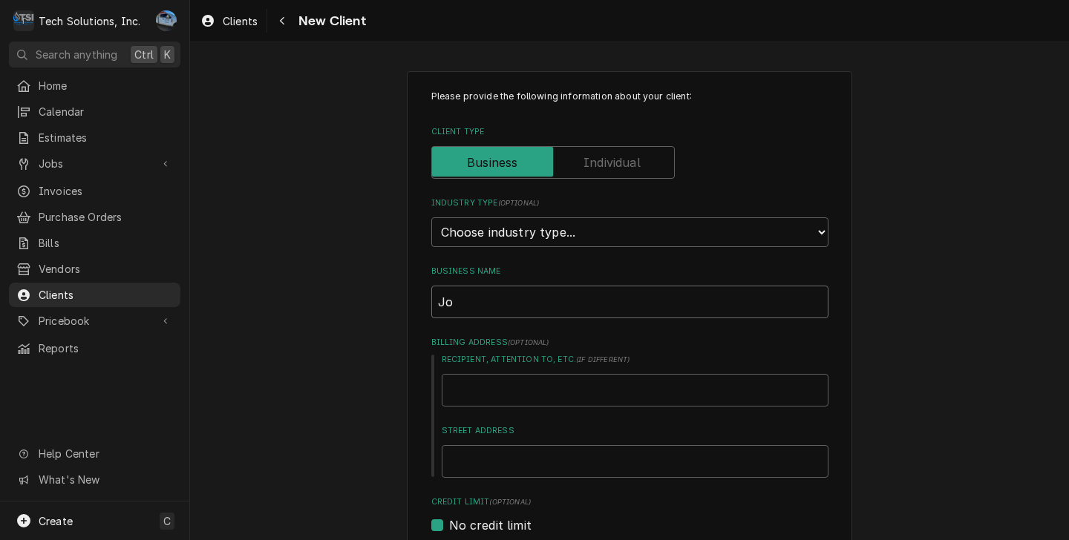
type textarea "x"
type input "[PERSON_NAME]"
type textarea "x"
type input "[PERSON_NAME]"
type textarea "x"
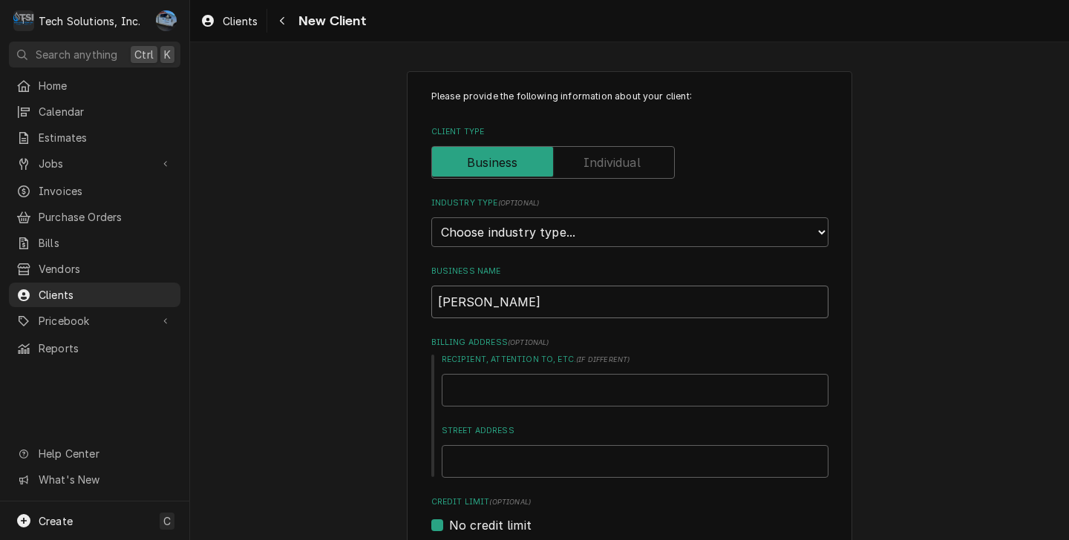
type input "[PERSON_NAME]"
type textarea "x"
type input "[PERSON_NAME] an"
type textarea "x"
type input "[PERSON_NAME] and"
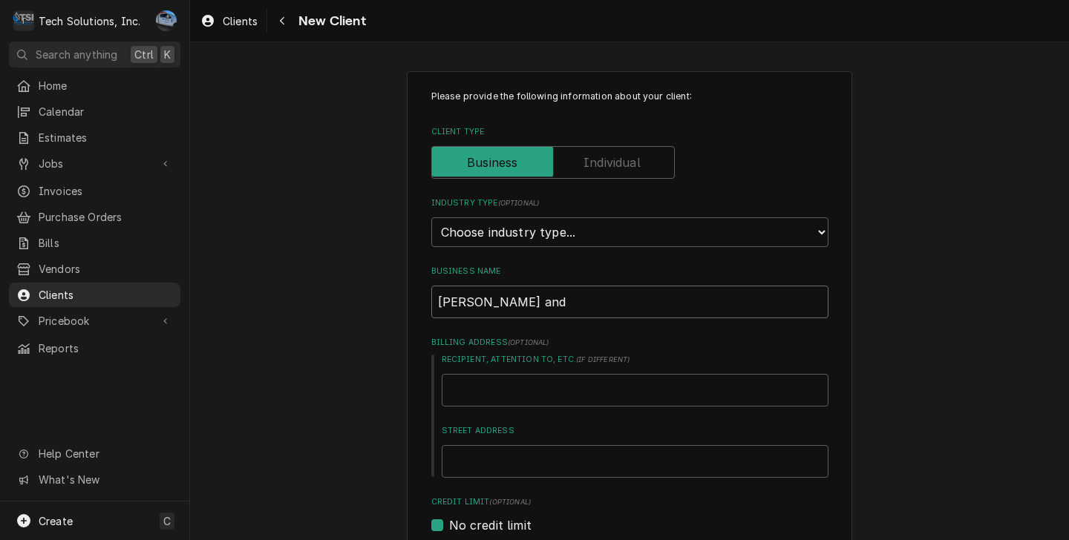
type textarea "x"
type input "[PERSON_NAME] and"
type textarea "x"
type input "[PERSON_NAME] and M"
type textarea "x"
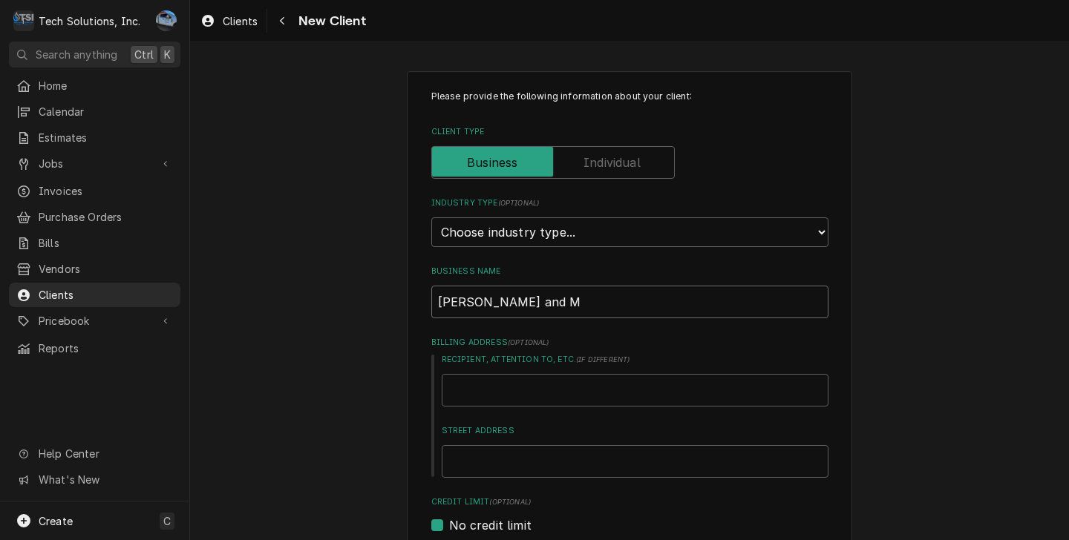
type input "[PERSON_NAME] and Mo"
type textarea "x"
type input "[PERSON_NAME] and [PERSON_NAME]"
type textarea "x"
type input "[PERSON_NAME] and [PERSON_NAME]"
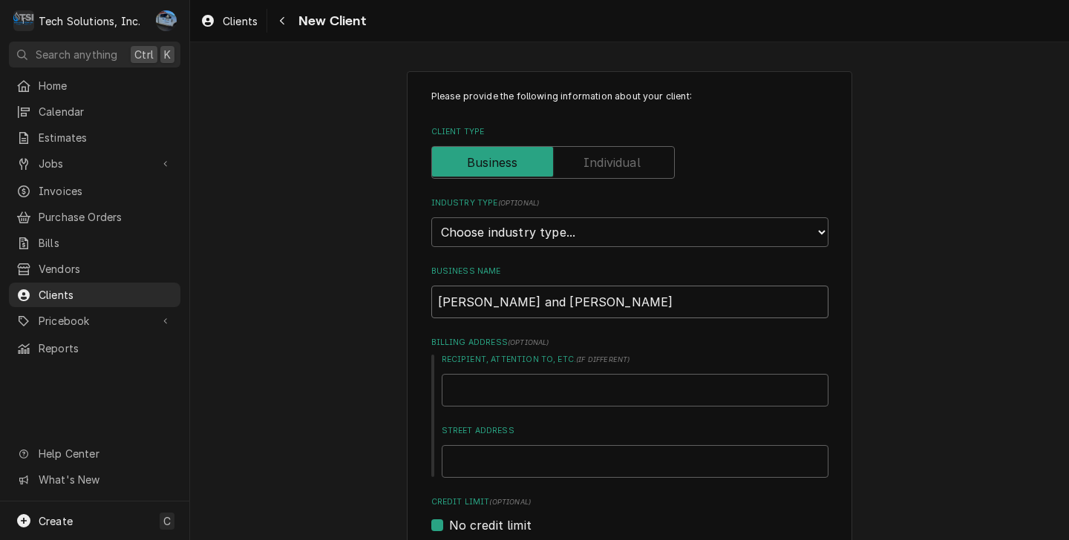
type textarea "x"
type input "[PERSON_NAME] and [PERSON_NAME]"
type textarea "x"
type input "[PERSON_NAME] and [PERSON_NAME] L"
type textarea "x"
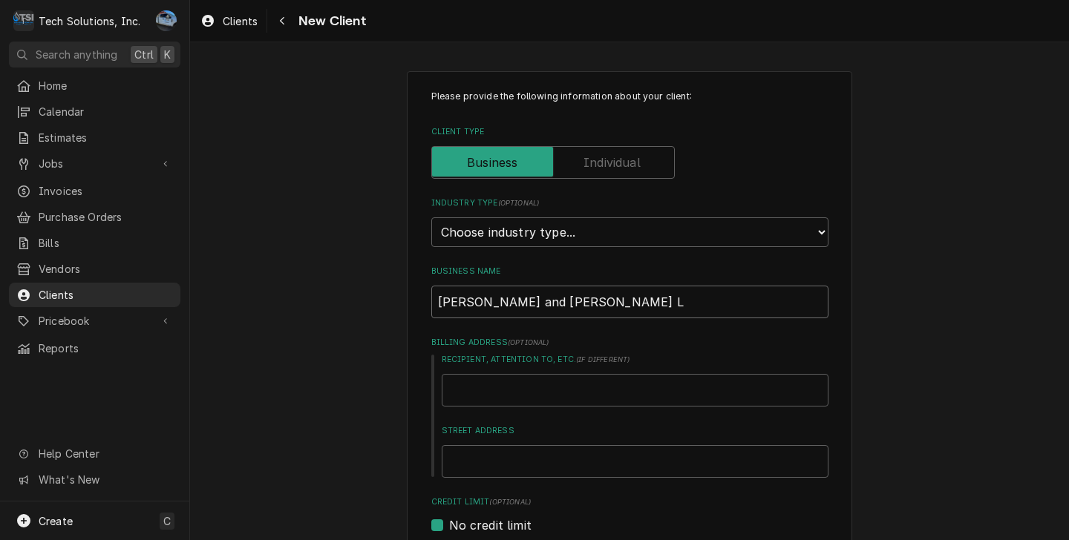
type input "[PERSON_NAME] and [PERSON_NAME] LL"
type textarea "x"
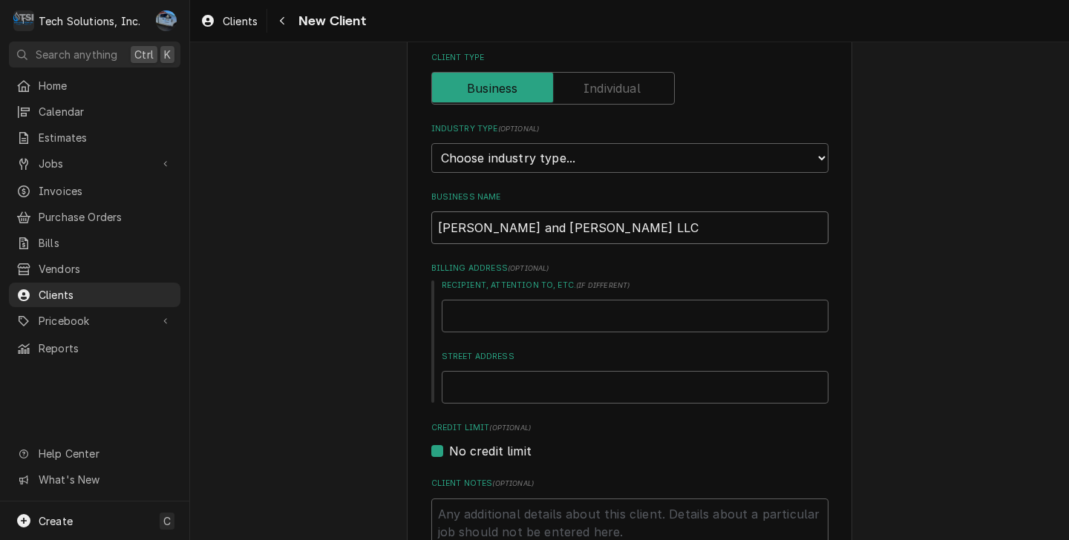
scroll to position [74, 0]
type input "[PERSON_NAME] and [PERSON_NAME] LLC"
click at [497, 387] on input "Street Address" at bounding box center [635, 387] width 387 height 33
type textarea "x"
type input "3"
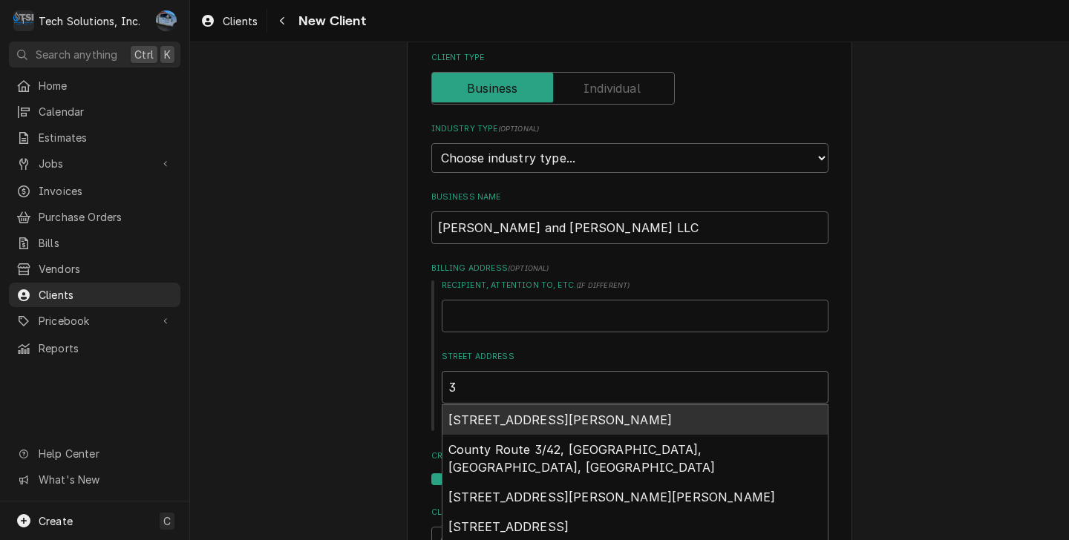
type textarea "x"
type input "30"
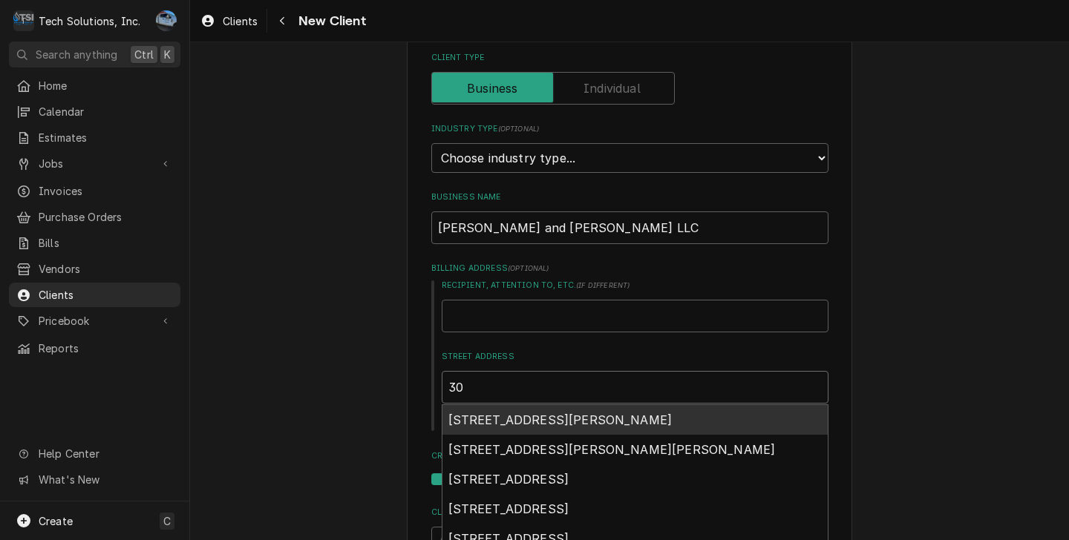
type textarea "x"
type input "309"
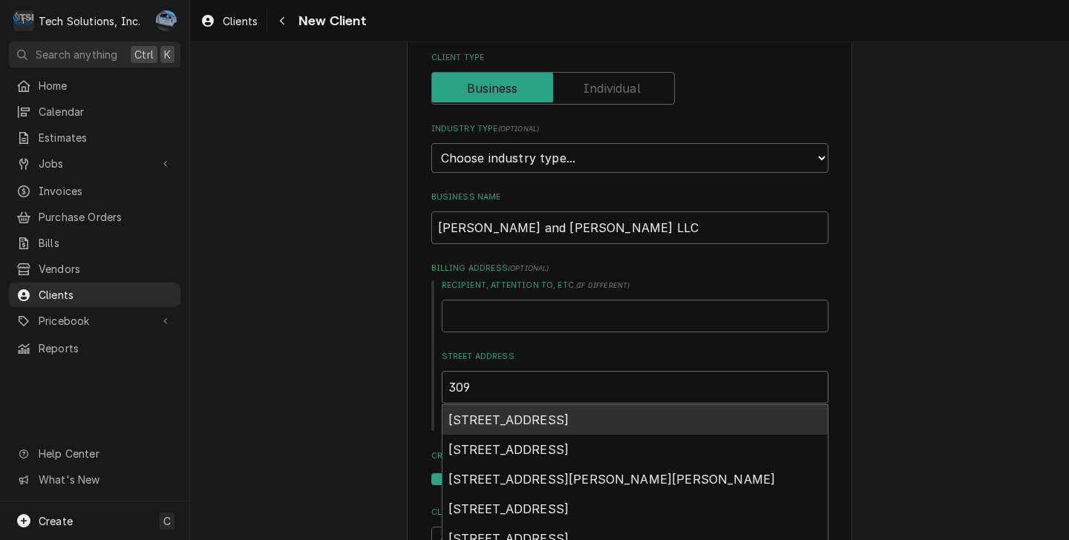
type textarea "x"
type input "3096"
type textarea "x"
type input "30967"
type textarea "x"
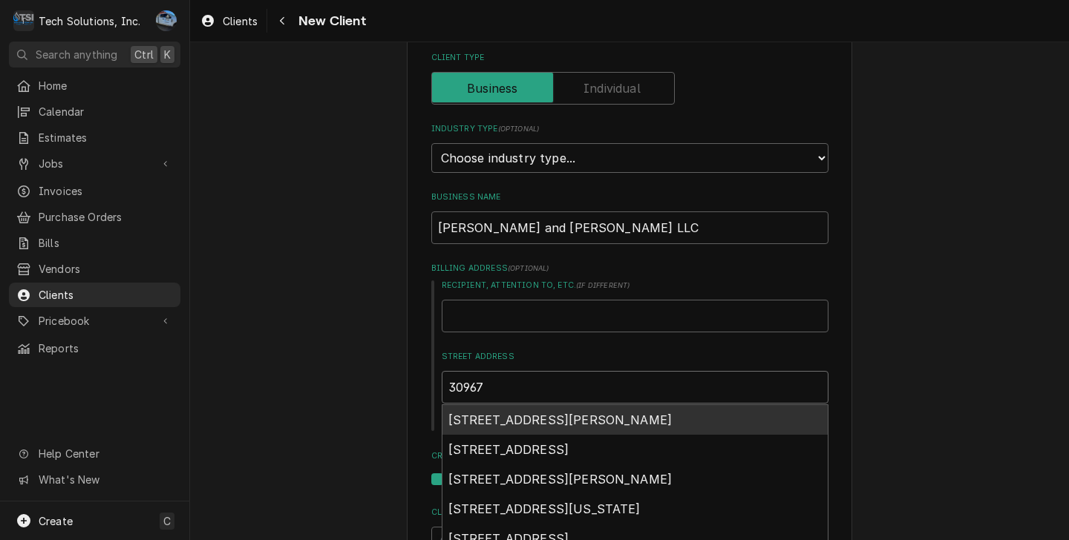
type input "30967"
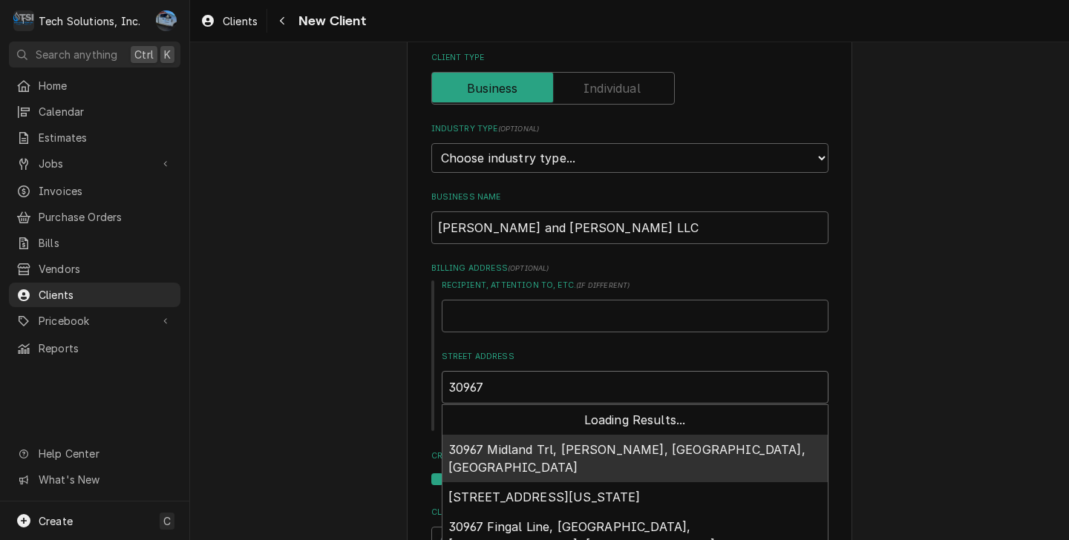
type textarea "x"
type input "30967 P"
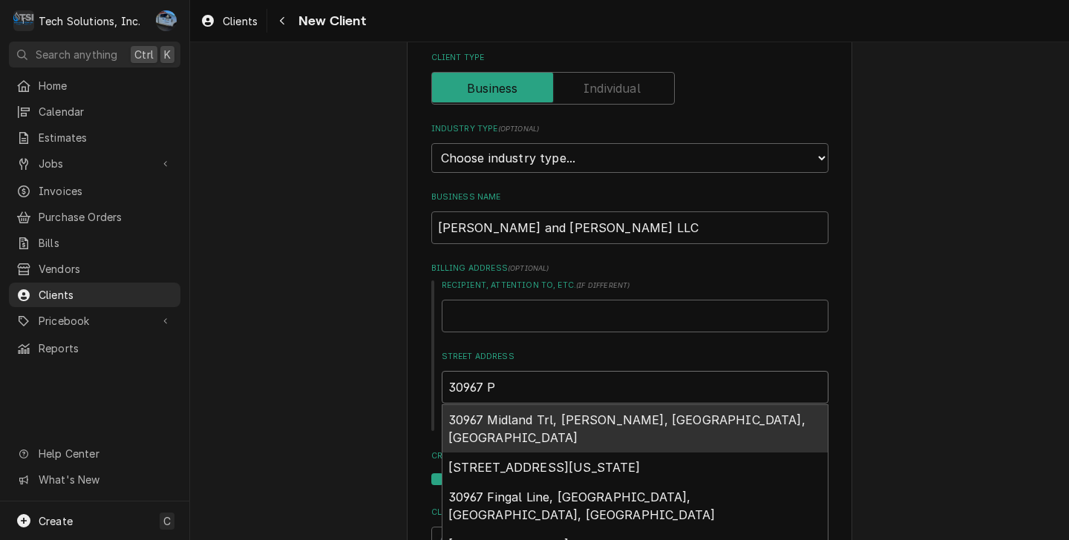
type textarea "x"
type input "30967 Pa"
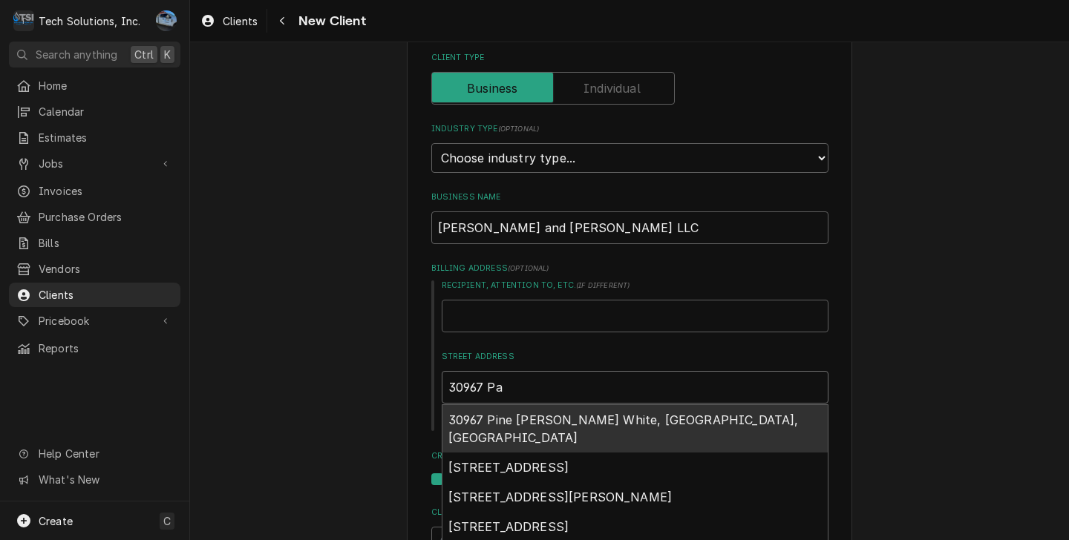
type textarea "x"
type input "30967 Pal"
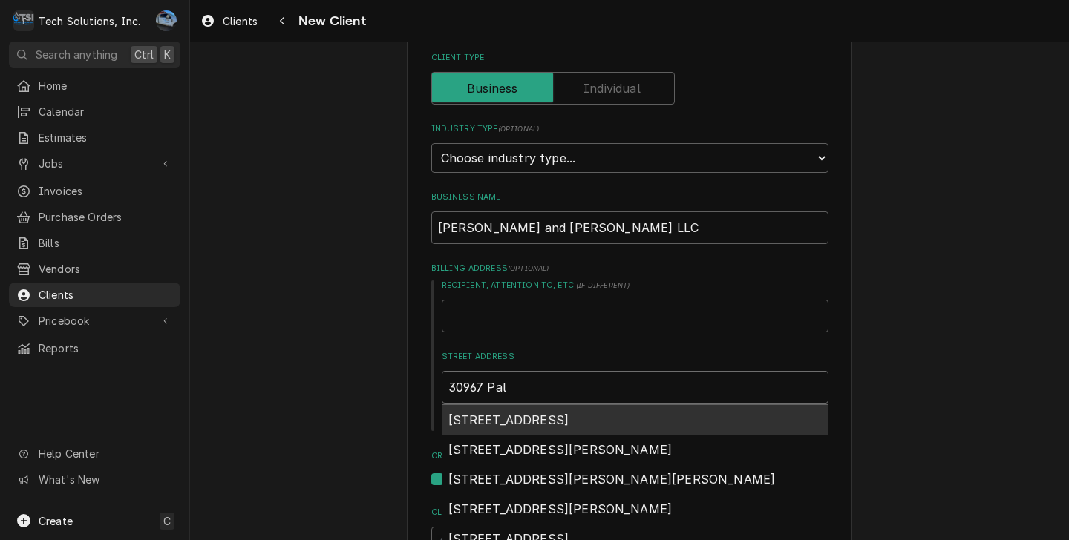
type textarea "x"
type input "30967 Pal,"
type textarea "x"
type input "30967 Pal,m"
type textarea "x"
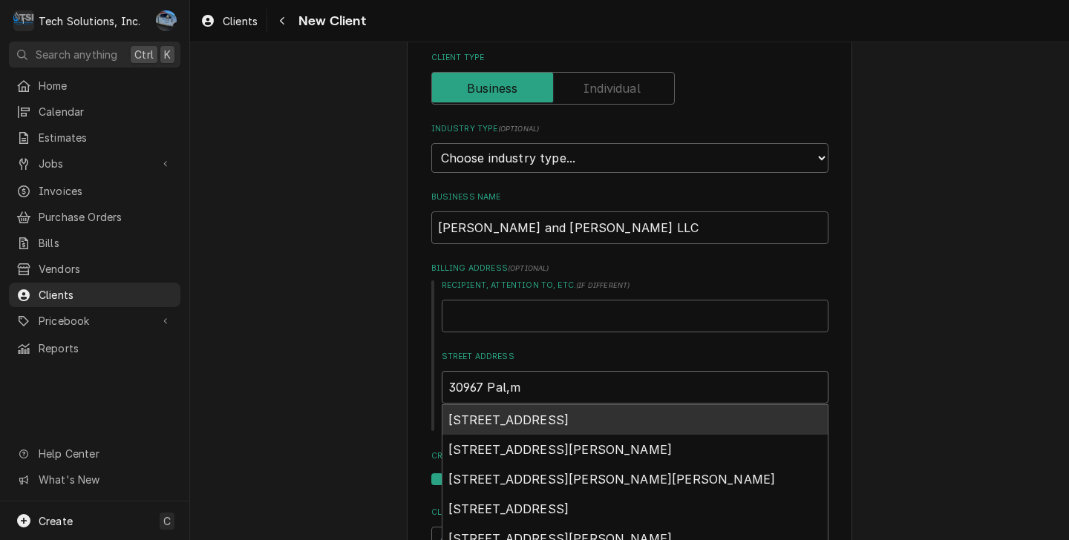
type input "30967 Pal,m"
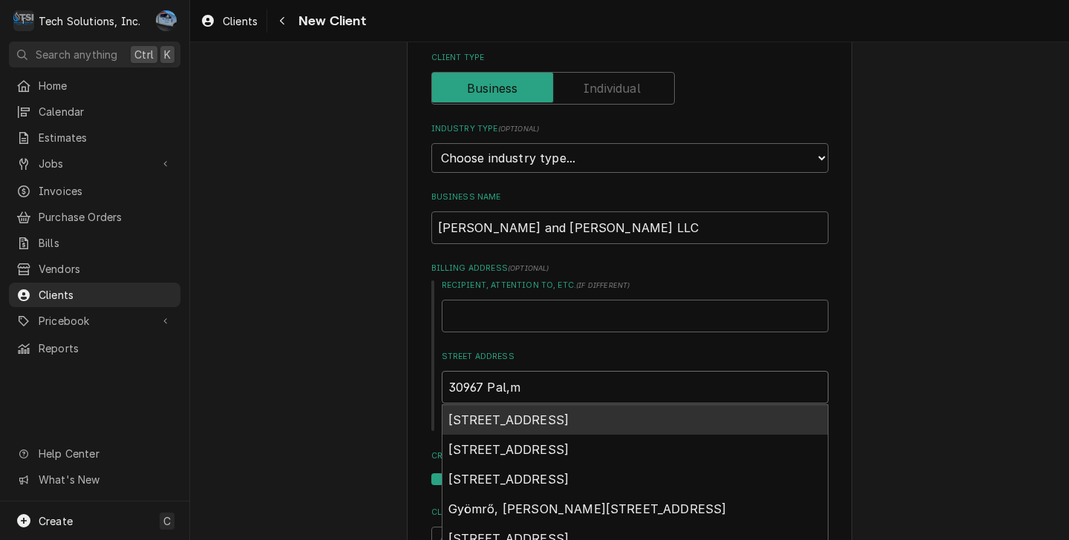
type textarea "x"
type input "30967 Pal,m"
type textarea "x"
type input "30967 Pal,"
type textarea "x"
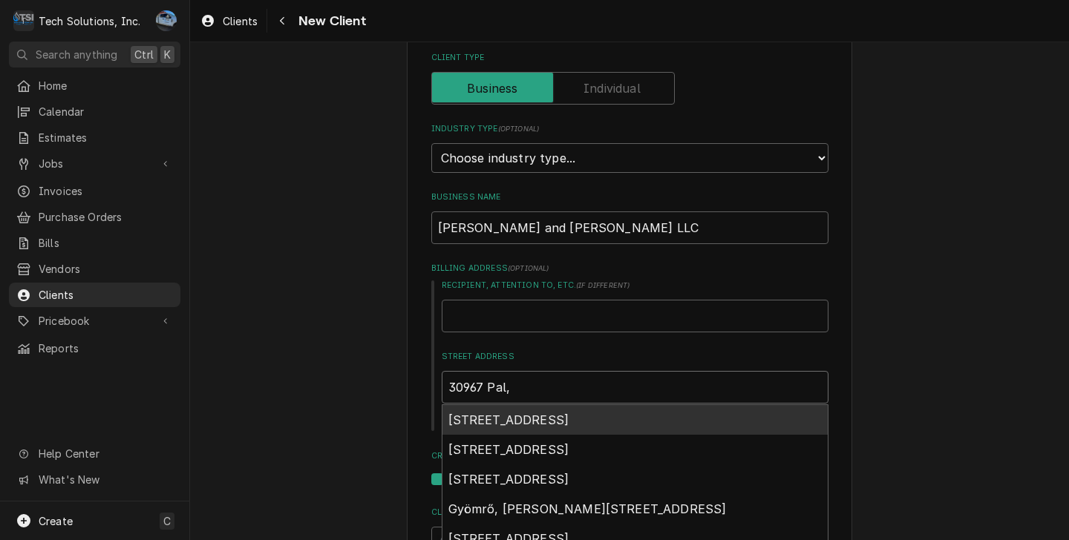
type input "30967 Pal"
type textarea "x"
type input "30967 Pa"
type textarea "x"
type input "30967 P"
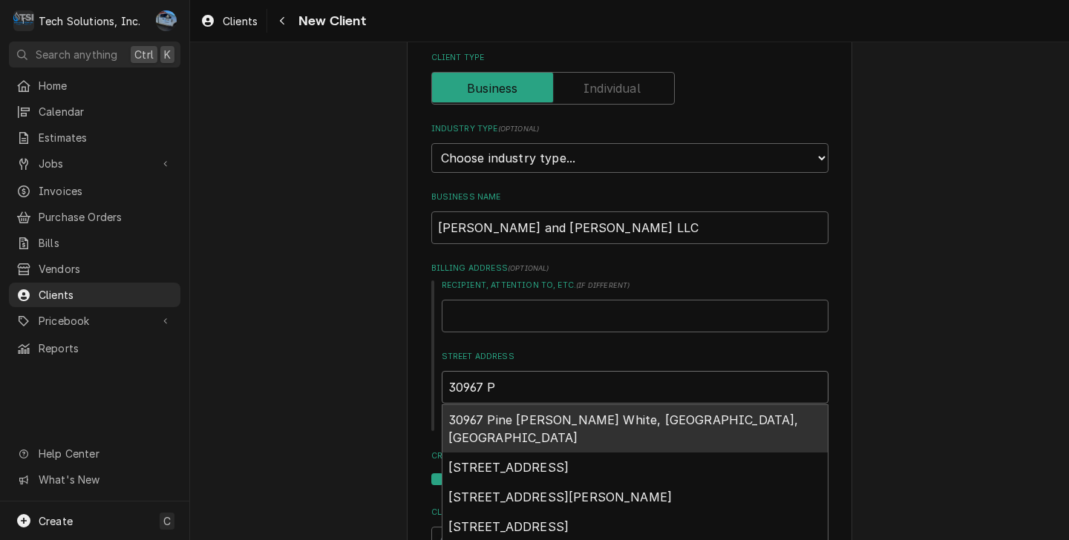
type textarea "x"
type input "30967 Po"
type textarea "x"
type input "30967 Pol"
type textarea "x"
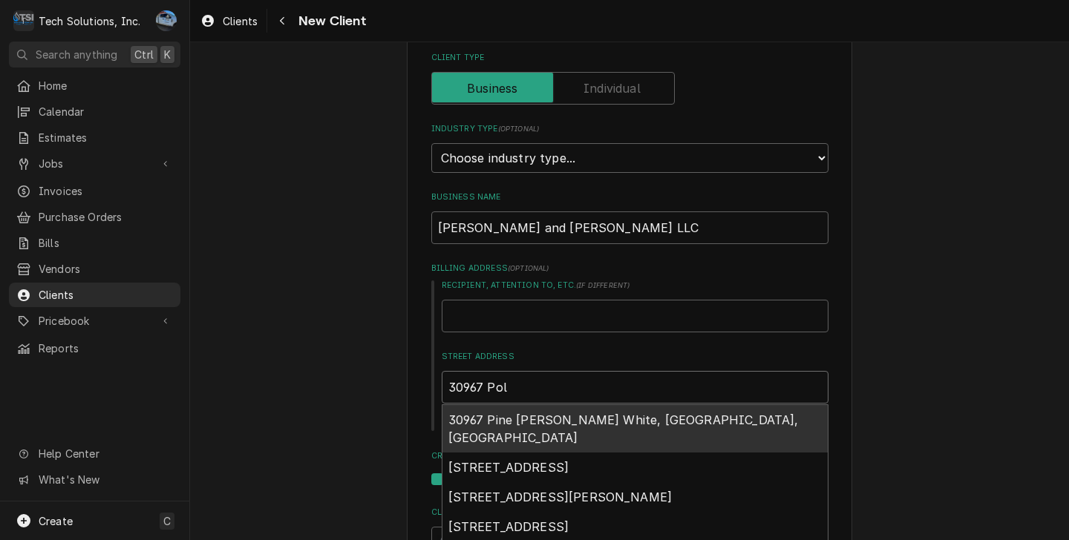
type input "30967 Pold"
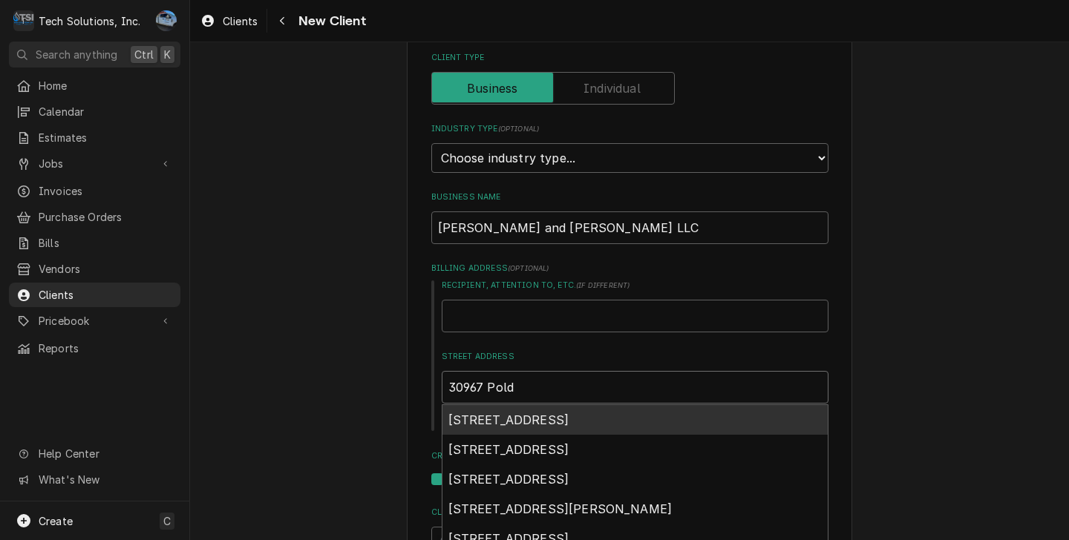
type textarea "x"
type input "30967 Pol"
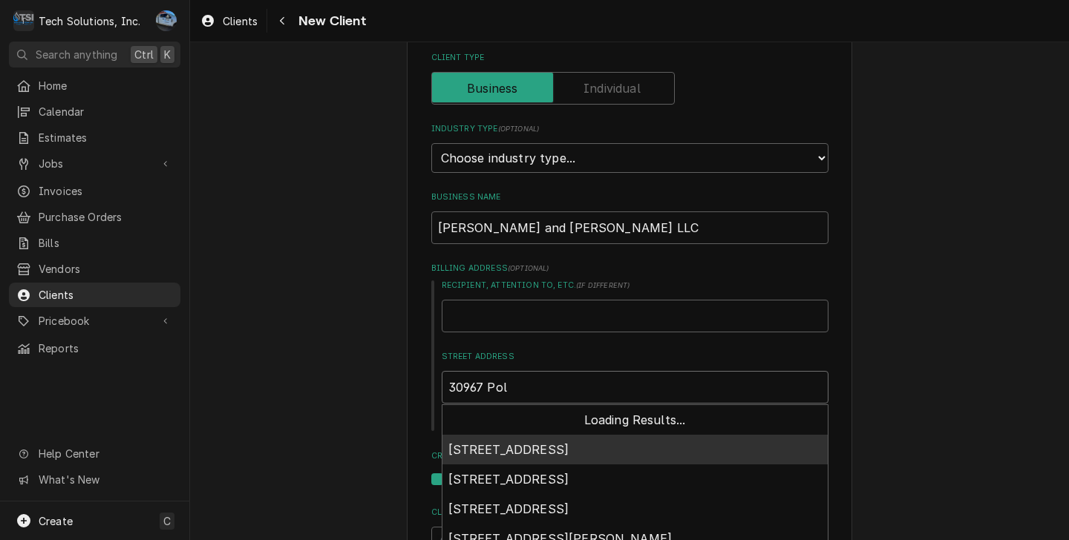
type textarea "x"
type input "30967 Po"
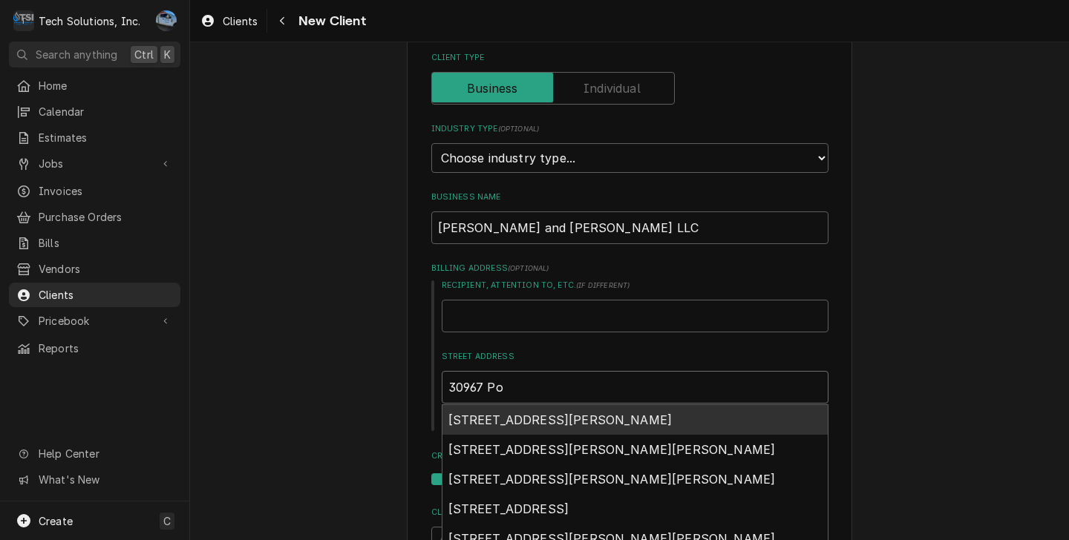
type textarea "x"
type input "30967 Pon"
type textarea "x"
type input "30967 Pond"
type textarea "x"
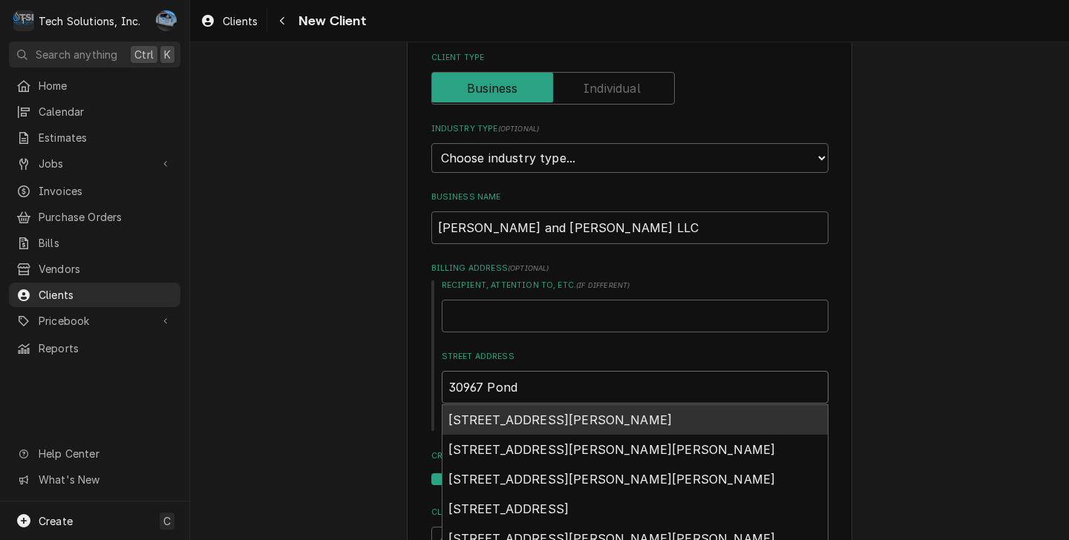
type input "30967 Pond"
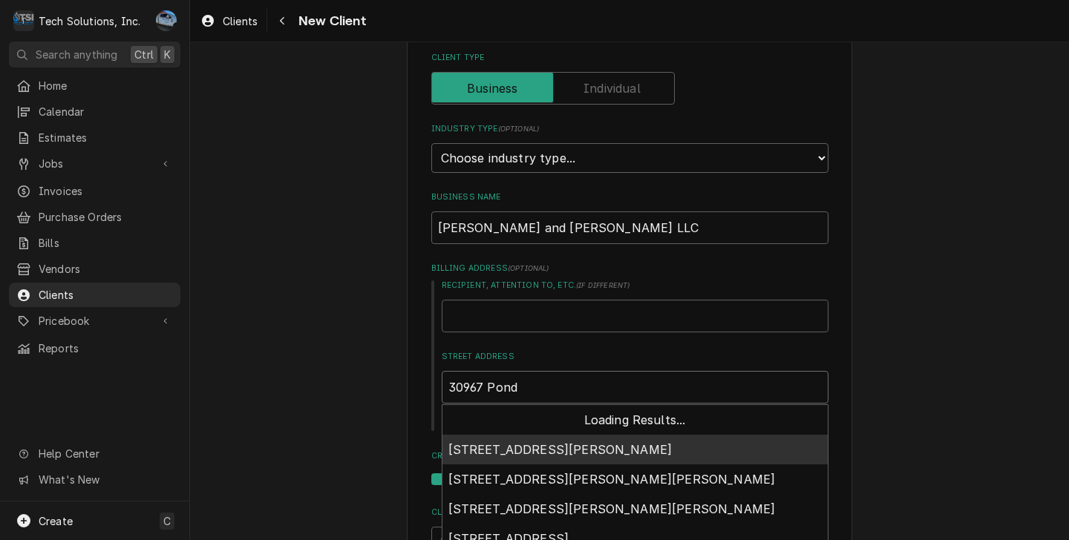
type textarea "x"
type input "30967 Pond F"
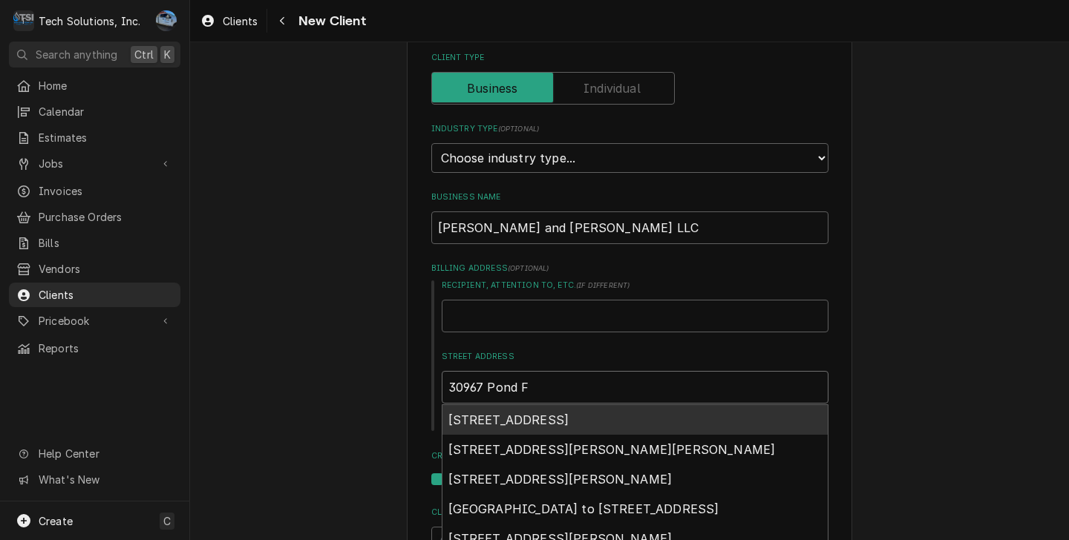
type textarea "x"
type input "30967 Pond Fr"
type textarea "x"
type input "30967 Pond Fro"
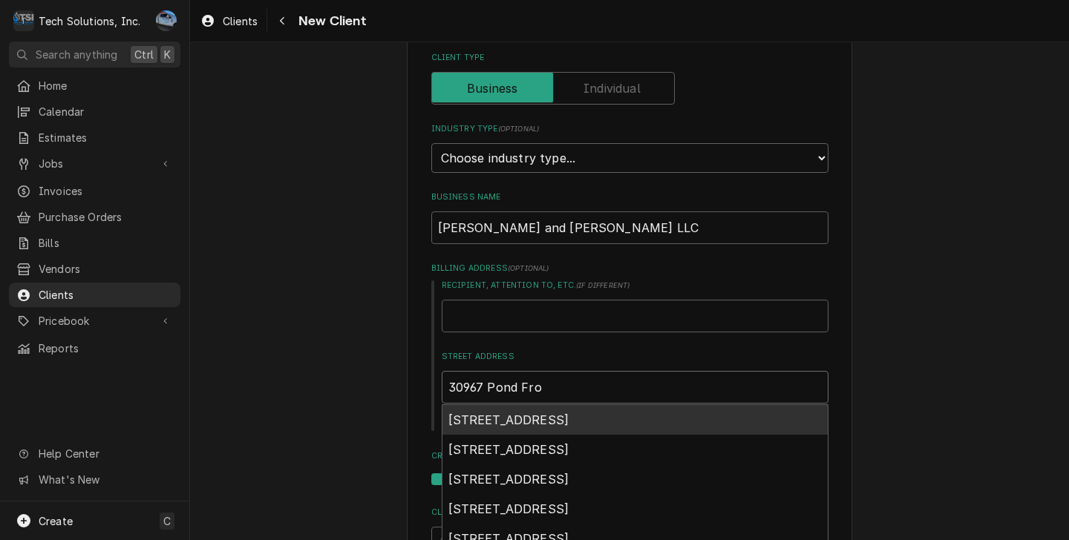
type textarea "x"
type input "30967 Pond Fr"
type textarea "x"
type input "30967 Pond F"
type textarea "x"
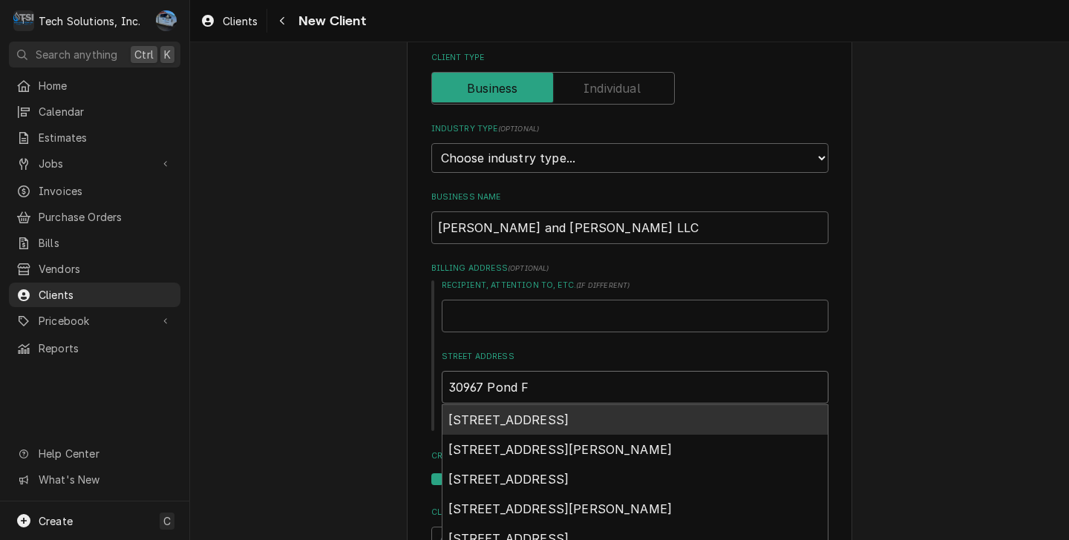
type input "30967 Pond Fo"
type textarea "x"
type input "30967 Pond For"
type textarea "x"
type input "30967 Pond Fork"
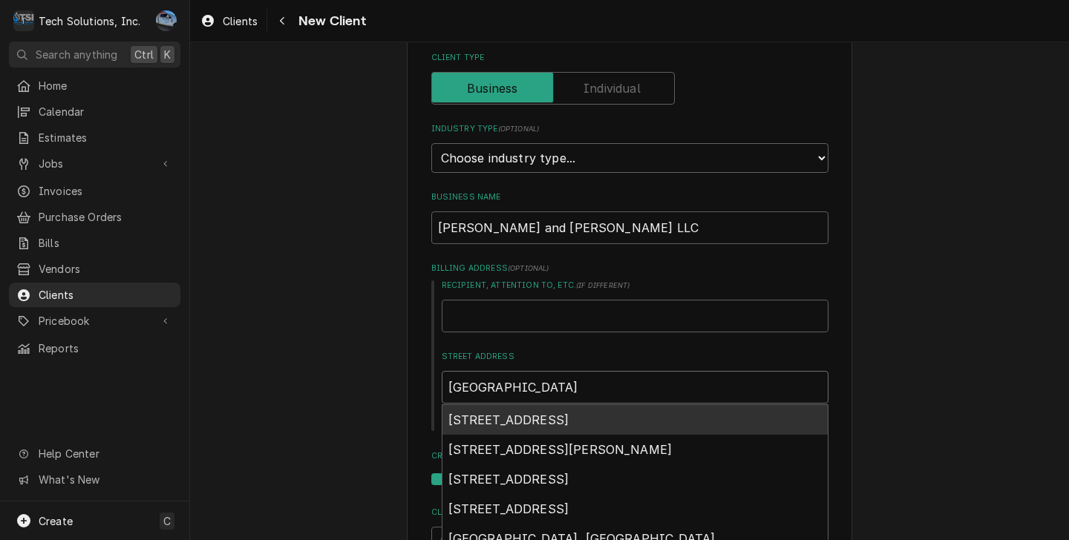
type textarea "x"
type input "30967 Pond Fork"
type textarea "x"
type input "30967 Pond Fork R"
click at [556, 427] on span "30967 Pond Fork Rd, Bim, WV, USA" at bounding box center [508, 420] width 121 height 15
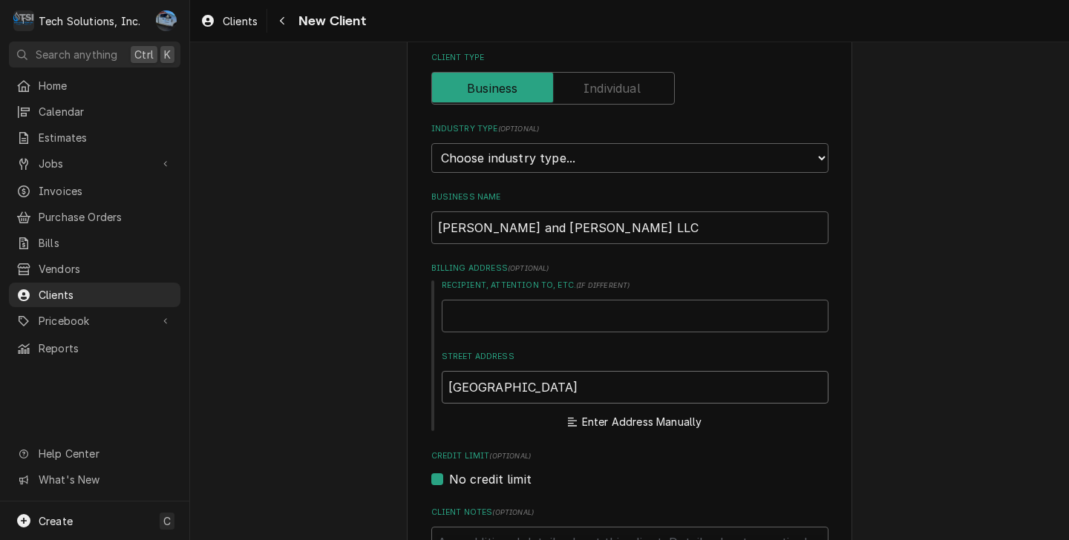
type textarea "x"
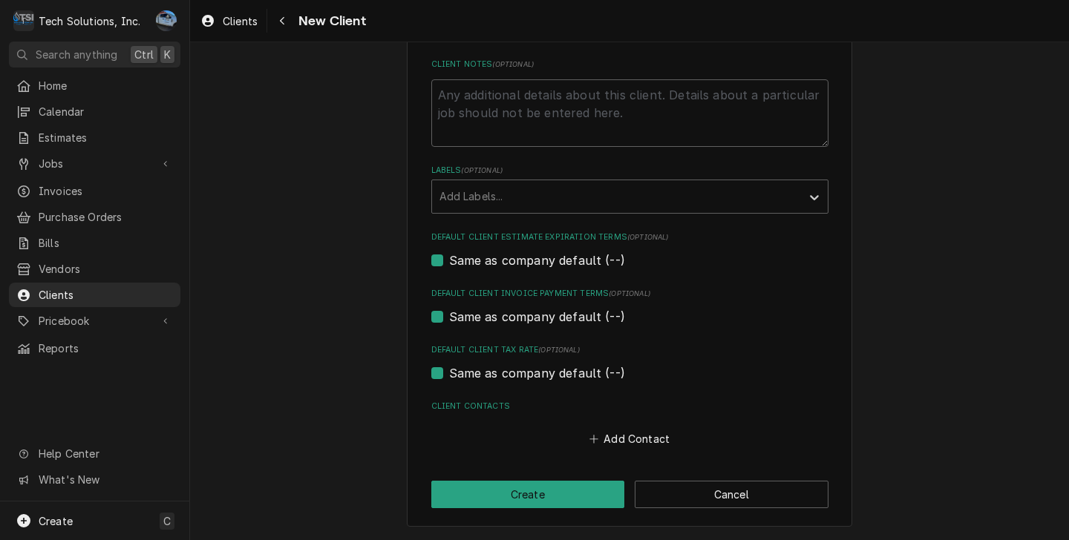
scroll to position [709, 0]
type input "30967 Pond Fork Rd"
click at [634, 437] on button "Add Contact" at bounding box center [628, 439] width 85 height 21
type textarea "x"
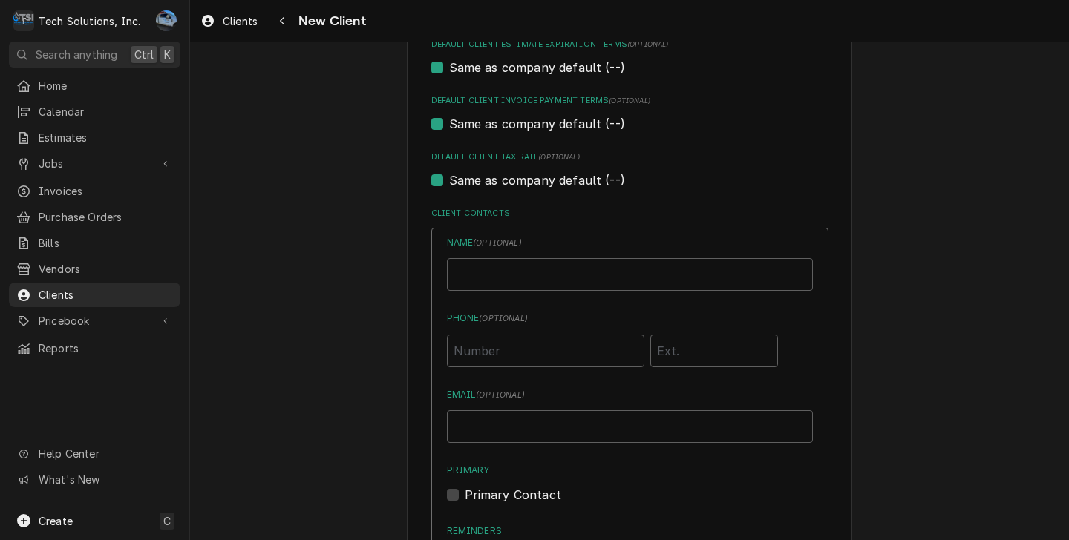
scroll to position [931, 0]
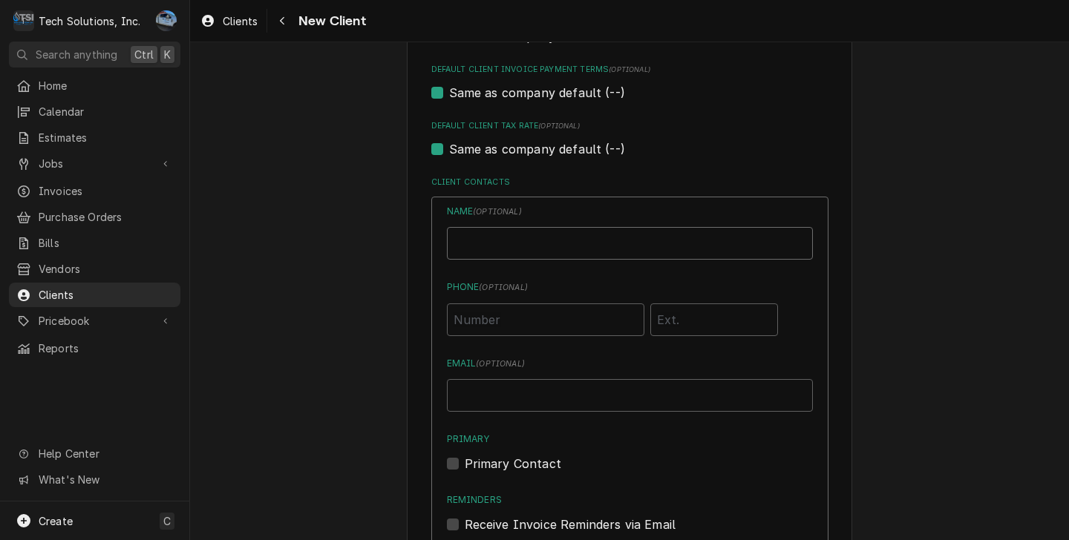
click at [556, 252] on input "Business Name" at bounding box center [630, 243] width 366 height 33
type input "[PERSON_NAME]"
click at [510, 327] on input "Phone ( optional )" at bounding box center [545, 319] width 197 height 33
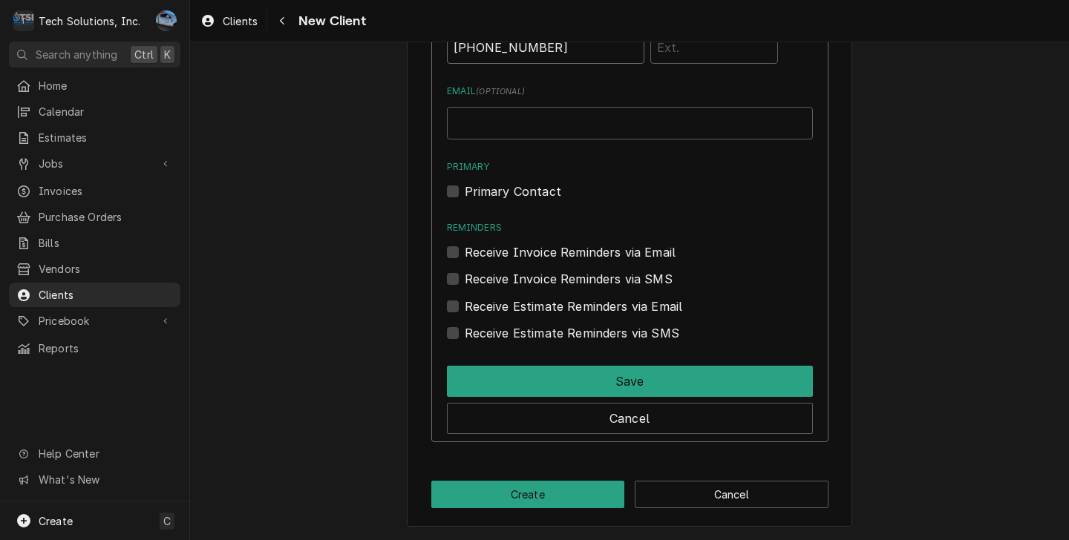
scroll to position [1207, 0]
type input "[PHONE_NUMBER]"
click at [465, 190] on label "Primary Contact" at bounding box center [513, 192] width 96 height 18
click at [465, 190] on input "Primary" at bounding box center [648, 199] width 366 height 33
checkbox input "true"
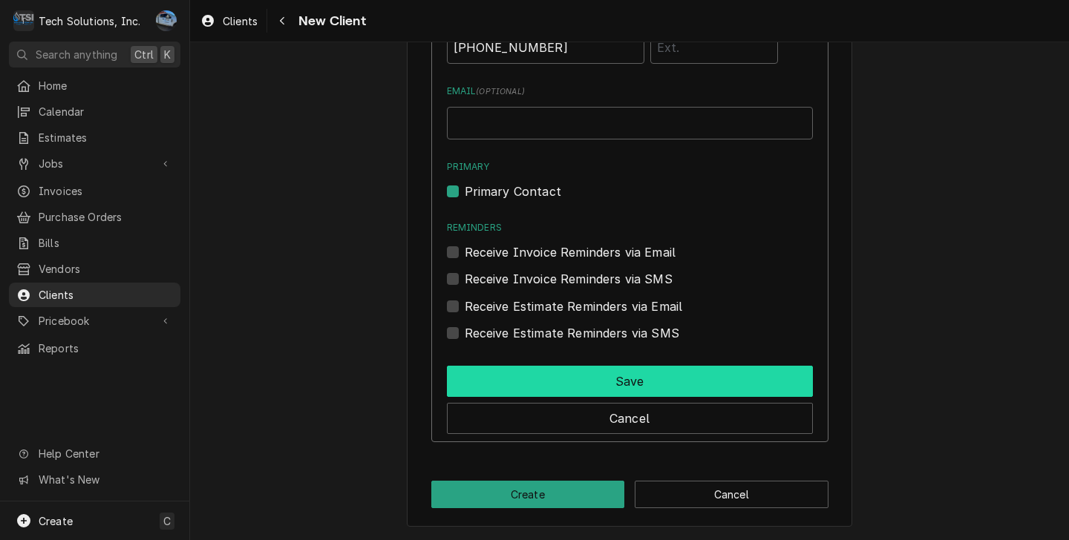
click at [620, 378] on button "Save" at bounding box center [630, 381] width 366 height 31
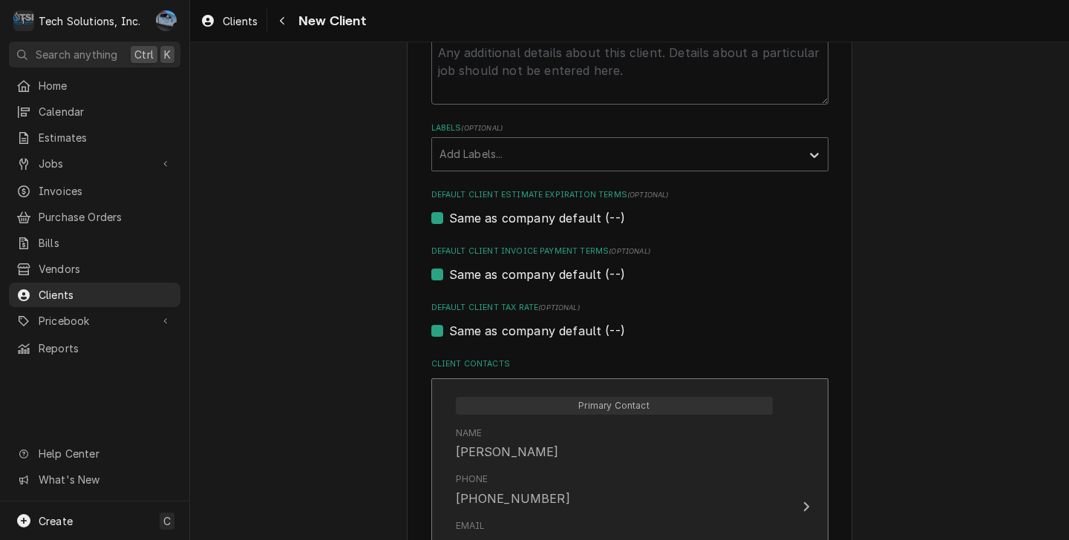
scroll to position [972, 0]
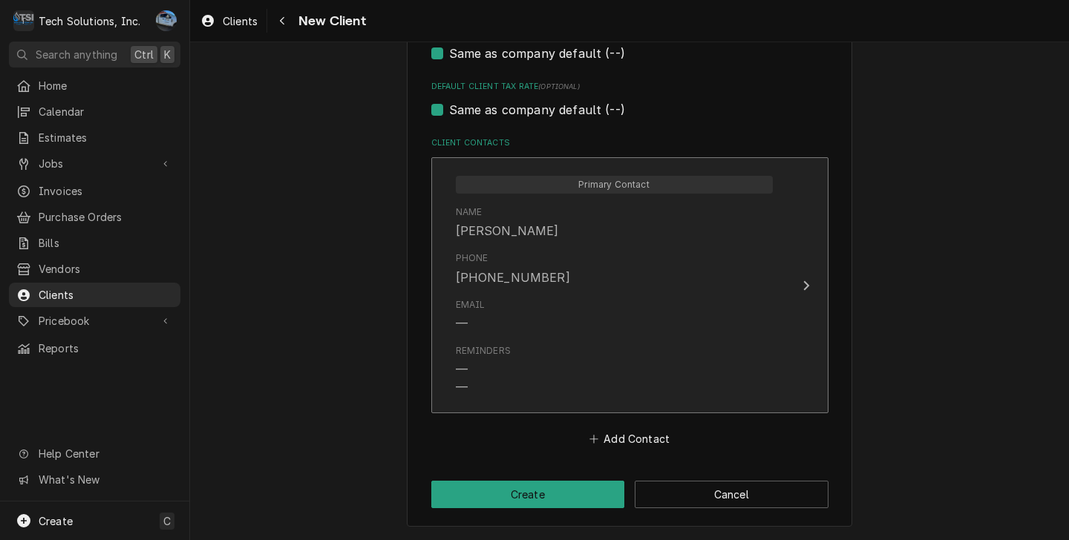
click at [648, 363] on div "Reminders — —" at bounding box center [614, 370] width 317 height 64
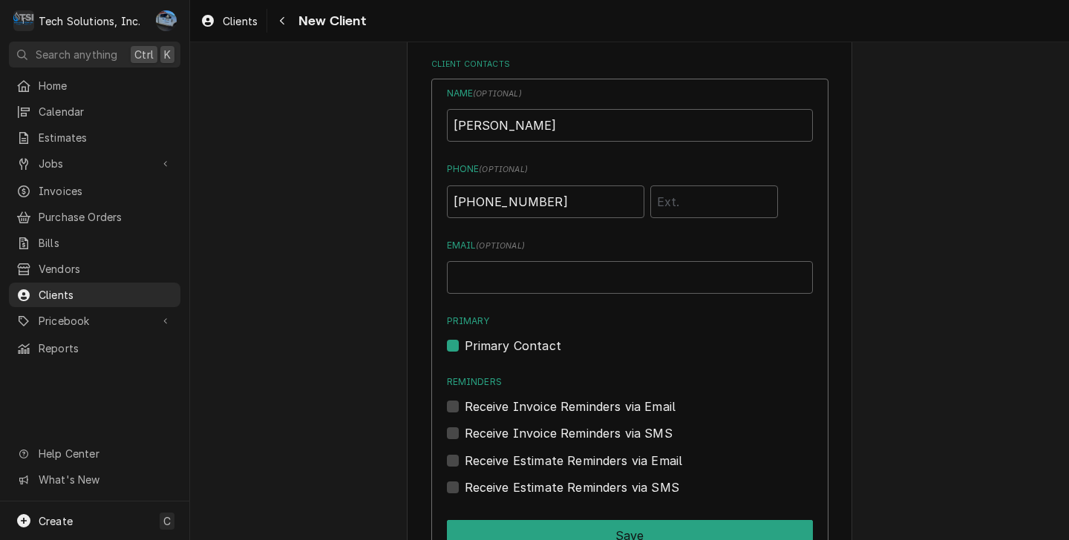
scroll to position [1269, 0]
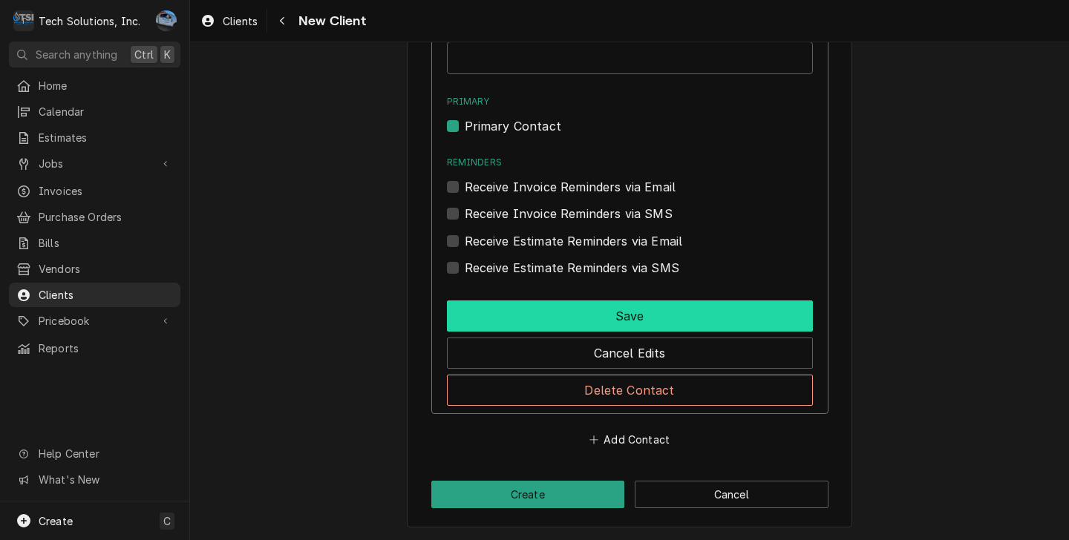
click at [642, 321] on button "Save" at bounding box center [630, 316] width 366 height 31
type textarea "x"
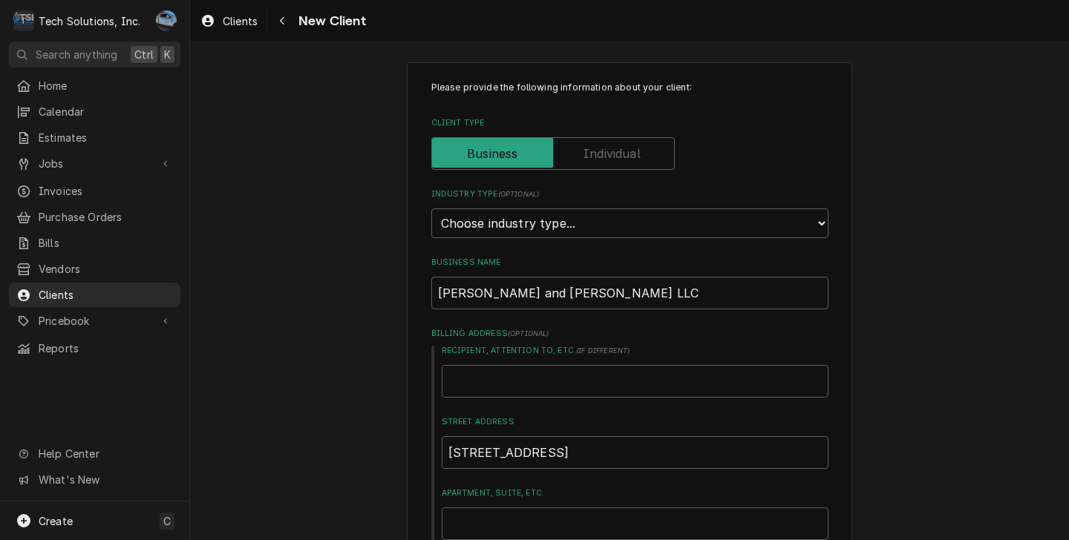
scroll to position [0, 0]
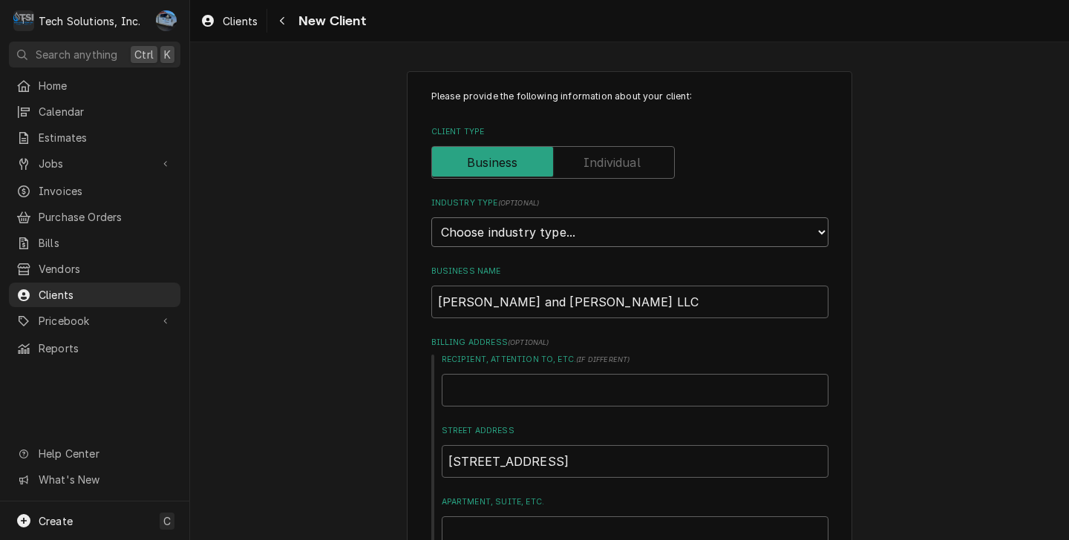
click at [569, 226] on select "Choose industry type... Residential Commercial Industrial Government" at bounding box center [629, 232] width 397 height 30
select select "2"
click at [431, 217] on select "Choose industry type... Residential Commercial Industrial Government" at bounding box center [629, 232] width 397 height 30
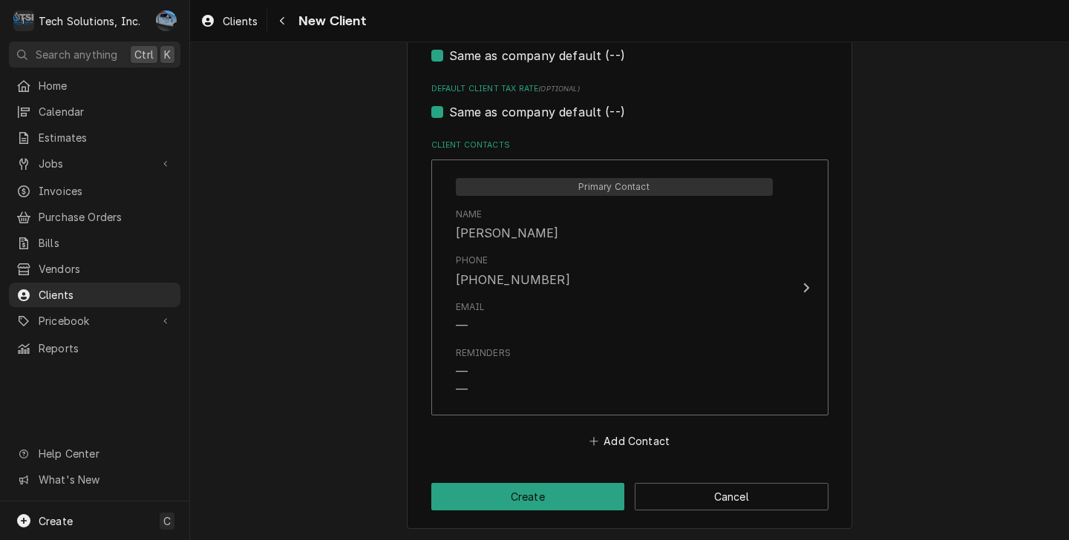
scroll to position [972, 0]
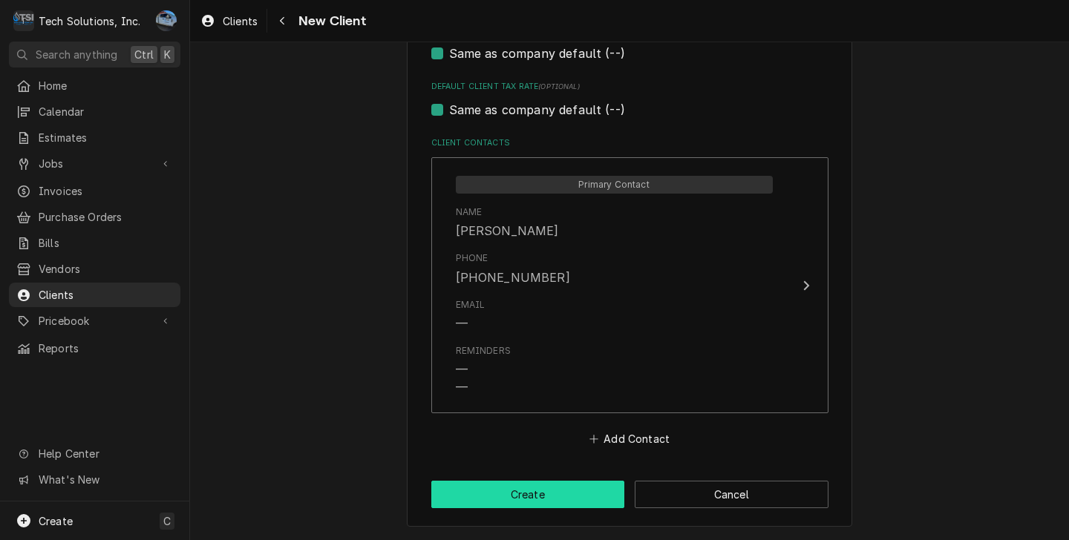
click at [551, 498] on button "Create" at bounding box center [528, 494] width 194 height 27
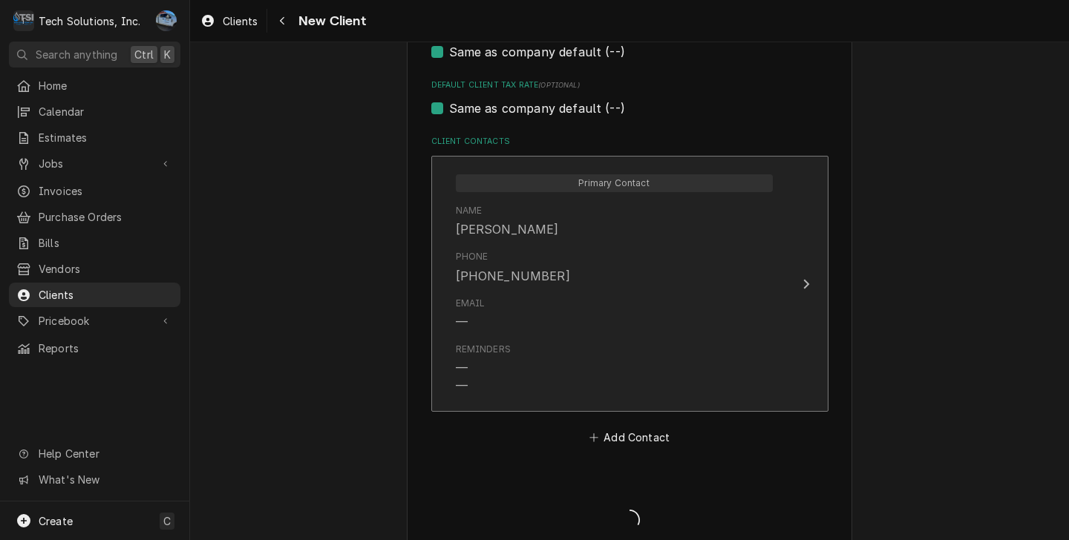
type textarea "x"
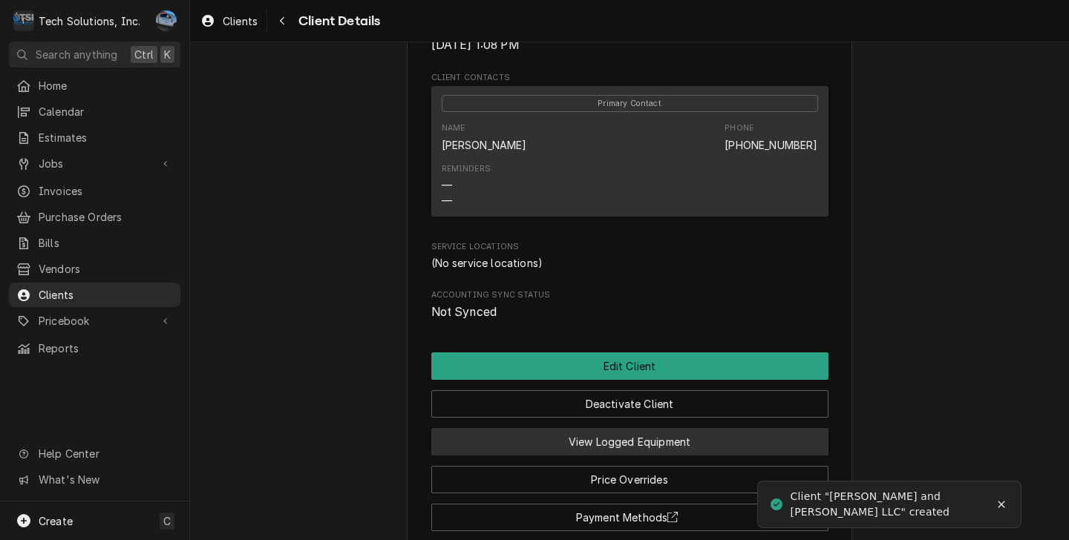
scroll to position [566, 0]
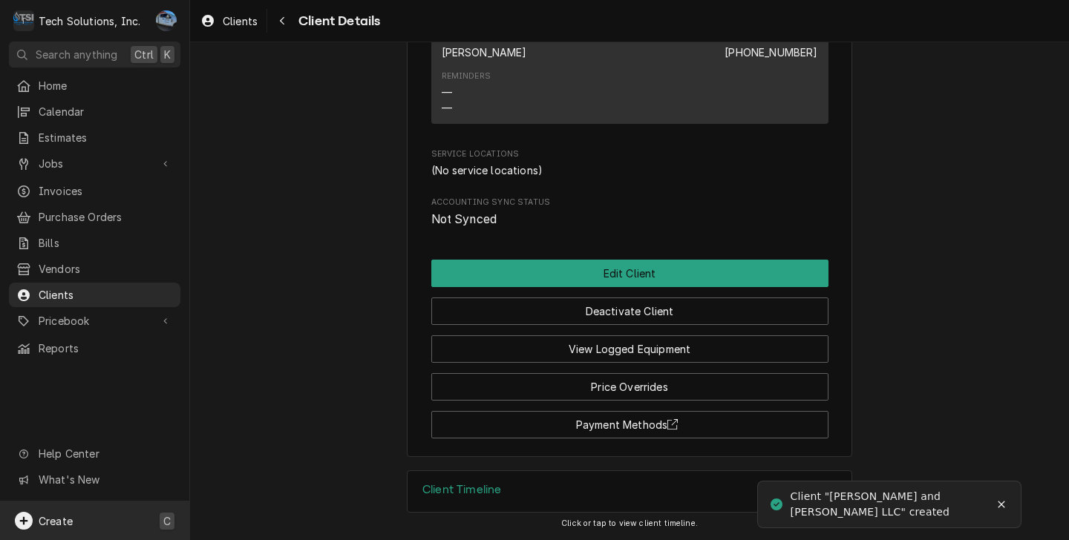
click at [52, 517] on span "Create" at bounding box center [56, 521] width 34 height 13
drag, startPoint x: 263, startPoint y: 360, endPoint x: 272, endPoint y: 358, distance: 8.3
click at [263, 360] on div "Job" at bounding box center [277, 367] width 99 height 16
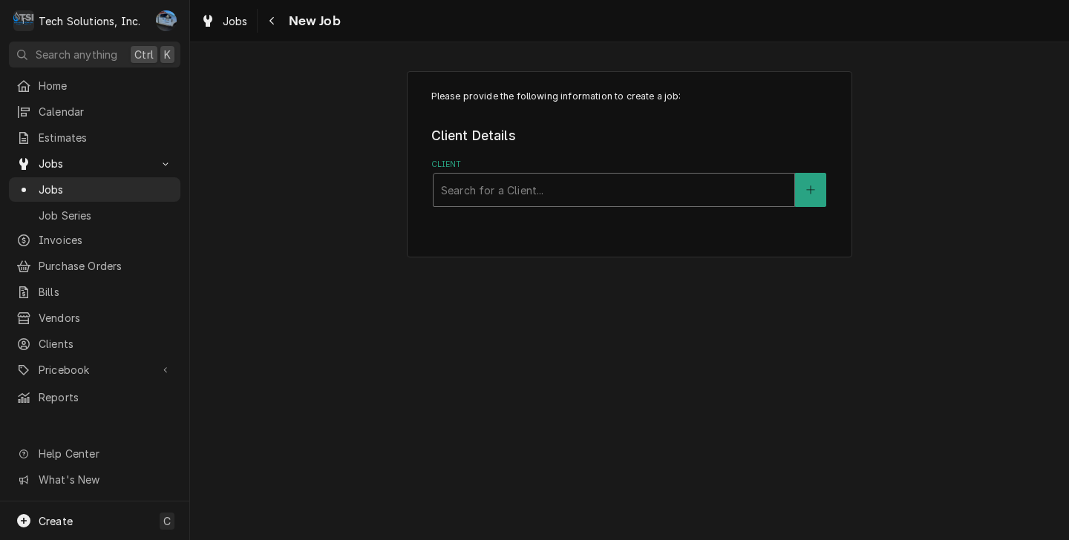
click at [472, 190] on div "Client" at bounding box center [614, 190] width 346 height 27
type input "[PERSON_NAME]"
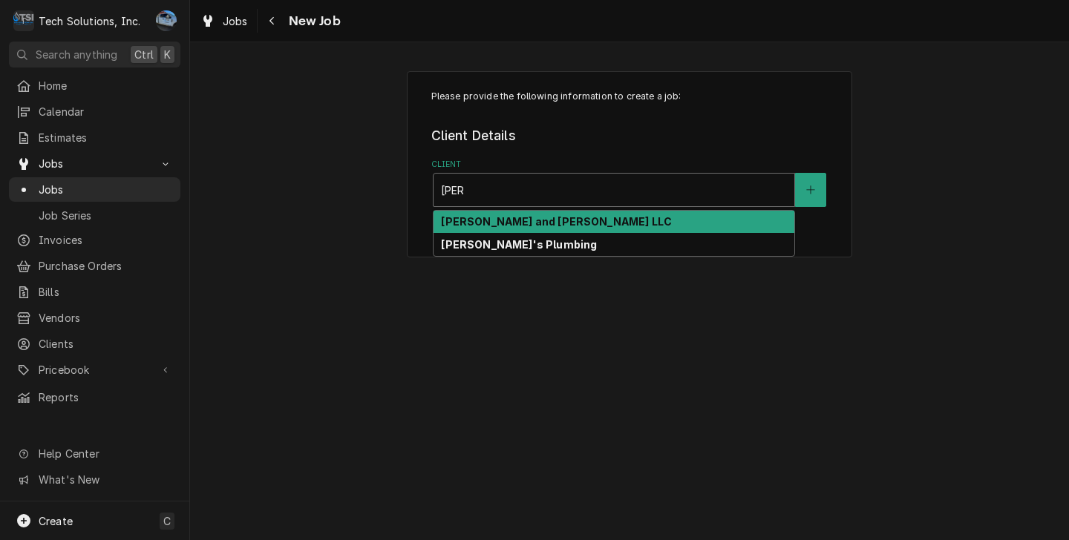
click at [536, 220] on div "[PERSON_NAME] and [PERSON_NAME] LLC" at bounding box center [613, 222] width 361 height 23
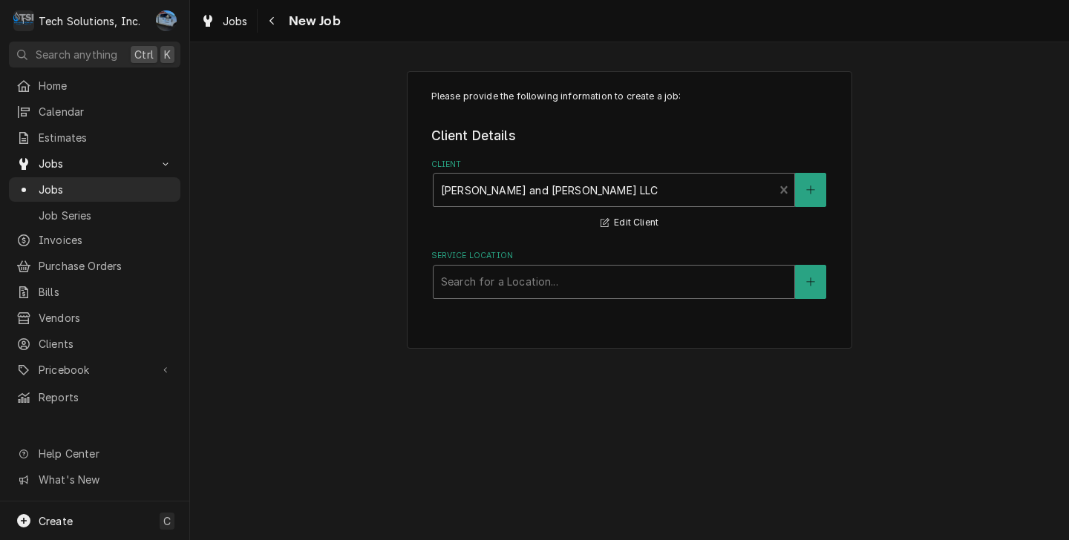
click at [536, 290] on div "Service Location" at bounding box center [614, 282] width 346 height 27
click at [595, 321] on span "No Locations Found. Click "+" to add one." at bounding box center [613, 323] width 106 height 28
click at [634, 330] on span "No Locations Found. Click "+" to add one." at bounding box center [613, 323] width 106 height 28
click at [580, 331] on span "No Locations Found. Click "+" to add one." at bounding box center [613, 323] width 106 height 28
click at [814, 275] on button "Service Location" at bounding box center [810, 282] width 31 height 34
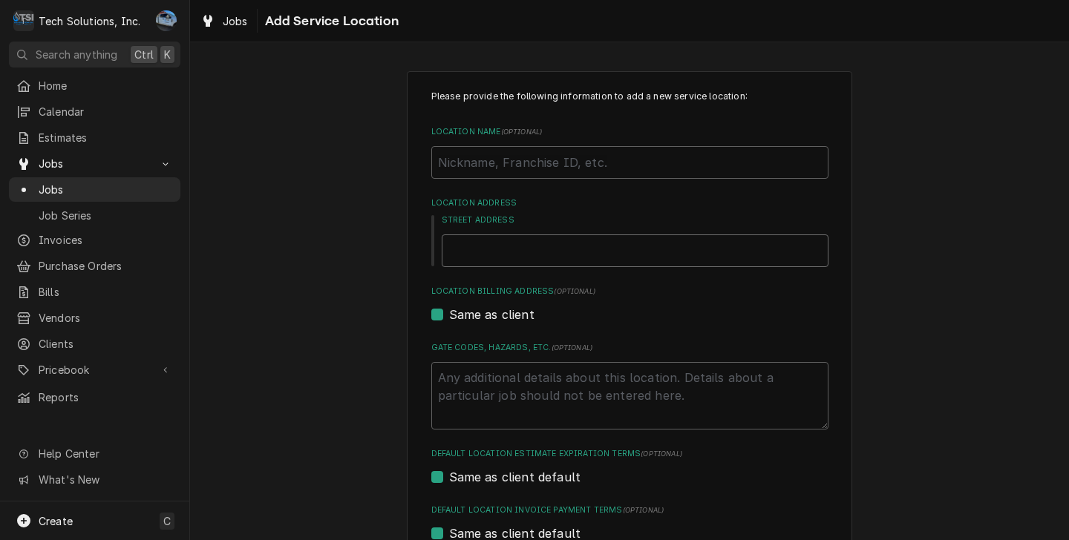
click at [481, 253] on input "Street Address" at bounding box center [635, 250] width 387 height 33
type textarea "x"
type input "3"
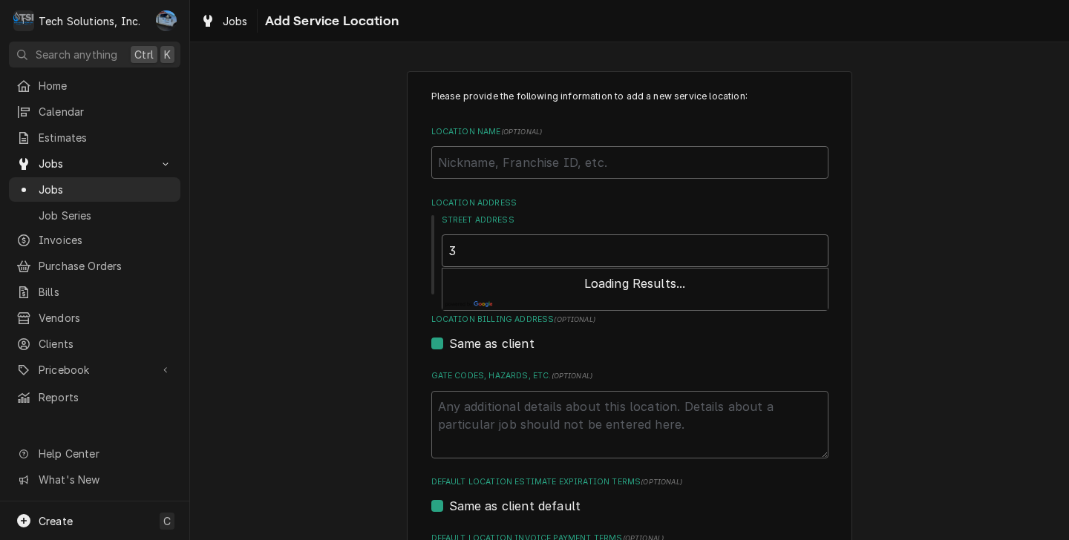
type textarea "x"
type input "30"
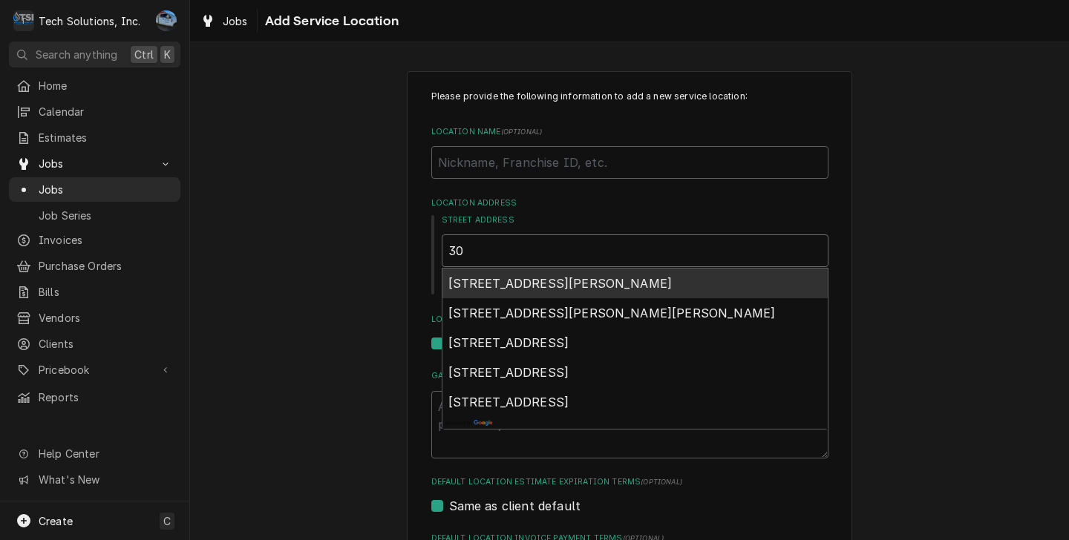
type textarea "x"
type input "309"
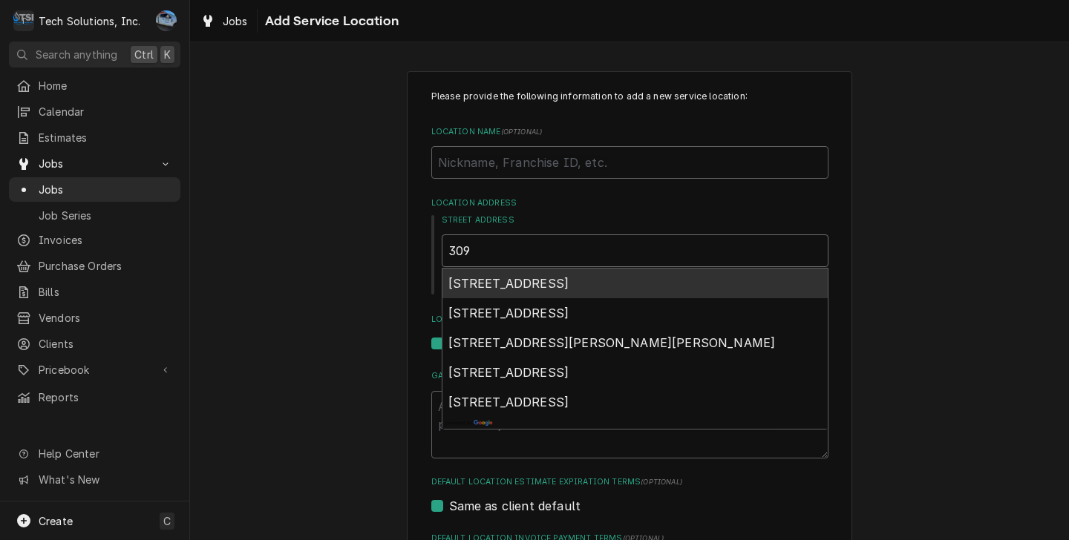
type textarea "x"
type input "3096"
type textarea "x"
type input "30967"
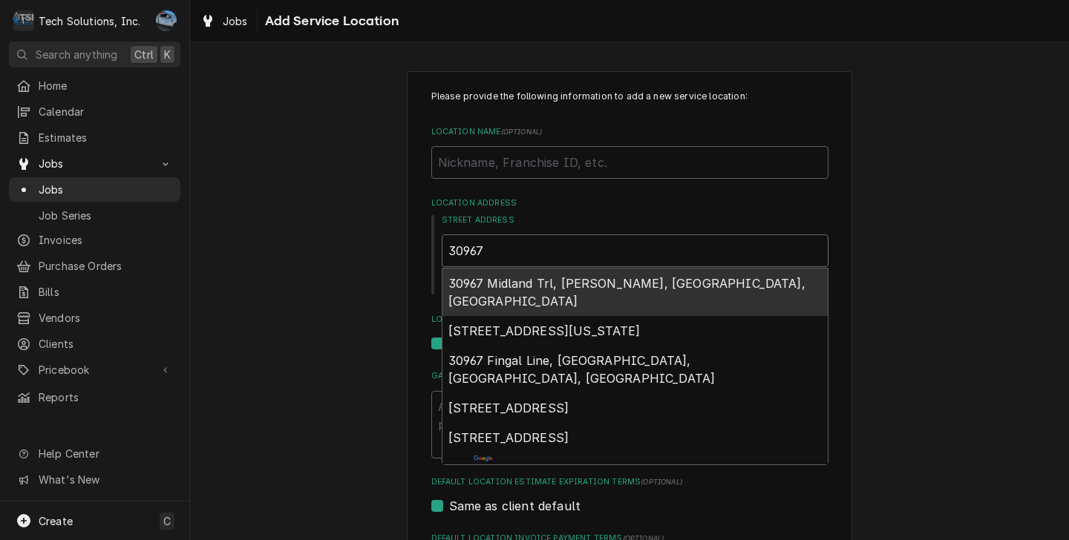
type textarea "x"
type input "30967"
type textarea "x"
type input "30967 P"
type textarea "x"
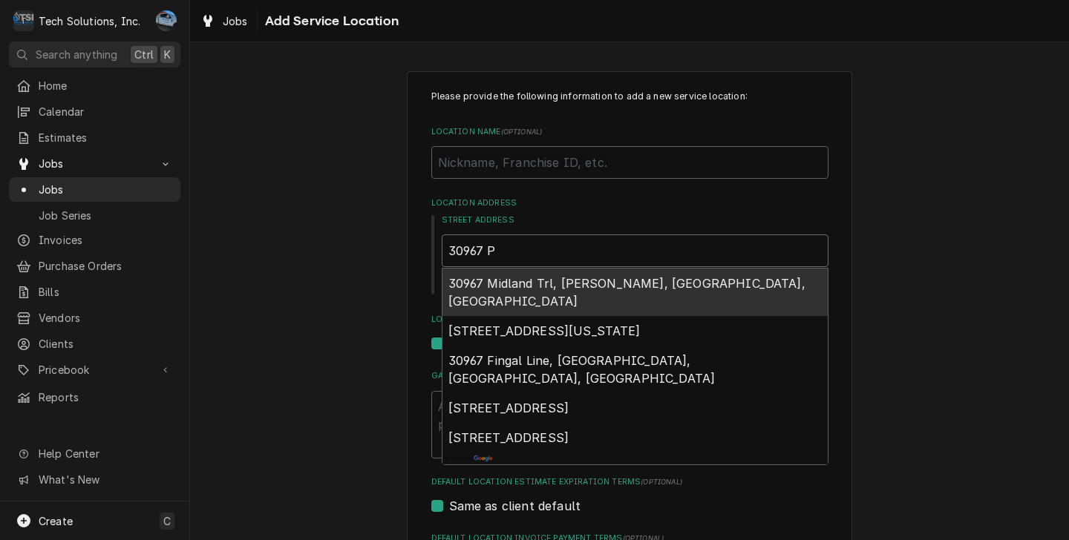
type input "30967 Po"
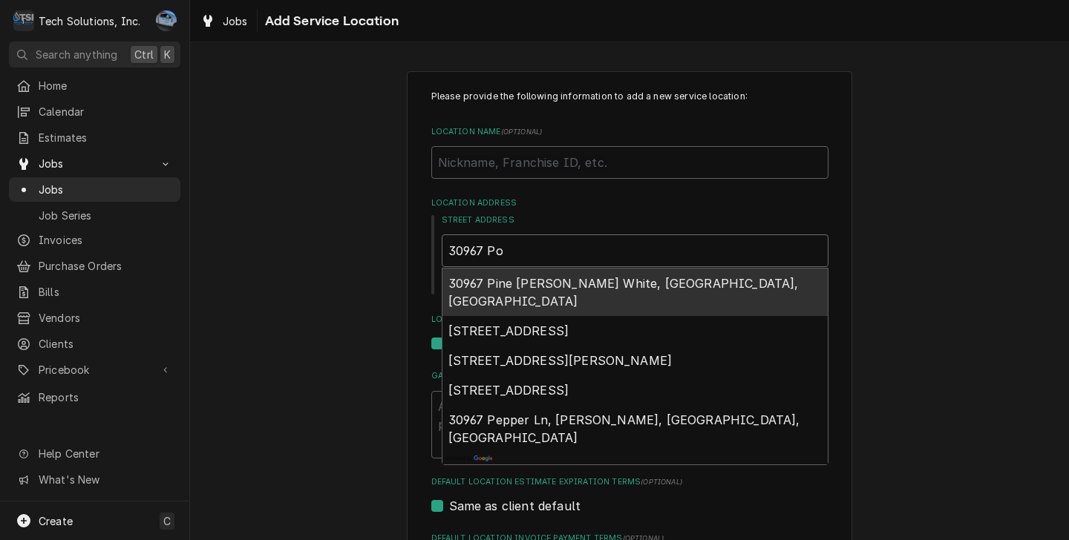
type textarea "x"
type input "30967 Pod"
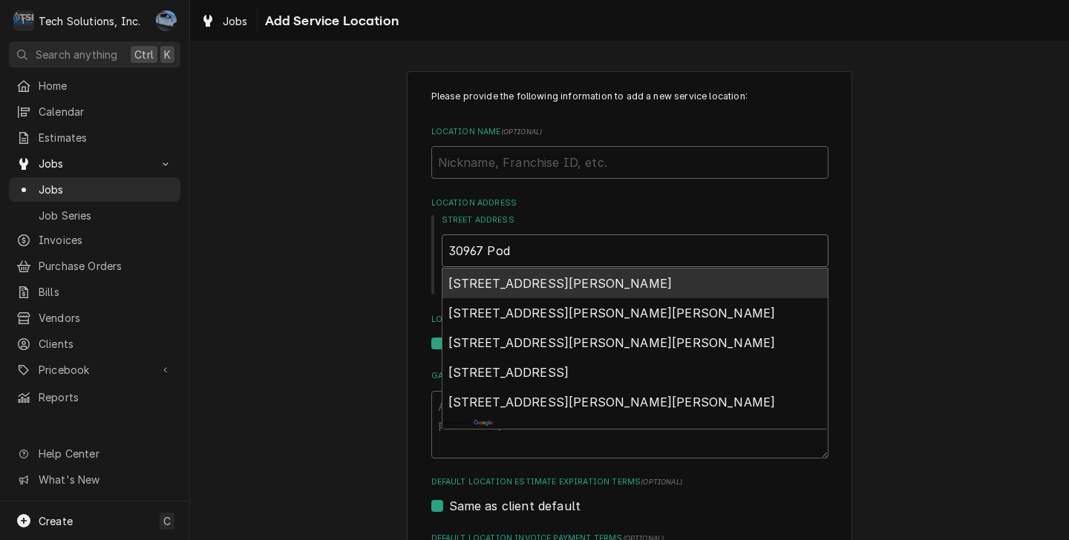
type textarea "x"
type input "30967 Pod"
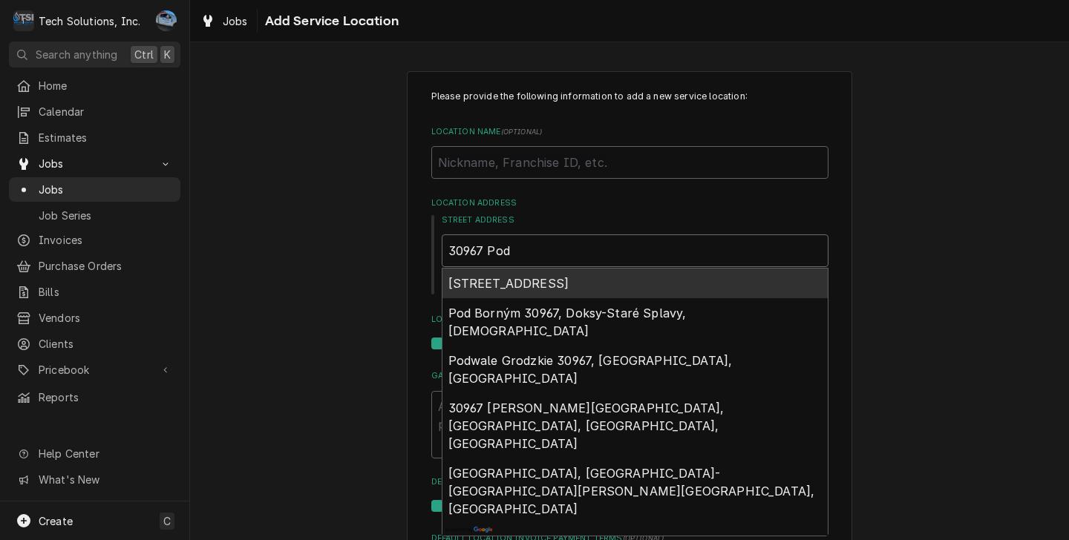
type textarea "x"
type input "30967 Pod F"
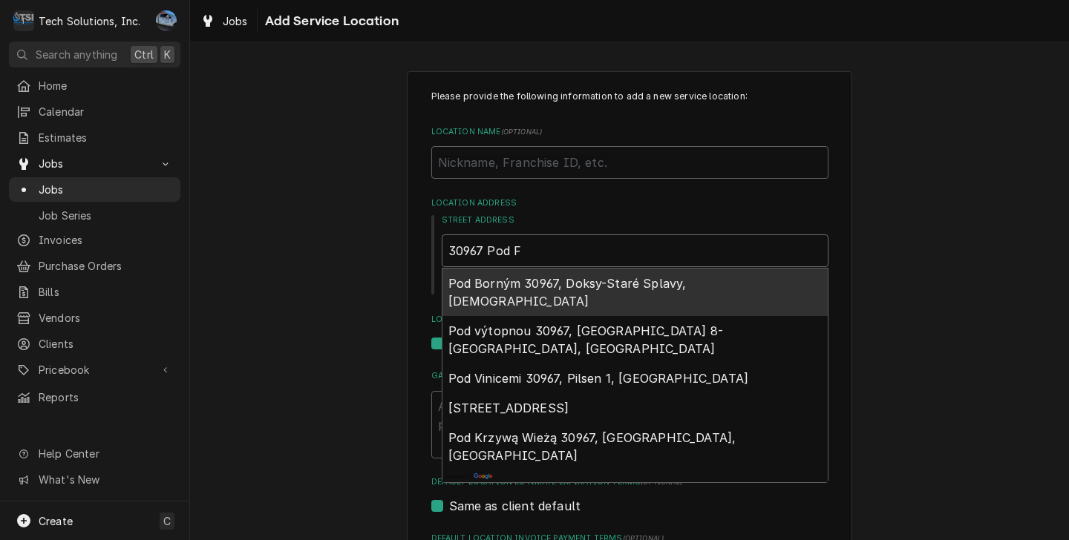
type textarea "x"
type input "30967 Pod Fo"
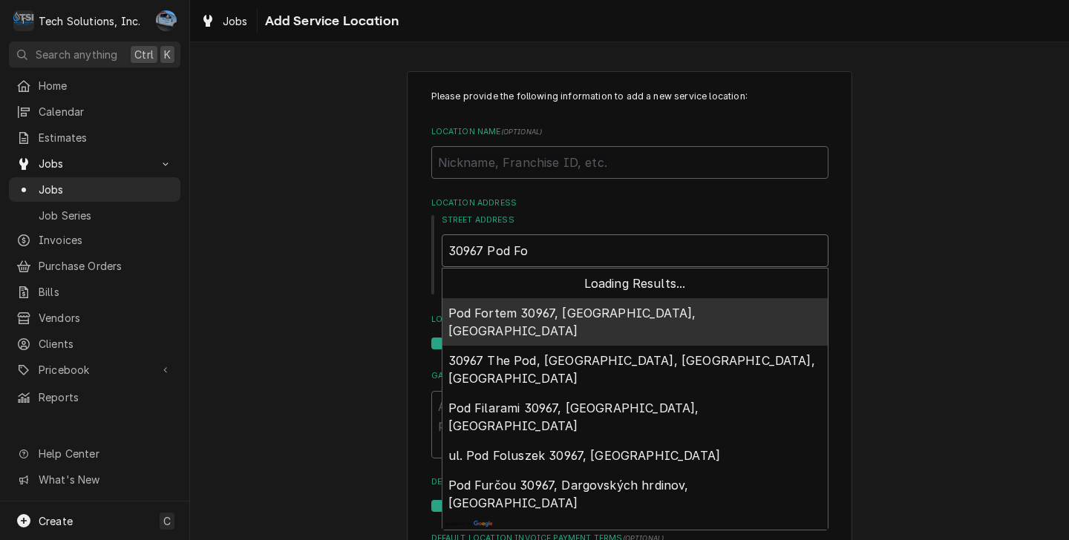
type textarea "x"
type input "30967 Pod F"
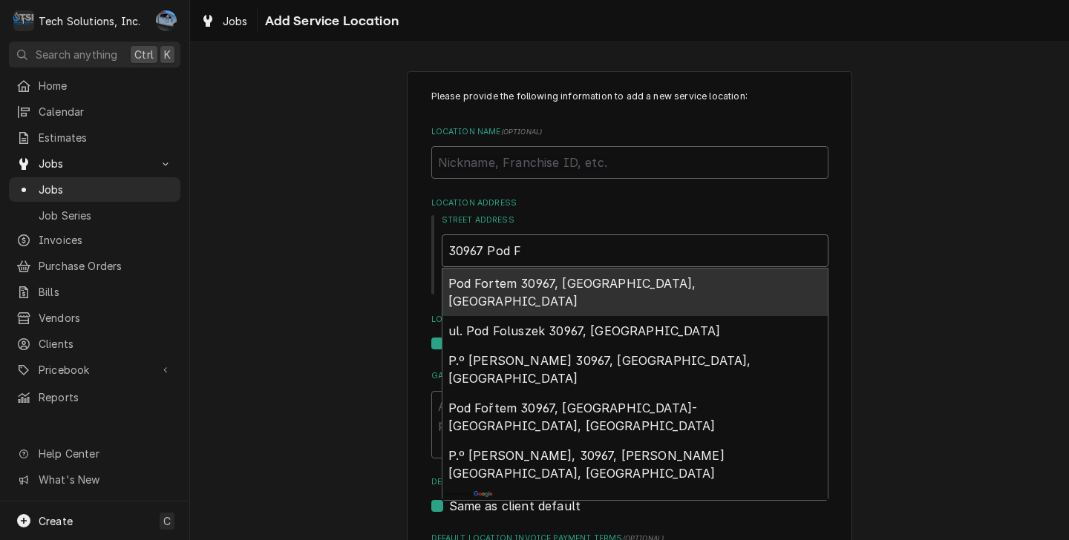
type textarea "x"
type input "30967 Pod"
type textarea "x"
type input "30967 Pod"
type textarea "x"
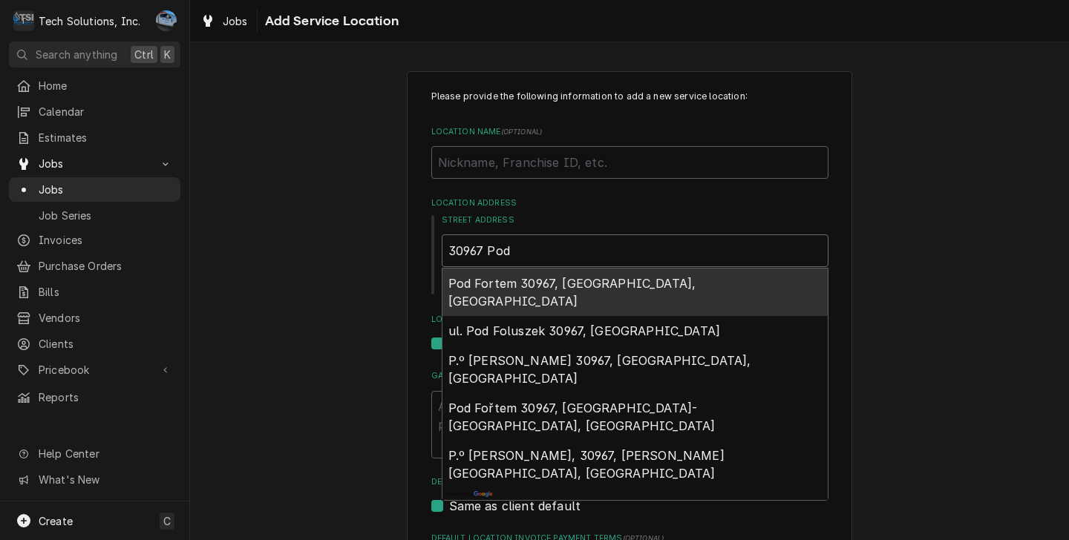
type input "30967 Po"
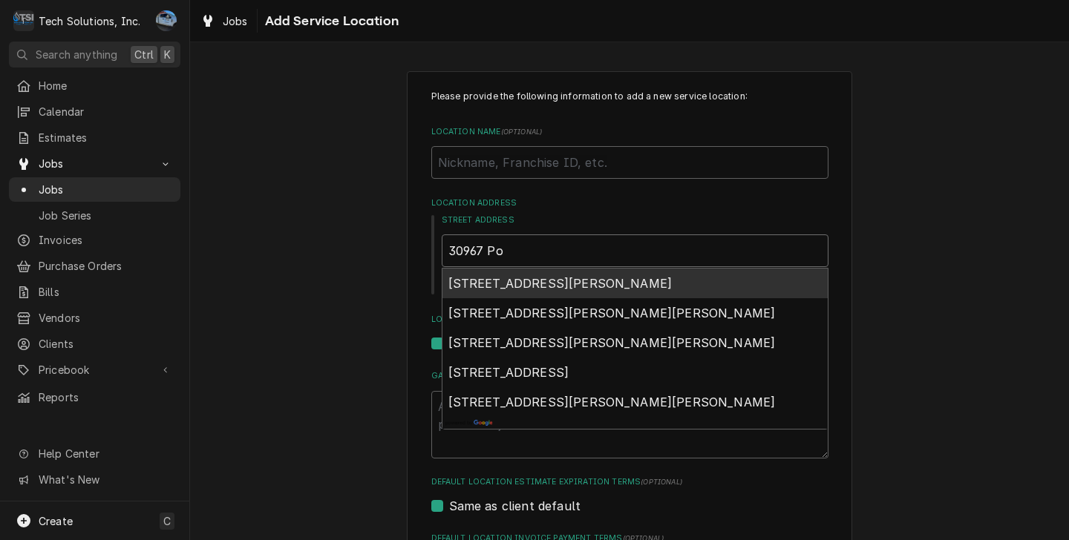
type textarea "x"
type input "30967 Pon"
type textarea "x"
type input "30967 Pond"
type textarea "x"
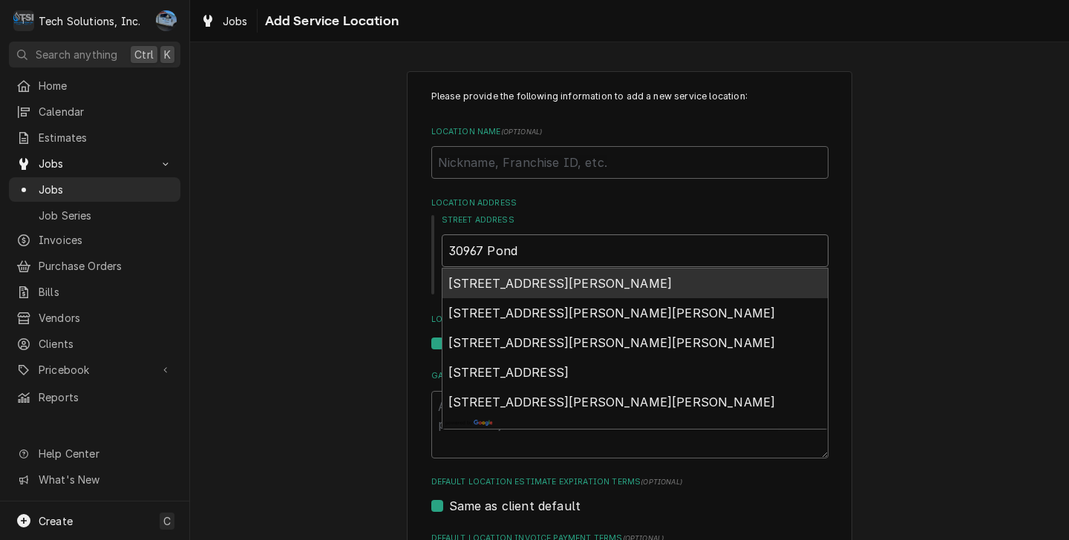
type input "30967 Pond"
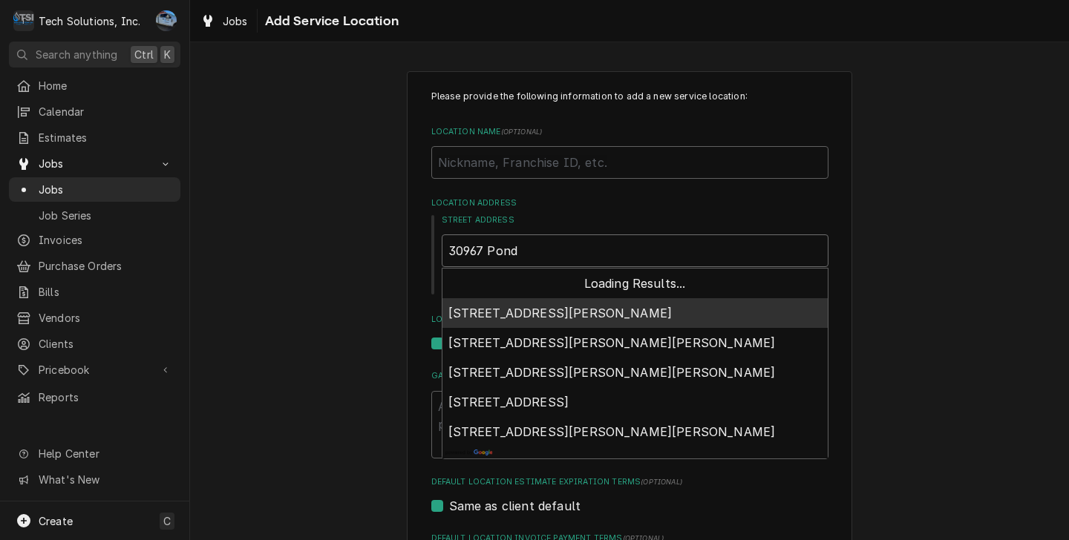
type textarea "x"
type input "30967 Pond F"
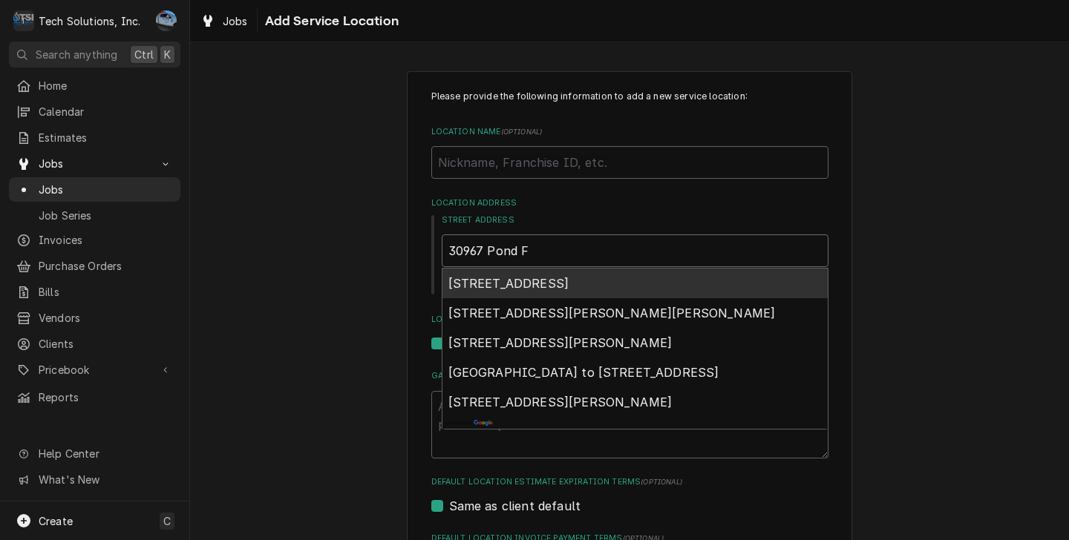
type textarea "x"
type input "30967 Pond Fo"
type textarea "x"
type input "30967 Pond For"
type textarea "x"
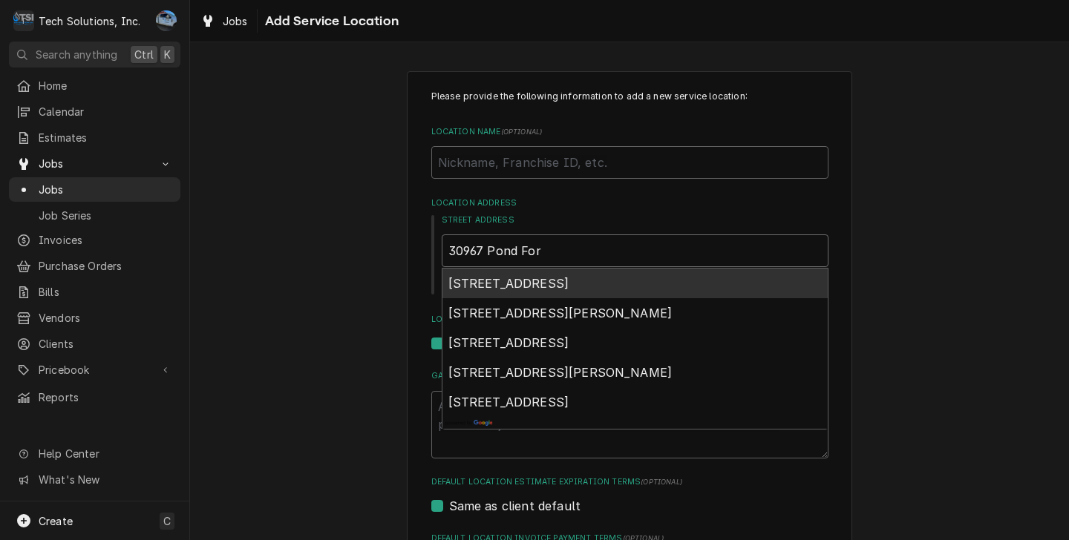
type input "30967 Pond Fork"
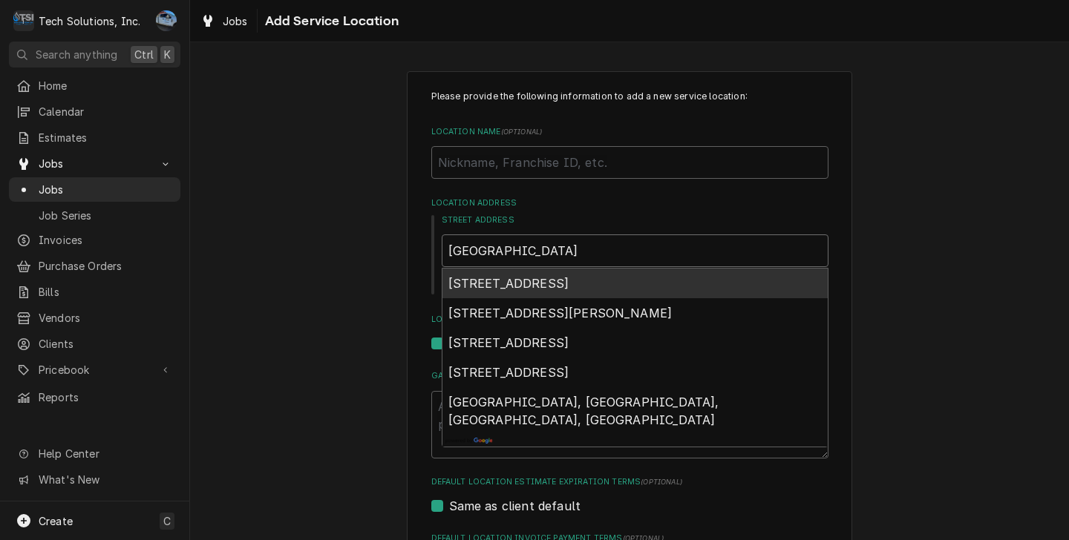
click at [623, 275] on div "30967 Pond Fork Rd, Bim, WV, USA" at bounding box center [634, 284] width 385 height 30
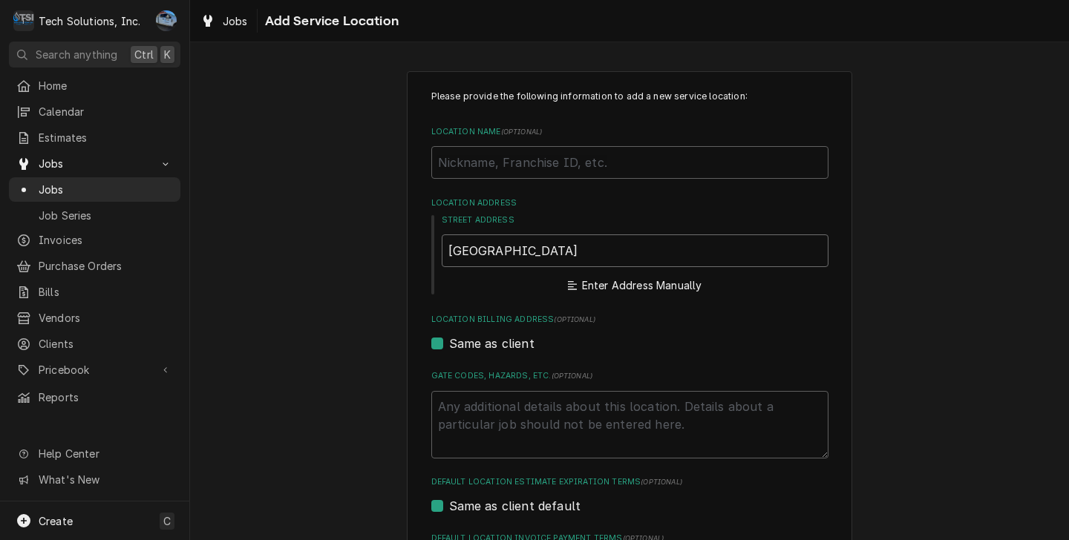
type textarea "x"
type input "30967 Pond Fork Rd"
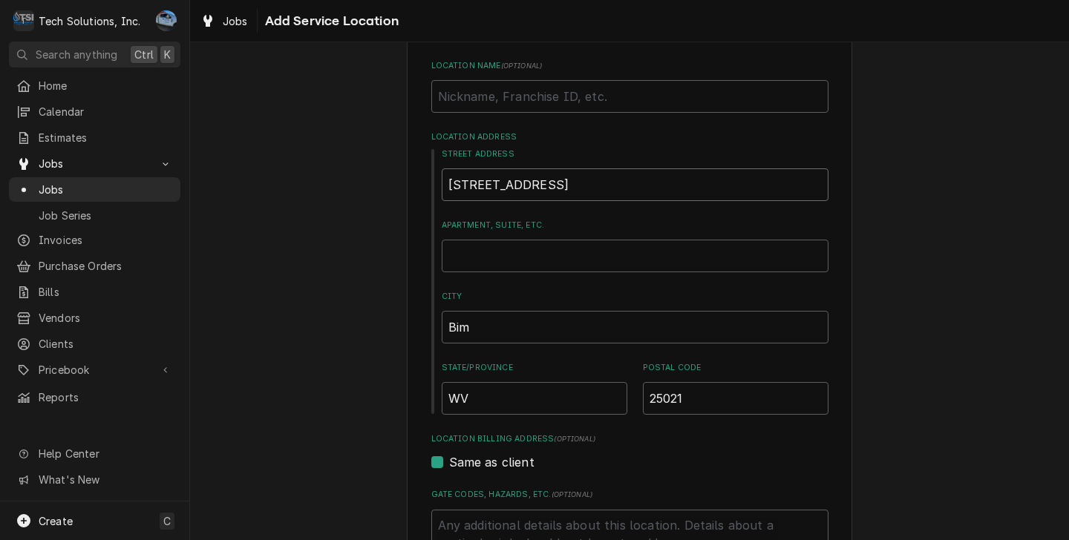
type textarea "x"
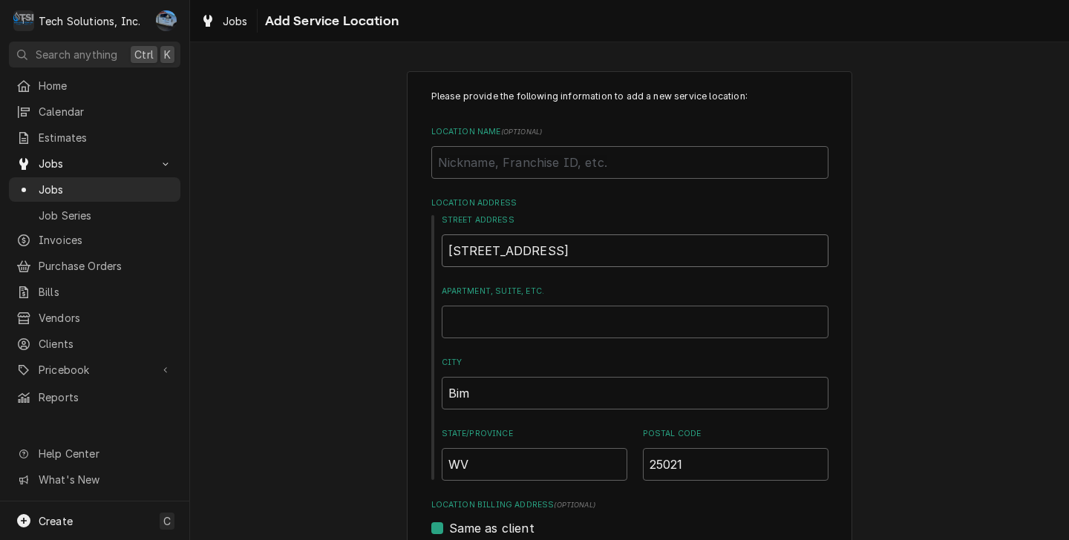
type input "30967 Pond Fork Rd"
click at [548, 171] on input "Location Name ( optional )" at bounding box center [629, 162] width 397 height 33
type textarea "x"
type input "S"
type textarea "x"
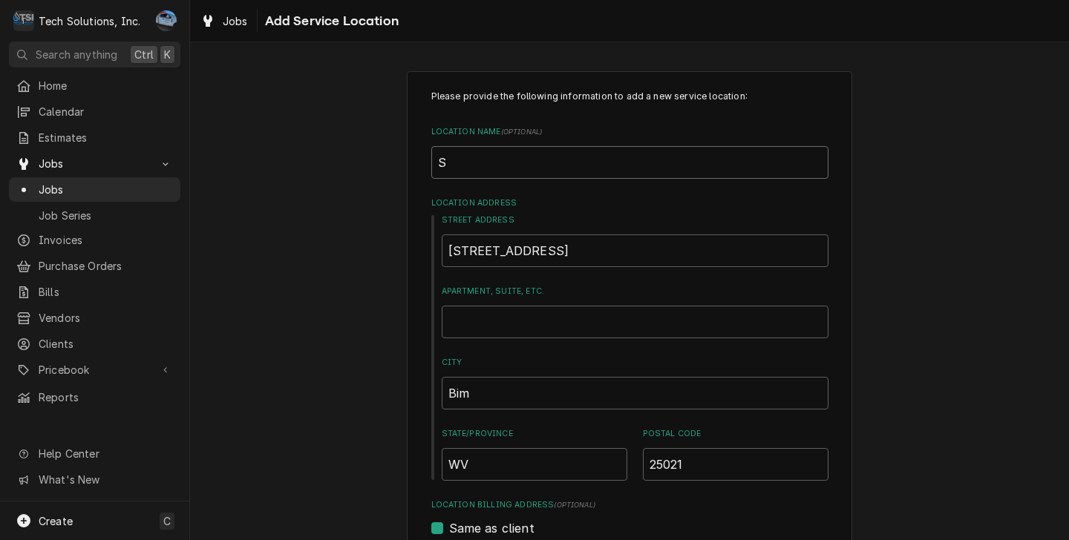
type input "St"
type textarea "x"
type input "Sto"
type textarea "x"
type input "Stor"
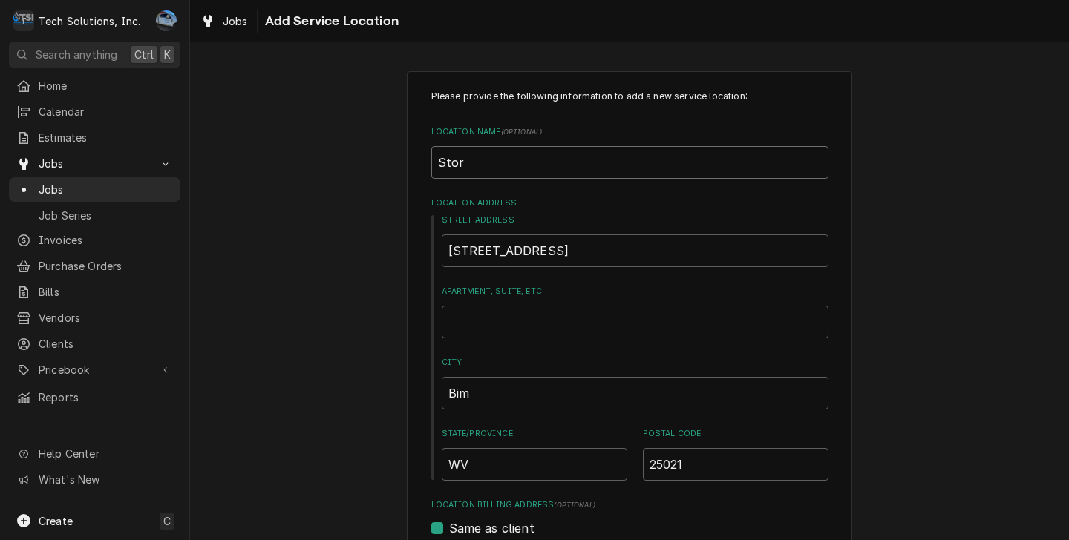
type textarea "x"
type input "Store"
type textarea "x"
type input "Store"
click at [914, 204] on div "Please provide the following information to add a new service location: Locatio…" at bounding box center [629, 514] width 879 height 912
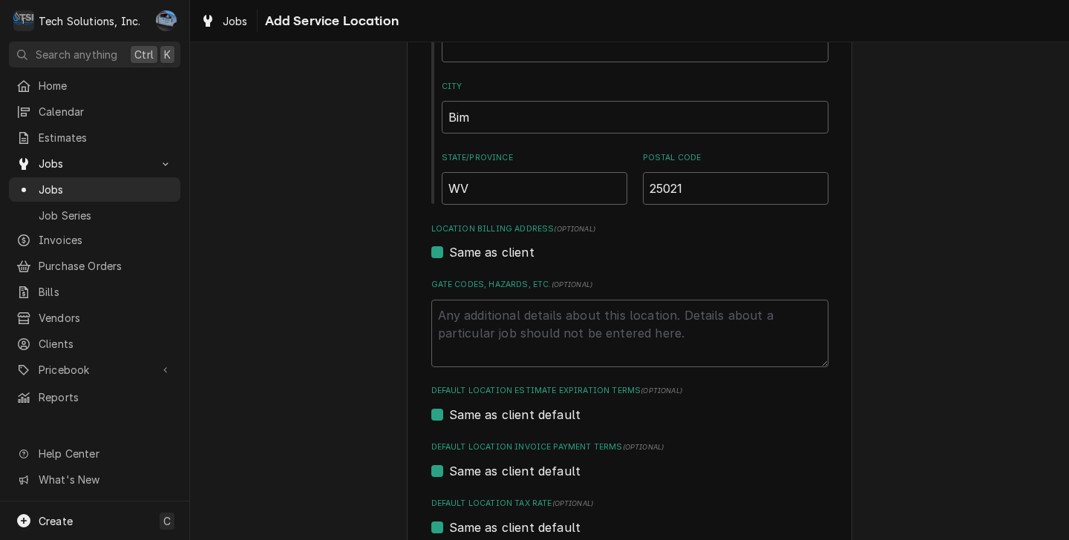
scroll to position [430, 0]
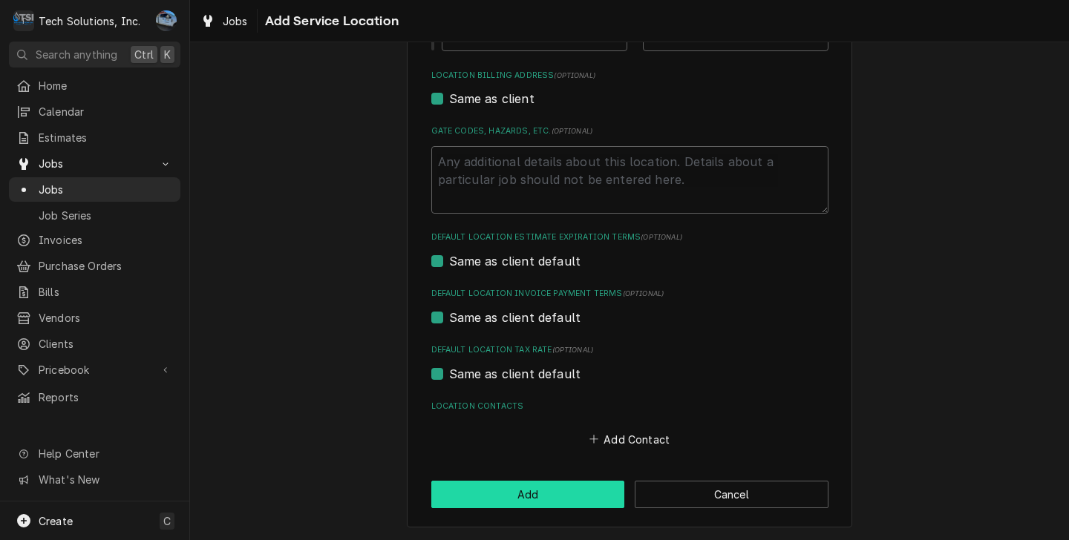
click at [523, 502] on button "Add" at bounding box center [528, 494] width 194 height 27
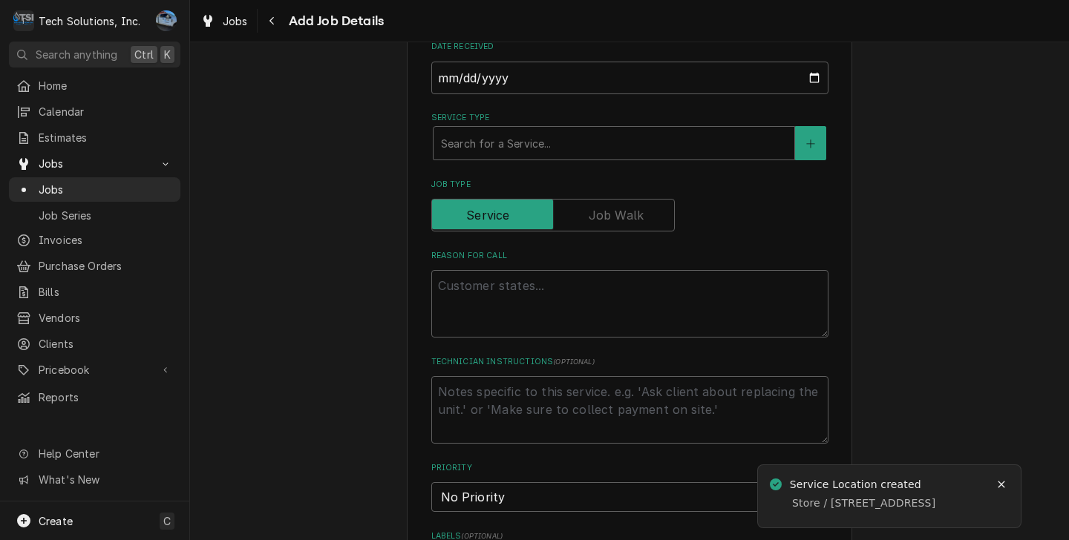
scroll to position [445, 0]
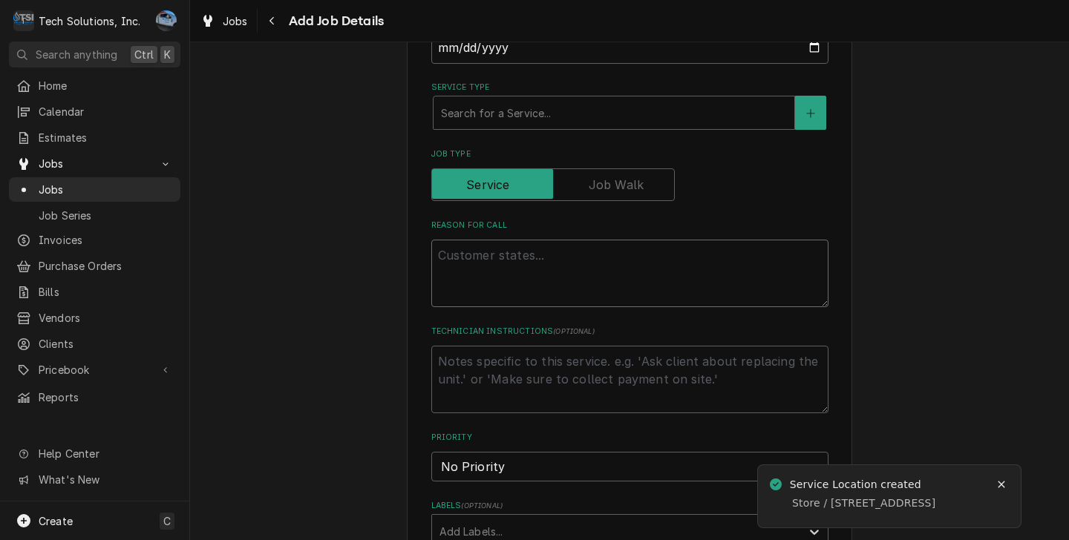
click at [517, 280] on textarea "Reason For Call" at bounding box center [629, 274] width 397 height 68
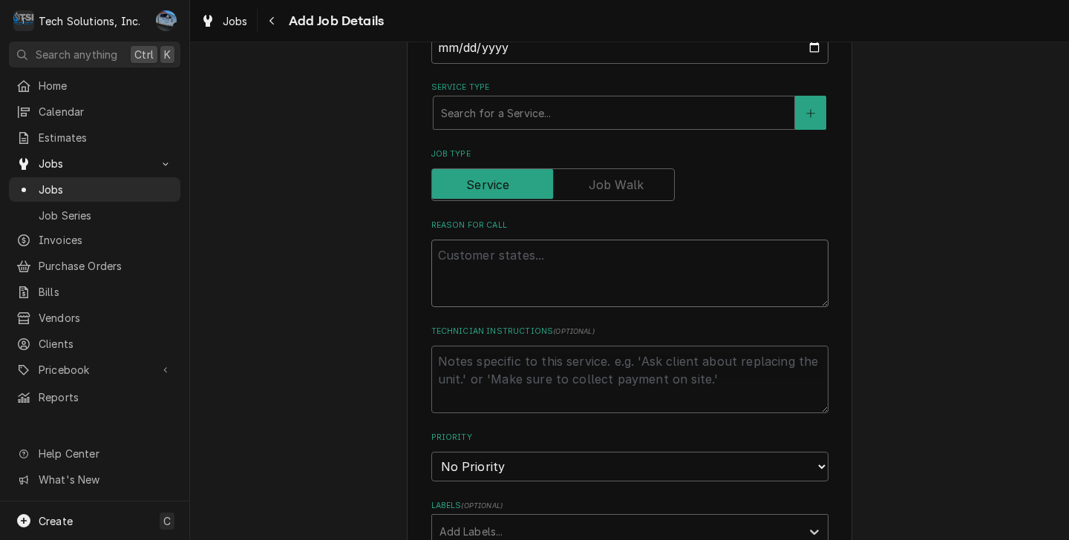
type textarea "x"
type textarea "R"
type textarea "x"
type textarea "Re"
type textarea "x"
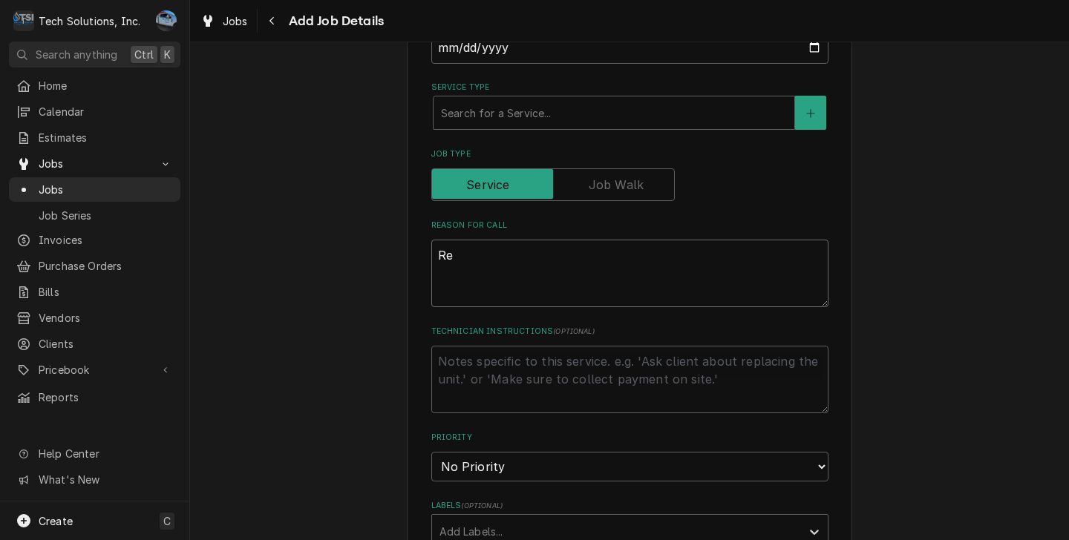
type textarea "Rea"
type textarea "x"
type textarea "Reaf"
type textarea "x"
type textarea "Reafh"
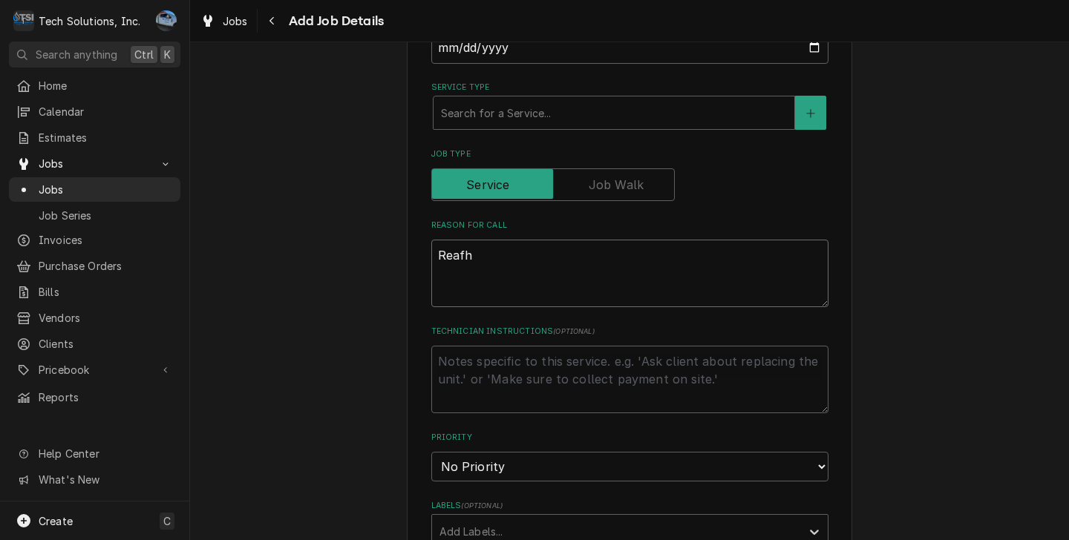
type textarea "x"
type textarea "Reaf"
type textarea "x"
type textarea "Rea"
type textarea "x"
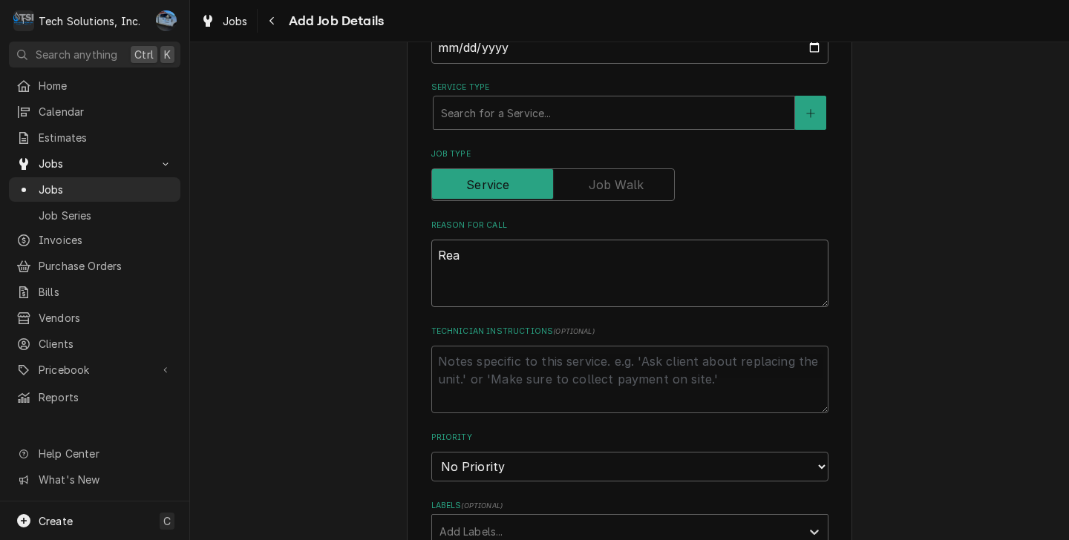
type textarea "Re"
type textarea "x"
type textarea "R"
type textarea "x"
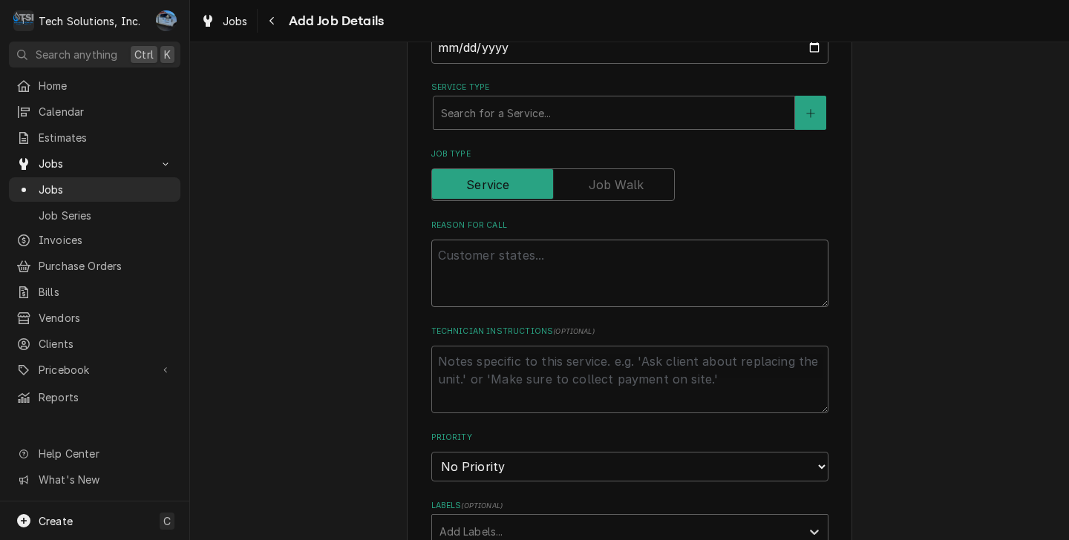
type textarea "R"
type textarea "x"
type textarea "Re"
type textarea "x"
type textarea "Rep"
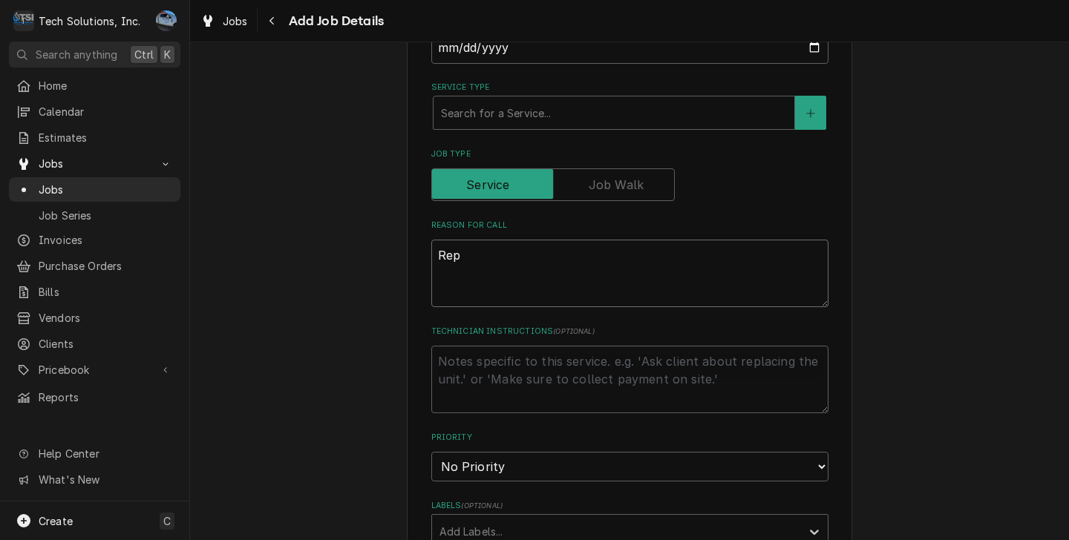
type textarea "x"
type textarea "Repl"
type textarea "x"
type textarea "Repla"
type textarea "x"
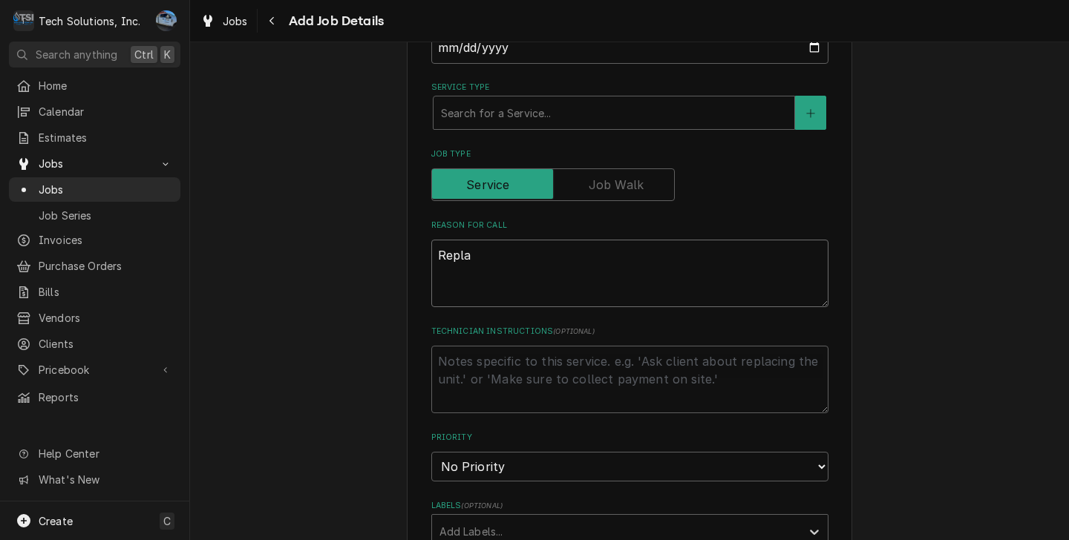
type textarea "Replac"
type textarea "x"
type textarea "Replace"
type textarea "x"
type textarea "Replace"
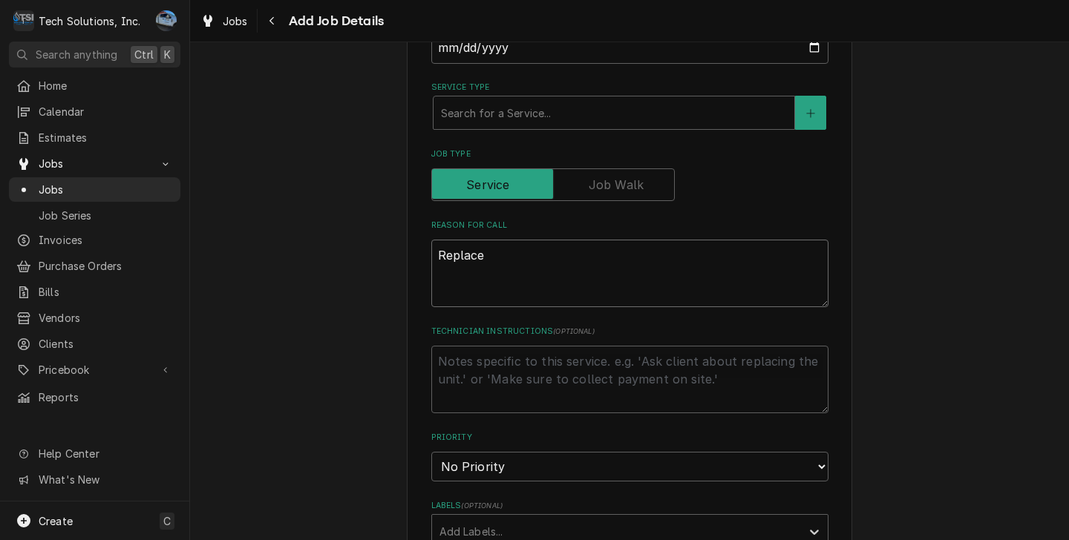
type textarea "x"
type textarea "Replace C"
type textarea "x"
type textarea "Replace CO"
type textarea "x"
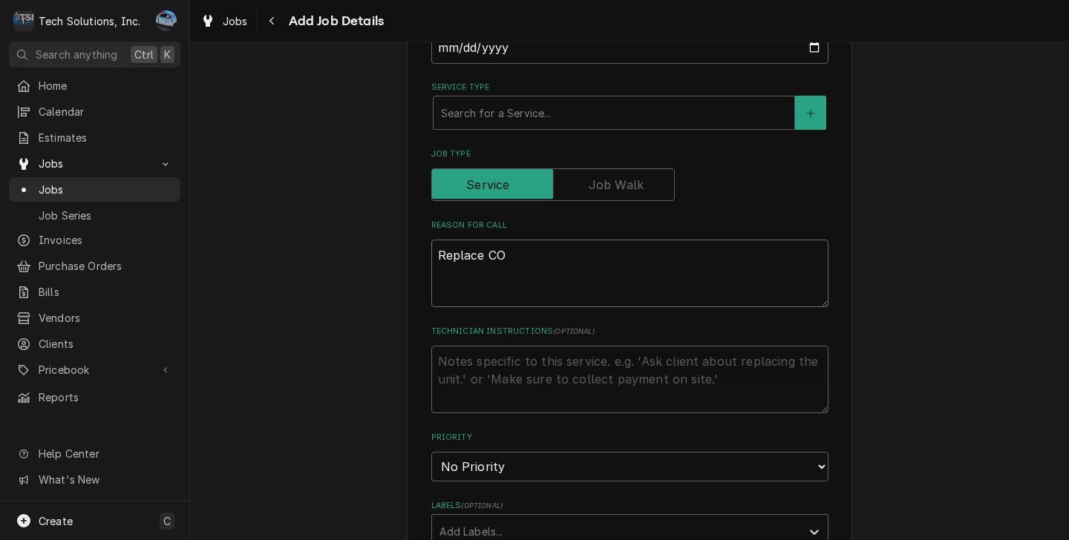
type textarea "Replace COm"
type textarea "x"
type textarea "Replace COmp"
type textarea "x"
type textarea "Replace COmpr"
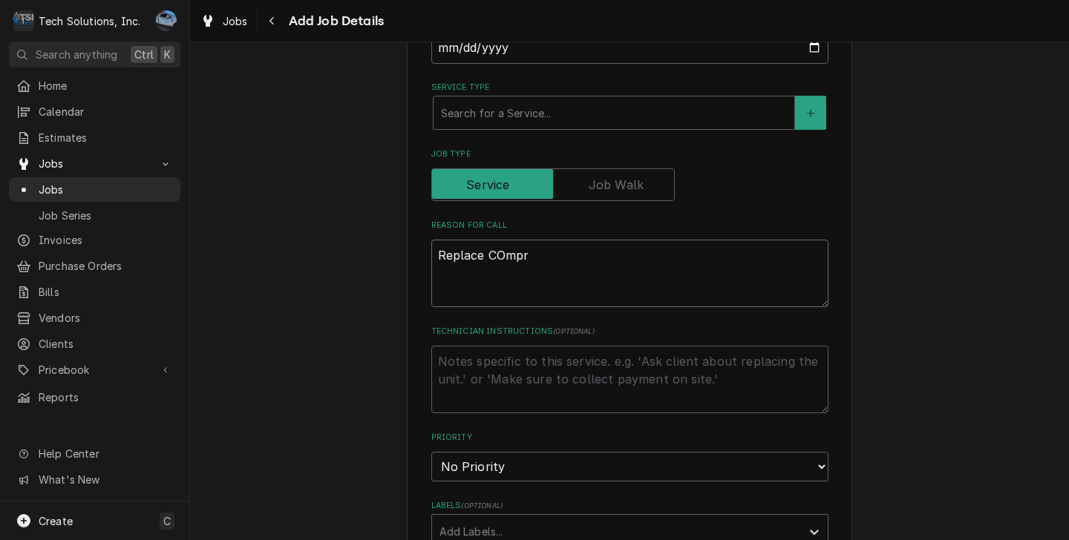
type textarea "x"
type textarea "Replace COmpre"
type textarea "x"
type textarea "Replace COmpres"
type textarea "x"
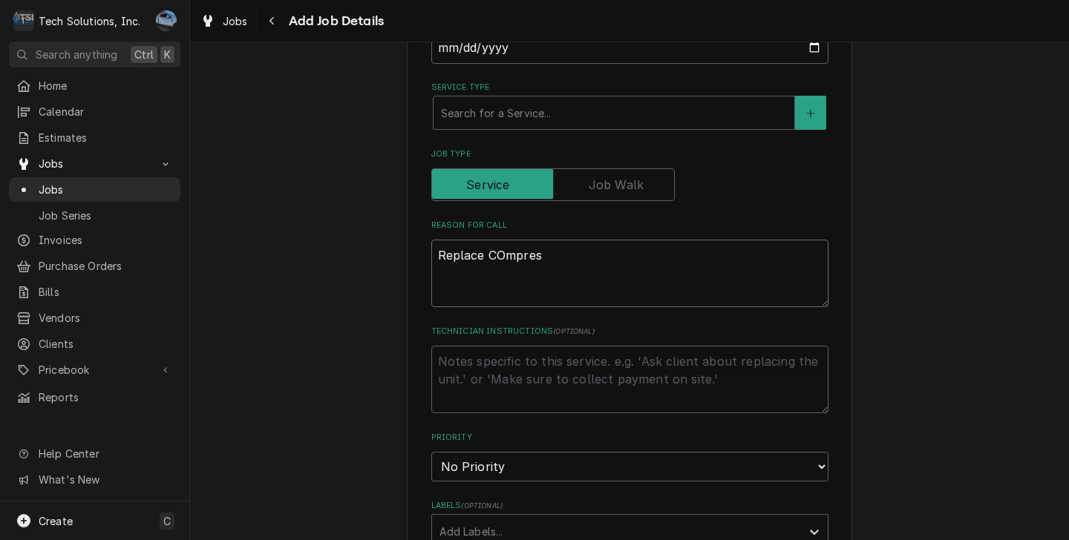
type textarea "Replace COmpress"
type textarea "x"
type textarea "Replace COmpresso"
type textarea "x"
type textarea "Replace COmpressor"
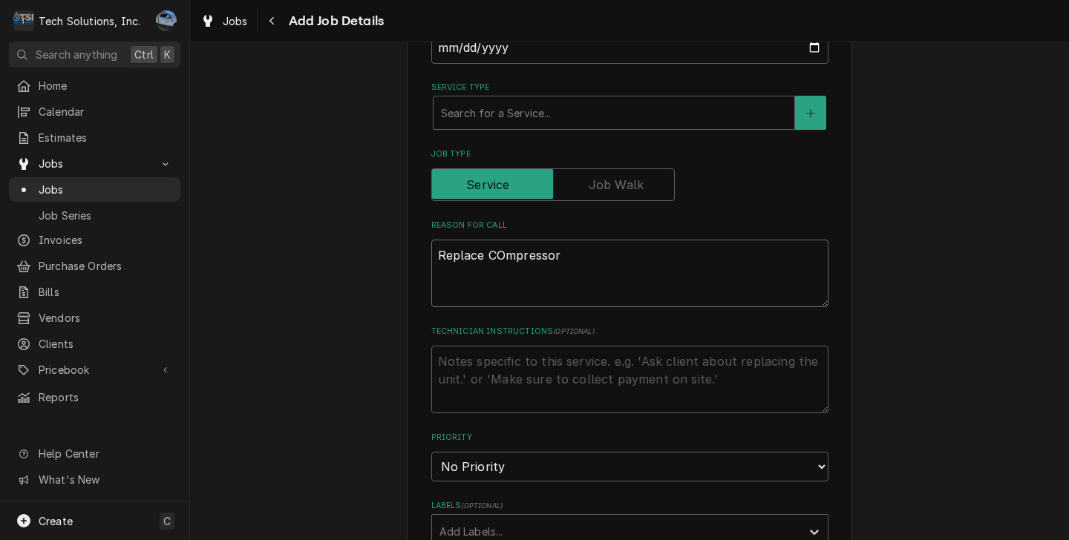
type textarea "x"
type textarea "Replace COmpresso"
type textarea "x"
type textarea "Replace COmpress"
type textarea "x"
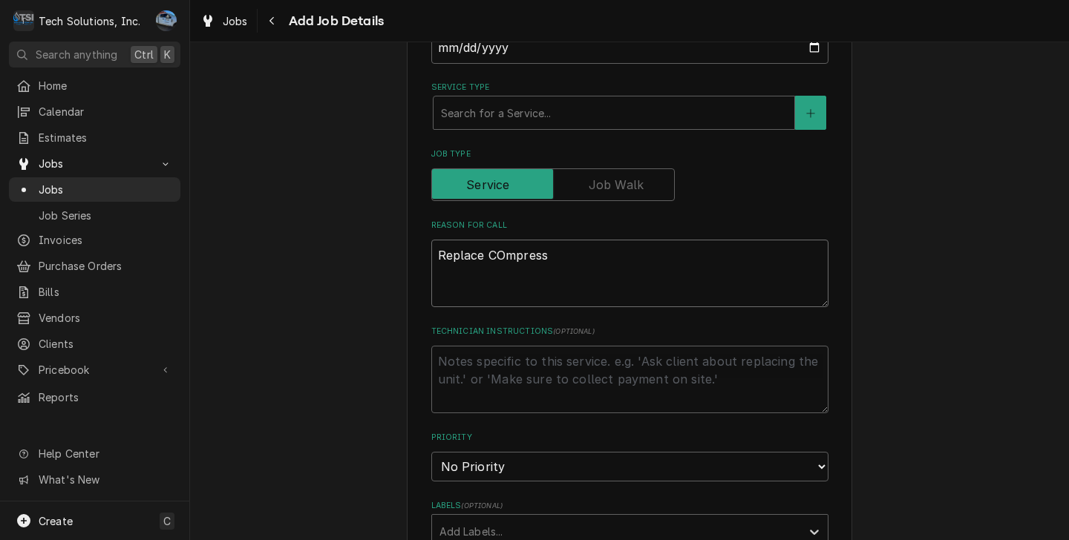
type textarea "Replace COmpres"
type textarea "x"
type textarea "Replace COmpre"
type textarea "x"
type textarea "Replace COmpr"
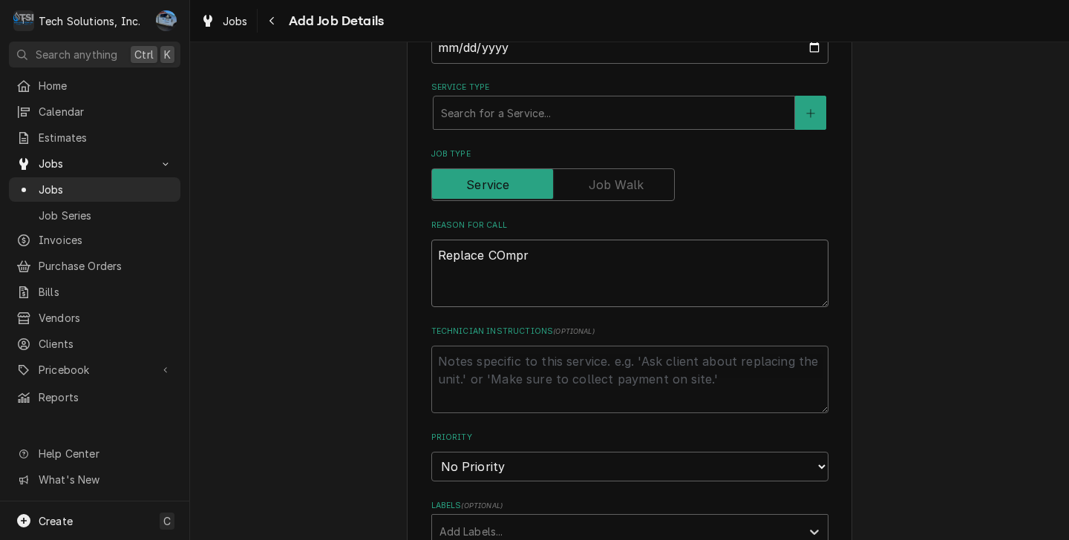
type textarea "x"
type textarea "Replace COmp"
type textarea "x"
type textarea "Replace COm"
type textarea "x"
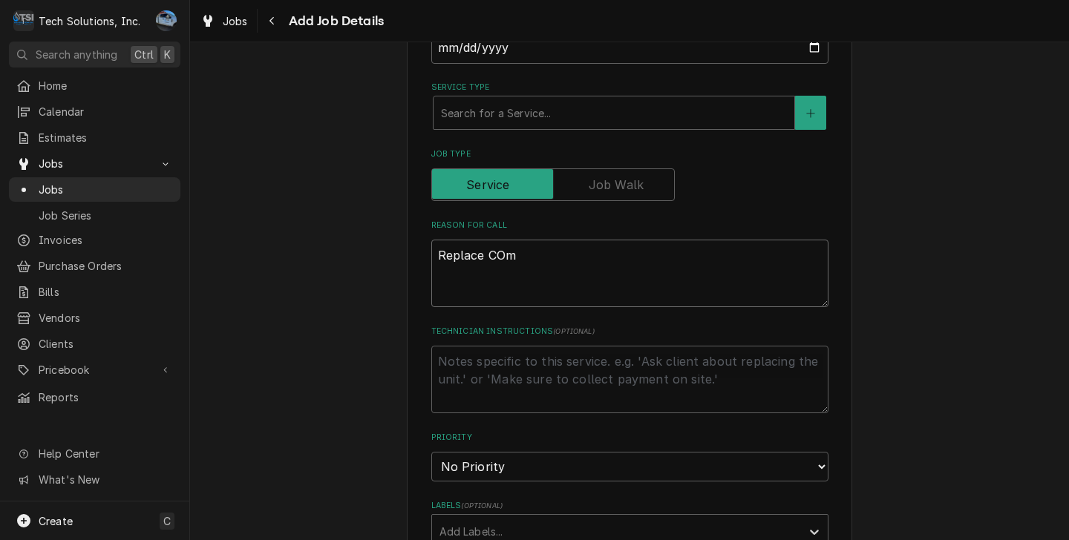
type textarea "Replace CO"
type textarea "x"
type textarea "Replace C"
type textarea "x"
type textarea "Replace Co"
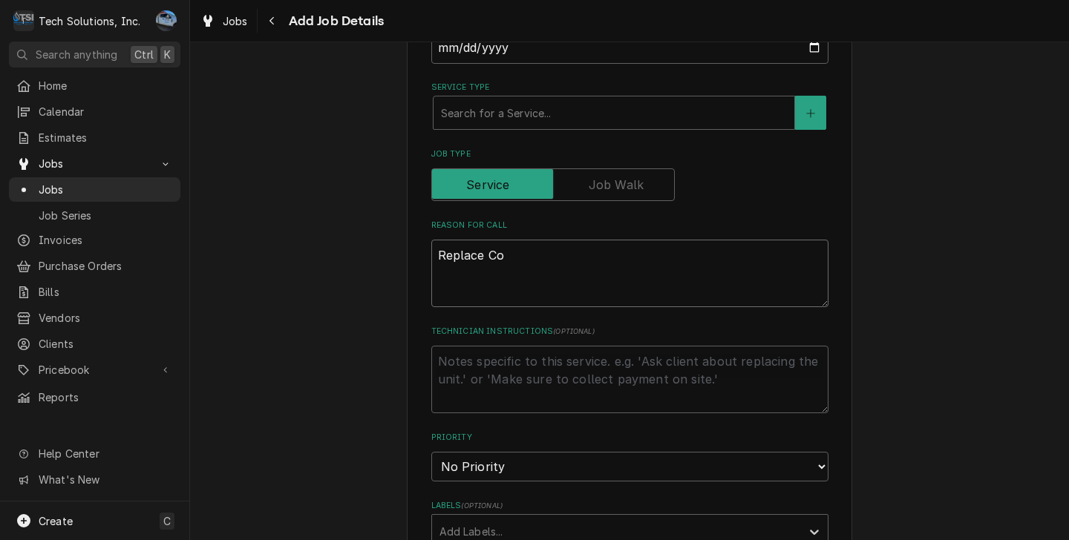
type textarea "x"
type textarea "Replace Com"
type textarea "x"
type textarea "Replace Comp"
type textarea "x"
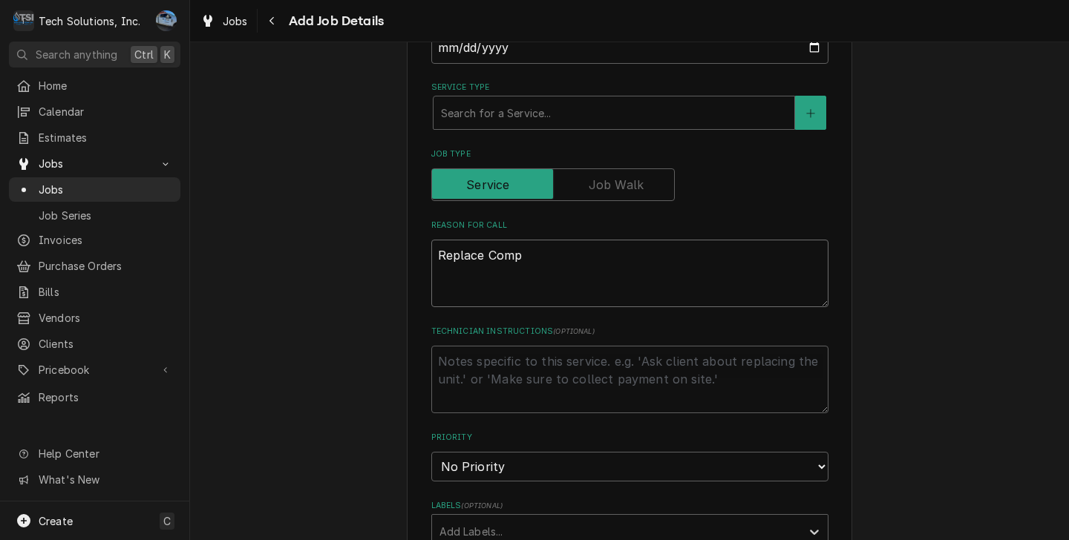
type textarea "Replace Compr"
type textarea "x"
type textarea "Replace Compre"
type textarea "x"
type textarea "Replace Compres"
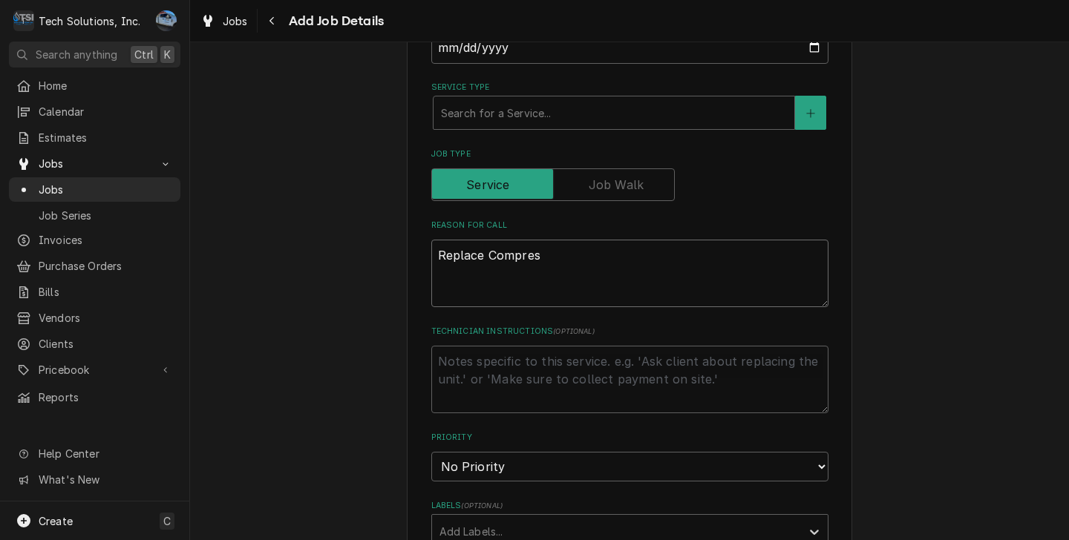
type textarea "x"
type textarea "Replace Compress"
type textarea "x"
type textarea "Replace Compresso"
type textarea "x"
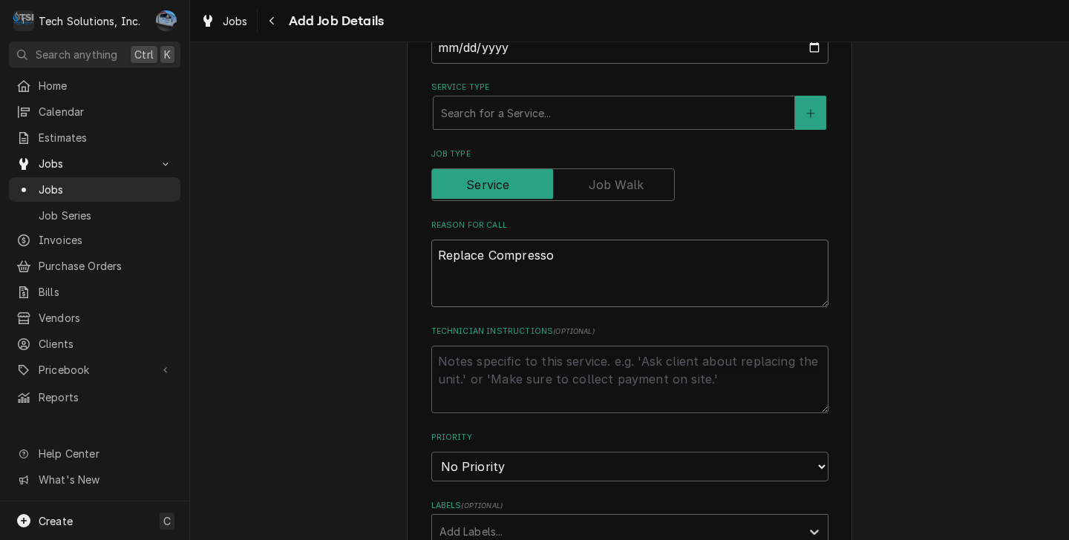
type textarea "Replace Compressor"
type textarea "x"
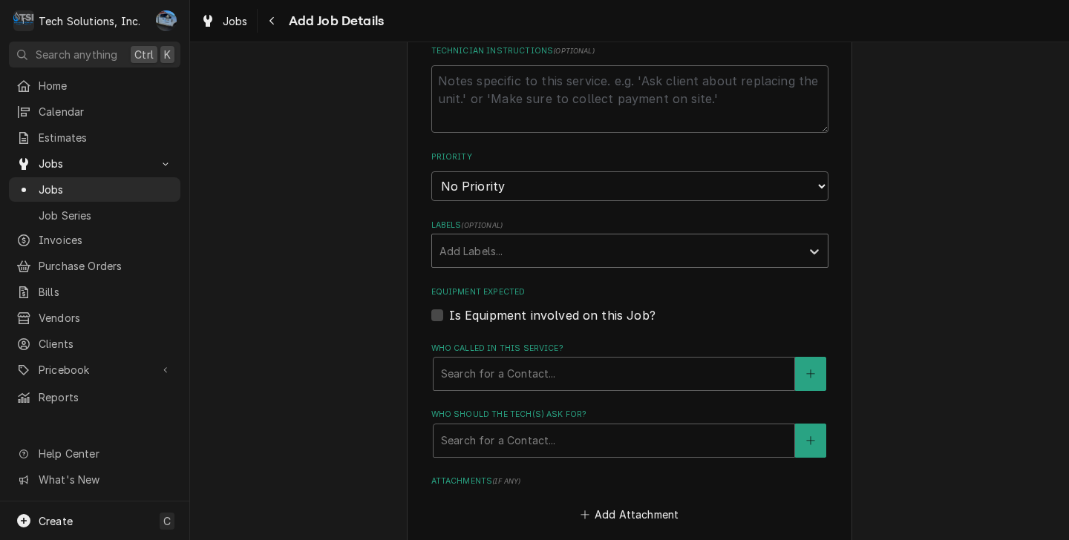
scroll to position [742, 0]
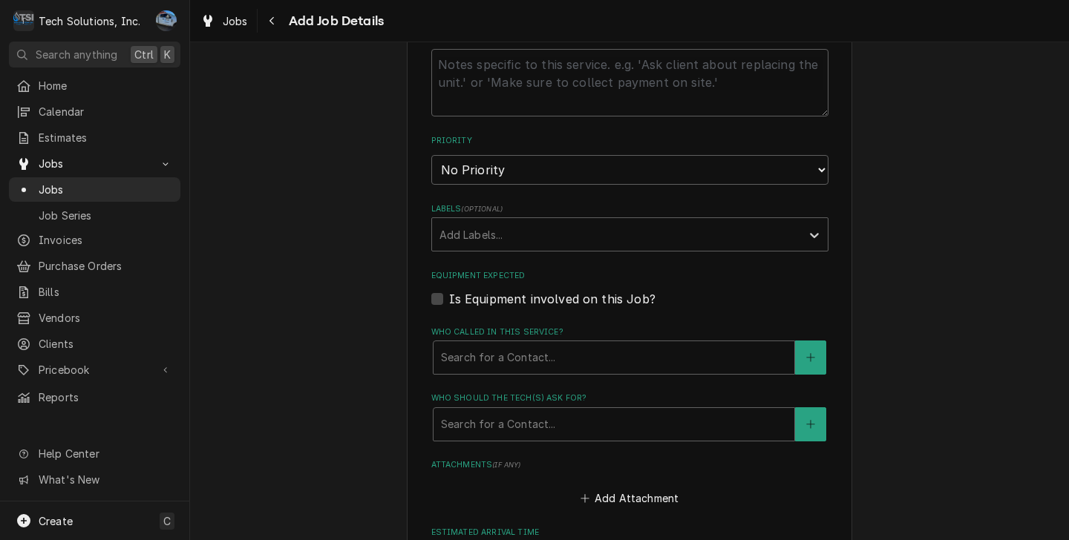
type textarea "Replace Compressor"
click at [465, 176] on select "No Priority Urgent High Medium Low" at bounding box center [629, 170] width 397 height 30
click at [503, 163] on select "No Priority Urgent High Medium Low" at bounding box center [629, 170] width 397 height 30
select select "4"
click at [431, 157] on select "No Priority Urgent High Medium Low" at bounding box center [629, 170] width 397 height 30
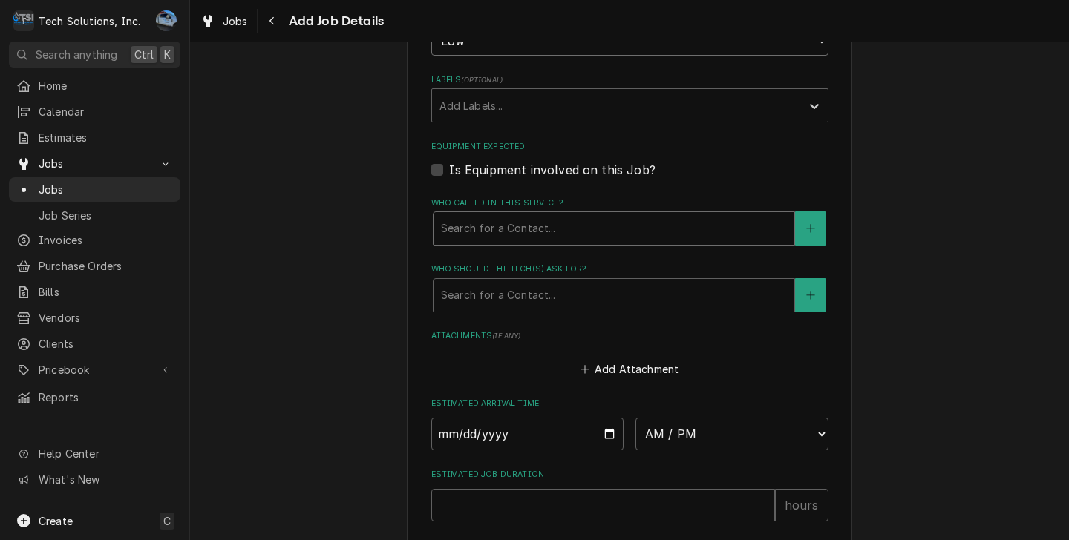
scroll to position [890, 0]
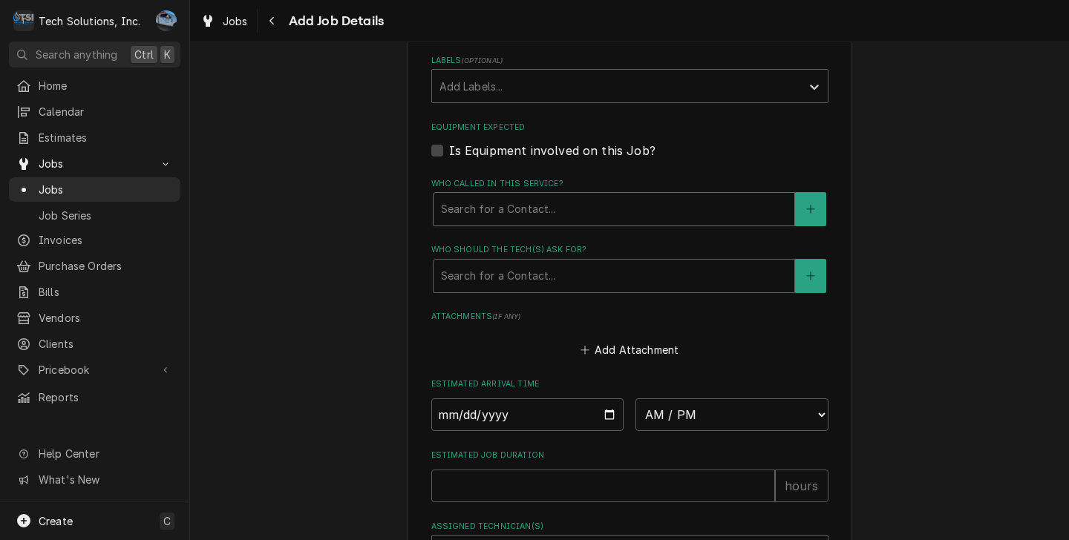
click at [479, 215] on div "Who called in this service?" at bounding box center [614, 209] width 346 height 27
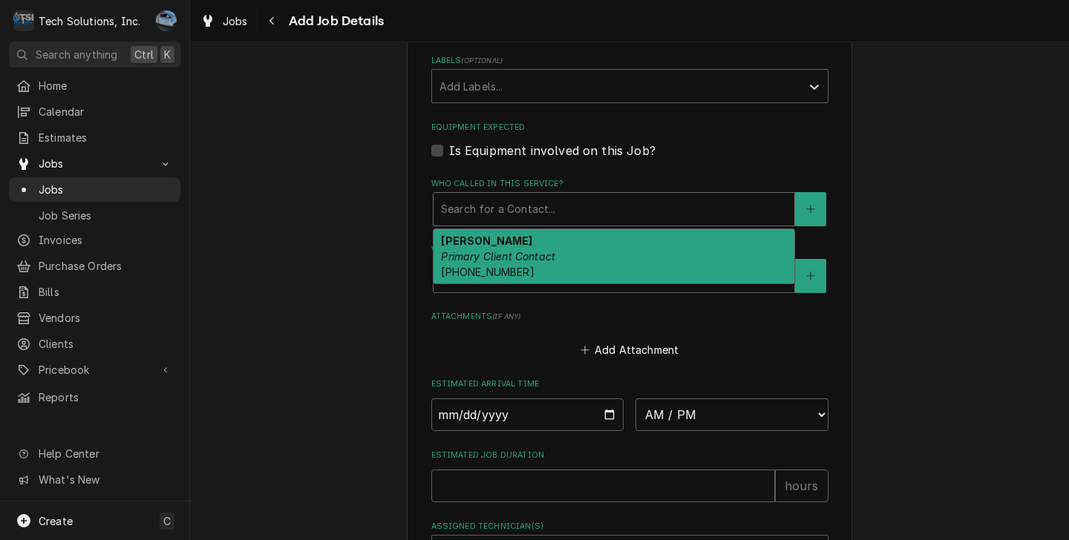
click at [485, 263] on em "Primary Client Contact" at bounding box center [498, 256] width 114 height 13
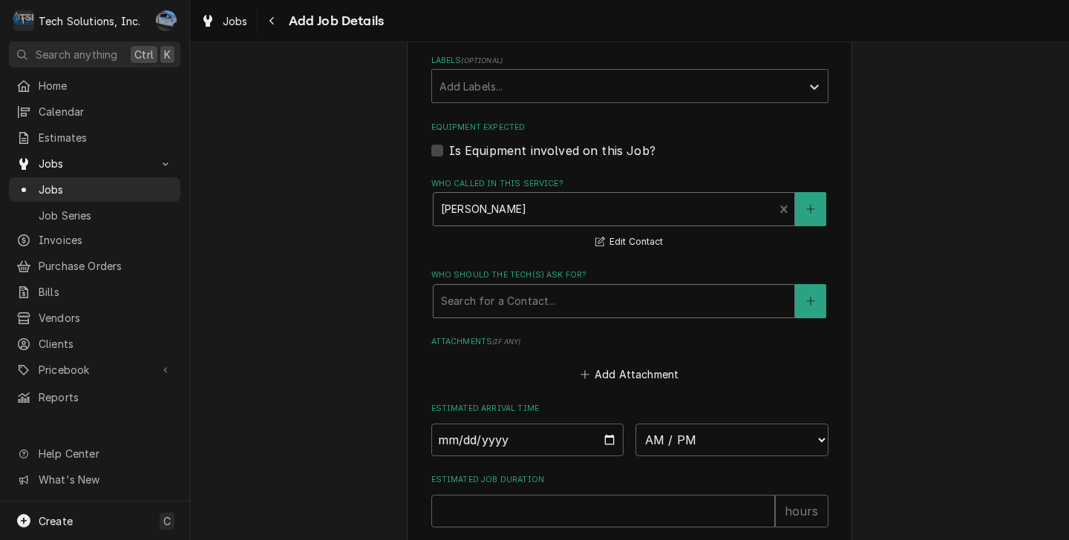
click at [501, 301] on div "Who should the tech(s) ask for?" at bounding box center [614, 301] width 346 height 27
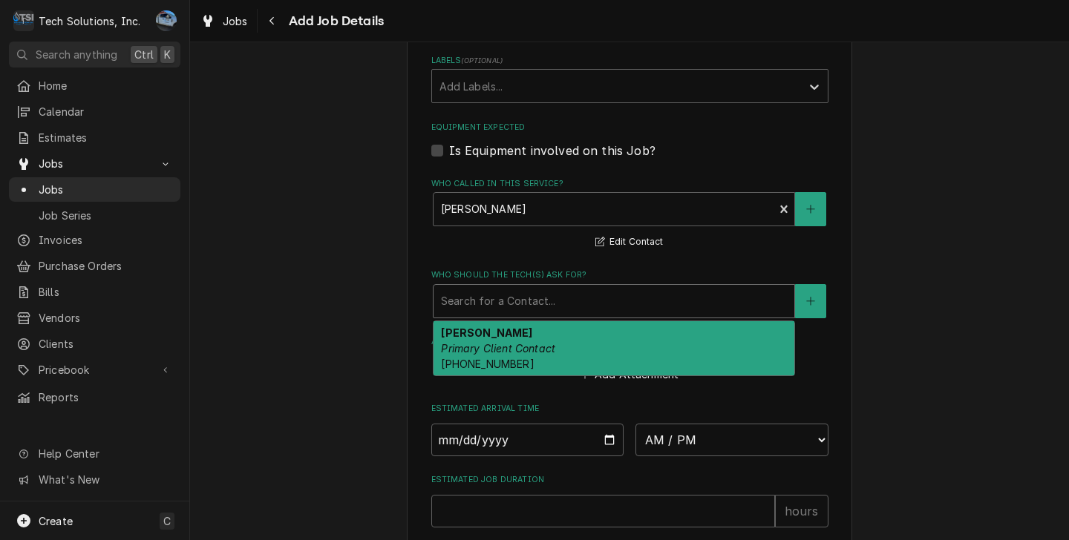
click at [506, 360] on div "Joey Primary Client Contact (304) 687-6838" at bounding box center [613, 348] width 361 height 54
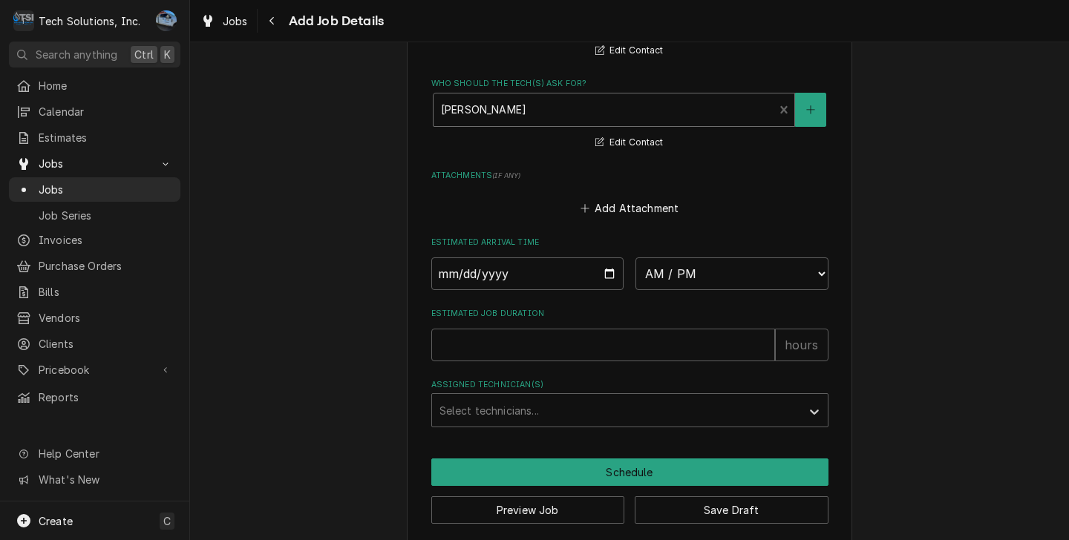
scroll to position [1105, 0]
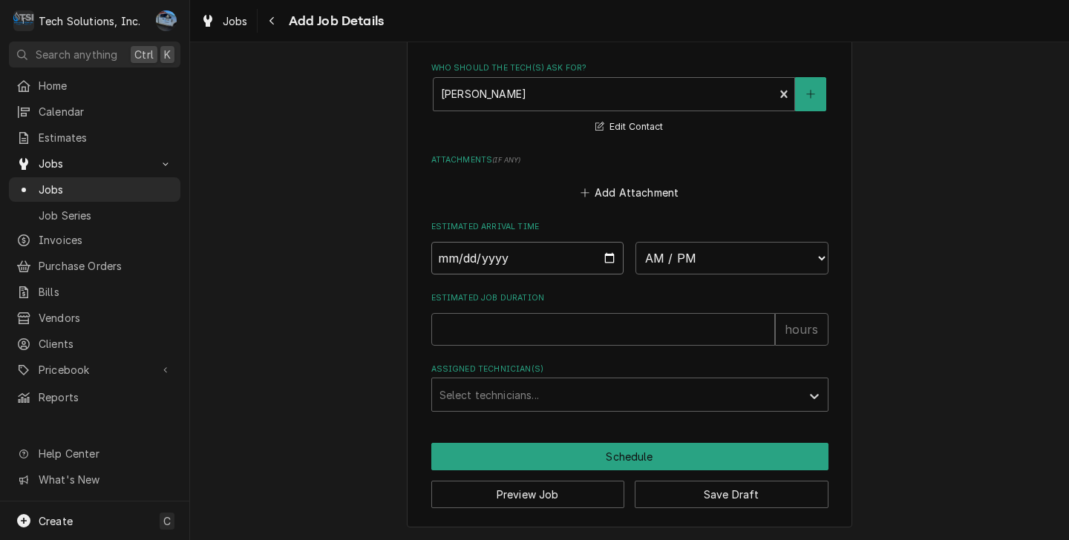
click at [607, 256] on input "Date" at bounding box center [527, 258] width 193 height 33
type textarea "x"
type input "2025-09-08"
type textarea "x"
click at [729, 260] on select "AM / PM 6:00 AM 6:15 AM 6:30 AM 6:45 AM 7:00 AM 7:15 AM 7:30 AM 7:45 AM 8:00 AM…" at bounding box center [731, 258] width 193 height 33
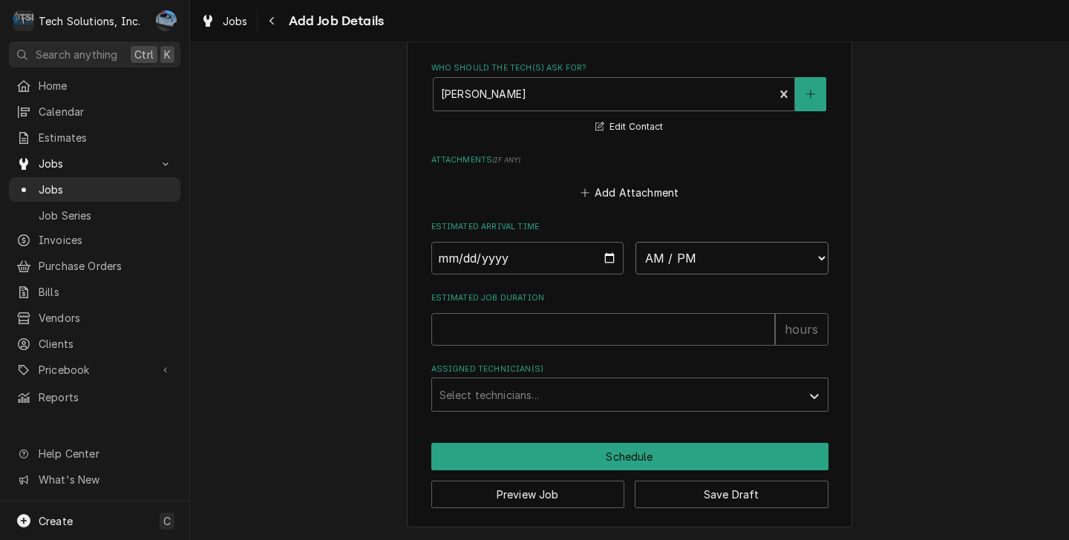
select select "14:00:00"
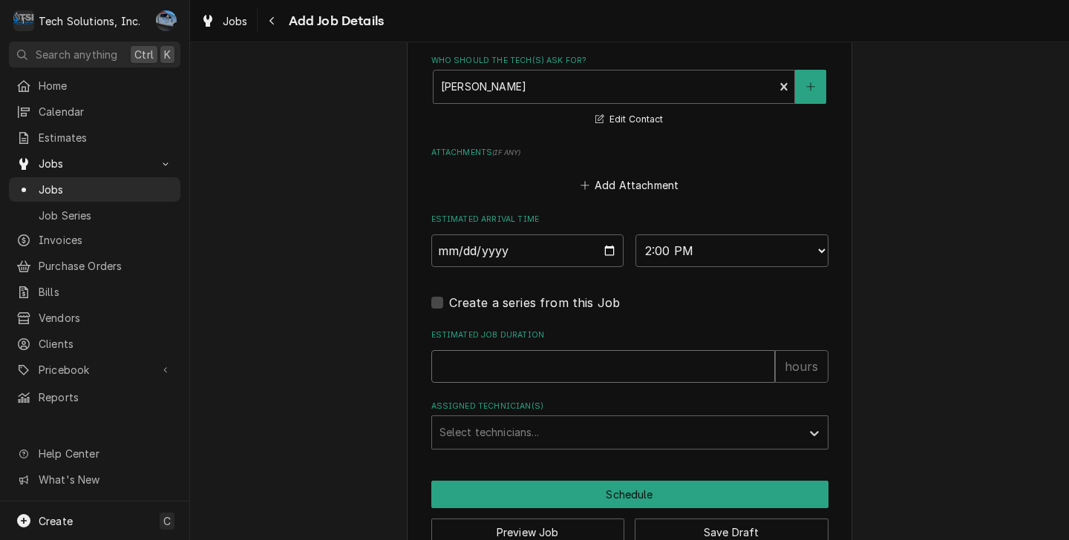
click at [545, 367] on input "Estimated Job Duration" at bounding box center [603, 366] width 344 height 33
type textarea "x"
type input "1"
type textarea "x"
type input "1"
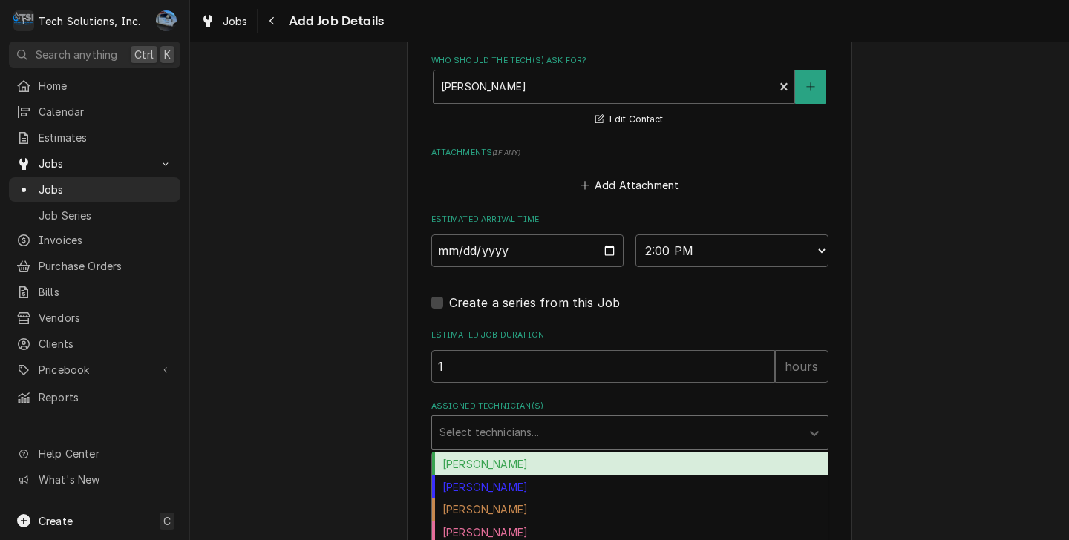
click at [578, 433] on div "Assigned Technician(s)" at bounding box center [616, 432] width 354 height 27
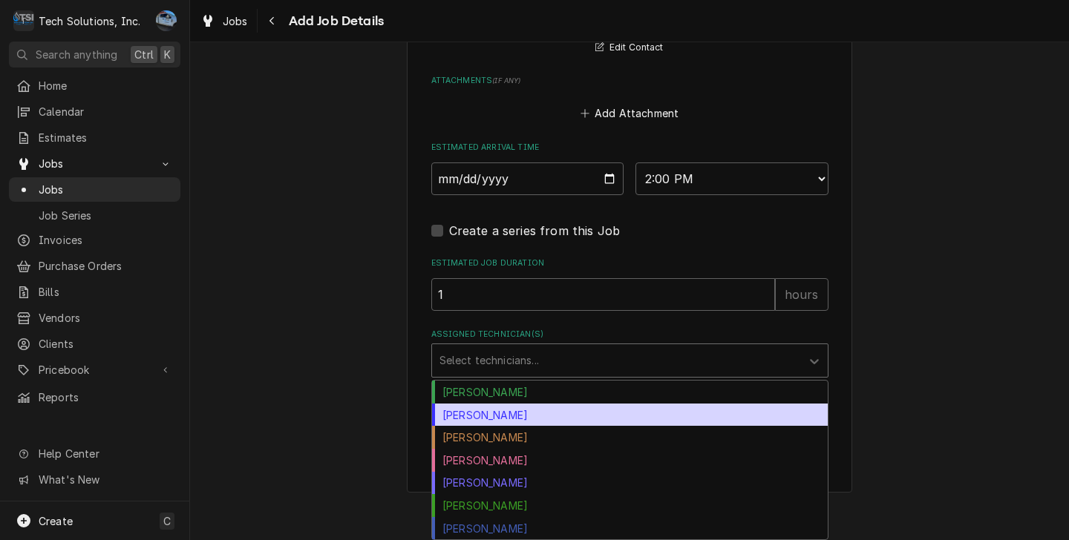
click at [562, 424] on div "[PERSON_NAME]" at bounding box center [630, 415] width 396 height 23
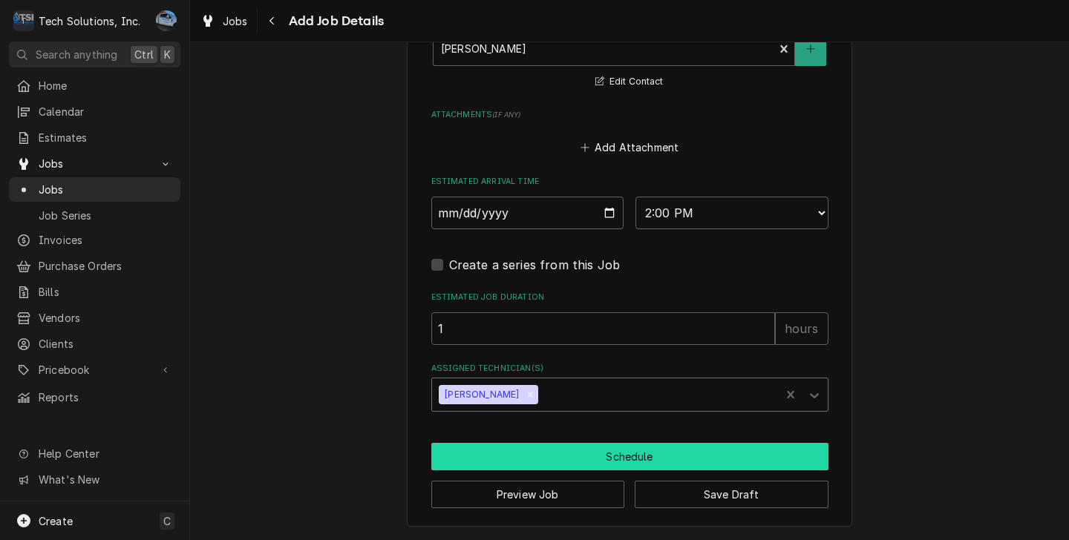
click at [602, 443] on button "Schedule" at bounding box center [629, 456] width 397 height 27
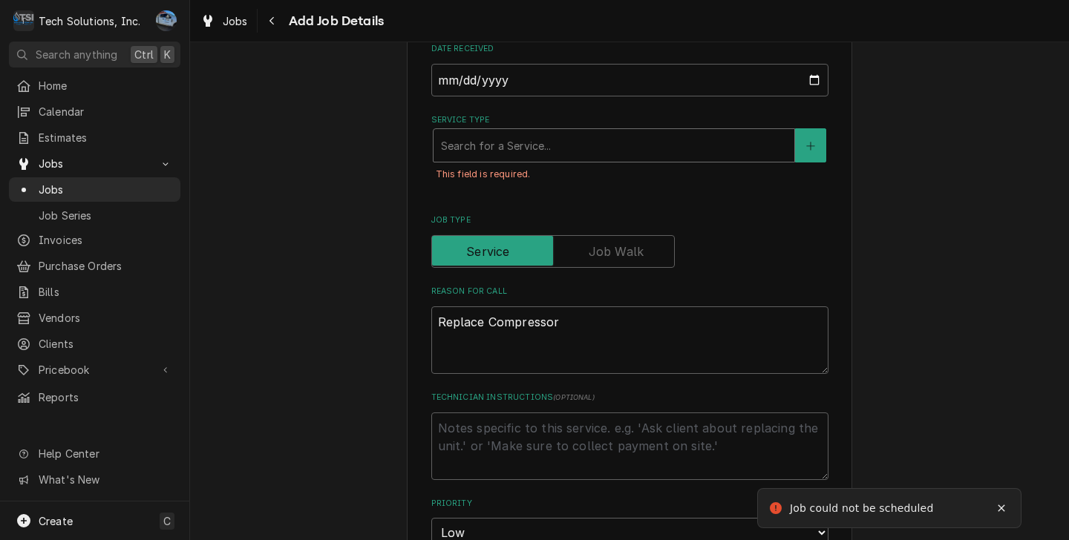
scroll to position [412, 0]
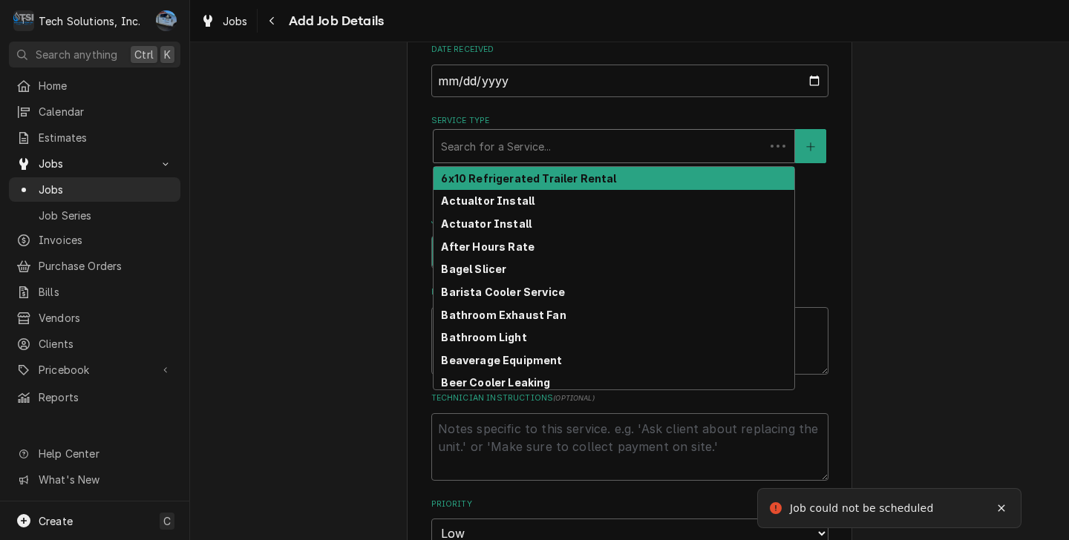
click at [476, 146] on div "Service Type" at bounding box center [599, 146] width 316 height 27
type textarea "x"
type input "R"
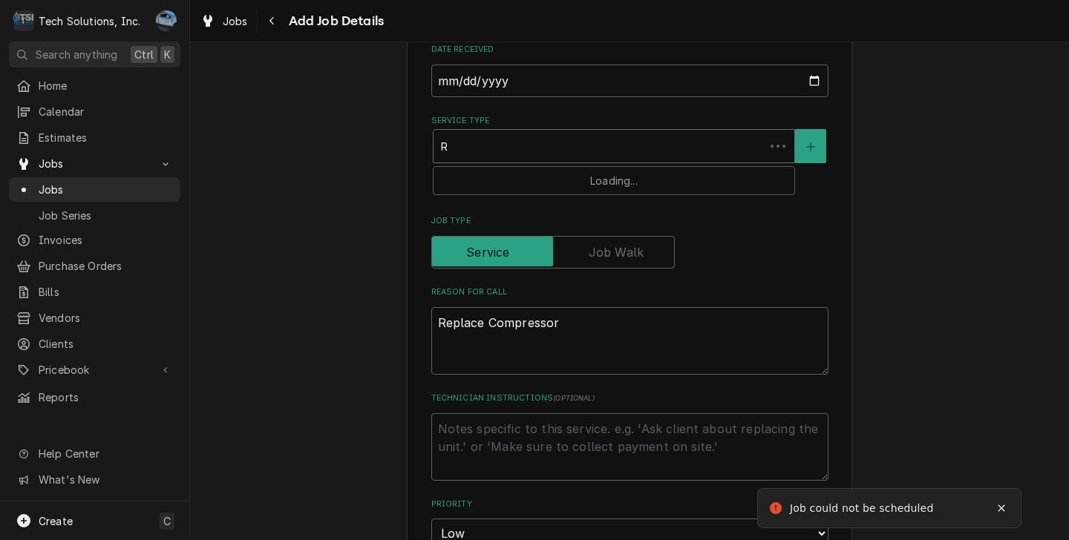
type textarea "x"
type input "Re"
type textarea "x"
type input "Rea"
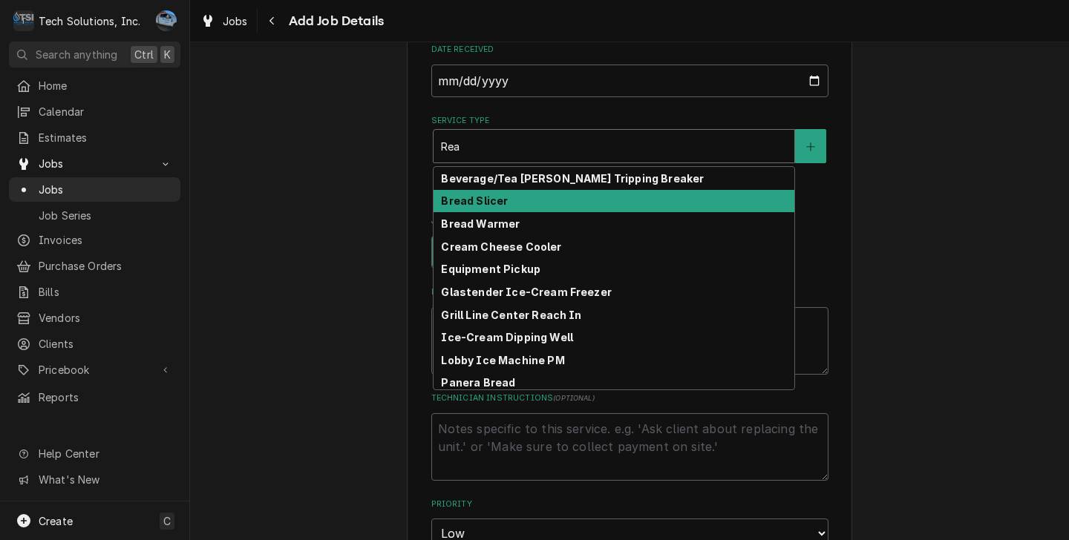
type textarea "x"
type input "Reac"
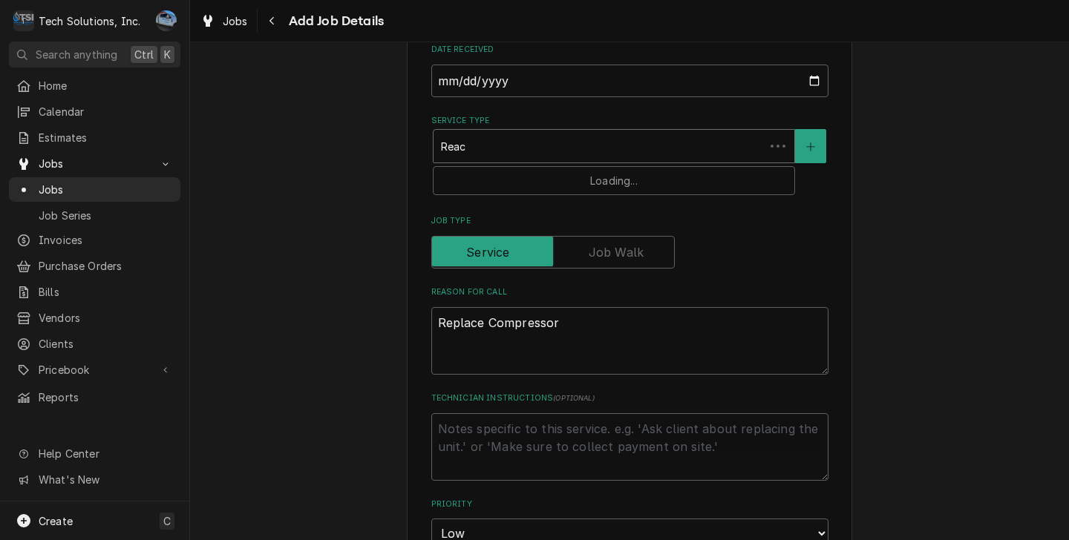
type textarea "x"
type input "Reach"
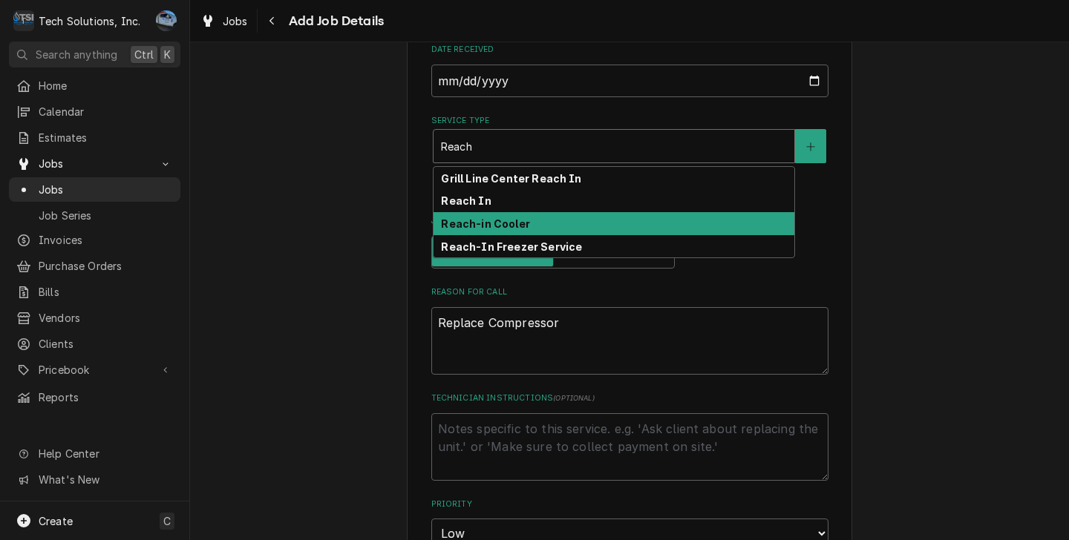
click at [501, 222] on strong "Reach-in Cooler" at bounding box center [485, 223] width 88 height 13
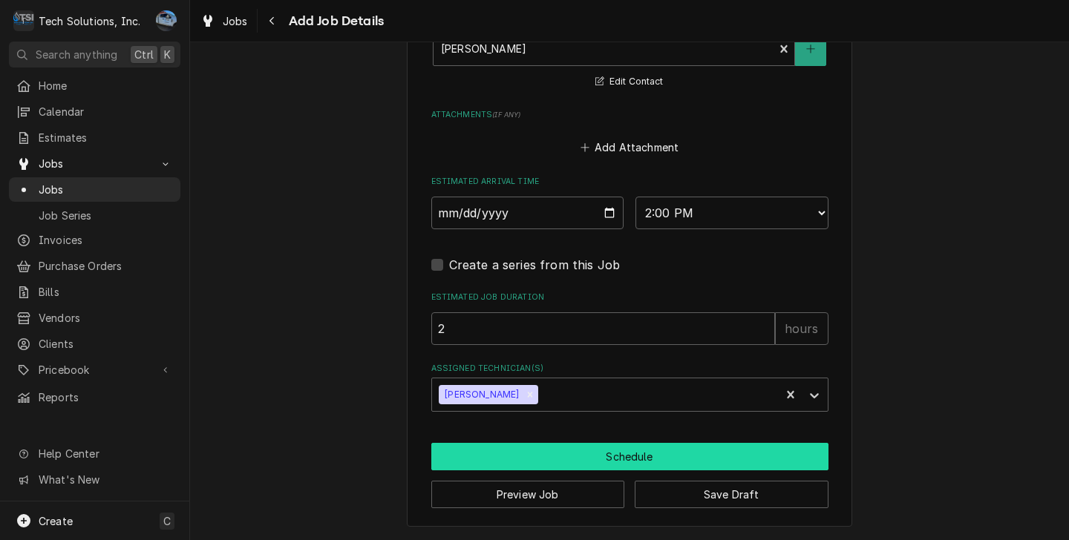
click at [602, 459] on button "Schedule" at bounding box center [629, 456] width 397 height 27
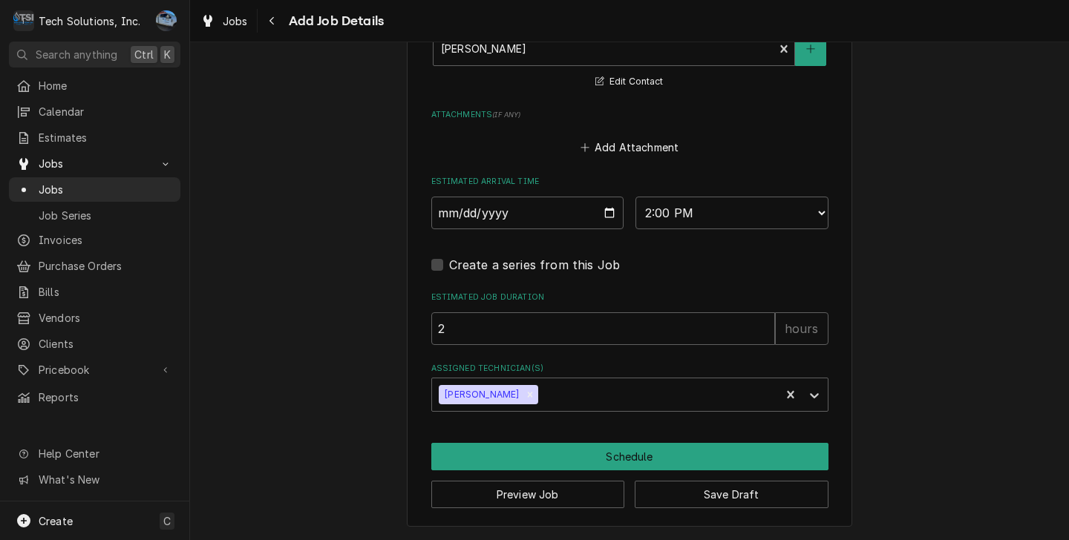
scroll to position [1160, 0]
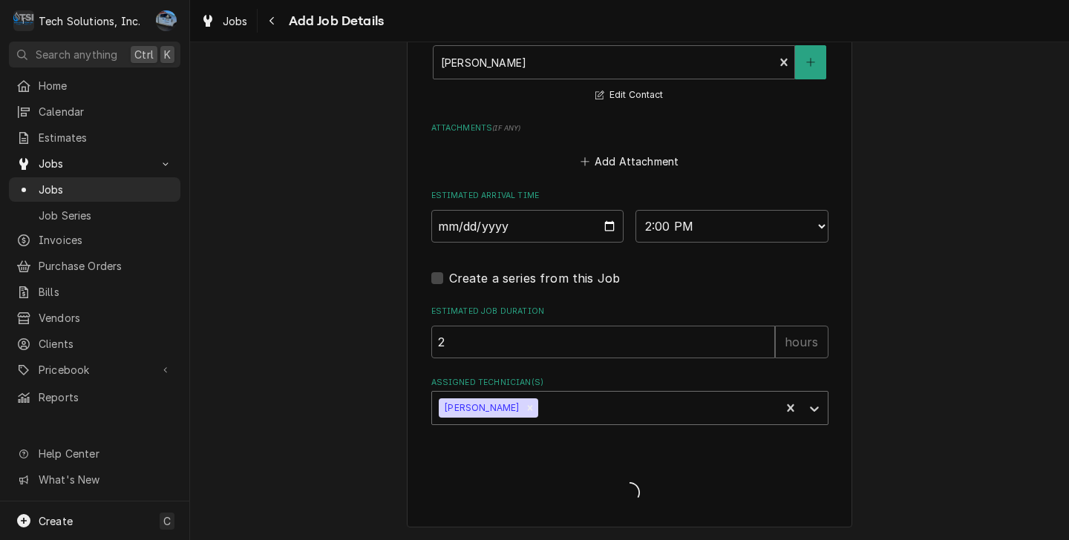
type textarea "x"
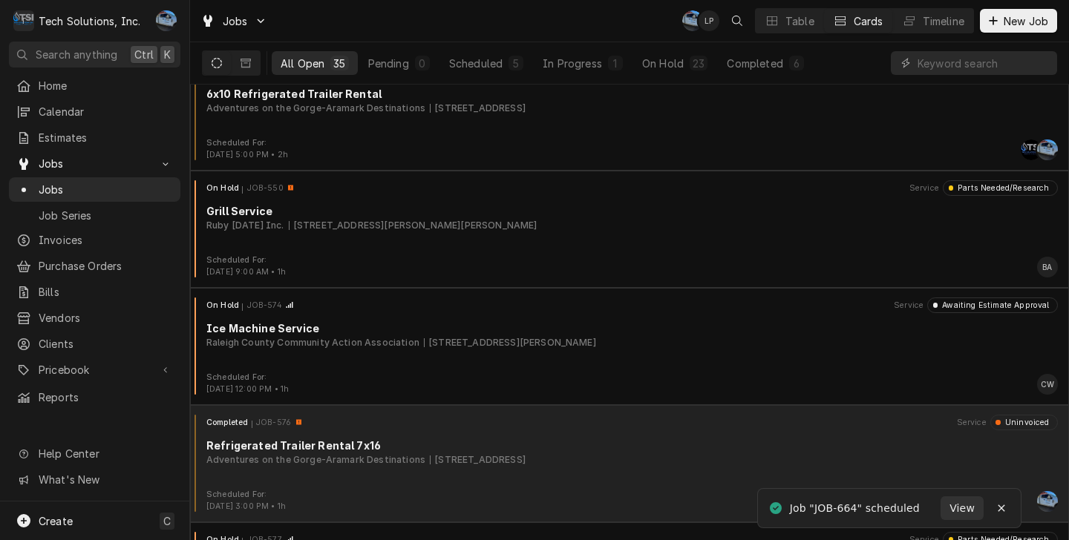
scroll to position [519, 0]
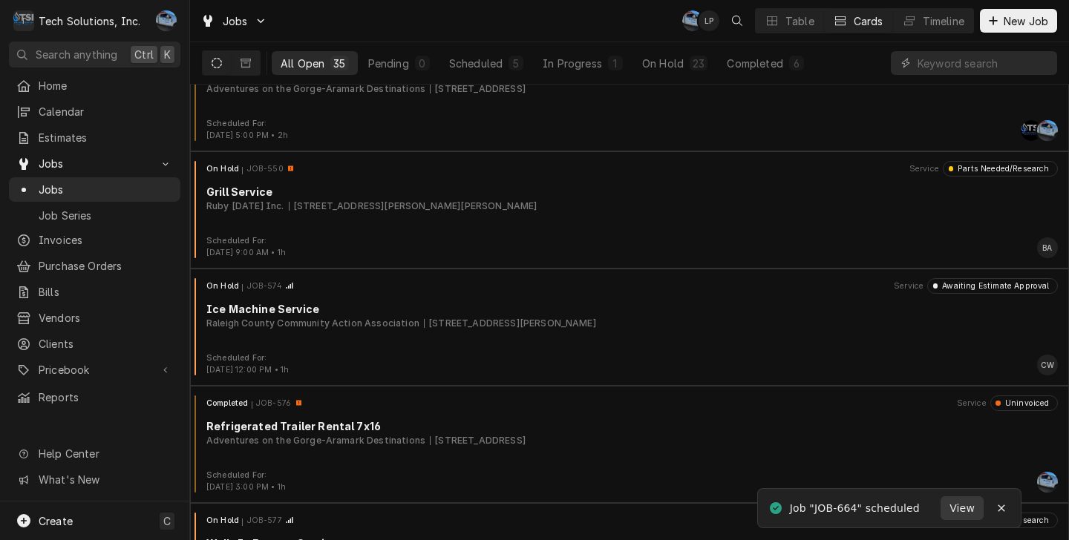
click at [950, 508] on span "View" at bounding box center [961, 509] width 31 height 16
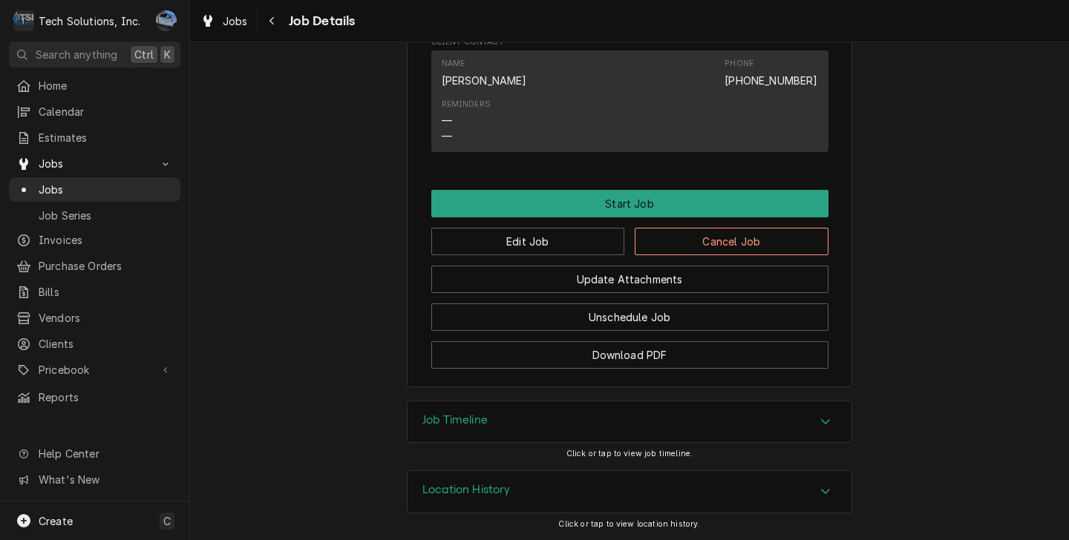
scroll to position [974, 0]
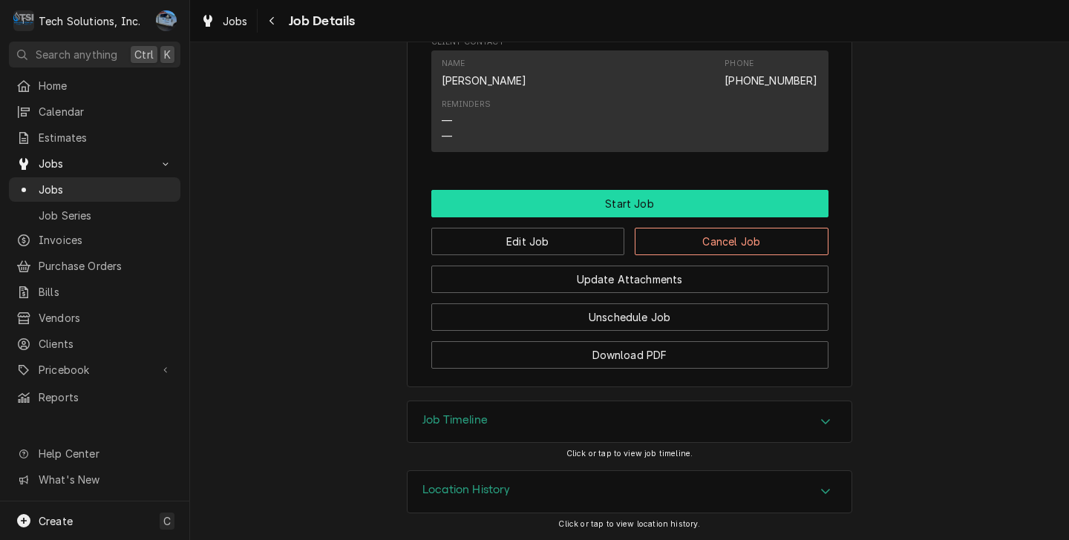
click at [669, 197] on button "Start Job" at bounding box center [629, 203] width 397 height 27
